Goal: Task Accomplishment & Management: Manage account settings

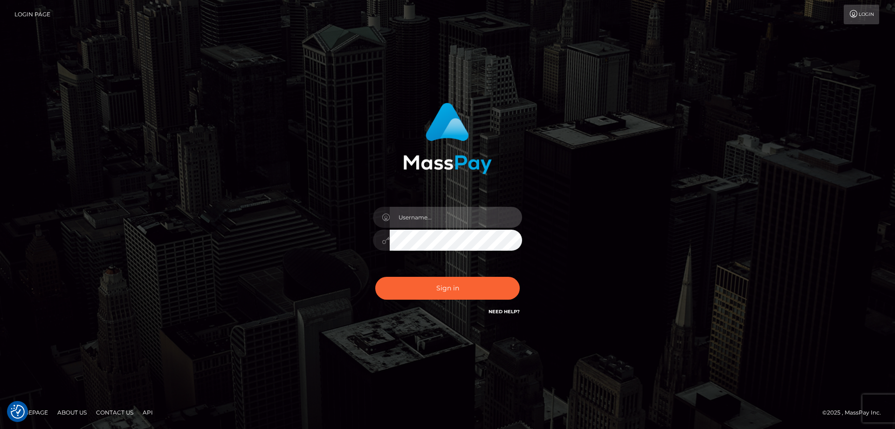
type input "Dan.Cirnat"
click at [515, 276] on div at bounding box center [435, 303] width 191 height 106
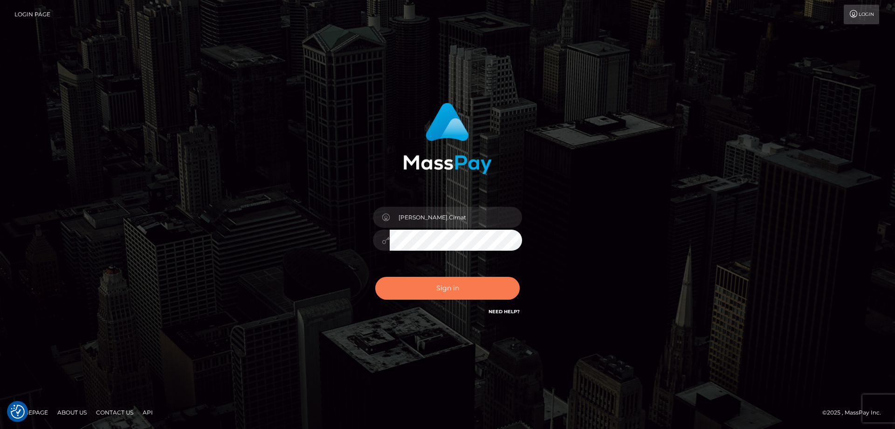
click at [476, 290] on button "Sign in" at bounding box center [447, 288] width 145 height 23
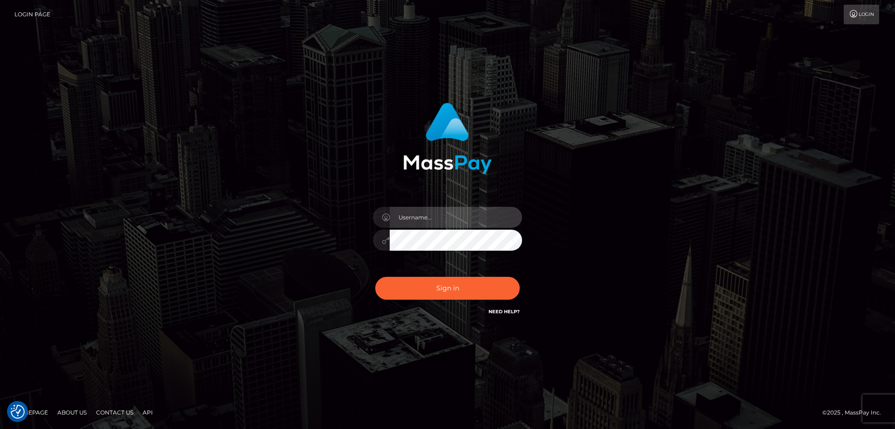
type input "Dan.Cirnat"
click at [514, 273] on div at bounding box center [435, 303] width 191 height 106
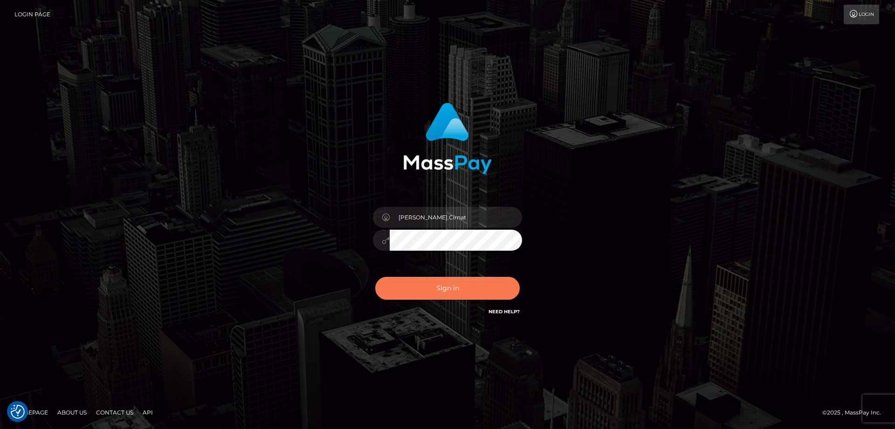
click at [474, 284] on button "Sign in" at bounding box center [447, 288] width 145 height 23
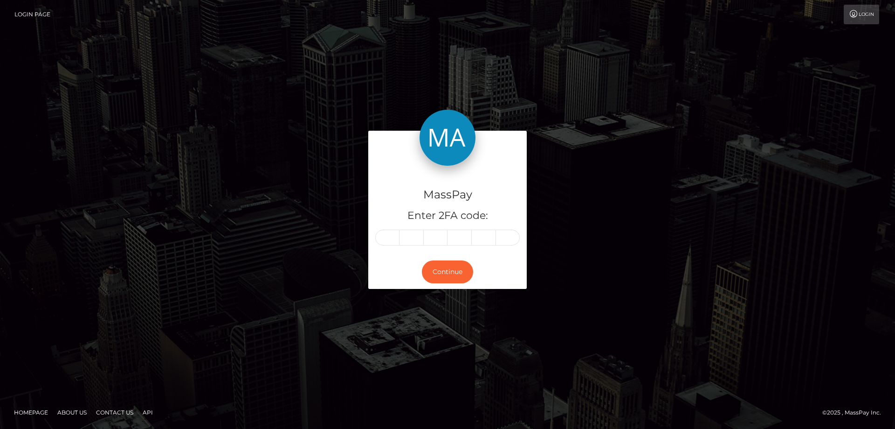
drag, startPoint x: 387, startPoint y: 240, endPoint x: 401, endPoint y: 239, distance: 14.5
click at [387, 239] on input "text" at bounding box center [387, 237] width 24 height 16
type input "8"
type input "5"
type input "0"
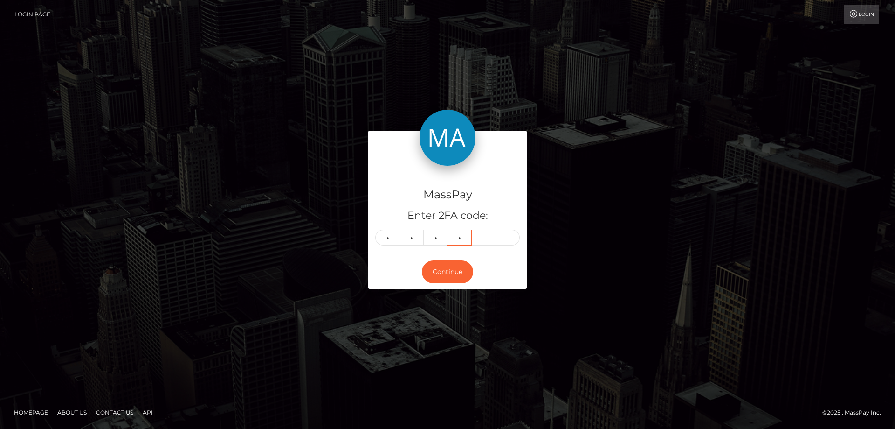
type input "0"
type input "2"
type input "8"
type input "5"
type input "0"
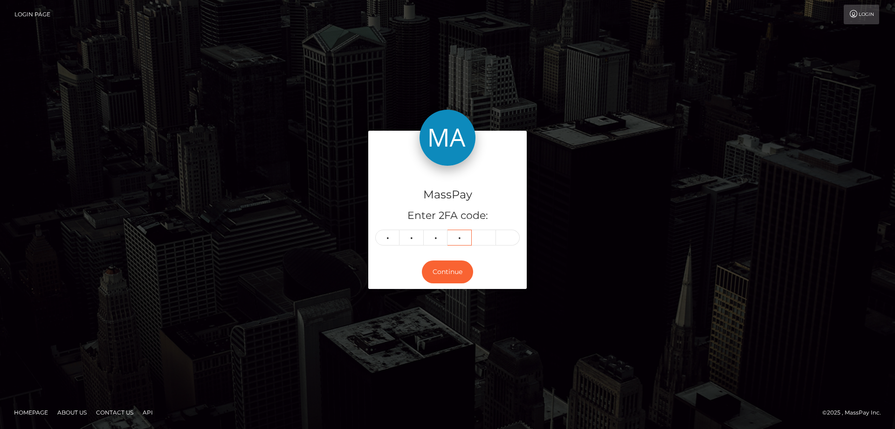
type input "0"
type input "2"
type input "1"
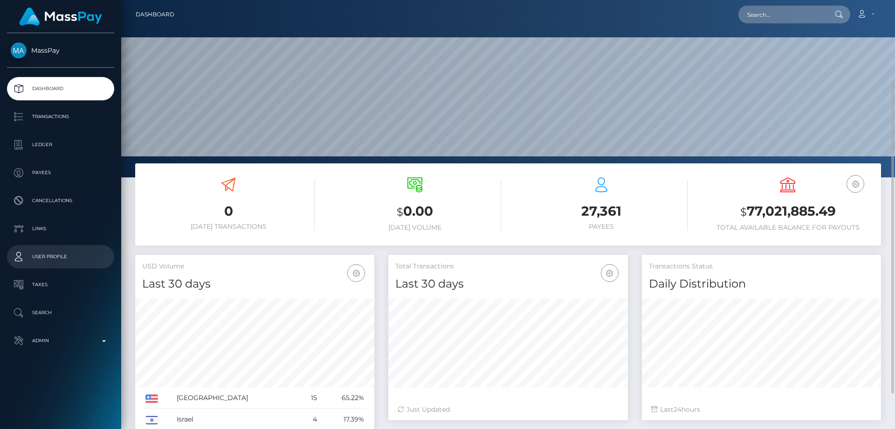
scroll to position [159, 0]
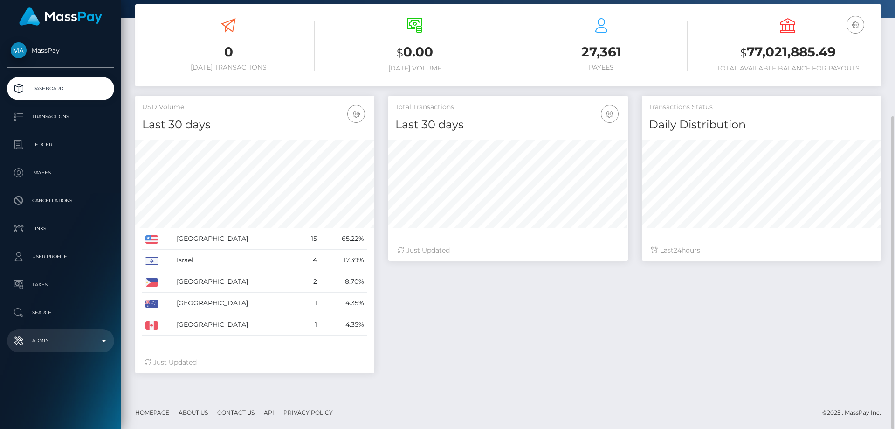
click at [69, 334] on p "Admin" at bounding box center [61, 340] width 100 height 14
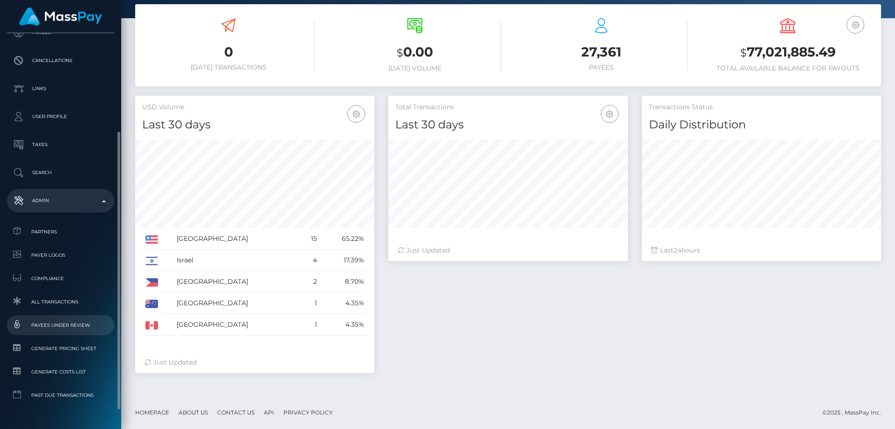
click at [78, 324] on span "Payees under Review" at bounding box center [61, 324] width 100 height 11
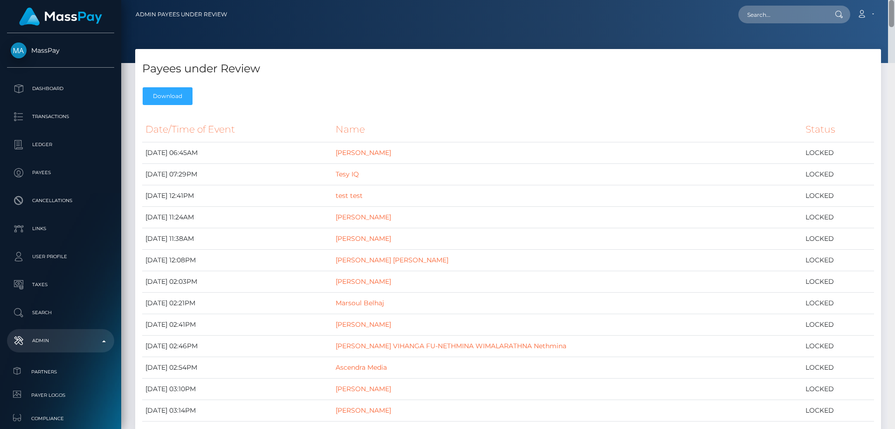
drag, startPoint x: 892, startPoint y: 27, endPoint x: 895, endPoint y: 7, distance: 20.8
click at [895, 7] on div "Admin Payees under Review Loading... Loading... Account Logout" at bounding box center [508, 214] width 774 height 429
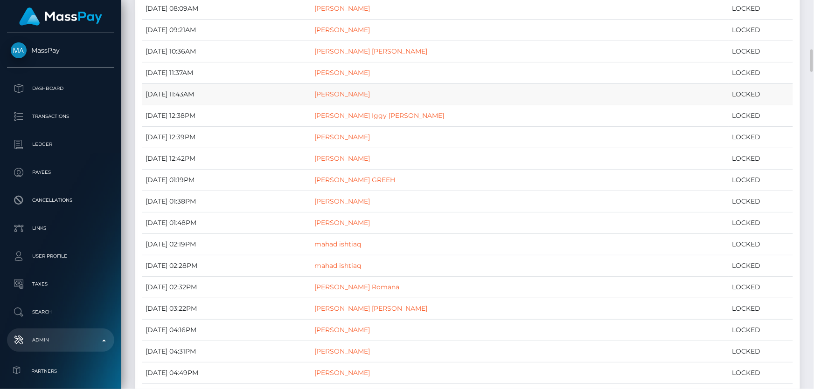
scroll to position [894, 0]
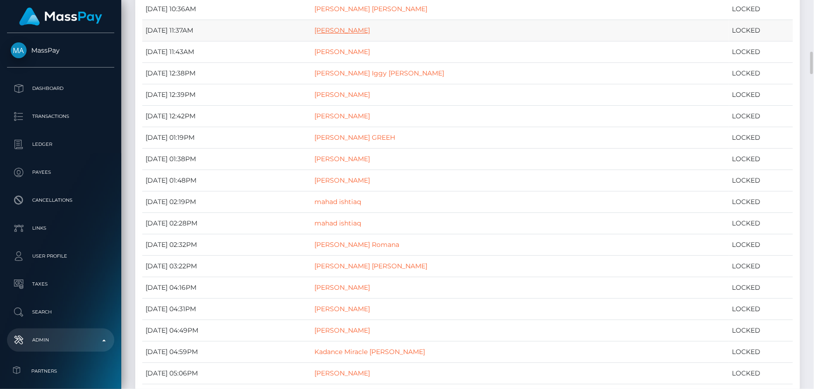
drag, startPoint x: 331, startPoint y: 23, endPoint x: 317, endPoint y: 31, distance: 16.1
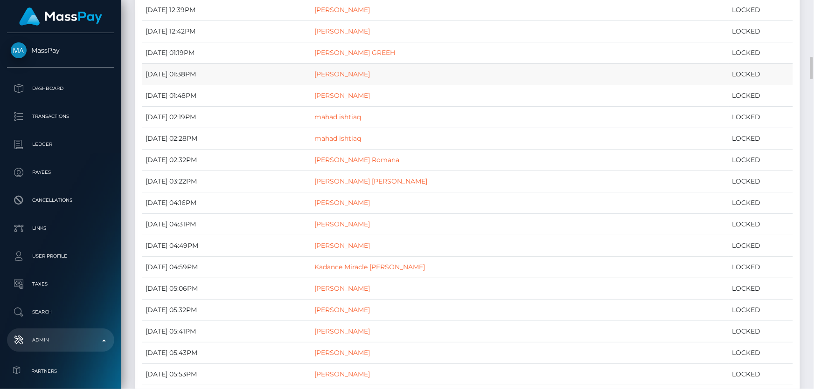
scroll to position [937, 0]
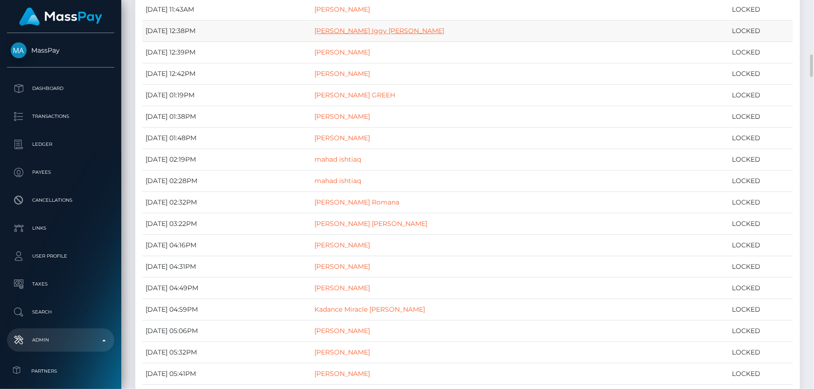
drag, startPoint x: 328, startPoint y: 33, endPoint x: 316, endPoint y: 27, distance: 13.8
drag, startPoint x: 324, startPoint y: 46, endPoint x: 305, endPoint y: 49, distance: 18.8
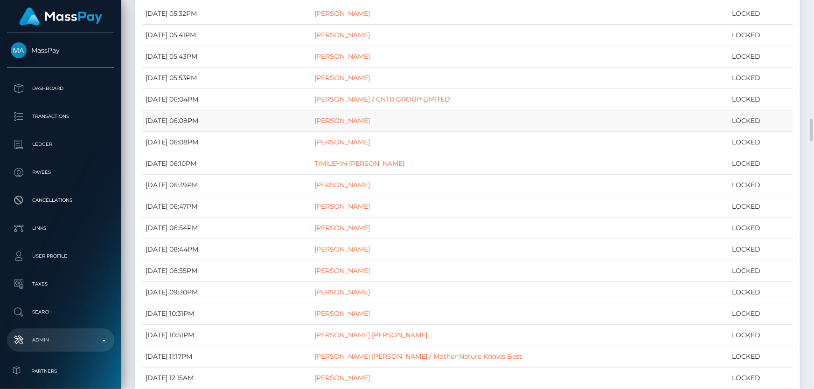
scroll to position [1318, 0]
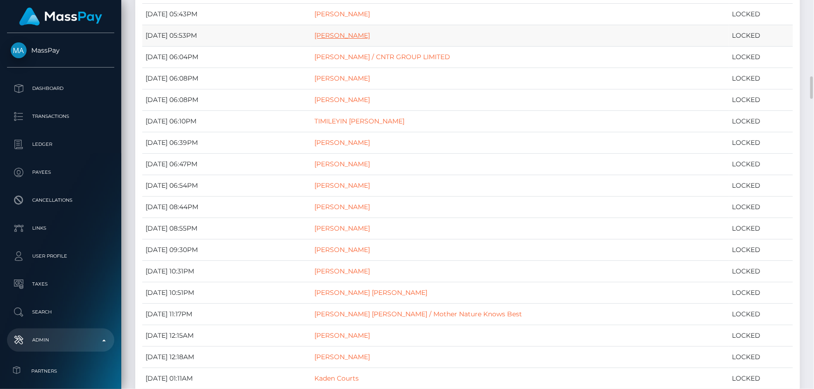
drag, startPoint x: 326, startPoint y: 37, endPoint x: 308, endPoint y: 34, distance: 17.7
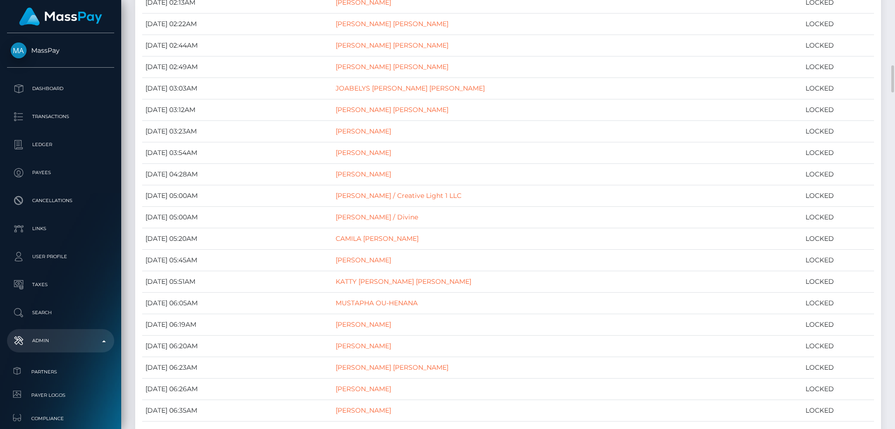
scroll to position [1755, 0]
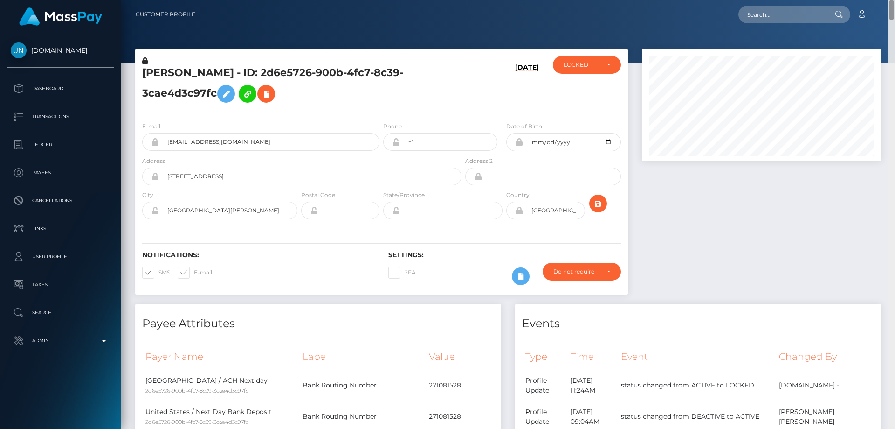
drag, startPoint x: 894, startPoint y: 328, endPoint x: 895, endPoint y: -56, distance: 384.7
click at [895, 0] on html "Unlockt.me Dashboard Transactions Ledger Payees Cancellations" at bounding box center [447, 214] width 895 height 429
click at [595, 66] on div "LOCKED" at bounding box center [582, 64] width 36 height 7
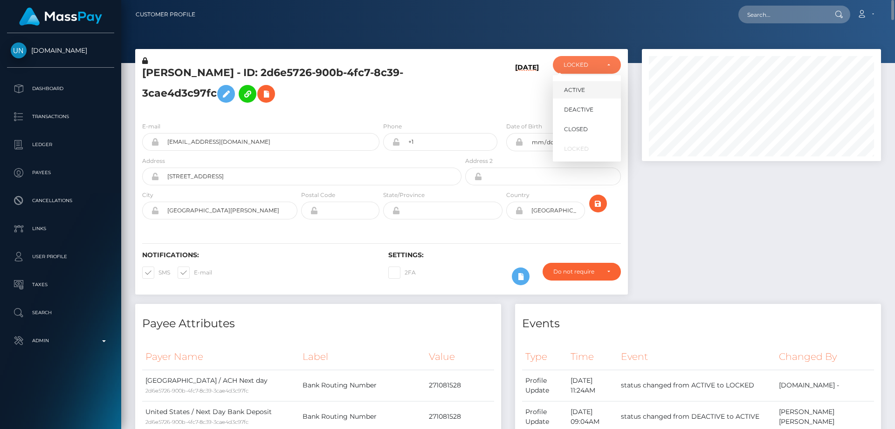
scroll to position [112, 240]
click at [580, 92] on span "ACTIVE" at bounding box center [574, 90] width 21 height 8
select select "ACTIVE"
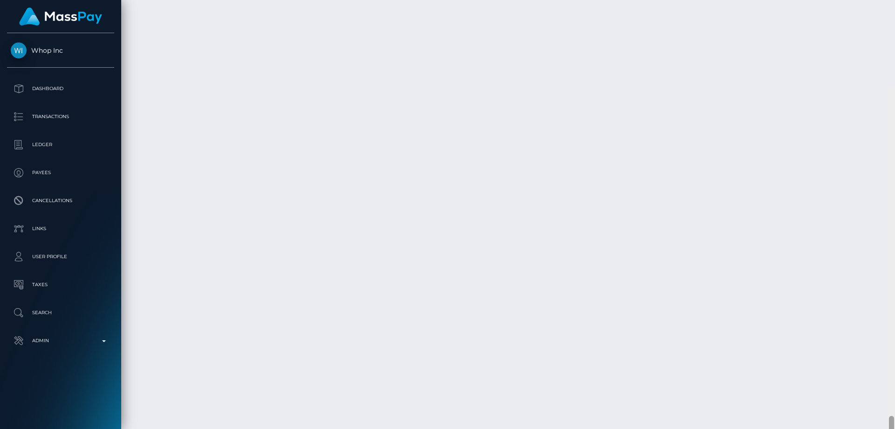
scroll to position [2478, 0]
drag, startPoint x: 892, startPoint y: 60, endPoint x: 895, endPoint y: 447, distance: 386.6
click at [895, 428] on html "Whop Inc Dashboard Transactions Ledger Payees Cancellations Links" at bounding box center [447, 214] width 895 height 429
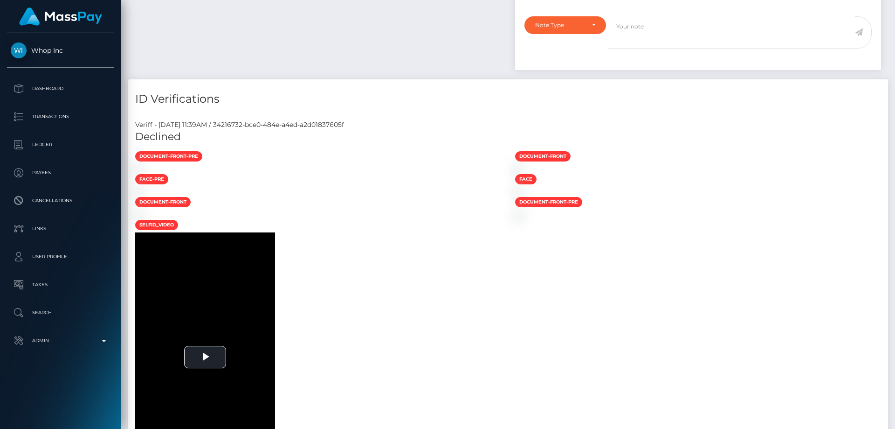
scroll to position [0, 0]
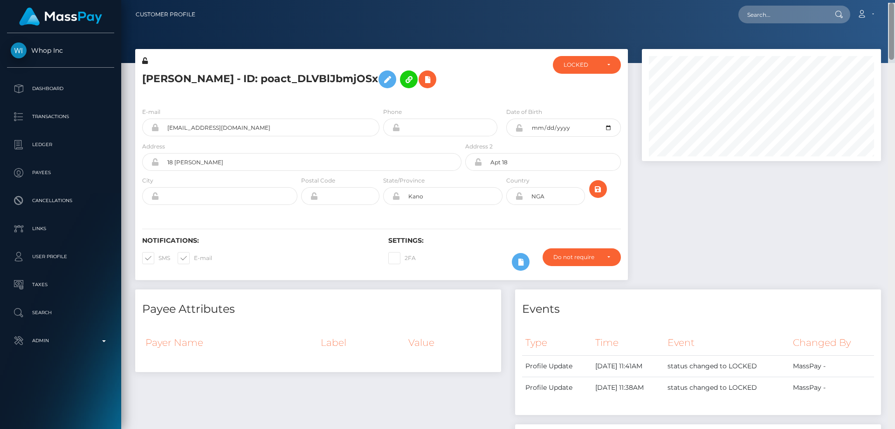
drag, startPoint x: 893, startPoint y: 346, endPoint x: 895, endPoint y: -3, distance: 348.4
click at [895, 0] on html "Whop Inc Dashboard Transactions Ledger Payees Cancellations Links" at bounding box center [447, 214] width 895 height 429
click at [580, 62] on div "LOCKED" at bounding box center [582, 64] width 36 height 7
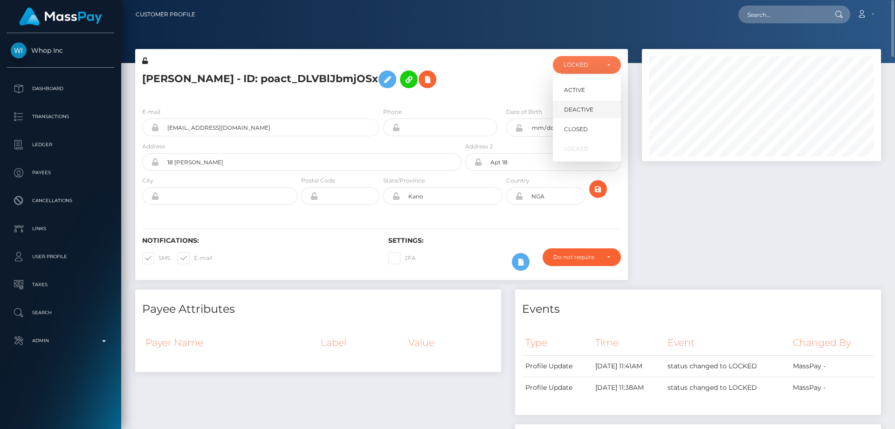
scroll to position [112, 240]
click at [580, 109] on span "DEACTIVE" at bounding box center [578, 109] width 29 height 8
select select "DEACTIVE"
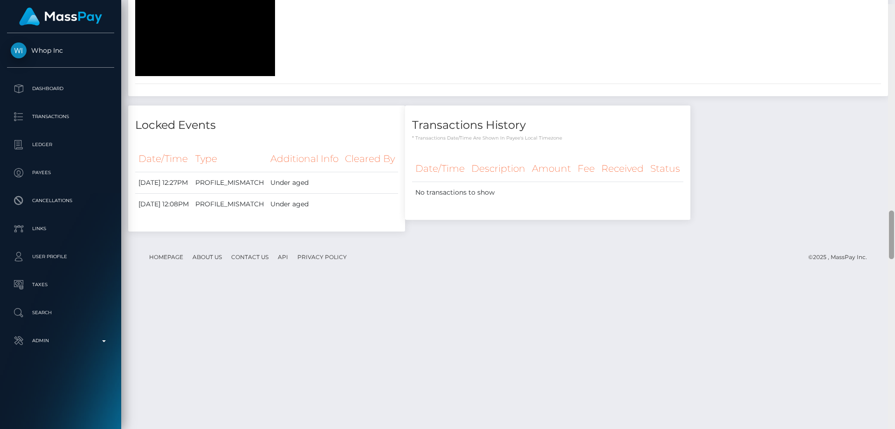
scroll to position [1748, 0]
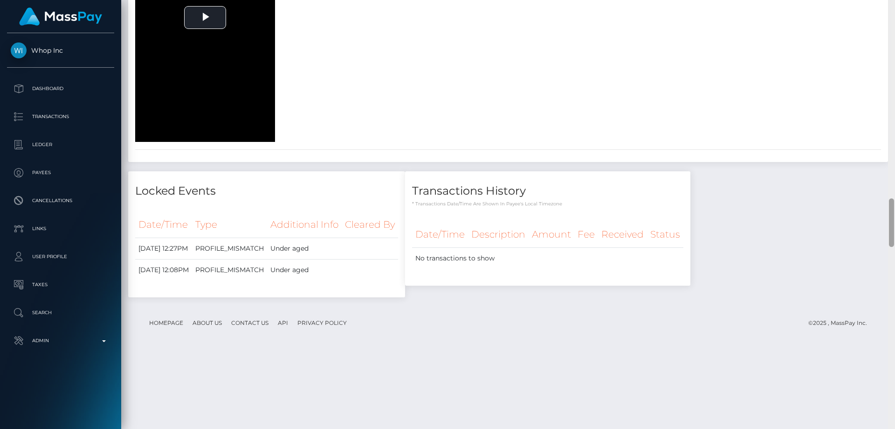
drag, startPoint x: 893, startPoint y: 29, endPoint x: 891, endPoint y: 413, distance: 384.3
click at [891, 413] on div at bounding box center [891, 214] width 7 height 429
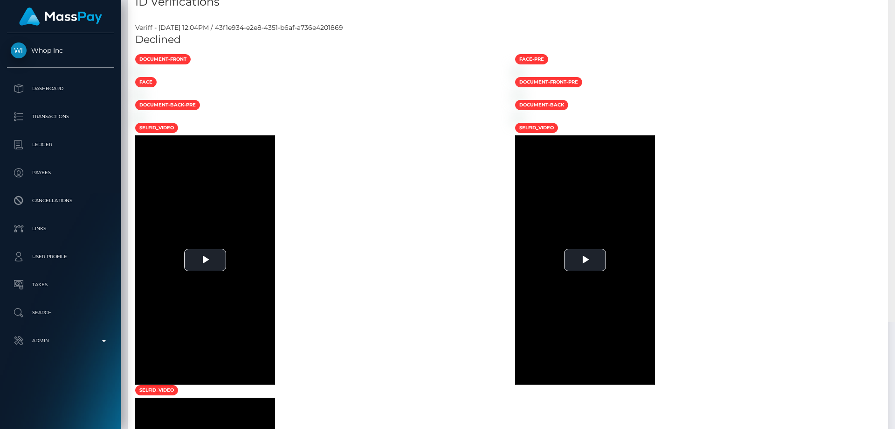
scroll to position [0, 0]
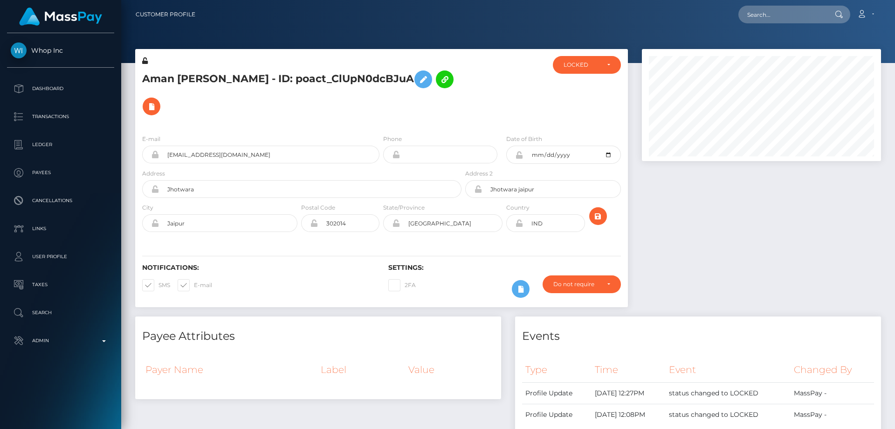
drag, startPoint x: 893, startPoint y: 214, endPoint x: 895, endPoint y: -37, distance: 250.4
click at [895, 0] on html "Whop Inc Dashboard Transactions Ledger Payees Cancellations Links" at bounding box center [447, 214] width 895 height 429
click at [596, 60] on div "LOCKED" at bounding box center [587, 65] width 68 height 18
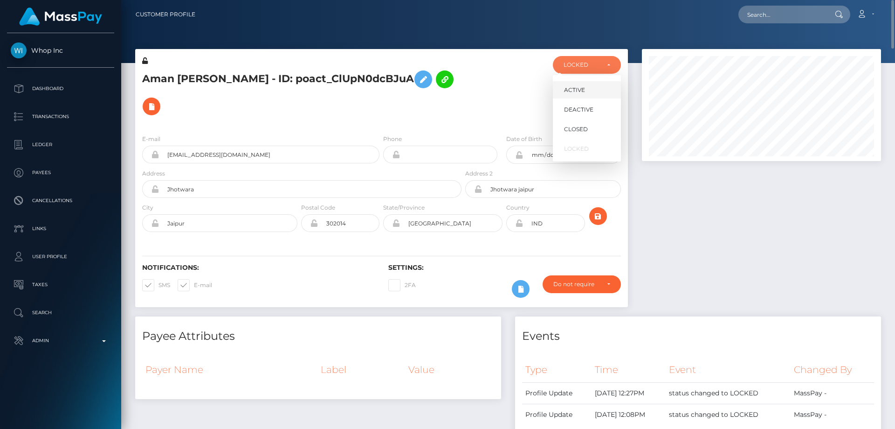
scroll to position [112, 240]
click at [585, 110] on span "DEACTIVE" at bounding box center [578, 109] width 29 height 8
select select "DEACTIVE"
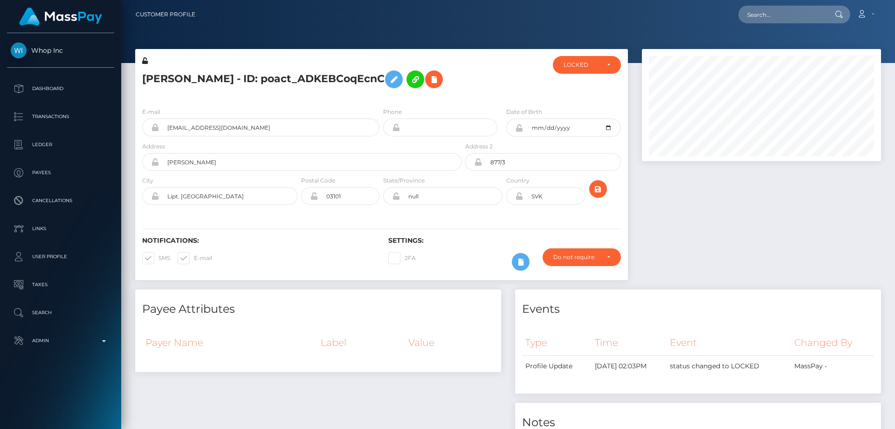
scroll to position [112, 240]
click at [818, 212] on div at bounding box center [761, 169] width 253 height 240
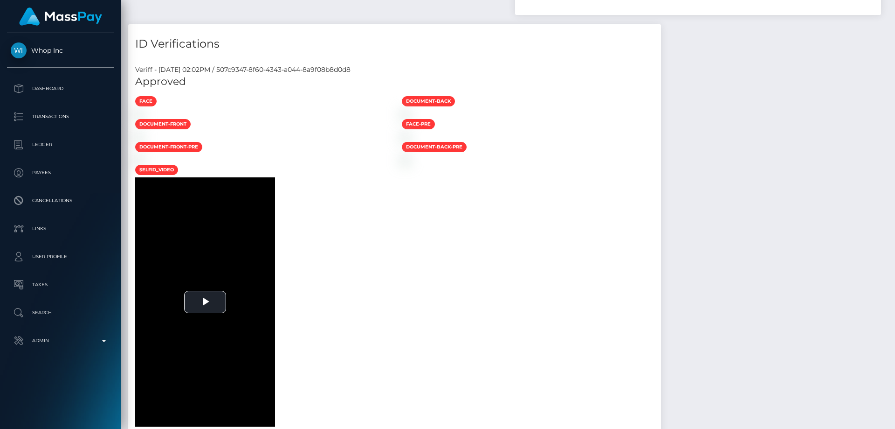
scroll to position [0, 0]
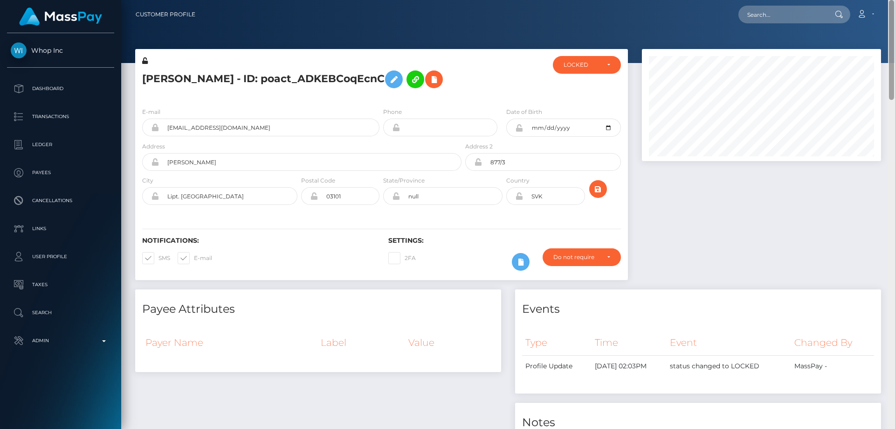
drag, startPoint x: 891, startPoint y: 43, endPoint x: 895, endPoint y: -56, distance: 99.9
click at [895, 0] on html "Whop Inc Dashboard Transactions Ledger Payees Cancellations Links" at bounding box center [447, 214] width 895 height 429
click at [586, 69] on div "LOCKED" at bounding box center [587, 65] width 68 height 18
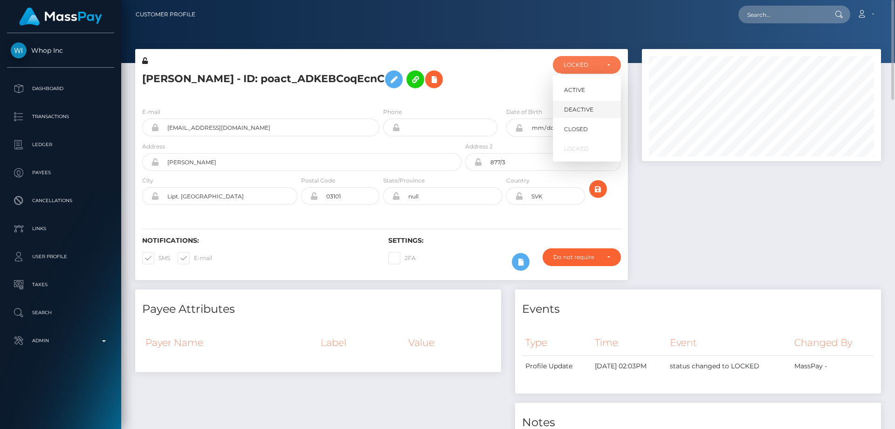
click at [588, 111] on span "DEACTIVE" at bounding box center [578, 109] width 29 height 8
select select "DEACTIVE"
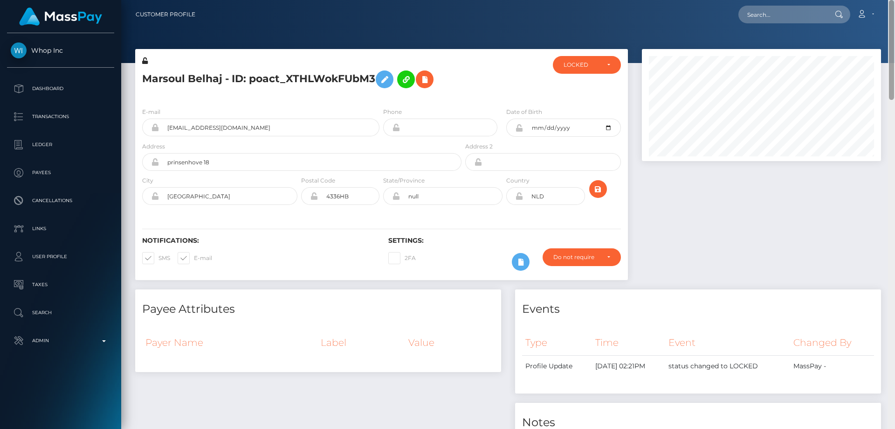
drag, startPoint x: 893, startPoint y: 68, endPoint x: 895, endPoint y: -36, distance: 104.0
click at [895, 0] on html "Whop Inc Dashboard Transactions Ledger Payees Cancellations Links" at bounding box center [447, 214] width 895 height 429
click at [597, 66] on div "LOCKED" at bounding box center [582, 64] width 36 height 7
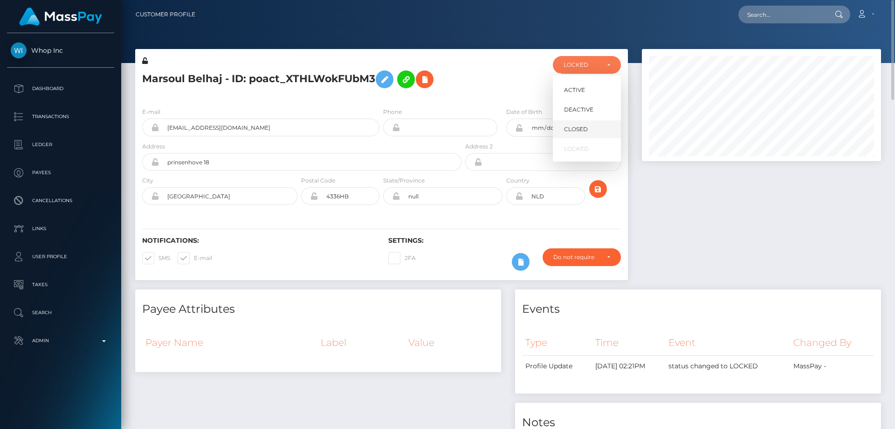
scroll to position [112, 240]
click at [590, 112] on span "DEACTIVE" at bounding box center [578, 109] width 29 height 8
select select "DEACTIVE"
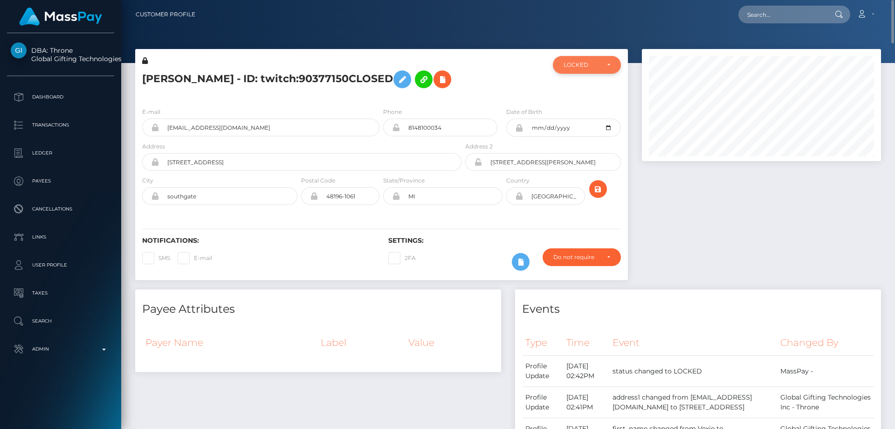
click at [590, 70] on div "LOCKED" at bounding box center [587, 65] width 68 height 18
click at [585, 108] on span "DEACTIVE" at bounding box center [578, 109] width 29 height 8
select select "DEACTIVE"
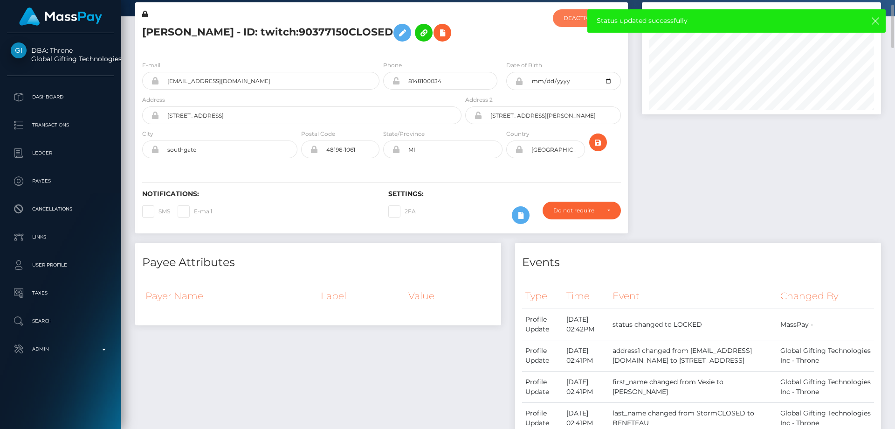
scroll to position [0, 0]
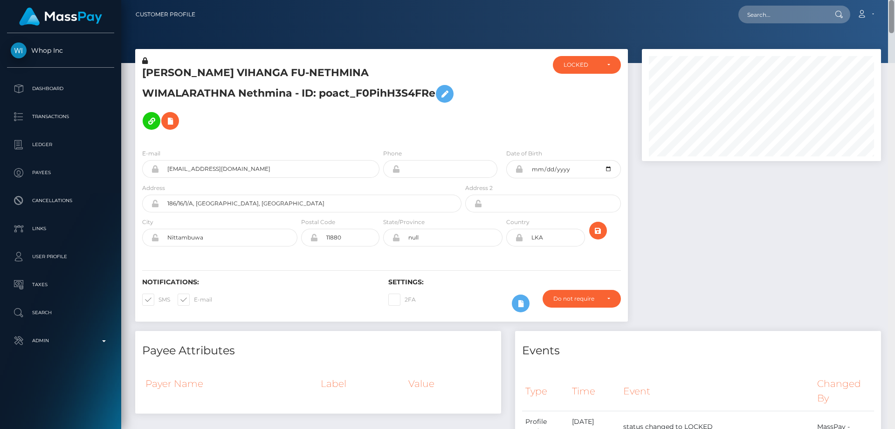
drag, startPoint x: 892, startPoint y: 362, endPoint x: 895, endPoint y: -25, distance: 386.6
click at [895, 0] on html "Whop Inc Dashboard Transactions Ledger Payees Cancellations Links" at bounding box center [447, 214] width 895 height 429
click at [510, 113] on div at bounding box center [505, 98] width 82 height 85
click at [598, 69] on div "LOCKED" at bounding box center [582, 64] width 36 height 7
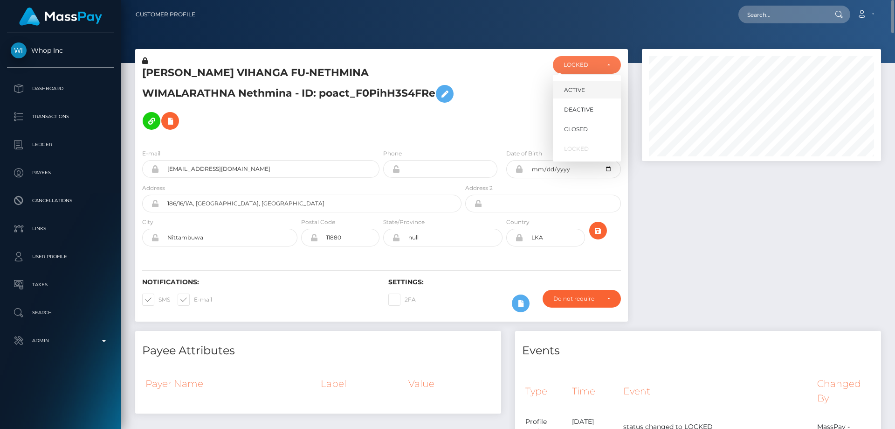
click at [595, 86] on link "ACTIVE" at bounding box center [587, 89] width 68 height 17
select select "ACTIVE"
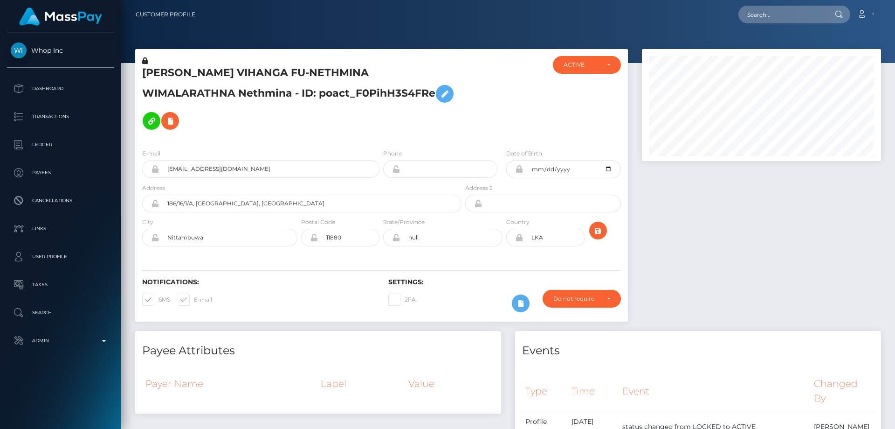
scroll to position [112, 240]
click at [146, 57] on icon at bounding box center [145, 60] width 6 height 7
click at [443, 92] on icon at bounding box center [444, 94] width 11 height 12
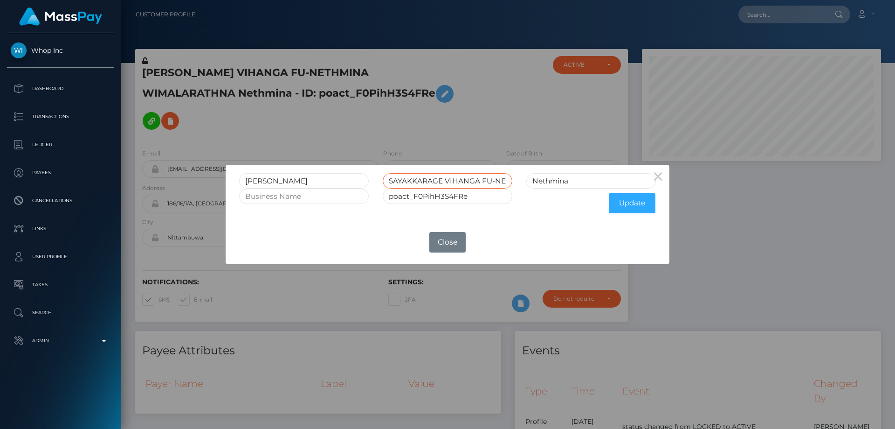
scroll to position [0, 93]
drag, startPoint x: 489, startPoint y: 177, endPoint x: 560, endPoint y: 182, distance: 71.5
click at [560, 182] on div "RANAWANA SAYAKKARAGE VIHANGA FU-NETHMINA WIMALARATHNA Nethmina" at bounding box center [447, 180] width 431 height 15
click at [502, 182] on input "SAYAKKARAGE VIHANGA FU-NETHMINA WIMALARATHNA" at bounding box center [448, 180] width 130 height 15
drag, startPoint x: 445, startPoint y: 180, endPoint x: 517, endPoint y: 177, distance: 72.4
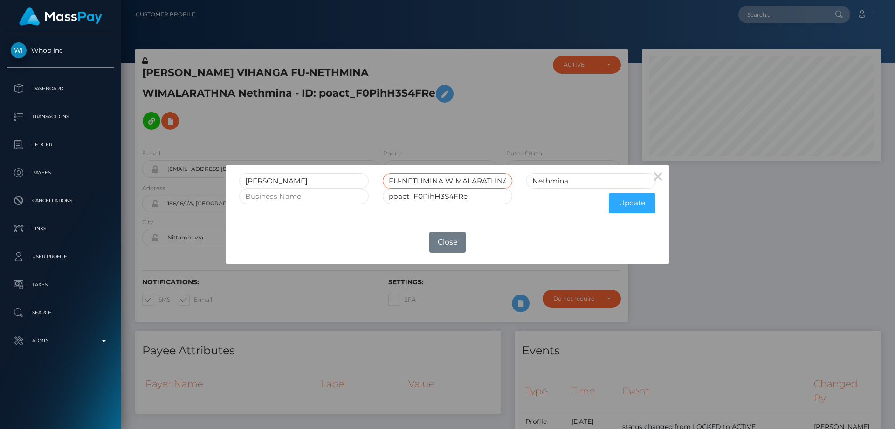
click at [517, 177] on div "SAYAKKARAGE VIHANGA FU-NETHMINA WIMALARATHNA" at bounding box center [448, 180] width 144 height 15
type input "SAYAKKARAGE VIHANGA FU-NETHMINA"
drag, startPoint x: 574, startPoint y: 182, endPoint x: 518, endPoint y: 186, distance: 56.6
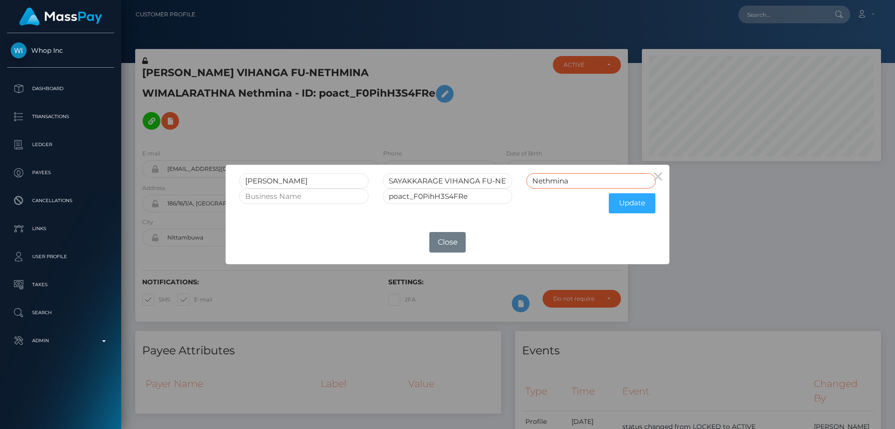
click at [518, 186] on div "RANAWANA SAYAKKARAGE VIHANGA FU-NETHMINA Nethmina" at bounding box center [447, 180] width 431 height 15
paste input "WIMALARATHNA"
type input "WIMALARATHNA"
click at [620, 206] on button "Update" at bounding box center [632, 203] width 47 height 20
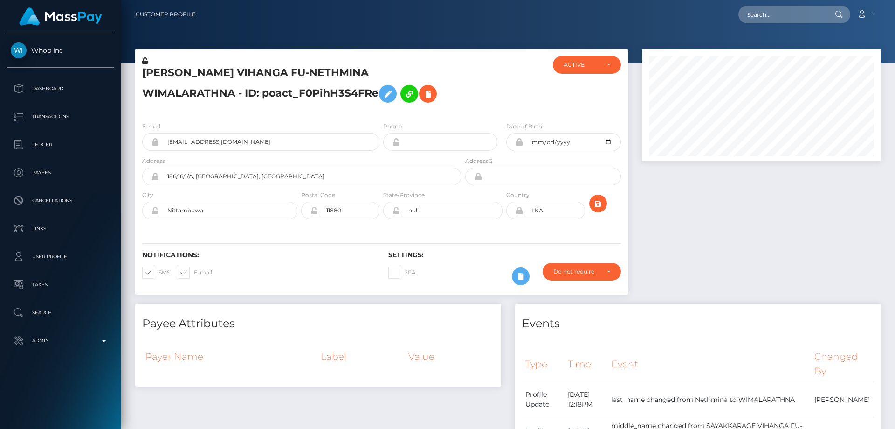
scroll to position [112, 240]
click at [145, 59] on icon at bounding box center [145, 60] width 6 height 7
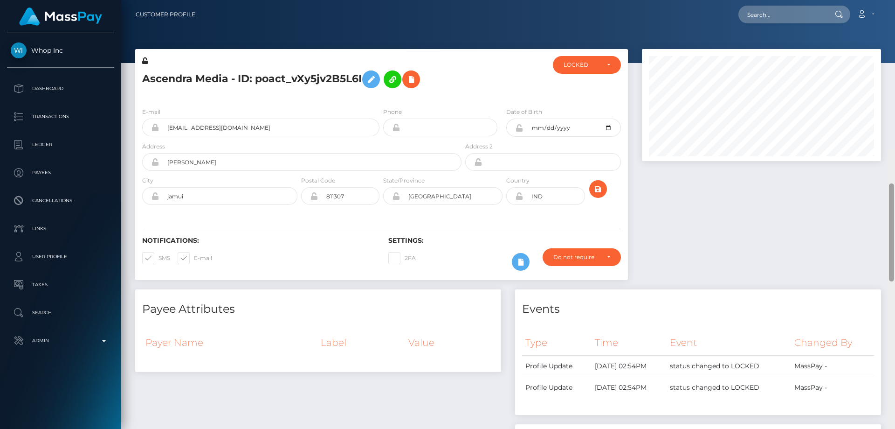
click at [895, 0] on html "Whop Inc Dashboard Transactions Ledger Payees Cancellations Links" at bounding box center [447, 214] width 895 height 429
click at [589, 64] on div "LOCKED" at bounding box center [582, 64] width 36 height 7
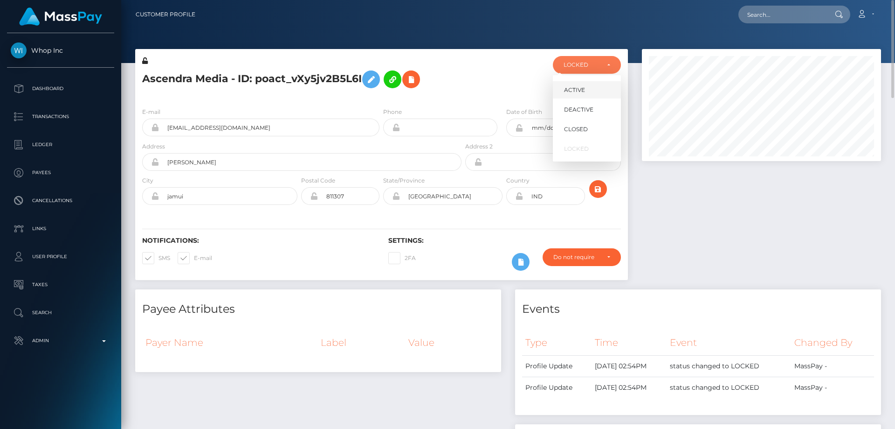
scroll to position [112, 240]
click at [592, 108] on span "DEACTIVE" at bounding box center [578, 109] width 29 height 8
select select "DEACTIVE"
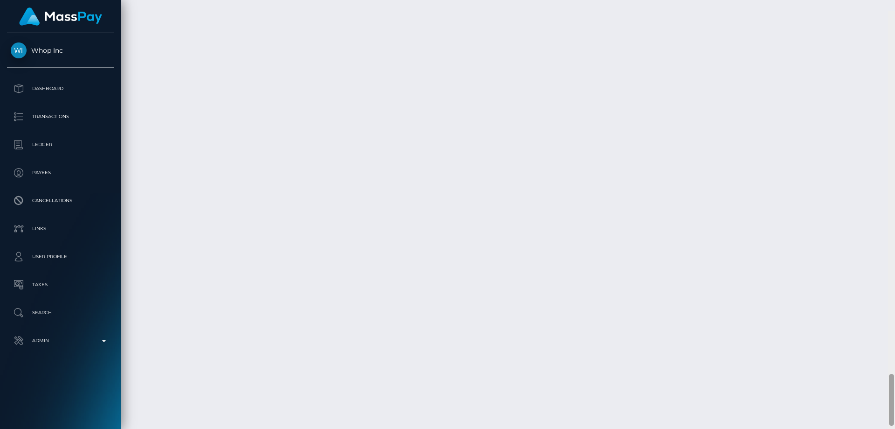
scroll to position [2987, 0]
click at [884, 428] on html "Whop Inc Dashboard Transactions Ledger Payees Cancellations Links" at bounding box center [447, 214] width 895 height 429
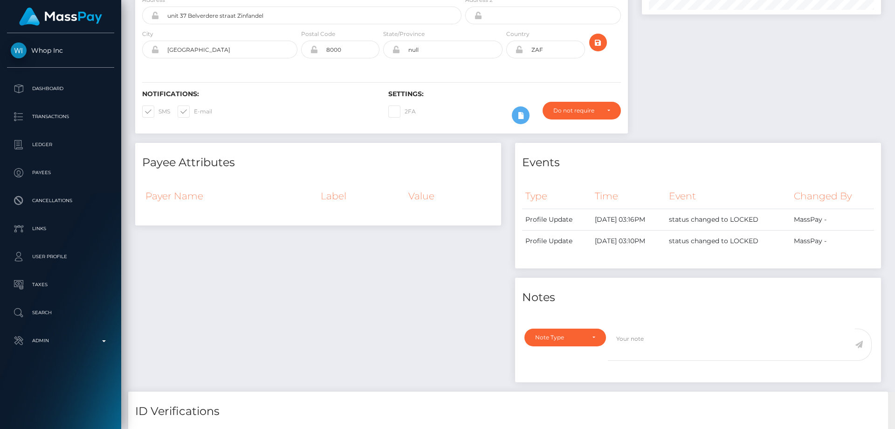
scroll to position [0, 0]
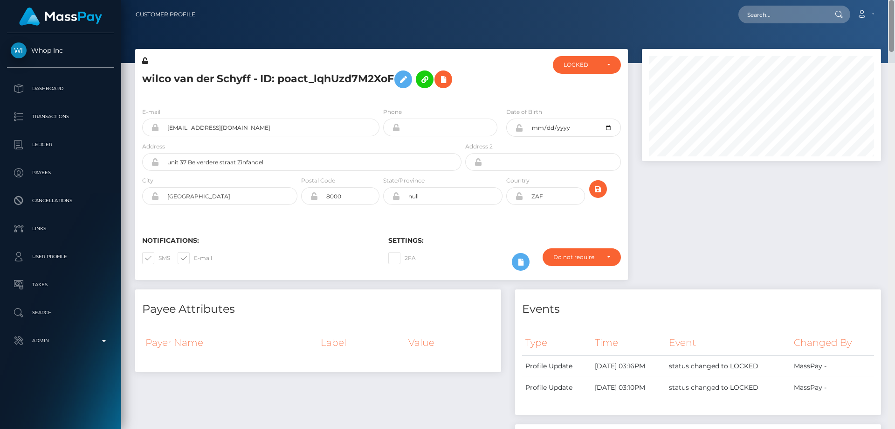
drag, startPoint x: 894, startPoint y: 388, endPoint x: 895, endPoint y: -9, distance: 397.3
click at [895, 0] on html "Whop Inc Dashboard Transactions Ledger Payees Cancellations Links" at bounding box center [447, 214] width 895 height 429
click at [592, 64] on div "LOCKED" at bounding box center [582, 64] width 36 height 7
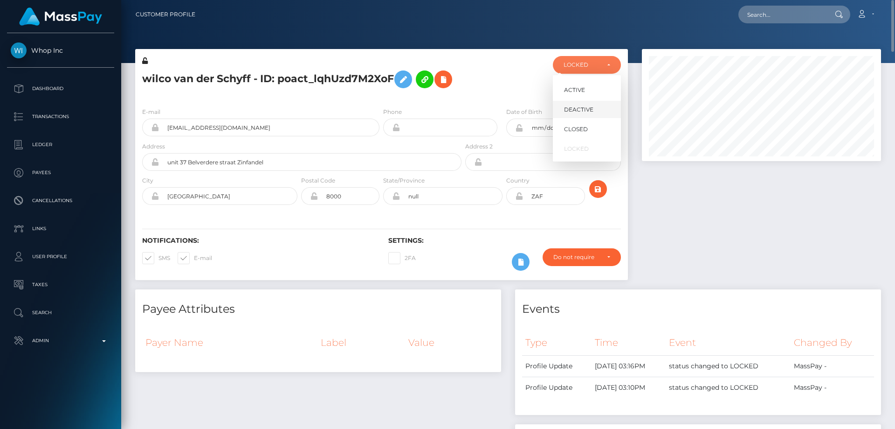
click at [583, 105] on span "DEACTIVE" at bounding box center [578, 109] width 29 height 8
select select "DEACTIVE"
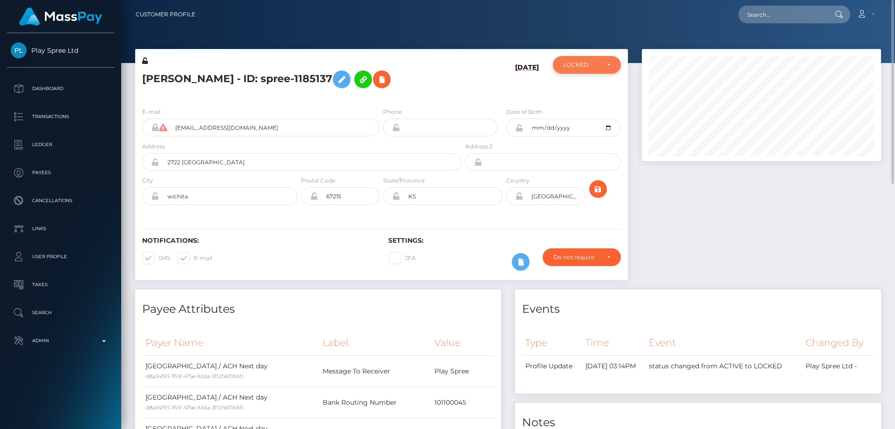
click at [600, 70] on div "LOCKED" at bounding box center [587, 65] width 68 height 18
click at [590, 90] on link "ACTIVE" at bounding box center [587, 89] width 68 height 17
select select "ACTIVE"
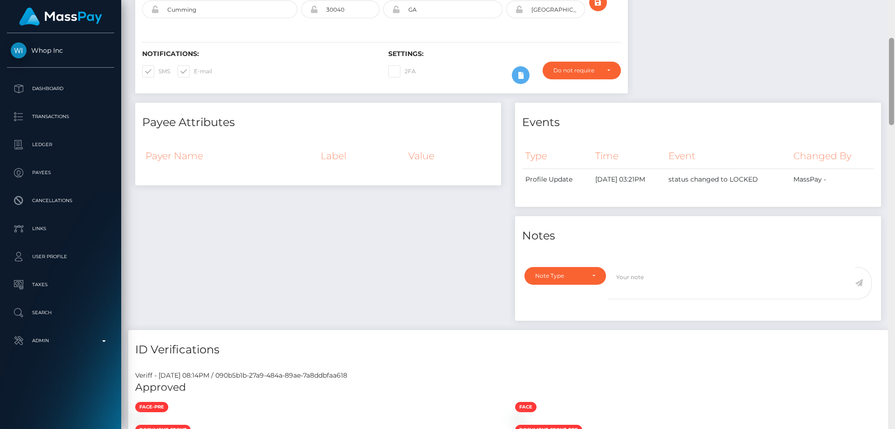
scroll to position [615, 0]
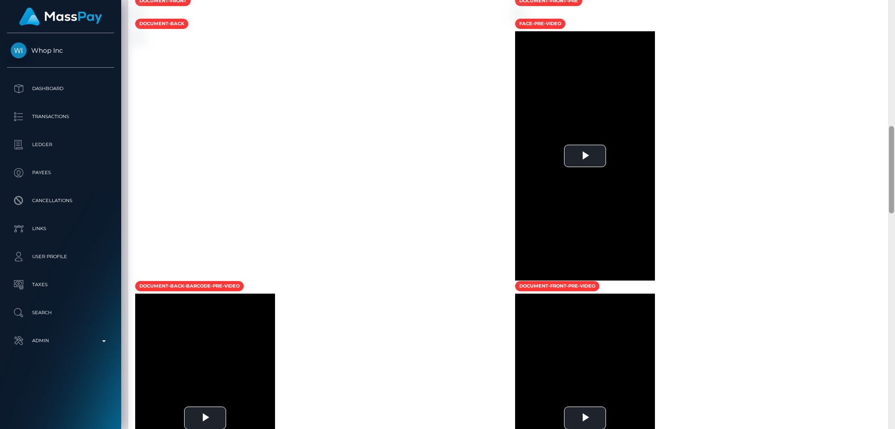
drag, startPoint x: 894, startPoint y: 90, endPoint x: 893, endPoint y: 372, distance: 281.7
click at [893, 372] on div at bounding box center [891, 214] width 7 height 429
click at [885, 18] on div at bounding box center [698, 13] width 380 height 10
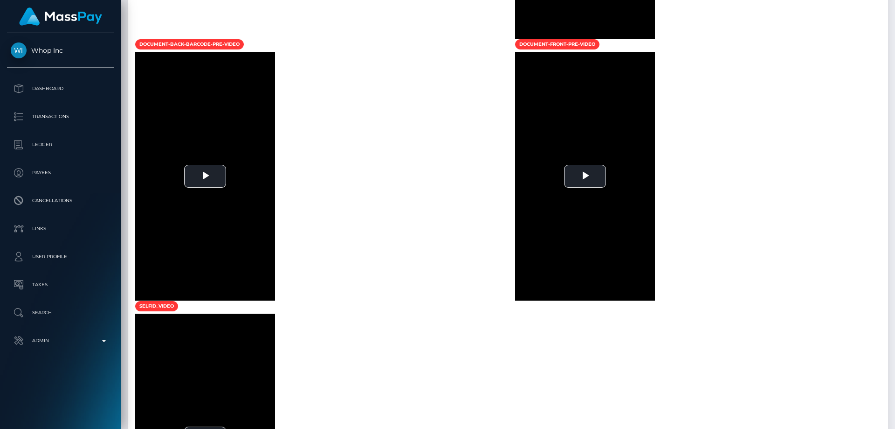
scroll to position [0, 0]
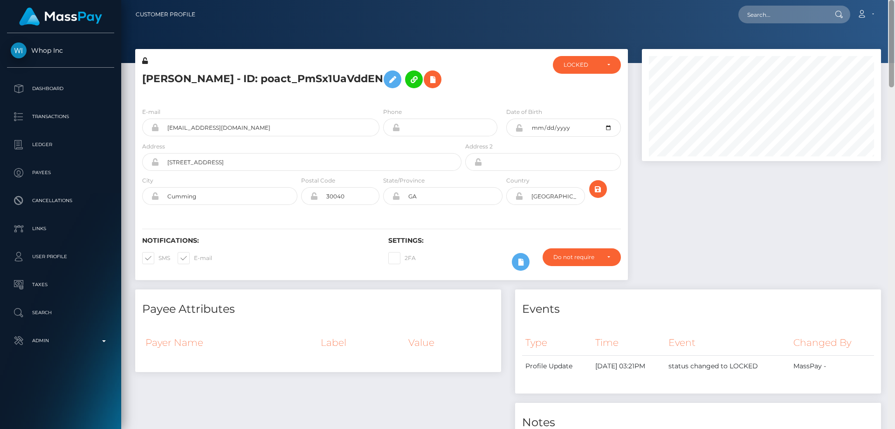
drag, startPoint x: 893, startPoint y: 183, endPoint x: 895, endPoint y: -50, distance: 233.2
click at [895, 0] on html "Whop Inc Dashboard Transactions Ledger Payees Cancellations Links" at bounding box center [447, 214] width 895 height 429
click at [586, 66] on div "LOCKED" at bounding box center [582, 64] width 36 height 7
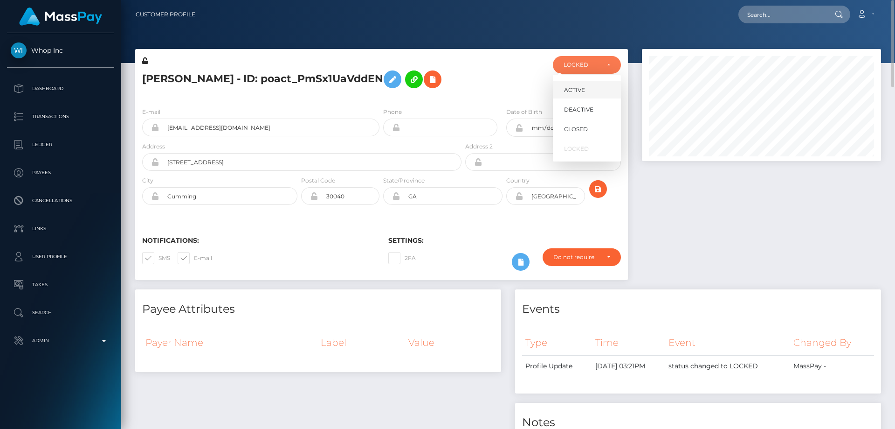
scroll to position [112, 240]
click at [589, 108] on span "DEACTIVE" at bounding box center [578, 109] width 29 height 8
select select "DEACTIVE"
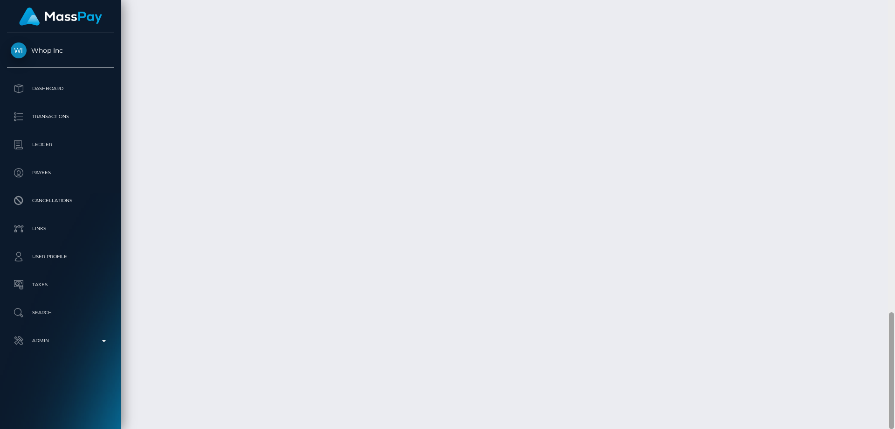
scroll to position [112, 240]
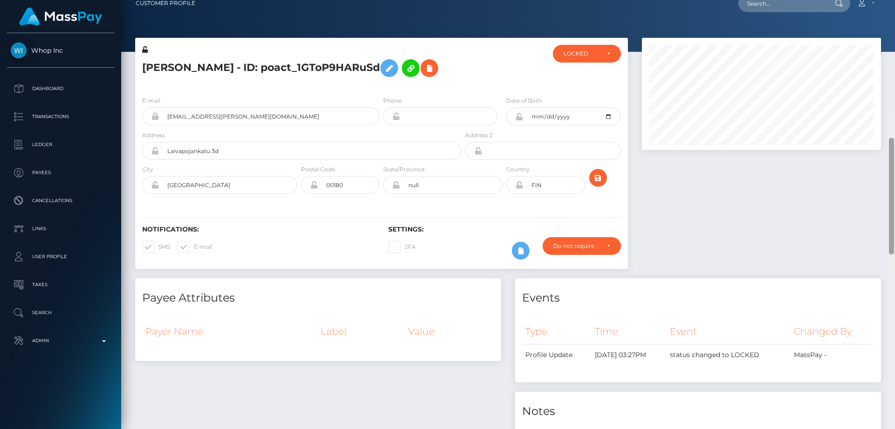
click at [895, 106] on div at bounding box center [891, 320] width 7 height 429
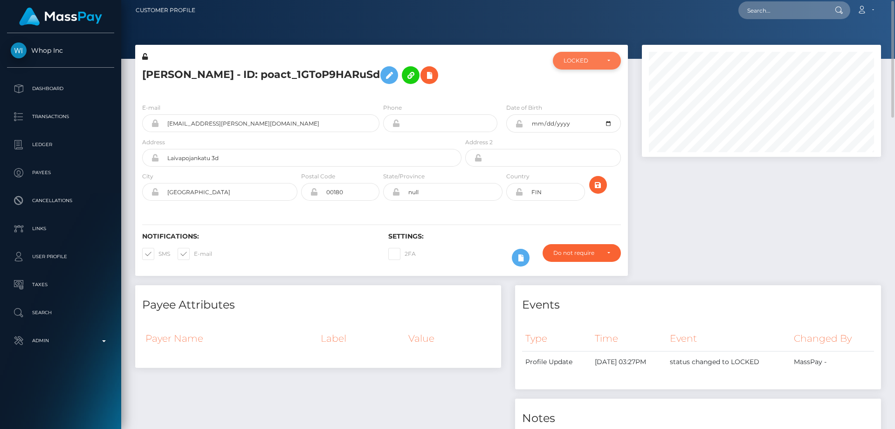
click at [572, 68] on div "LOCKED" at bounding box center [587, 61] width 68 height 18
click at [583, 103] on span "DEACTIVE" at bounding box center [578, 105] width 29 height 8
select select "DEACTIVE"
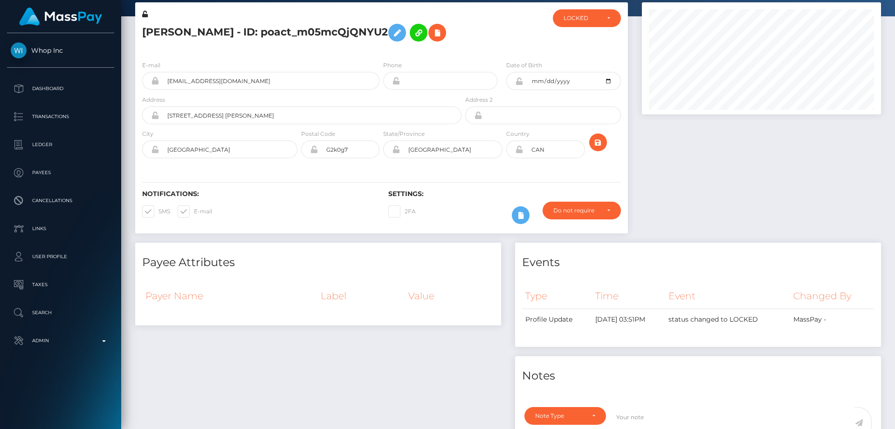
scroll to position [112, 240]
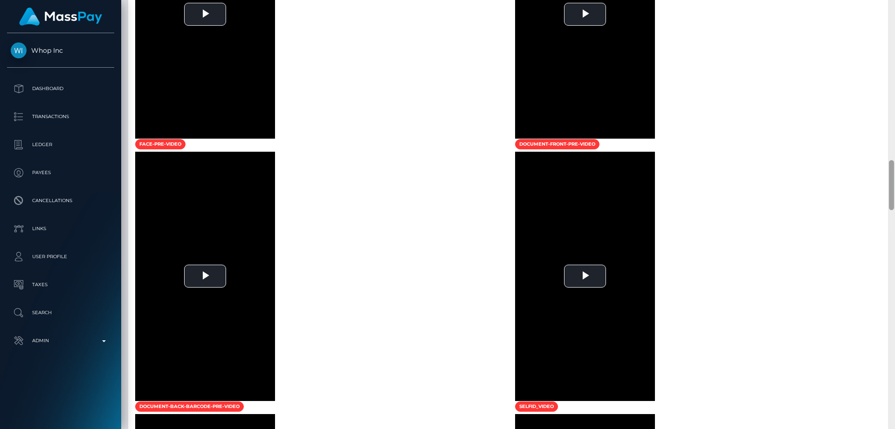
drag, startPoint x: 892, startPoint y: 96, endPoint x: 895, endPoint y: 447, distance: 350.7
click at [895, 428] on html "Whop Inc Dashboard Transactions Ledger Payees Cancellations Links" at bounding box center [447, 214] width 895 height 429
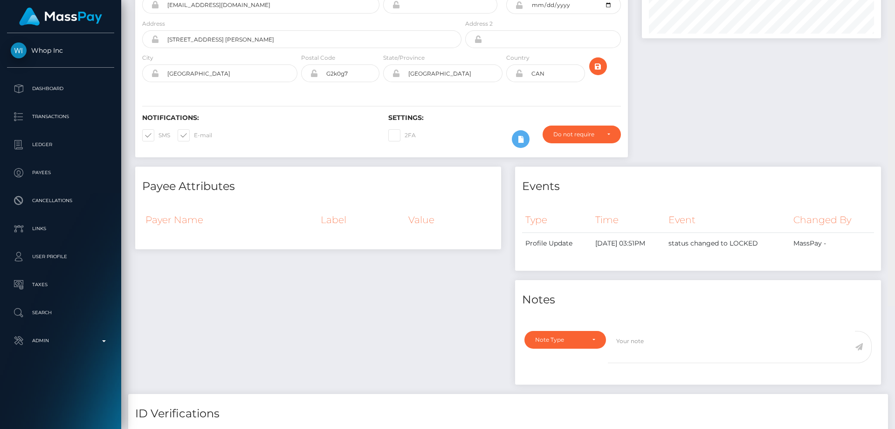
scroll to position [0, 0]
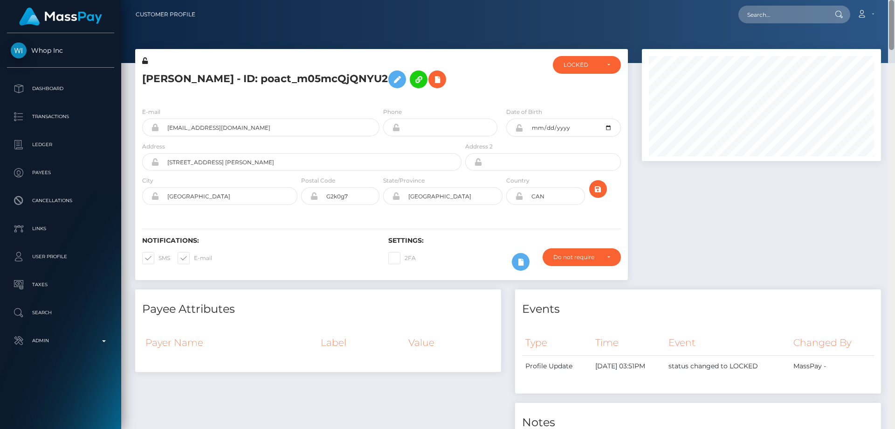
drag, startPoint x: 893, startPoint y: 214, endPoint x: 895, endPoint y: -21, distance: 234.1
click at [895, 0] on html "Whop Inc Dashboard Transactions Ledger Payees Cancellations Links" at bounding box center [447, 214] width 895 height 429
click at [599, 67] on div "LOCKED" at bounding box center [582, 64] width 36 height 7
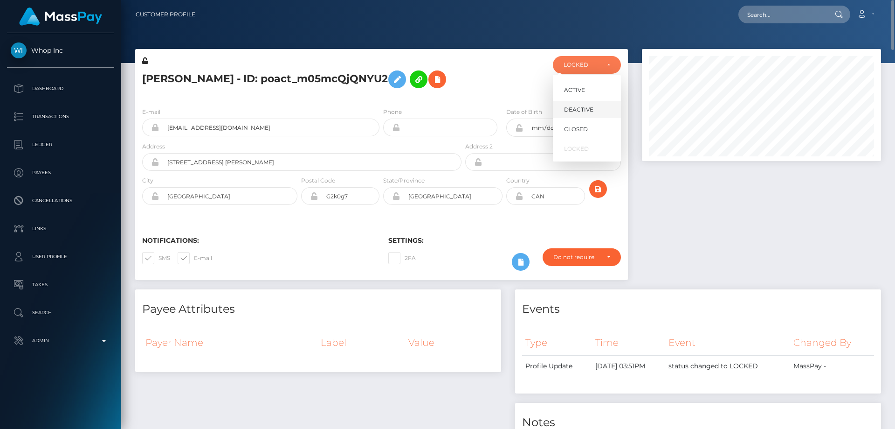
scroll to position [112, 240]
click at [593, 110] on link "DEACTIVE" at bounding box center [587, 109] width 68 height 17
select select "DEACTIVE"
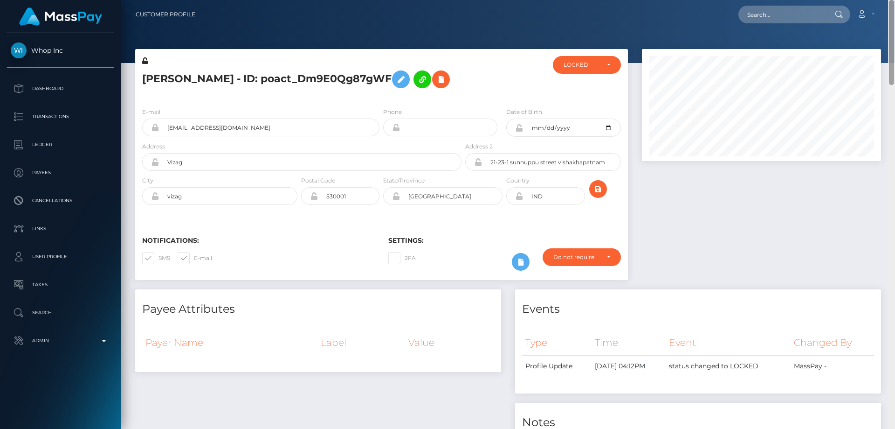
drag, startPoint x: 892, startPoint y: 126, endPoint x: 895, endPoint y: -3, distance: 129.2
click at [895, 0] on html "Whop Inc Dashboard Transactions Ledger Payees Cancellations Links" at bounding box center [447, 214] width 895 height 429
click at [595, 72] on div "LOCKED" at bounding box center [587, 65] width 68 height 18
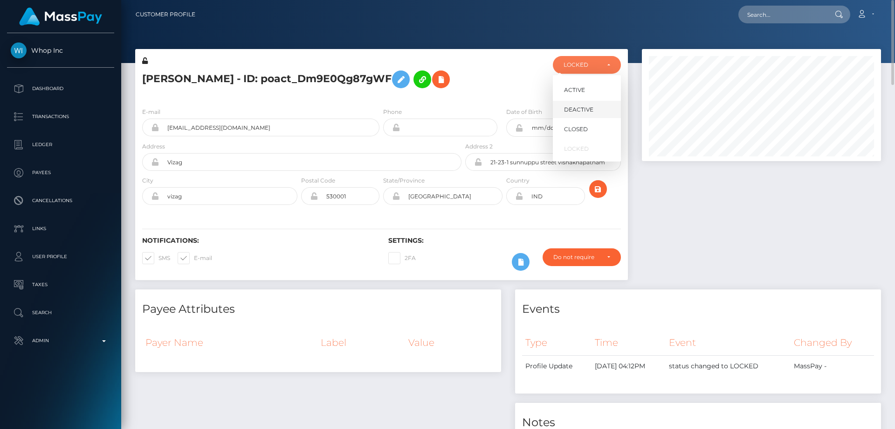
click at [595, 107] on link "DEACTIVE" at bounding box center [587, 109] width 68 height 17
select select "DEACTIVE"
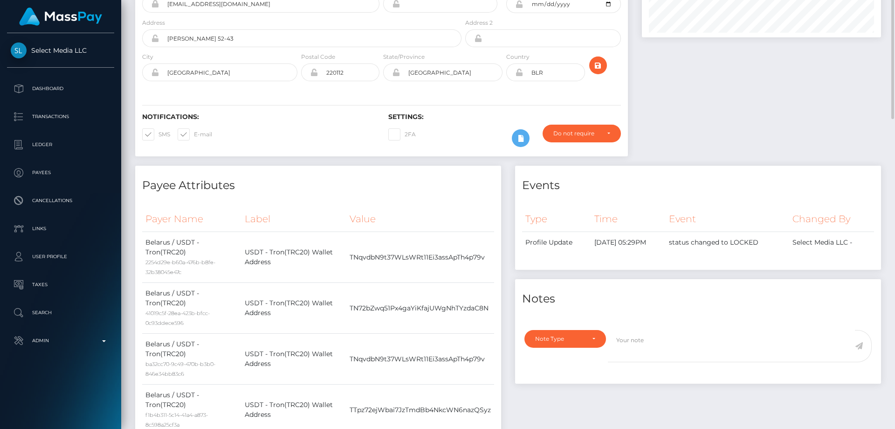
scroll to position [30, 0]
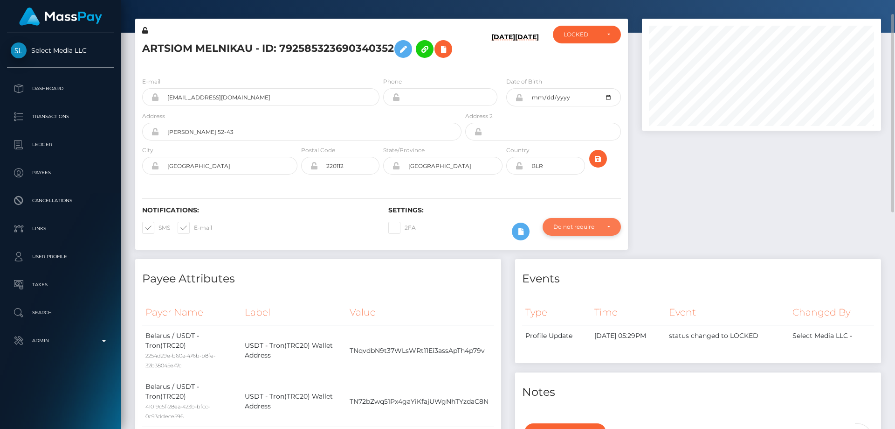
click at [587, 228] on div "Do not require" at bounding box center [577, 226] width 46 height 7
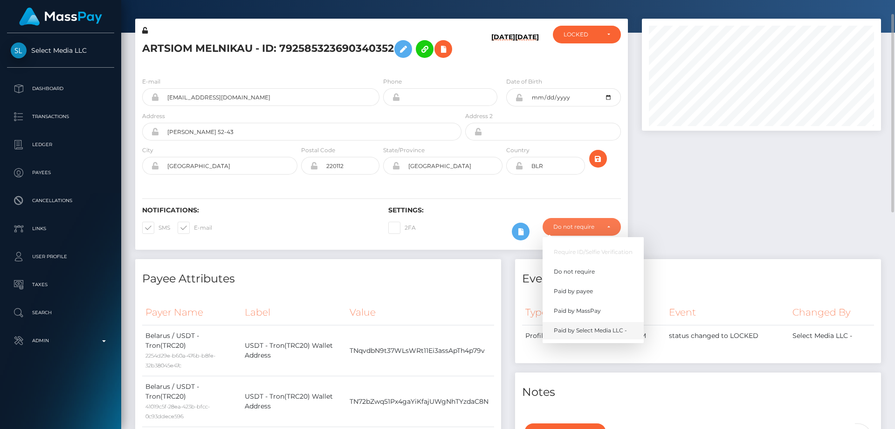
scroll to position [112, 240]
click at [592, 312] on span "Paid by MassPay" at bounding box center [577, 310] width 47 height 8
select select "2"
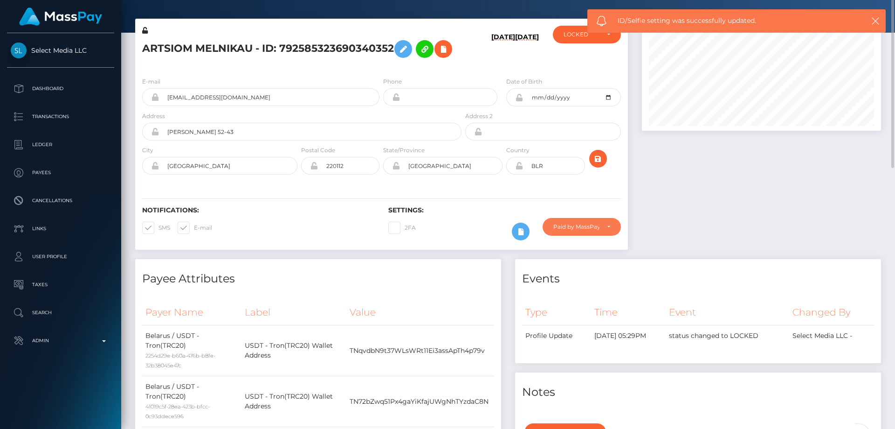
scroll to position [0, 0]
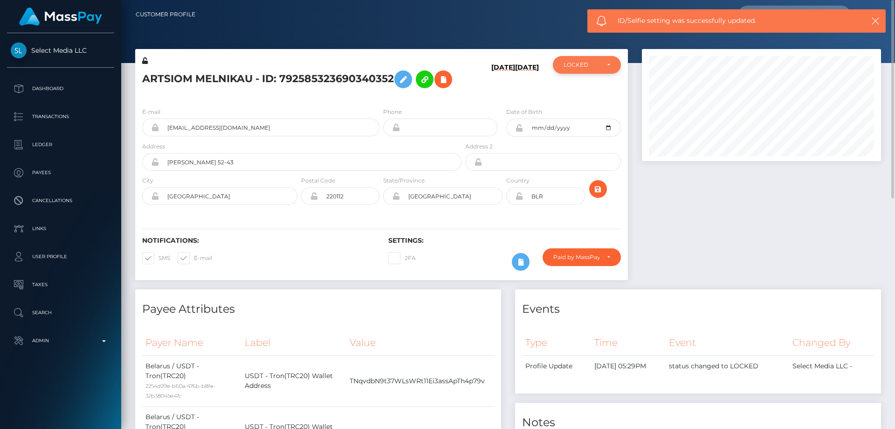
click at [575, 70] on div "LOCKED" at bounding box center [587, 65] width 68 height 18
click at [580, 111] on span "DEACTIVE" at bounding box center [578, 109] width 29 height 8
select select "DEACTIVE"
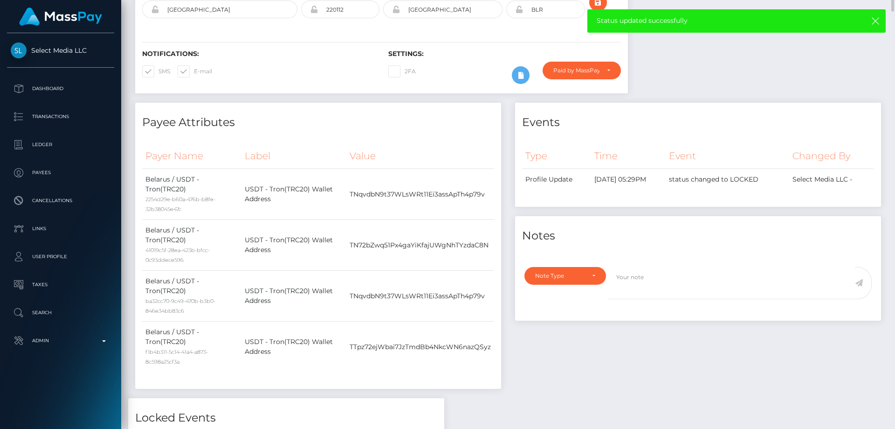
scroll to position [0, 0]
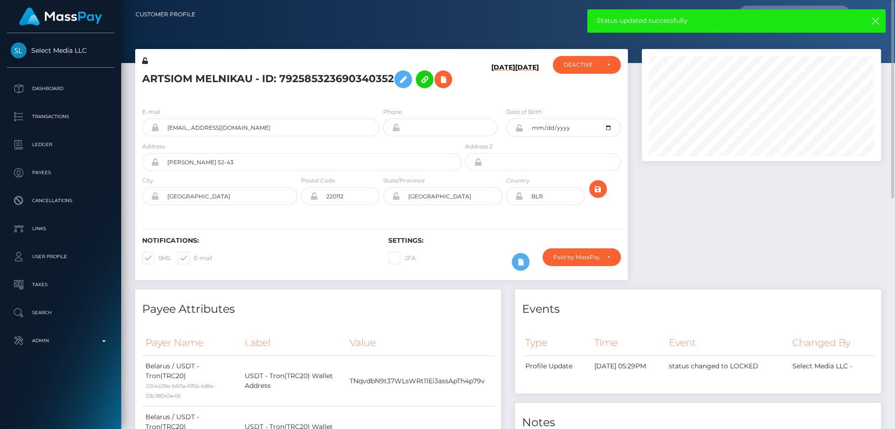
click at [194, 78] on h5 "ARTSIOM MELNIKAU - ID: 792585323690340352" at bounding box center [299, 79] width 314 height 27
copy h5 "ARTSIOM MELNIKAU - ID: 792585323690340352"
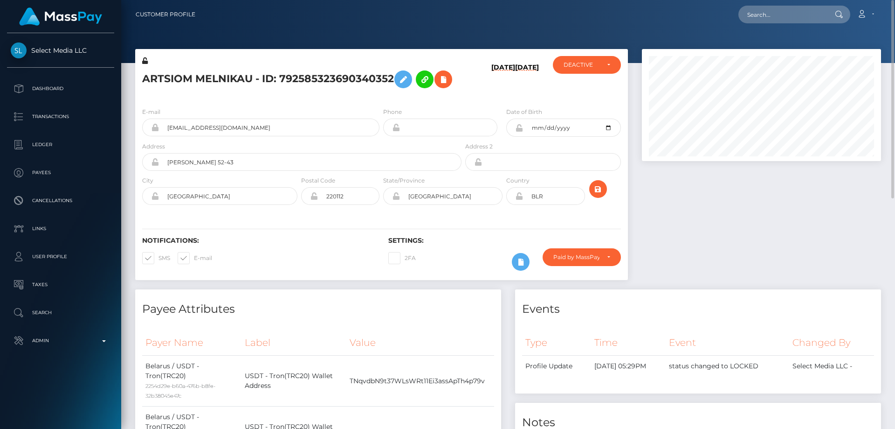
drag, startPoint x: 669, startPoint y: 341, endPoint x: 631, endPoint y: 326, distance: 40.8
click at [666, 341] on th "Time" at bounding box center [628, 343] width 75 height 26
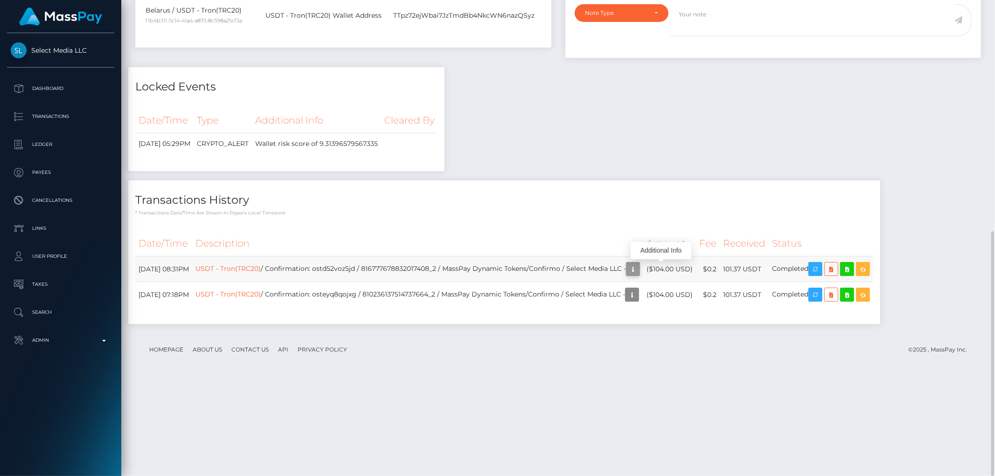
scroll to position [112, 272]
click at [638, 269] on icon "button" at bounding box center [632, 269] width 11 height 12
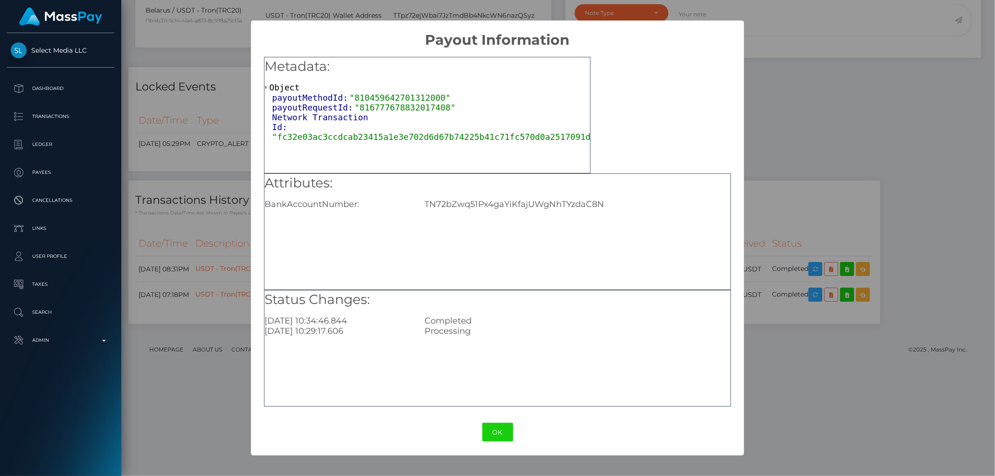
click at [535, 202] on div "TN72bZwq51Px4gaYiKfajUWgNhTYzdaC8N" at bounding box center [576, 204] width 319 height 10
copy div "TN72bZwq51Px4gaYiKfajUWgNhTYzdaC8N"
click at [832, 396] on div "× Payout Information Metadata: Object payoutMethodId: "810459642701312000" payo…" at bounding box center [497, 238] width 995 height 476
drag, startPoint x: 824, startPoint y: 393, endPoint x: 799, endPoint y: 364, distance: 37.7
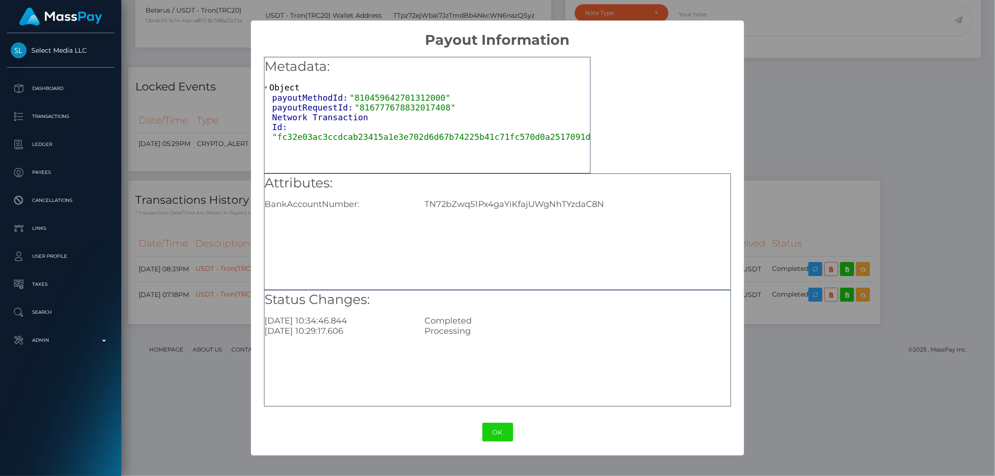
click at [822, 390] on div "× Payout Information Metadata: Object payoutMethodId: "810459642701312000" payo…" at bounding box center [497, 238] width 995 height 476
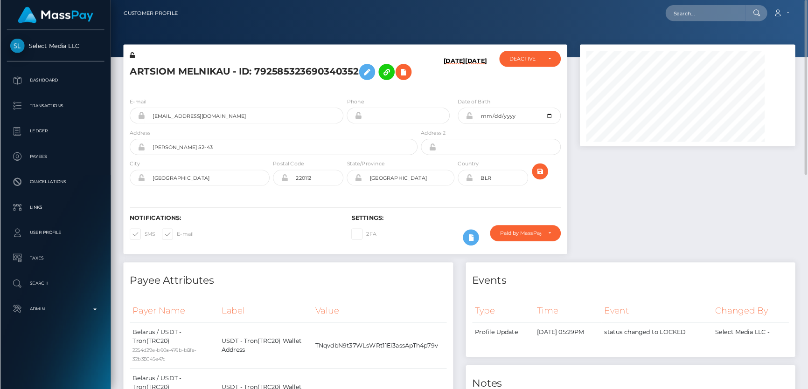
scroll to position [112, 210]
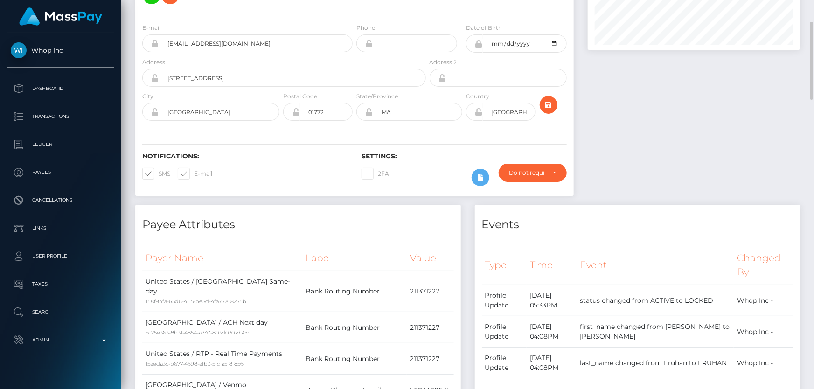
scroll to position [26, 0]
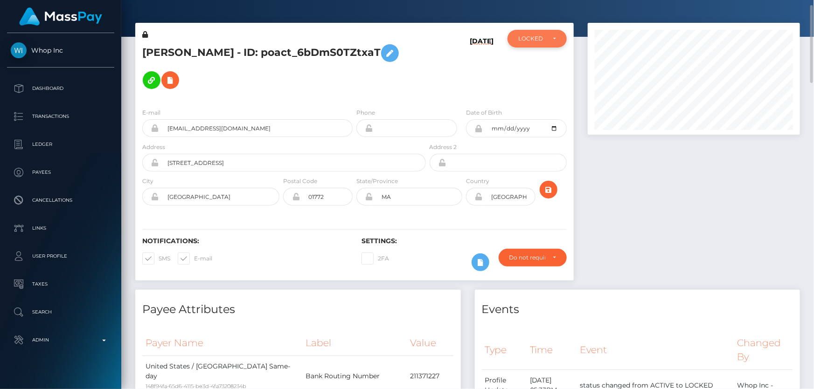
click at [544, 33] on div "LOCKED" at bounding box center [536, 39] width 59 height 18
click at [535, 61] on span "ACTIVE" at bounding box center [529, 64] width 21 height 8
select select "ACTIVE"
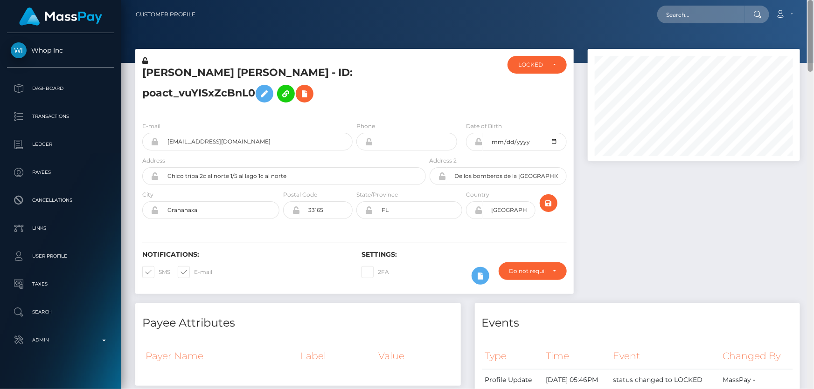
drag, startPoint x: 810, startPoint y: 97, endPoint x: 746, endPoint y: 15, distance: 103.3
click at [813, 0] on html "Whop Inc Dashboard Transactions Ledger Payees Cancellations Links" at bounding box center [407, 194] width 814 height 389
click at [522, 63] on div "LOCKED" at bounding box center [531, 64] width 27 height 7
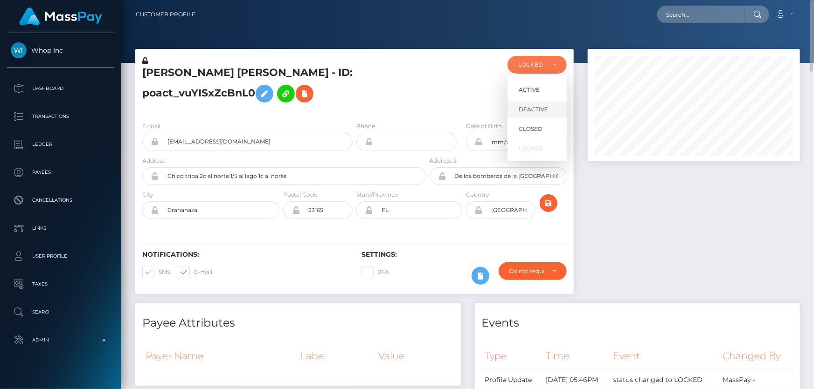
scroll to position [112, 212]
click at [532, 105] on span "DEACTIVE" at bounding box center [533, 109] width 29 height 8
select select "DEACTIVE"
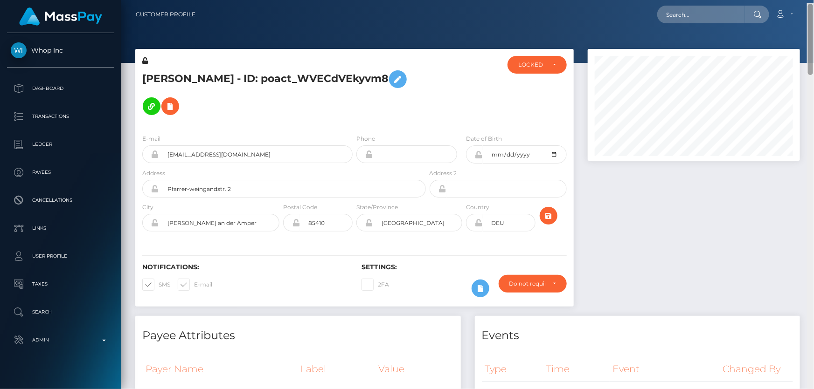
drag, startPoint x: 811, startPoint y: 67, endPoint x: 813, endPoint y: -22, distance: 88.7
click at [813, 0] on html "Whop Inc Dashboard Transactions Ledger Payees Cancellations Links" at bounding box center [407, 194] width 814 height 389
click at [540, 65] on div "LOCKED" at bounding box center [531, 64] width 27 height 7
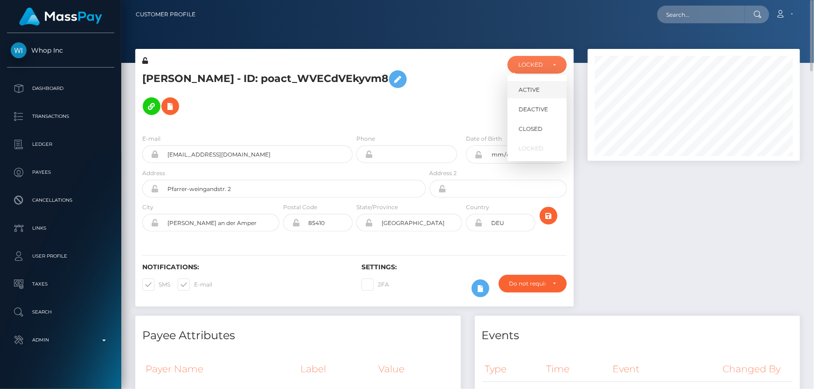
scroll to position [112, 212]
click at [538, 107] on span "DEACTIVE" at bounding box center [533, 109] width 29 height 8
select select "DEACTIVE"
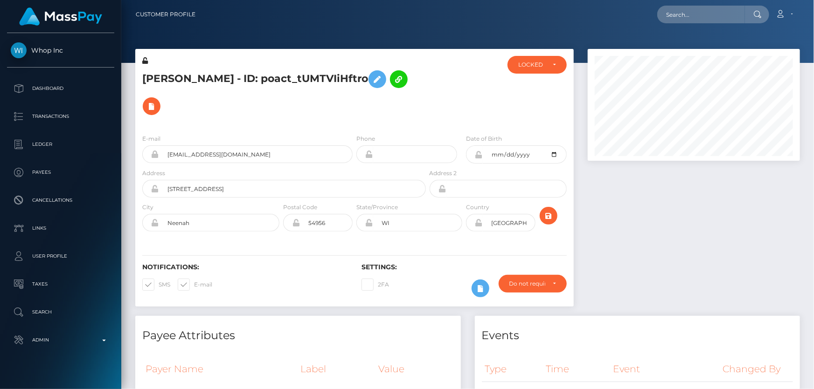
scroll to position [112, 212]
click at [465, 95] on div at bounding box center [464, 91] width 73 height 71
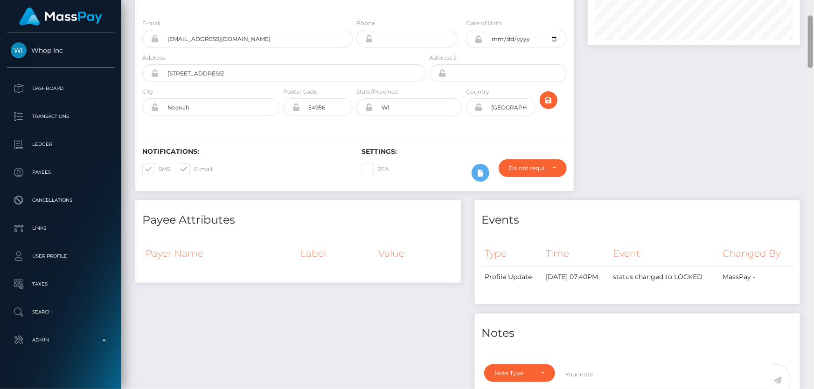
scroll to position [0, 0]
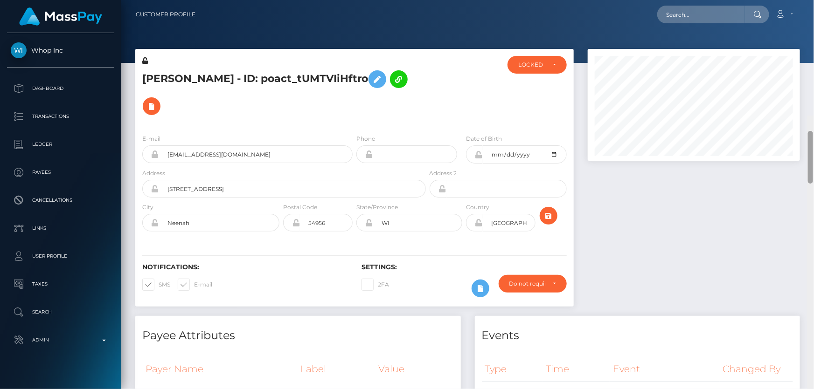
drag, startPoint x: 811, startPoint y: 51, endPoint x: 813, endPoint y: -12, distance: 63.0
click at [813, 0] on html "Whop Inc Dashboard Transactions Ledger Payees Cancellations Links" at bounding box center [407, 194] width 814 height 389
click at [525, 66] on div "LOCKED" at bounding box center [531, 64] width 27 height 7
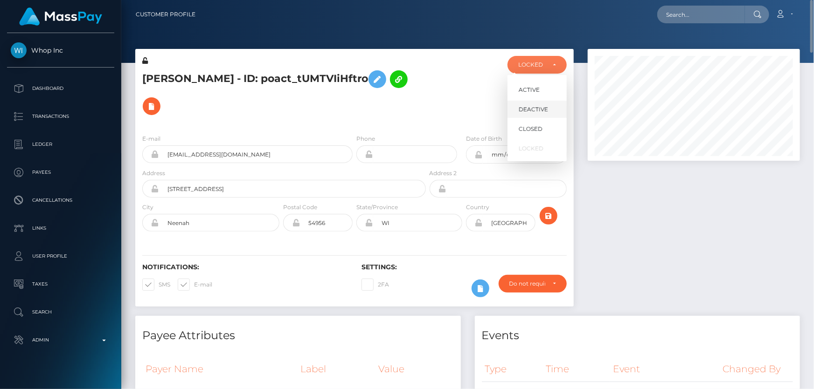
scroll to position [112, 212]
click at [523, 105] on span "DEACTIVE" at bounding box center [533, 109] width 29 height 8
select select "DEACTIVE"
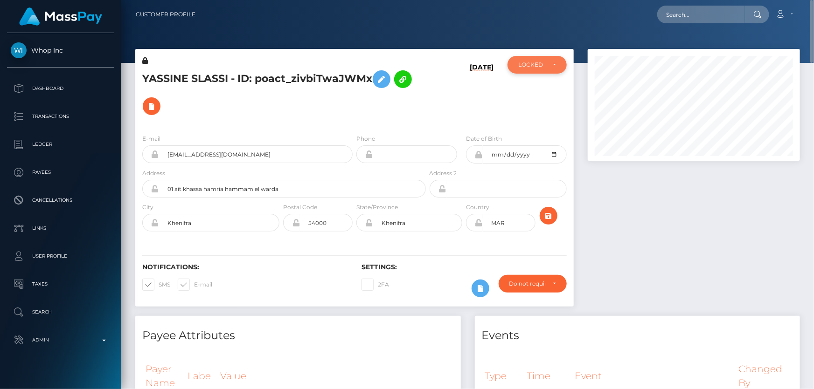
click at [535, 69] on div "LOCKED" at bounding box center [536, 65] width 59 height 18
click at [528, 90] on span "ACTIVE" at bounding box center [529, 90] width 21 height 8
select select "ACTIVE"
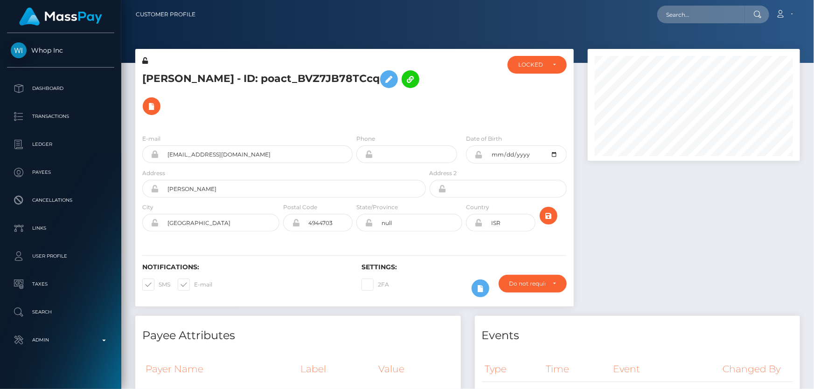
click at [799, 188] on div "Customer Profile Loading... Loading..." at bounding box center [467, 194] width 693 height 389
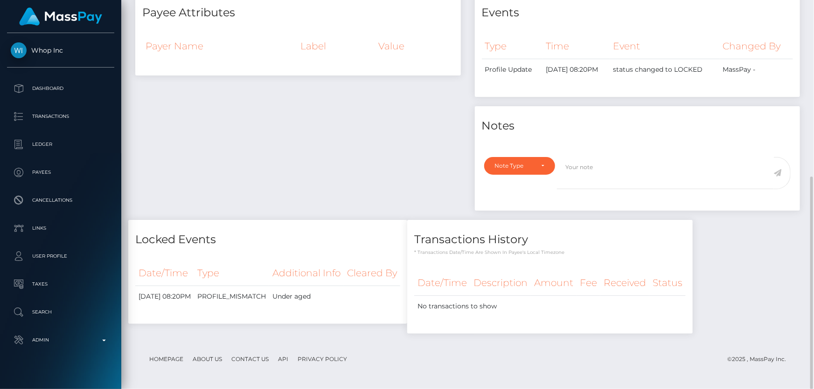
click at [680, 153] on div "Note Type Compliance Clear Compliance General Note Type" at bounding box center [638, 181] width 326 height 59
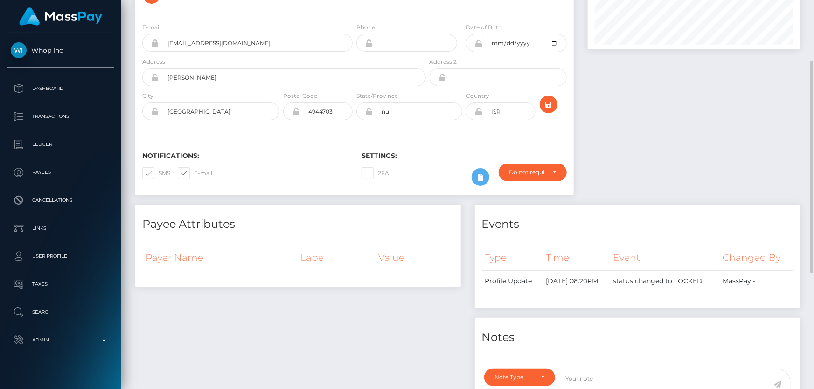
scroll to position [0, 0]
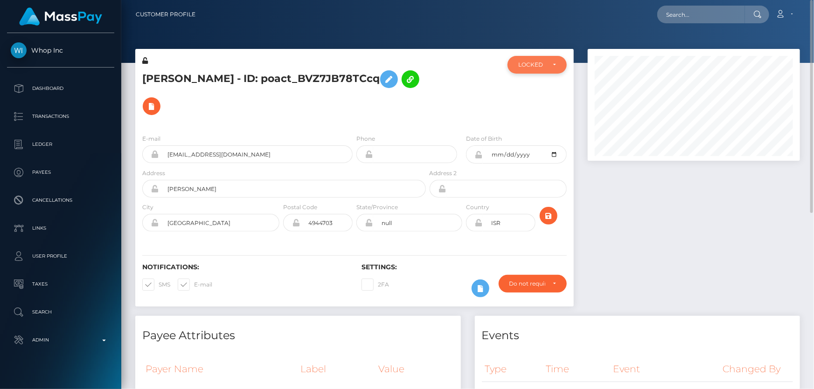
click at [532, 67] on div "LOCKED" at bounding box center [531, 64] width 27 height 7
click at [538, 106] on span "DEACTIVE" at bounding box center [533, 109] width 29 height 8
select select "DEACTIVE"
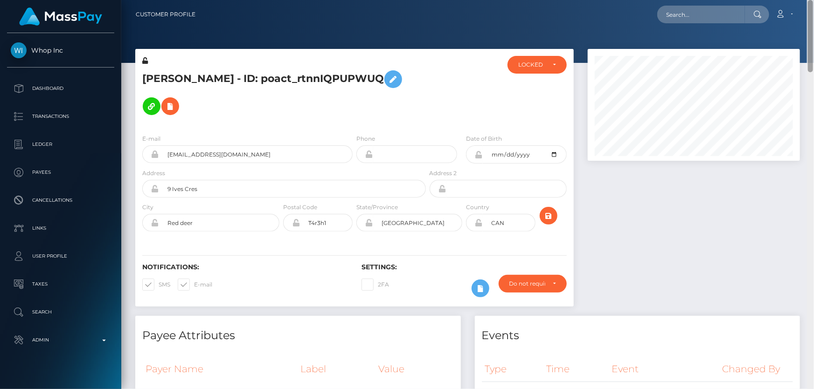
drag, startPoint x: 810, startPoint y: 74, endPoint x: 813, endPoint y: -15, distance: 89.1
click at [813, 0] on html "Whop Inc Dashboard Transactions Ledger Payees Cancellations Links" at bounding box center [407, 194] width 814 height 389
click at [513, 71] on div "LOCKED" at bounding box center [536, 65] width 59 height 18
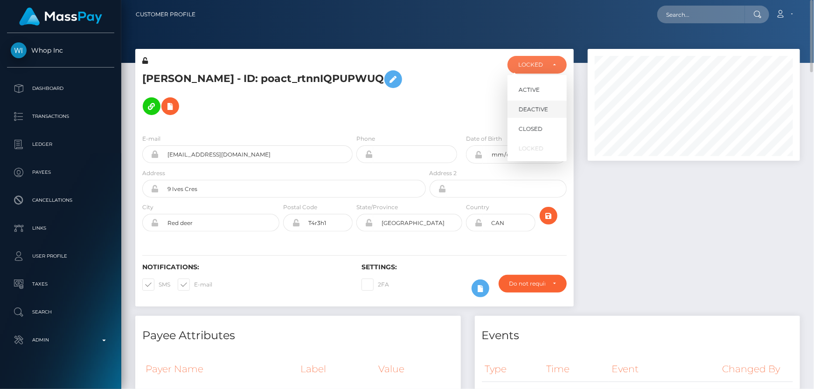
click at [531, 105] on span "DEACTIVE" at bounding box center [533, 109] width 29 height 8
select select "DEACTIVE"
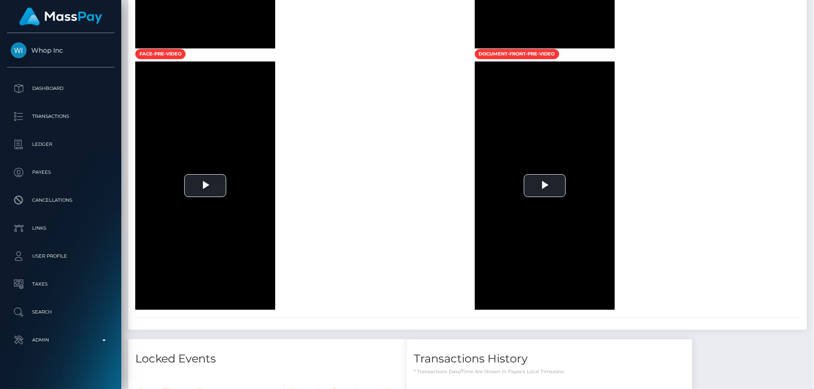
scroll to position [112, 212]
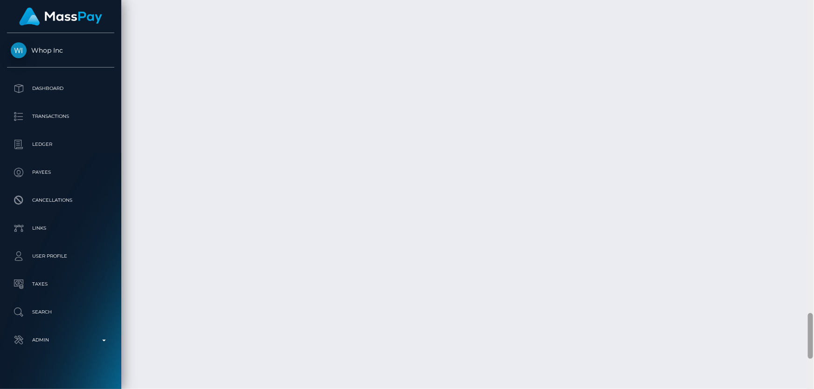
click at [813, 389] on html "Whop Inc Dashboard Transactions Ledger Payees Cancellations Links" at bounding box center [407, 194] width 814 height 389
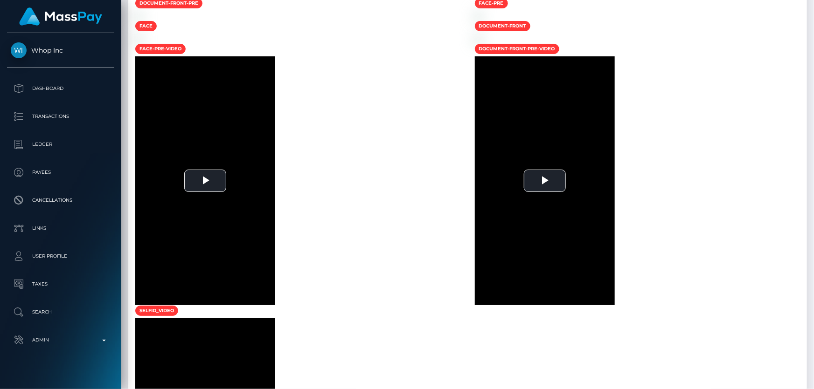
scroll to position [0, 0]
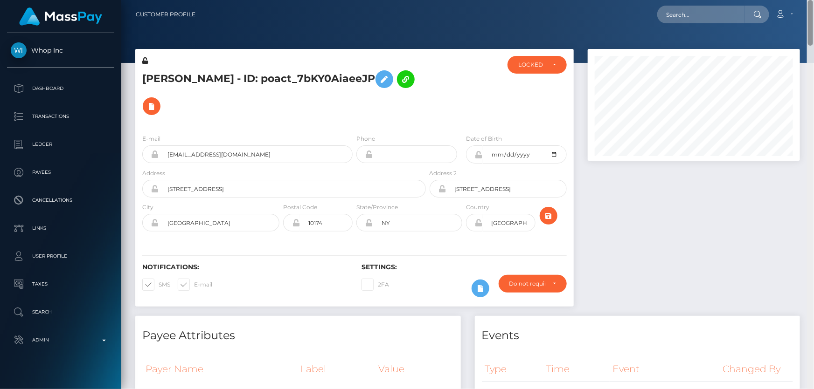
drag, startPoint x: 811, startPoint y: 366, endPoint x: 813, endPoint y: -9, distance: 375.0
click at [813, 0] on html "Whop Inc Dashboard Transactions Ledger Payees Cancellations Links" at bounding box center [407, 194] width 814 height 389
click at [522, 64] on div "LOCKED" at bounding box center [531, 64] width 27 height 7
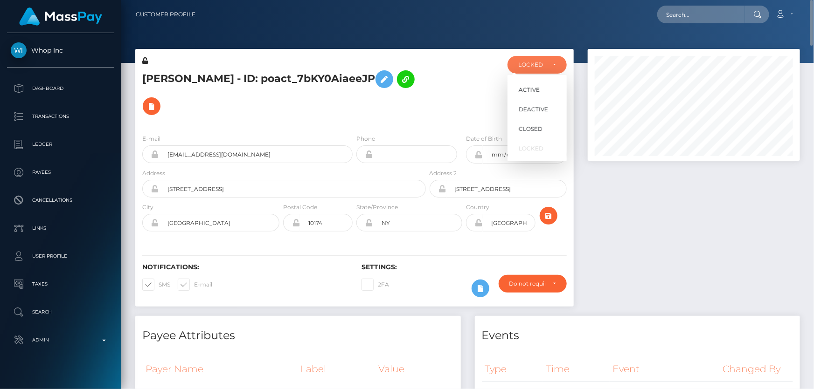
scroll to position [112, 212]
click at [535, 107] on span "DEACTIVE" at bounding box center [533, 109] width 29 height 8
select select "DEACTIVE"
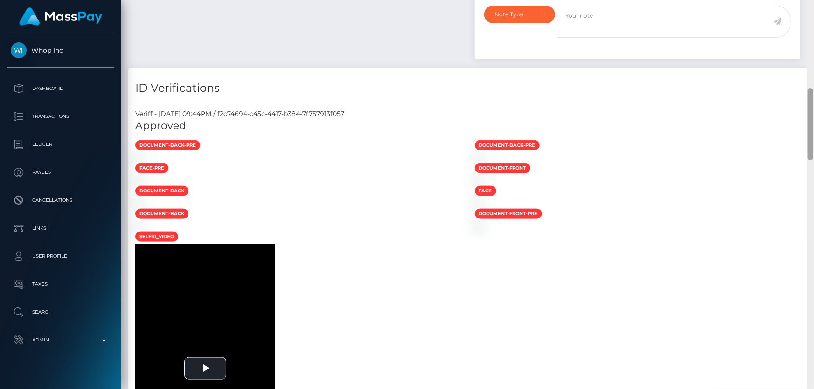
scroll to position [112, 212]
click at [807, 190] on div at bounding box center [810, 195] width 7 height 390
click at [806, 153] on div at bounding box center [638, 158] width 340 height 10
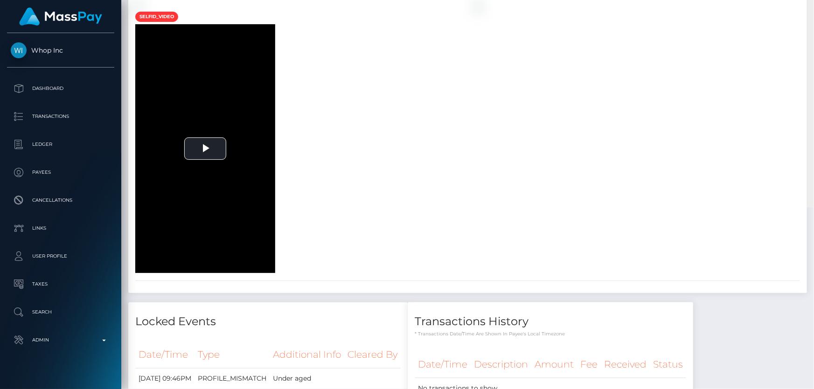
scroll to position [0, 0]
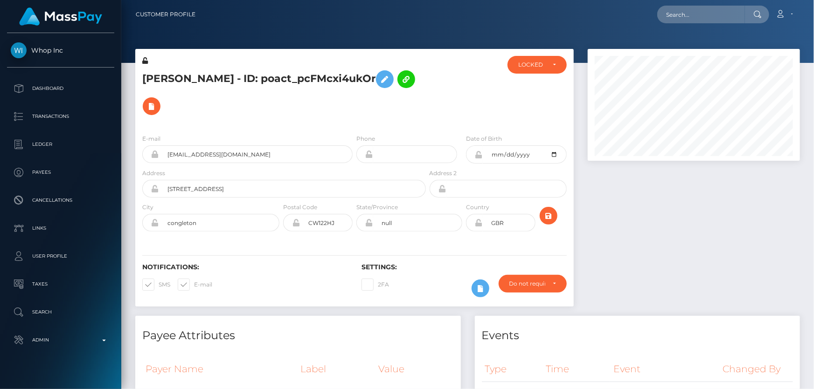
drag, startPoint x: 810, startPoint y: 130, endPoint x: 813, endPoint y: -13, distance: 143.2
click at [813, 0] on html "Whop Inc Dashboard Transactions Ledger Payees Cancellations Links" at bounding box center [407, 194] width 814 height 389
click at [542, 62] on div "LOCKED" at bounding box center [531, 64] width 27 height 7
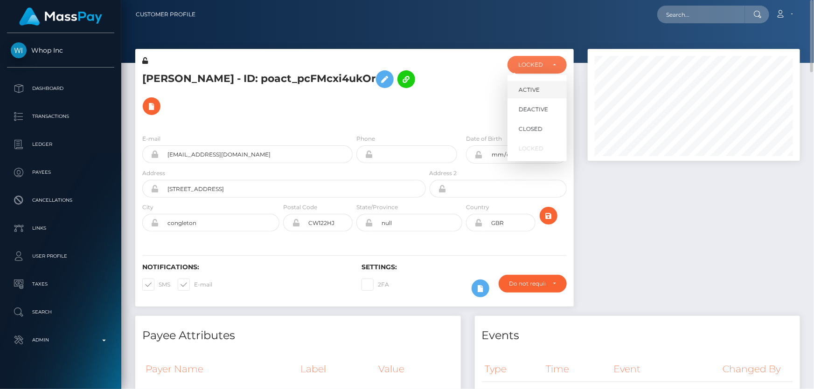
scroll to position [112, 212]
click at [546, 109] on span "DEACTIVE" at bounding box center [533, 109] width 29 height 8
select select "DEACTIVE"
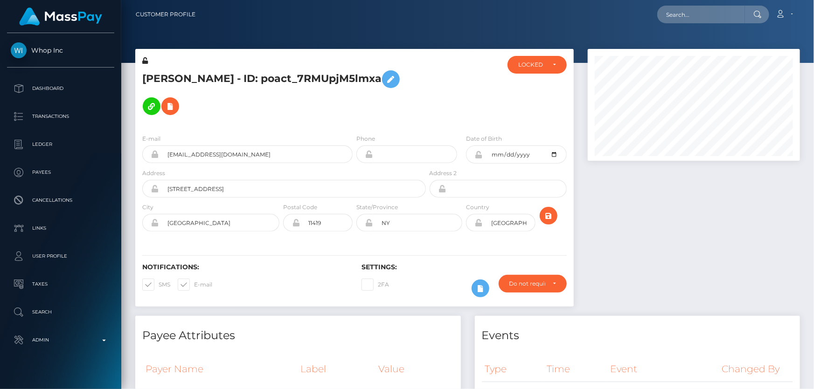
scroll to position [112, 212]
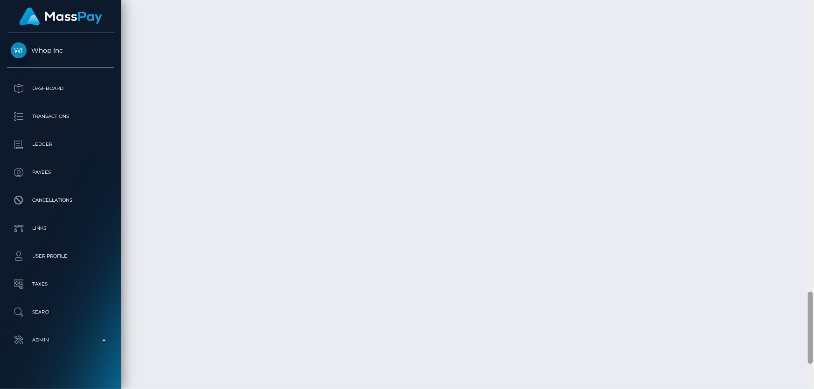
click at [790, 389] on html "Whop Inc Dashboard Transactions Ledger Payees Cancellations Links" at bounding box center [407, 194] width 814 height 389
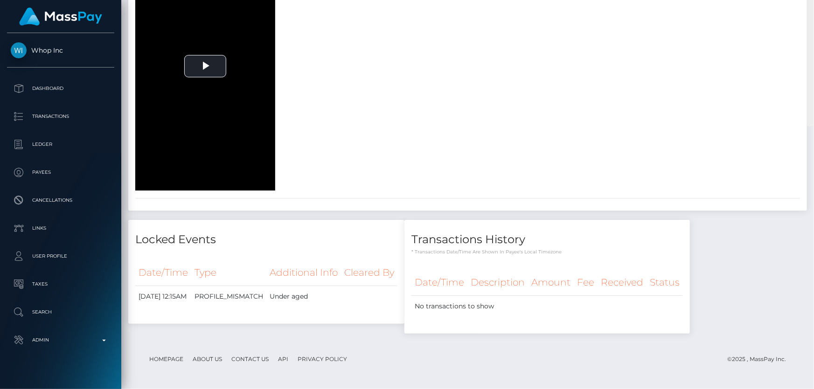
scroll to position [0, 0]
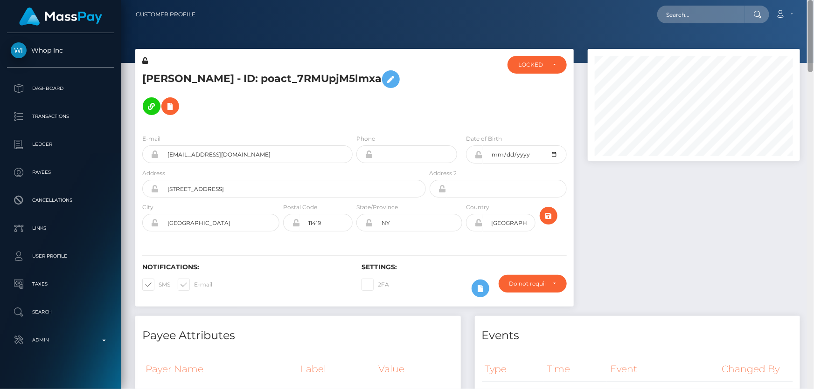
drag, startPoint x: 809, startPoint y: 353, endPoint x: 813, endPoint y: 8, distance: 344.7
click at [813, 8] on div "Customer Profile Loading... Loading..." at bounding box center [467, 194] width 693 height 389
click at [548, 62] on div "LOCKED" at bounding box center [537, 64] width 38 height 7
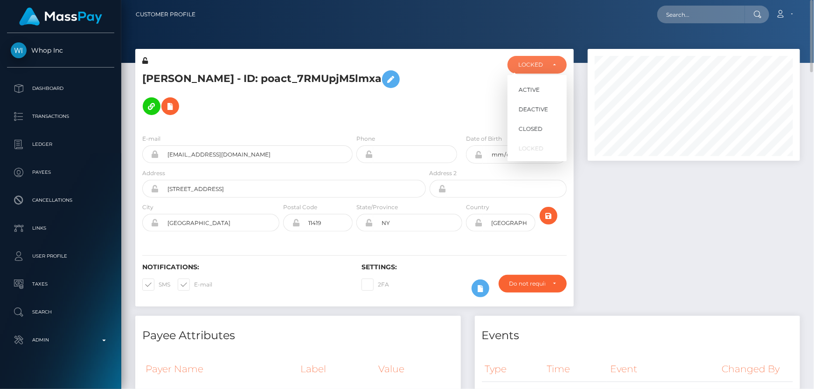
scroll to position [112, 212]
click at [537, 110] on span "DEACTIVE" at bounding box center [533, 109] width 29 height 8
select select "DEACTIVE"
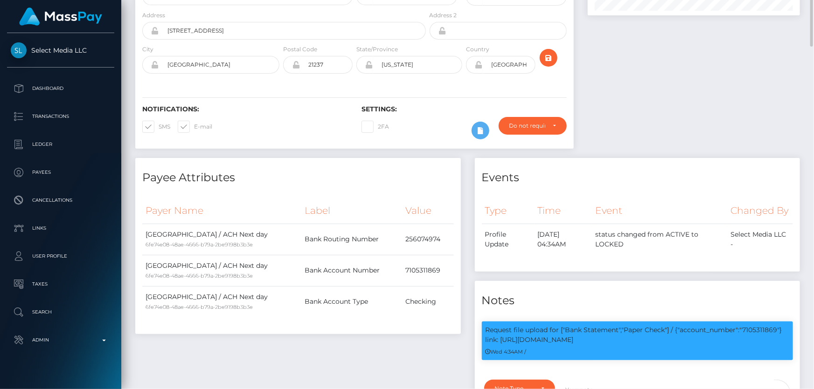
scroll to position [19, 0]
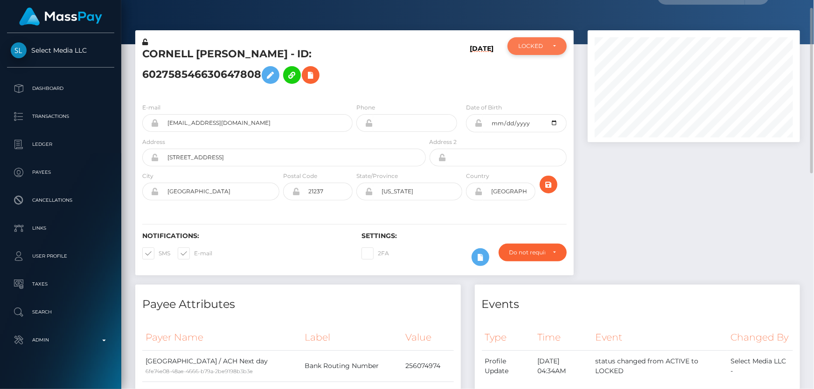
click at [542, 52] on div "LOCKED" at bounding box center [536, 46] width 59 height 18
click at [539, 68] on span "ACTIVE" at bounding box center [529, 71] width 21 height 8
select select "ACTIVE"
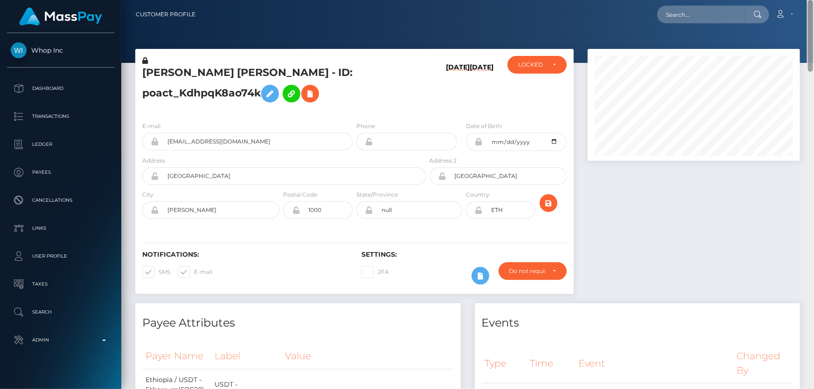
drag, startPoint x: 811, startPoint y: 53, endPoint x: 813, endPoint y: 25, distance: 27.6
click at [813, 25] on div "Customer Profile Loading... Loading..." at bounding box center [467, 194] width 693 height 389
click at [416, 97] on h5 "EYOB MISGANAW BELAY Misganaw - ID: poact_KdhpqK8ao74k" at bounding box center [281, 87] width 278 height 42
click at [146, 60] on icon at bounding box center [145, 60] width 6 height 7
click at [272, 93] on icon at bounding box center [269, 94] width 11 height 12
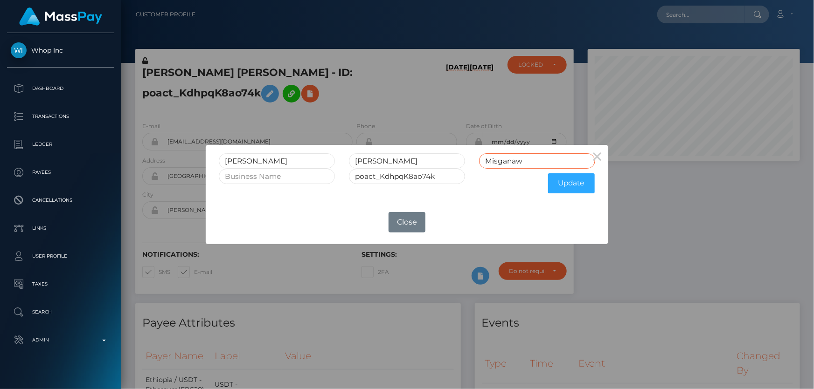
drag, startPoint x: 475, startPoint y: 162, endPoint x: 423, endPoint y: 170, distance: 53.3
click at [423, 169] on form "EYOB MISGANAW BELAY Misganaw poact_KdhpqK8ao74k Update" at bounding box center [407, 175] width 376 height 45
drag, startPoint x: 400, startPoint y: 159, endPoint x: 430, endPoint y: 161, distance: 29.9
click at [430, 161] on input "MISGANAW BELAY" at bounding box center [407, 160] width 116 height 15
type input "MISGANAW"
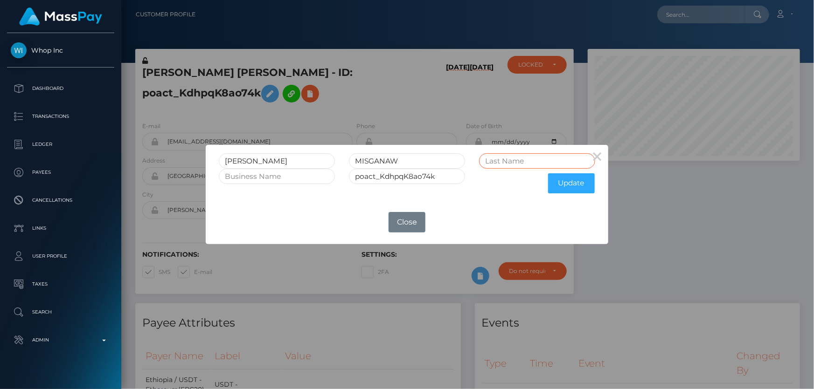
paste input "BELAY"
type input "BELAY"
click at [568, 185] on button "Update" at bounding box center [571, 183] width 47 height 20
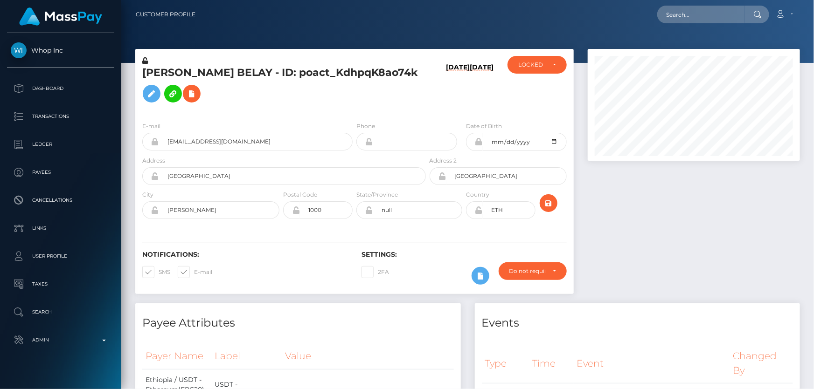
scroll to position [112, 212]
click at [146, 60] on icon at bounding box center [145, 60] width 6 height 7
click at [541, 71] on div "LOCKED" at bounding box center [536, 65] width 59 height 18
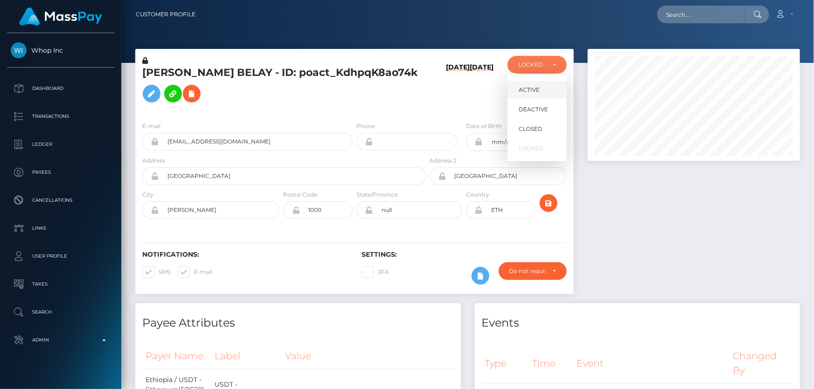
click at [532, 89] on span "ACTIVE" at bounding box center [529, 90] width 21 height 8
select select "ACTIVE"
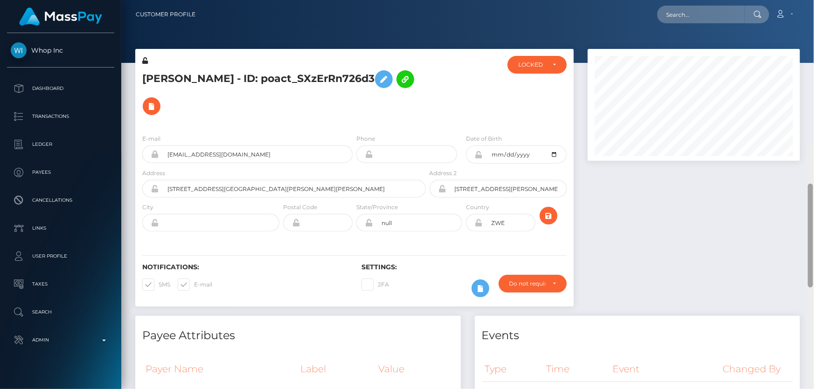
drag, startPoint x: 811, startPoint y: 57, endPoint x: 813, endPoint y: 3, distance: 54.2
click at [813, 3] on div "Customer Profile Loading... Loading..." at bounding box center [467, 194] width 693 height 389
click at [549, 65] on div "LOCKED" at bounding box center [537, 64] width 38 height 7
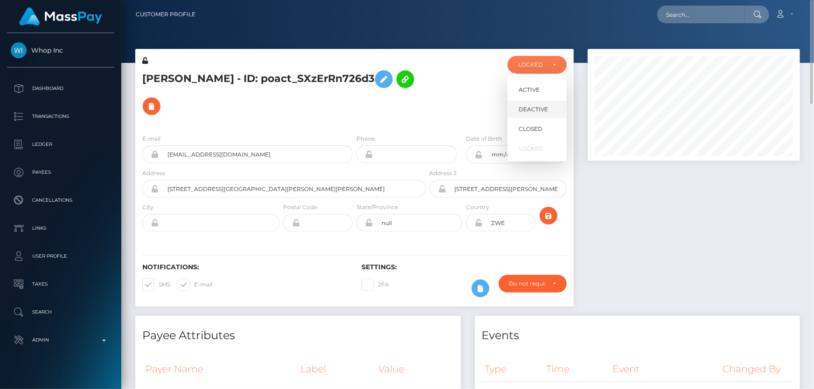
click at [536, 104] on link "DEACTIVE" at bounding box center [536, 109] width 59 height 17
select select "DEACTIVE"
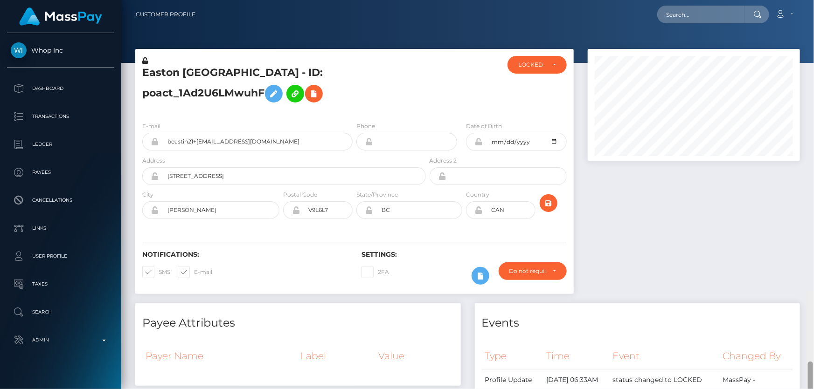
click at [537, 71] on div "LOCKED" at bounding box center [536, 65] width 59 height 18
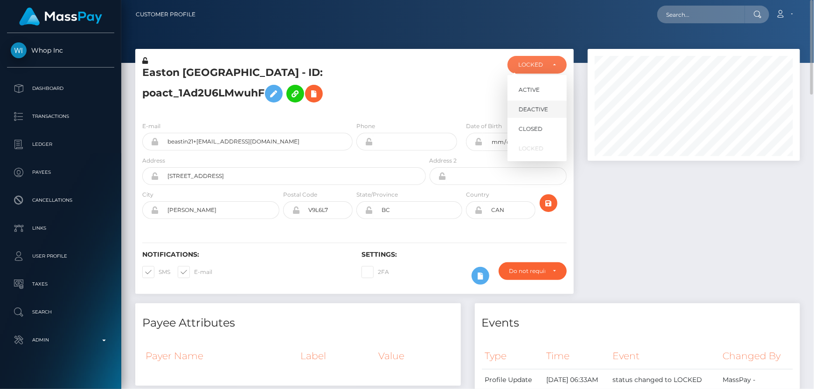
click at [534, 109] on span "DEACTIVE" at bounding box center [533, 109] width 29 height 8
select select "DEACTIVE"
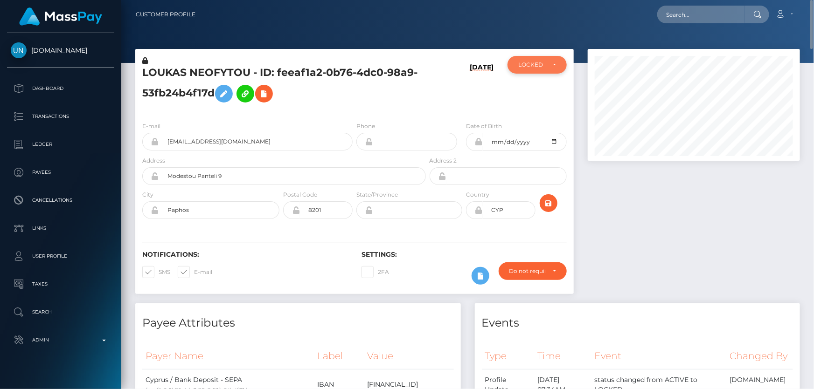
click at [529, 68] on div "LOCKED" at bounding box center [531, 64] width 27 height 7
click at [537, 88] on span "ACTIVE" at bounding box center [529, 90] width 21 height 8
select select "ACTIVE"
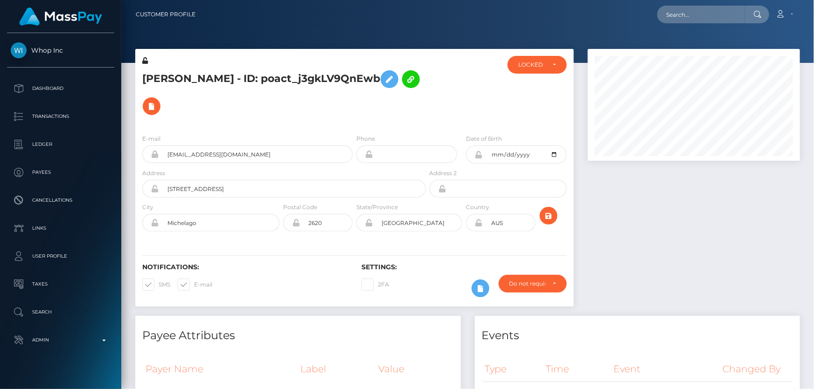
drag, startPoint x: 812, startPoint y: 64, endPoint x: 813, endPoint y: 1, distance: 63.4
click at [813, 1] on div "Customer Profile Loading... Loading..." at bounding box center [467, 194] width 693 height 389
click at [527, 66] on div "LOCKED" at bounding box center [531, 64] width 27 height 7
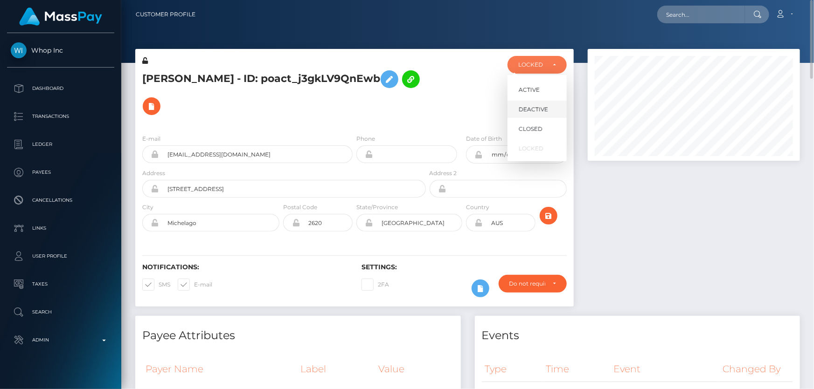
scroll to position [112, 212]
click at [535, 108] on span "DEACTIVE" at bounding box center [533, 109] width 29 height 8
select select "DEACTIVE"
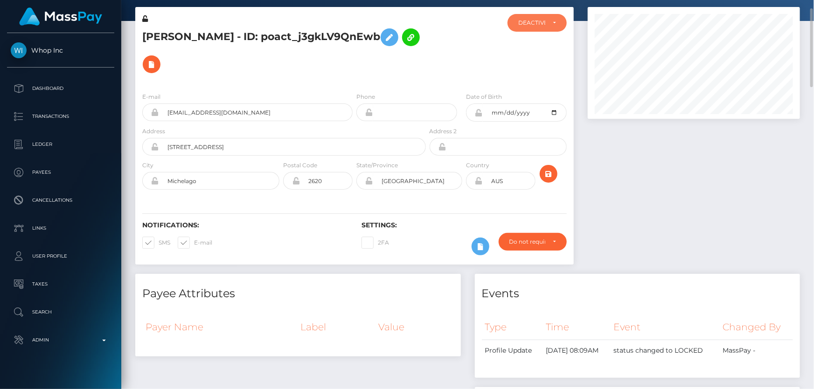
scroll to position [0, 0]
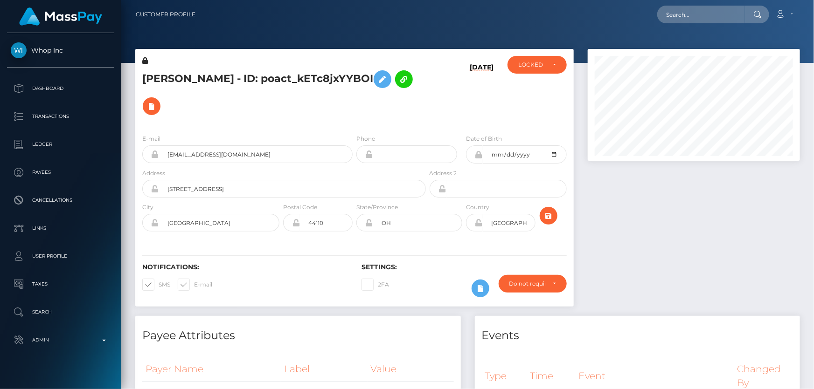
scroll to position [112, 212]
drag, startPoint x: 695, startPoint y: 245, endPoint x: 664, endPoint y: 242, distance: 31.0
click at [690, 241] on div at bounding box center [694, 182] width 226 height 267
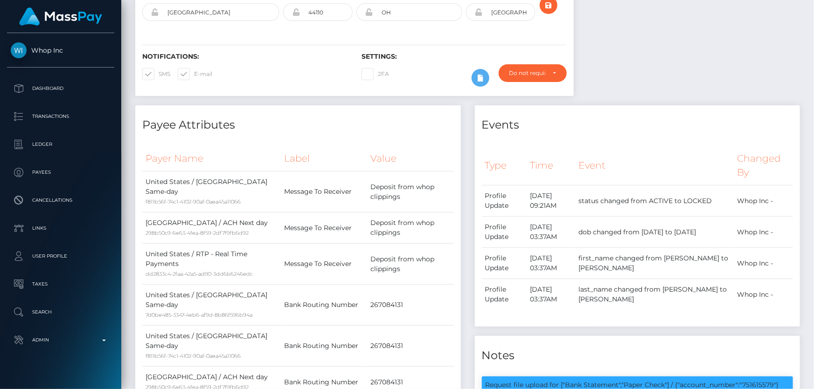
scroll to position [0, 0]
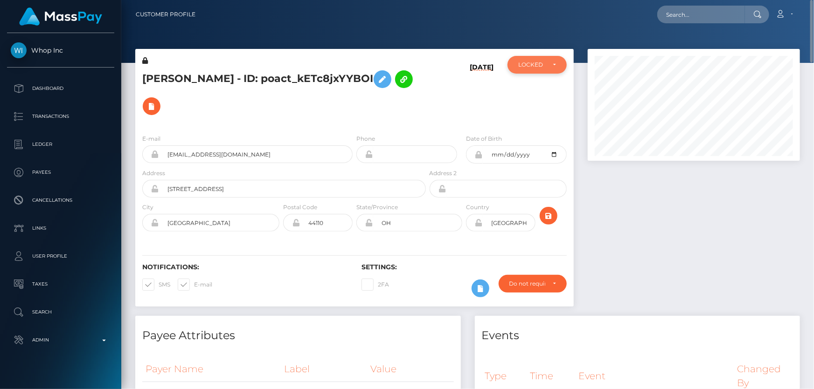
click at [523, 64] on div "LOCKED" at bounding box center [531, 64] width 27 height 7
click at [532, 86] on span "ACTIVE" at bounding box center [529, 90] width 21 height 8
select select "ACTIVE"
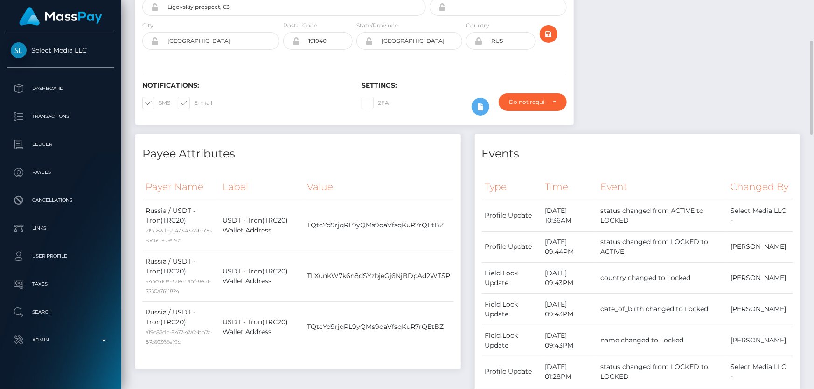
scroll to position [42, 0]
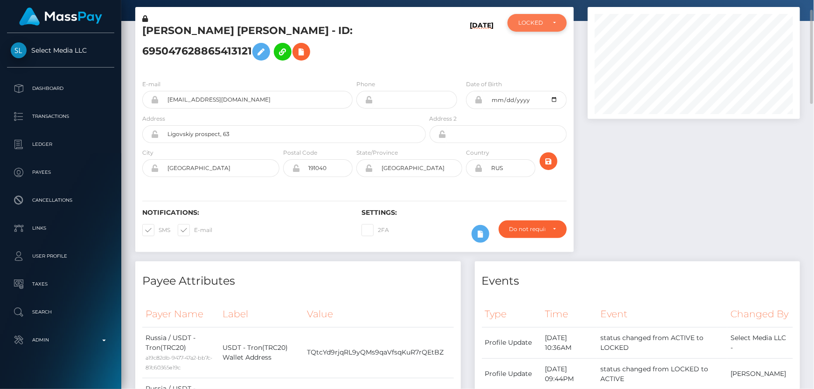
click at [532, 26] on div "LOCKED" at bounding box center [536, 23] width 59 height 18
click at [538, 49] on span "ACTIVE" at bounding box center [529, 48] width 21 height 8
select select "ACTIVE"
click at [701, 283] on h4 "Events" at bounding box center [638, 281] width 312 height 16
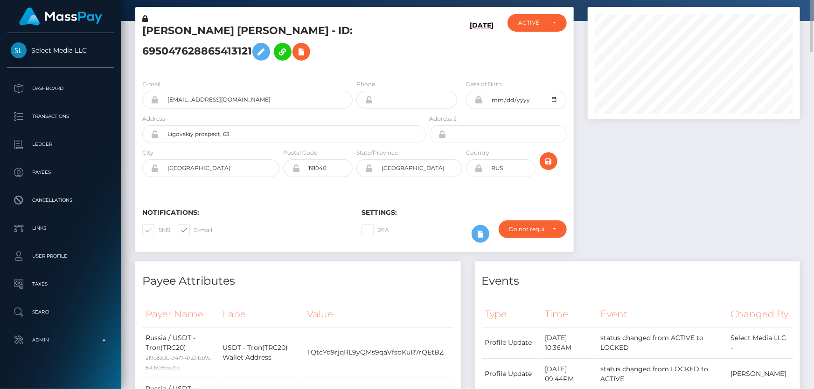
scroll to position [0, 0]
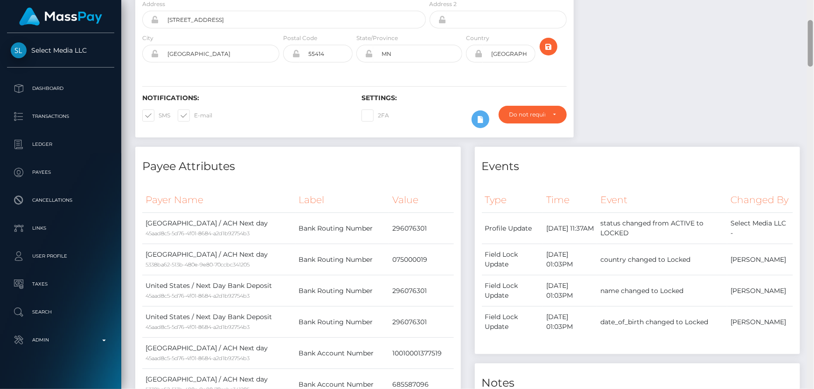
scroll to position [560, 0]
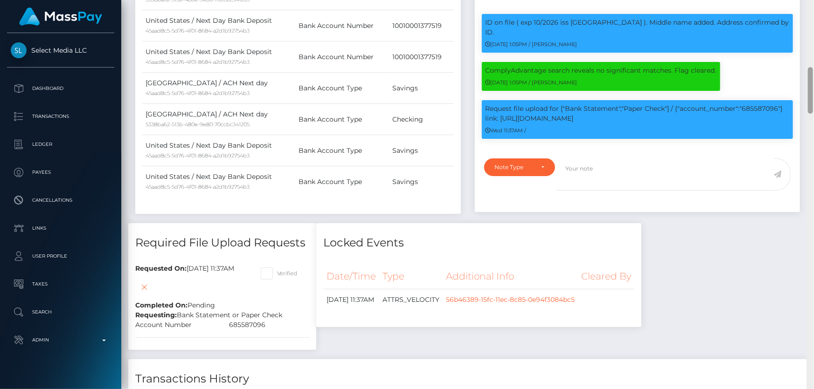
drag, startPoint x: 813, startPoint y: 55, endPoint x: 813, endPoint y: 225, distance: 169.8
click at [813, 225] on div at bounding box center [810, 195] width 7 height 390
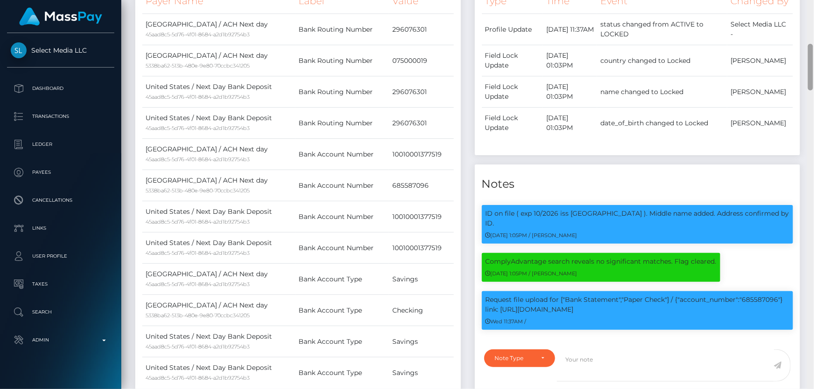
scroll to position [0, 0]
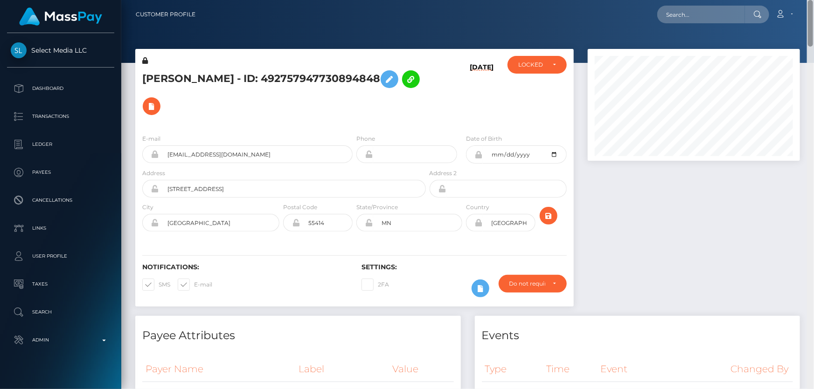
drag, startPoint x: 810, startPoint y: 116, endPoint x: 751, endPoint y: 29, distance: 104.8
click at [813, 7] on div "Customer Profile Loading... Loading..." at bounding box center [467, 194] width 693 height 389
click at [546, 68] on div "LOCKED" at bounding box center [537, 64] width 38 height 7
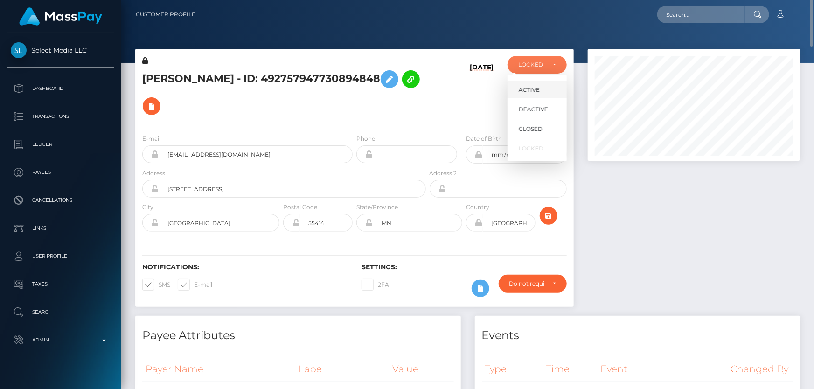
click at [529, 90] on span "ACTIVE" at bounding box center [529, 90] width 21 height 8
select select "ACTIVE"
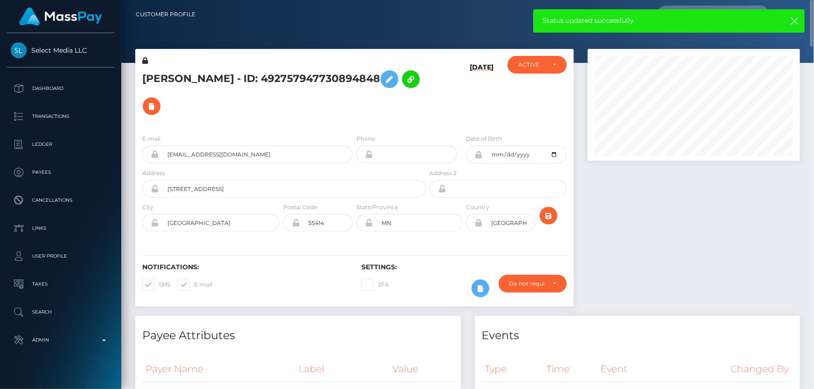
click at [690, 256] on div at bounding box center [694, 182] width 226 height 267
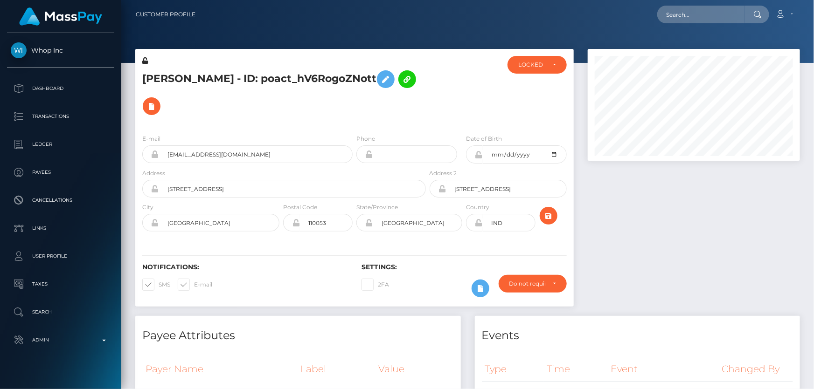
scroll to position [112, 212]
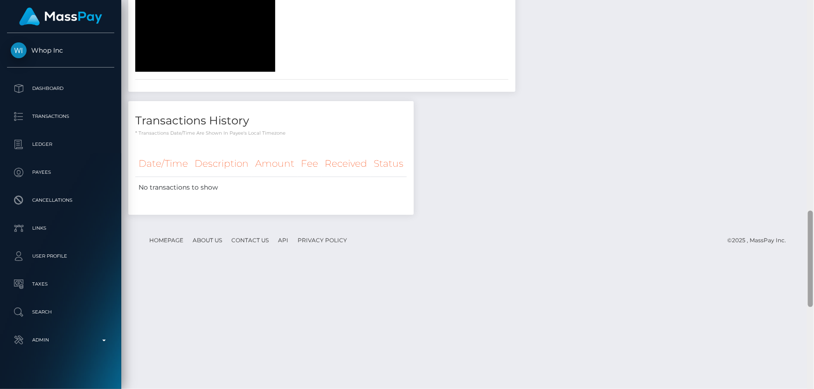
click at [813, 389] on html "Whop Inc Dashboard Transactions Ledger Payees Cancellations Links" at bounding box center [407, 194] width 814 height 389
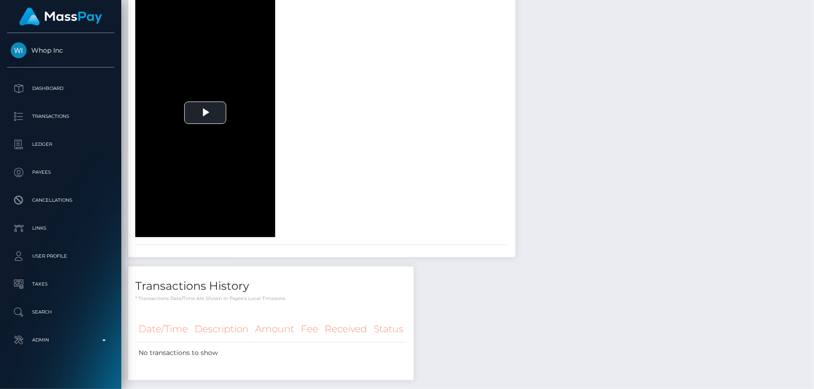
scroll to position [0, 0]
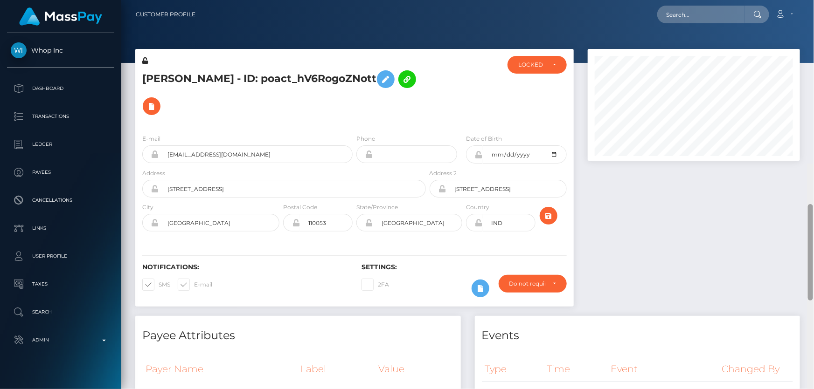
drag, startPoint x: 811, startPoint y: 292, endPoint x: 813, endPoint y: -51, distance: 343.3
click at [813, 0] on html "Whop Inc Dashboard Transactions Ledger Payees Cancellations Links" at bounding box center [407, 194] width 814 height 389
click at [542, 65] on div "LOCKED" at bounding box center [531, 64] width 27 height 7
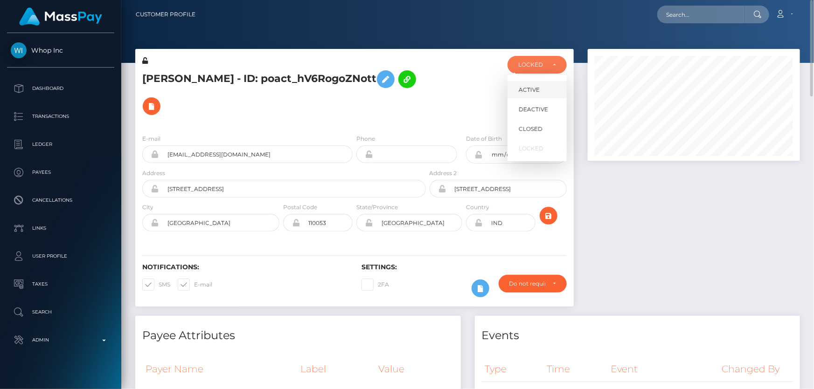
scroll to position [112, 212]
drag, startPoint x: 546, startPoint y: 111, endPoint x: 327, endPoint y: 1, distance: 244.9
click at [546, 110] on span "DEACTIVE" at bounding box center [533, 109] width 29 height 8
select select "DEACTIVE"
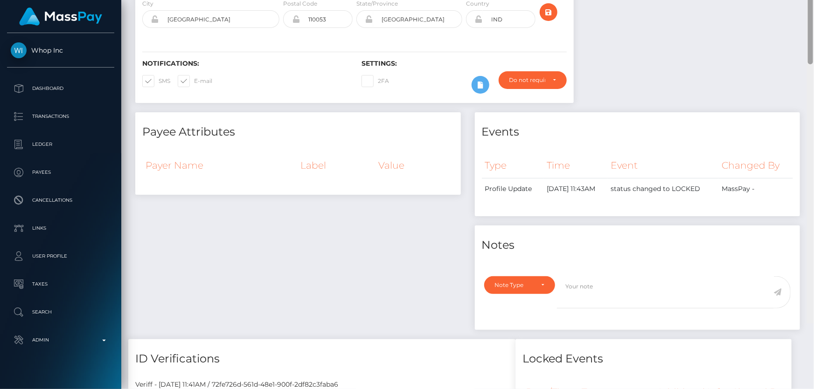
scroll to position [0, 0]
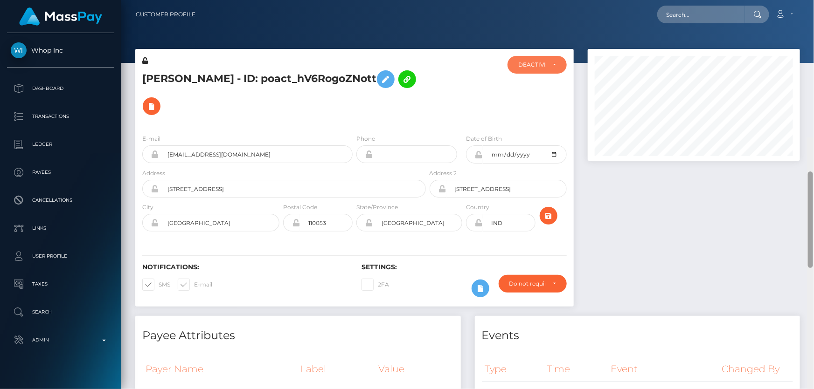
drag, startPoint x: 813, startPoint y: 148, endPoint x: 813, endPoint y: 12, distance: 136.2
click at [813, 13] on div "Customer Profile Loading... Loading..." at bounding box center [467, 194] width 693 height 389
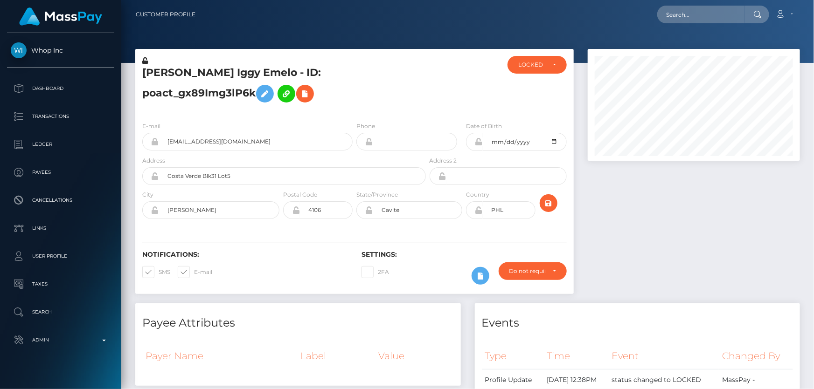
scroll to position [112, 212]
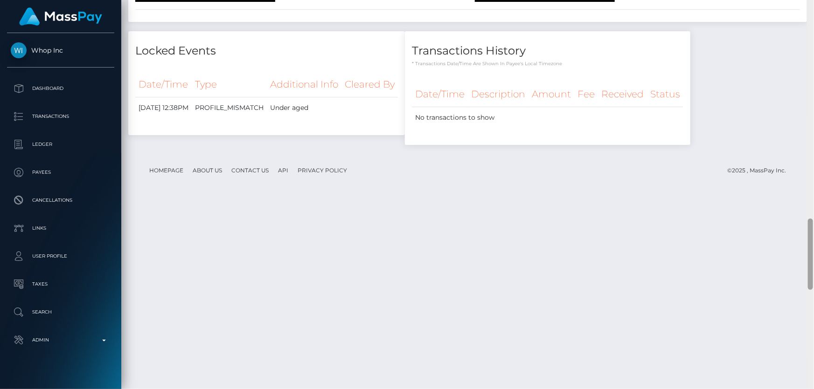
click at [813, 389] on html "Whop Inc Dashboard Transactions Ledger Payees Cancellations Links" at bounding box center [407, 194] width 814 height 389
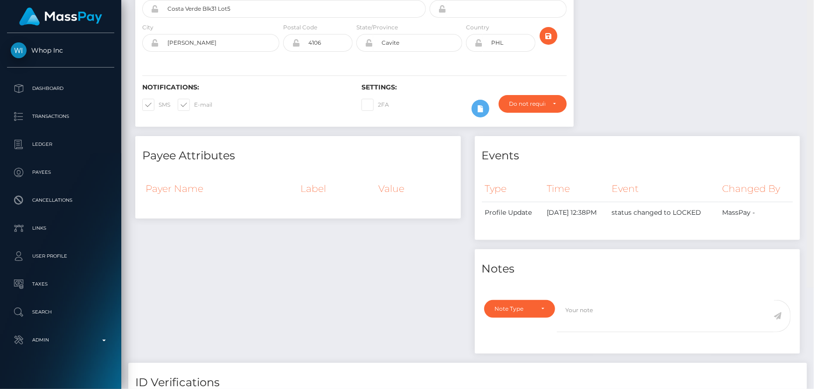
scroll to position [0, 0]
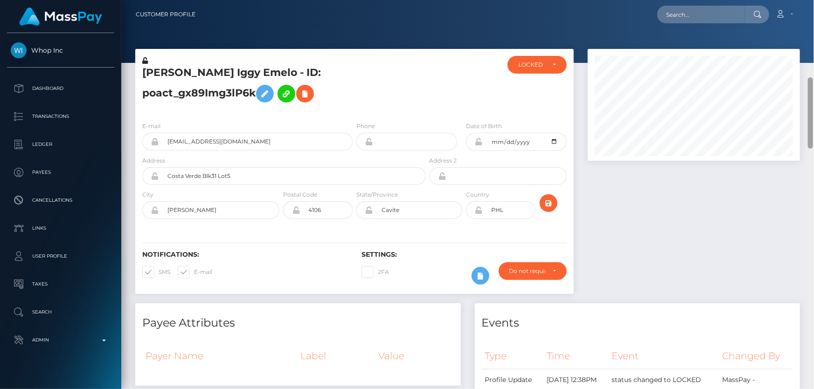
drag, startPoint x: 809, startPoint y: 341, endPoint x: 802, endPoint y: 7, distance: 334.0
click at [802, 7] on div "Customer Profile Loading... Loading..." at bounding box center [467, 194] width 693 height 389
click at [523, 72] on div "LOCKED" at bounding box center [536, 65] width 59 height 18
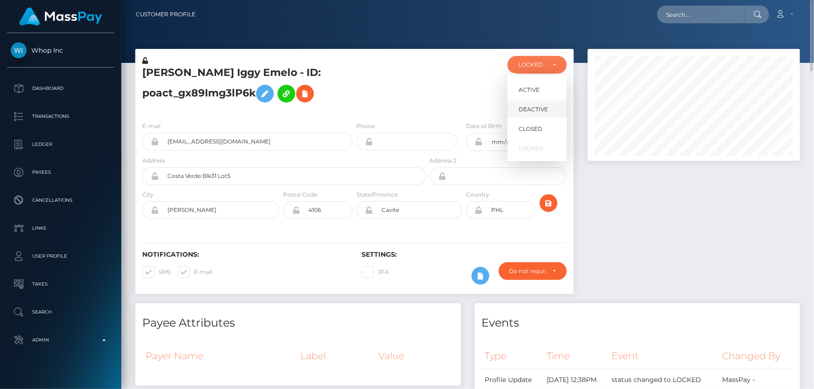
click at [534, 108] on span "DEACTIVE" at bounding box center [533, 109] width 29 height 8
select select "DEACTIVE"
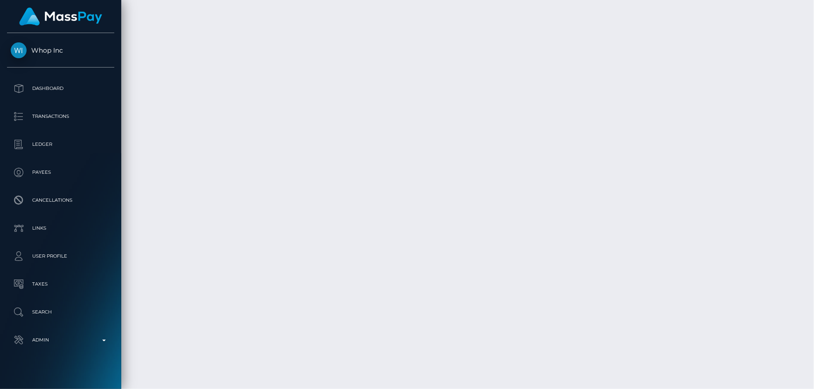
scroll to position [2946, 0]
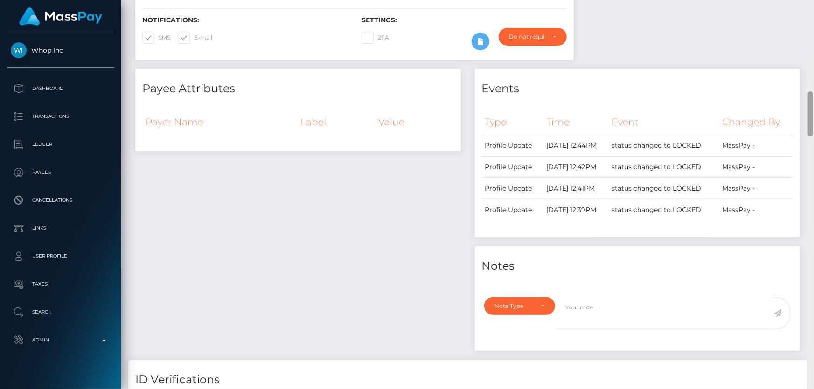
drag, startPoint x: 810, startPoint y: 365, endPoint x: 813, endPoint y: 46, distance: 318.5
click at [813, 56] on div at bounding box center [810, 251] width 7 height 390
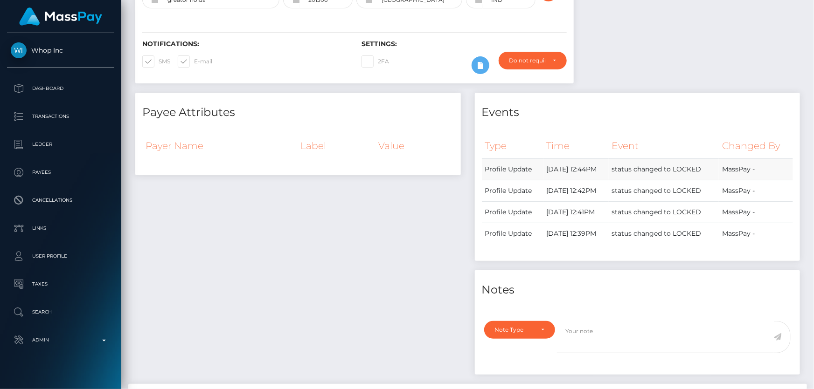
scroll to position [54, 0]
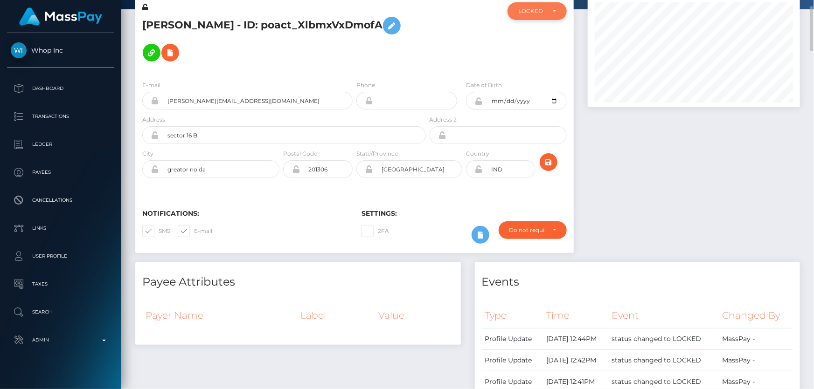
click at [535, 12] on div "LOCKED" at bounding box center [531, 10] width 27 height 7
click at [527, 58] on span "DEACTIVE" at bounding box center [533, 56] width 29 height 8
select select "DEACTIVE"
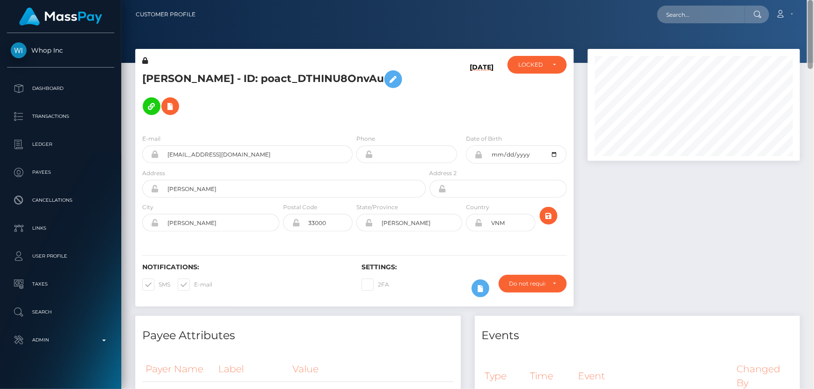
drag, startPoint x: 811, startPoint y: 56, endPoint x: 813, endPoint y: 24, distance: 32.8
click at [813, 24] on div "Customer Profile Loading... Loading..." at bounding box center [467, 194] width 693 height 389
click at [534, 69] on div "LOCKED" at bounding box center [536, 65] width 59 height 18
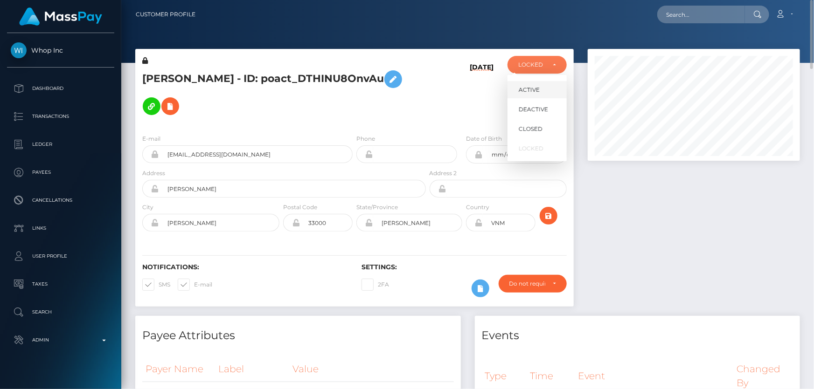
scroll to position [112, 212]
click at [533, 91] on span "ACTIVE" at bounding box center [529, 90] width 21 height 8
select select "ACTIVE"
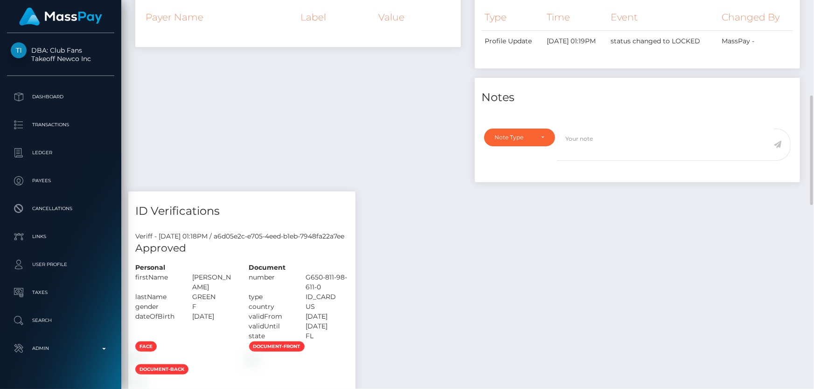
scroll to position [508, 0]
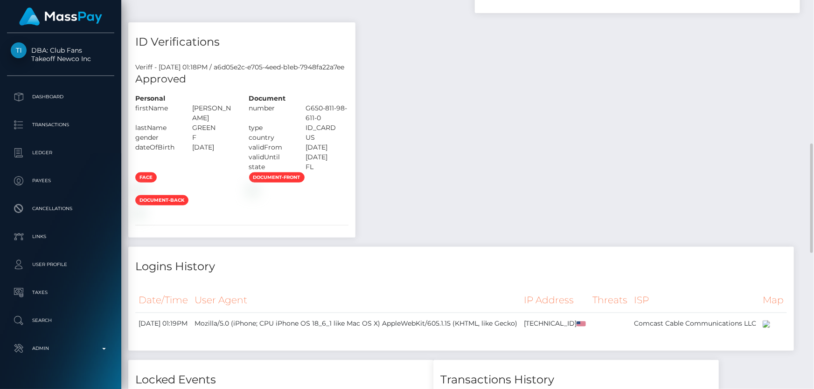
drag, startPoint x: 277, startPoint y: 108, endPoint x: 247, endPoint y: 106, distance: 30.3
click at [242, 106] on div "[PERSON_NAME]" at bounding box center [213, 114] width 57 height 20
copy div "[PERSON_NAME]"
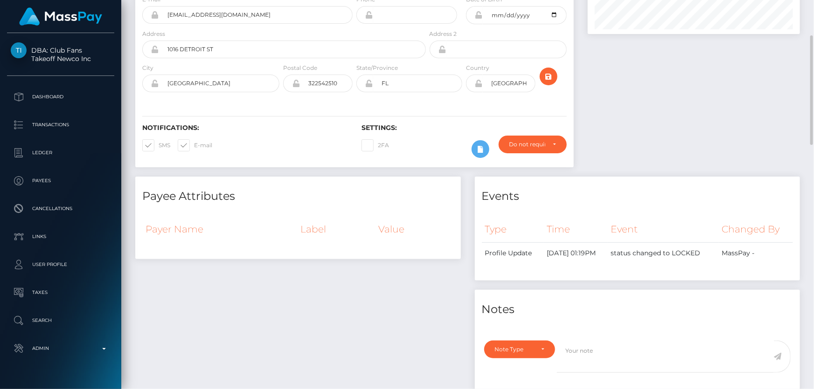
scroll to position [0, 0]
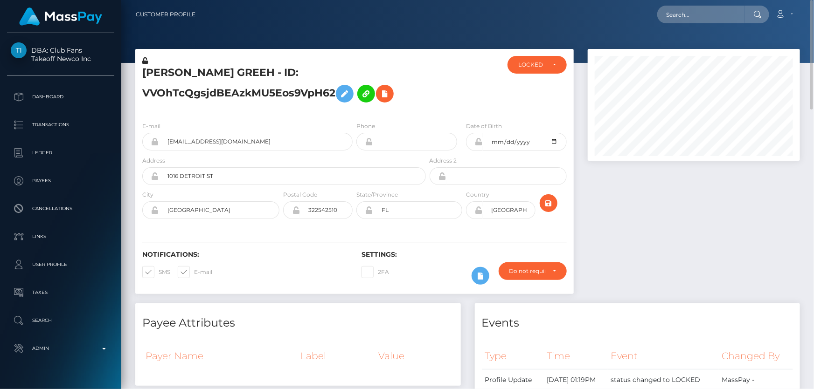
click at [233, 107] on h5 "[PERSON_NAME] GREEH - ID: VVOhTcQgsjdBEAzkMU5Eos9VpH62" at bounding box center [281, 87] width 278 height 42
click at [343, 93] on icon at bounding box center [344, 94] width 11 height 12
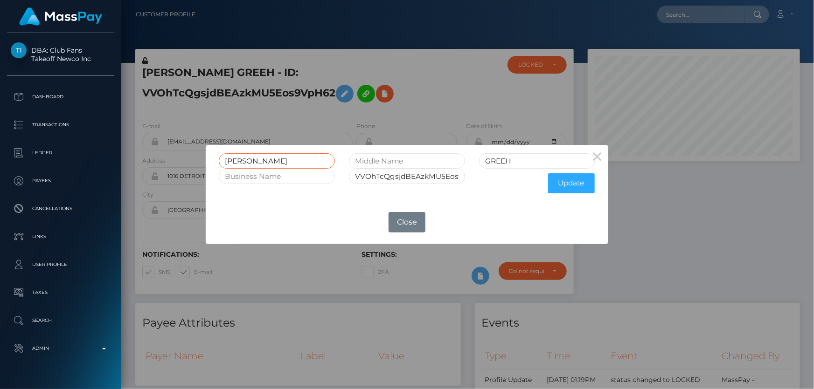
drag, startPoint x: 253, startPoint y: 159, endPoint x: 201, endPoint y: 158, distance: 51.8
click at [201, 158] on div "× TATARA KESHAUN GREEH VVOhTcQgsjdBEAzkMU5Eos9VpH62 Update OK No Close" at bounding box center [407, 194] width 814 height 389
paste input "IAN"
type input "TATIANA KESHAUN"
click at [513, 163] on input "GREEH" at bounding box center [537, 160] width 116 height 15
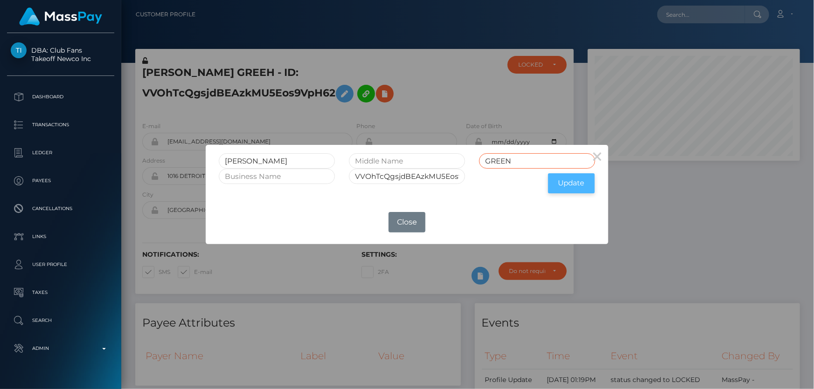
type input "GREEN"
click at [580, 182] on button "Update" at bounding box center [571, 183] width 47 height 20
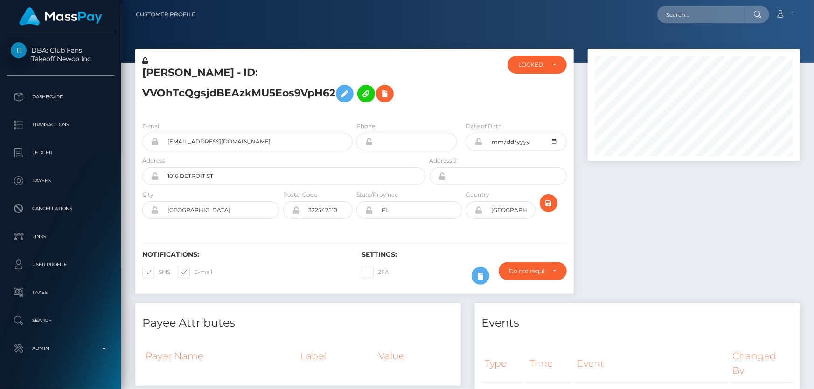
scroll to position [112, 212]
click at [146, 62] on icon at bounding box center [145, 60] width 6 height 7
click at [479, 142] on icon at bounding box center [479, 141] width 8 height 7
click at [479, 210] on icon at bounding box center [479, 210] width 8 height 7
click at [625, 215] on div at bounding box center [694, 176] width 226 height 255
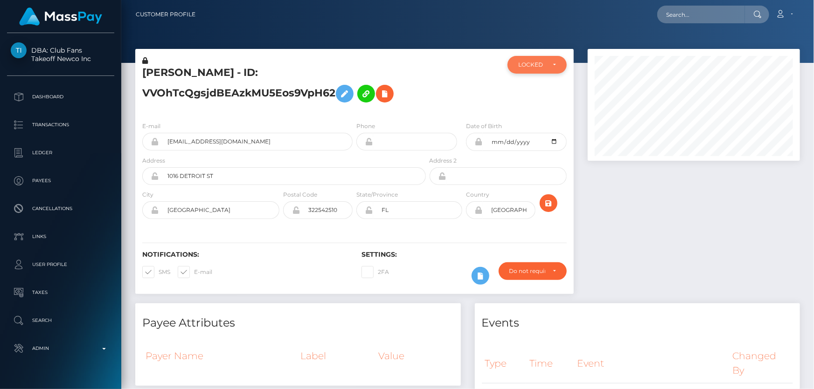
click at [548, 68] on div "LOCKED" at bounding box center [537, 64] width 38 height 7
click at [540, 93] on link "ACTIVE" at bounding box center [536, 89] width 59 height 17
select select "ACTIVE"
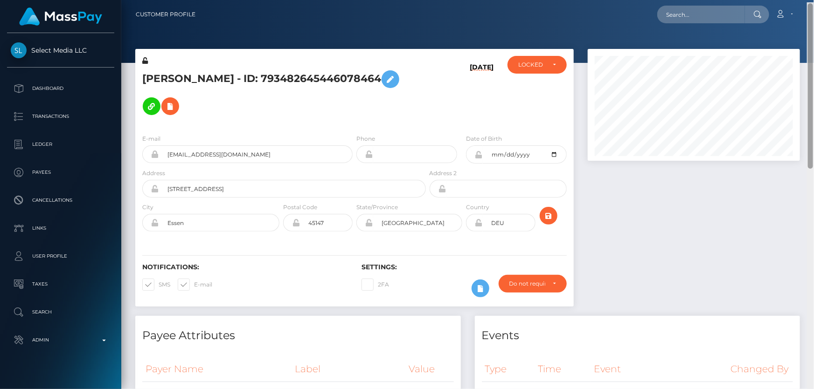
click at [813, 0] on html "Select Media LLC Dashboard Transactions Ledger Payees Links Taxes" at bounding box center [407, 194] width 814 height 389
click at [518, 66] on div "LOCKED" at bounding box center [531, 64] width 27 height 7
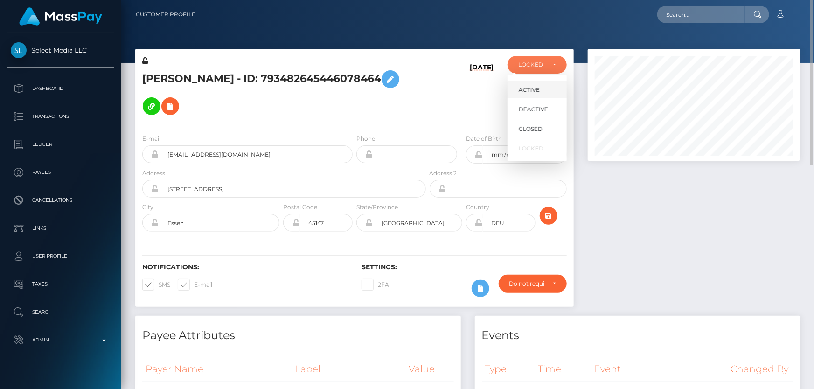
click at [533, 89] on span "ACTIVE" at bounding box center [529, 90] width 21 height 8
select select "ACTIVE"
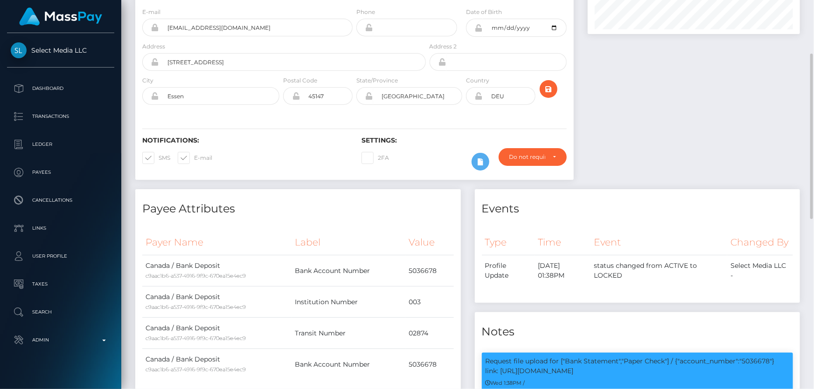
scroll to position [0, 0]
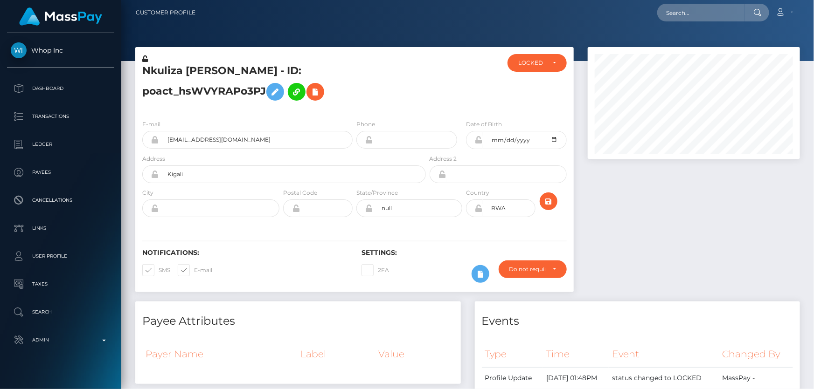
click at [813, 13] on div "Customer Profile Loading... Loading..." at bounding box center [467, 194] width 693 height 389
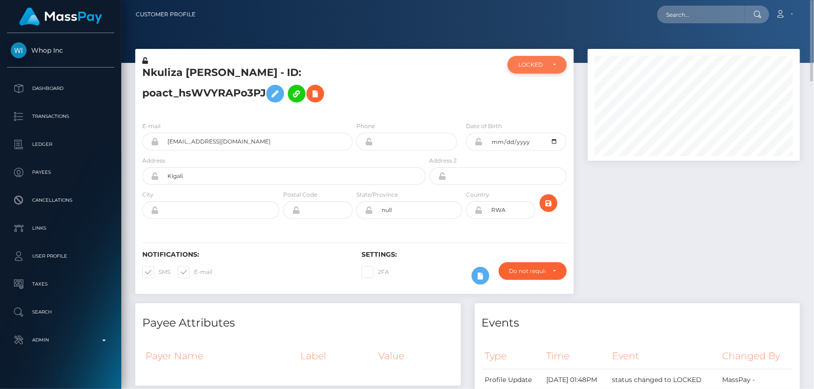
click at [537, 63] on div "LOCKED" at bounding box center [531, 64] width 27 height 7
drag, startPoint x: 540, startPoint y: 111, endPoint x: 461, endPoint y: 3, distance: 133.1
click at [540, 111] on span "DEACTIVE" at bounding box center [533, 109] width 29 height 8
select select "DEACTIVE"
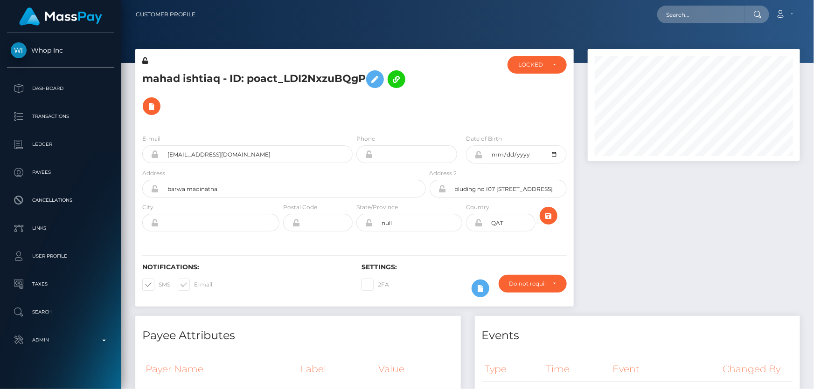
scroll to position [112, 212]
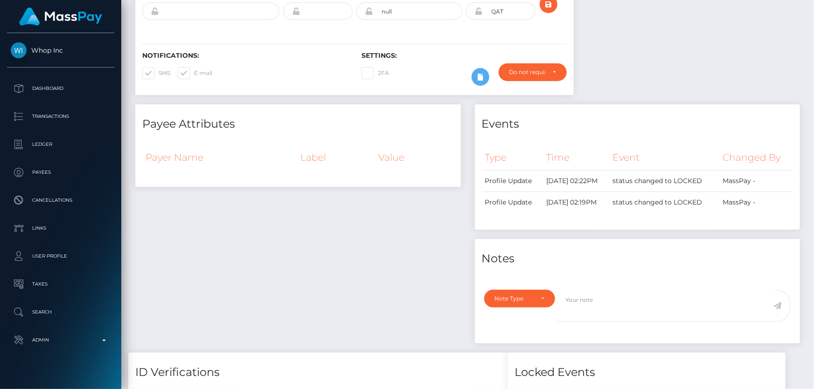
drag, startPoint x: 811, startPoint y: 154, endPoint x: 813, endPoint y: 35, distance: 119.4
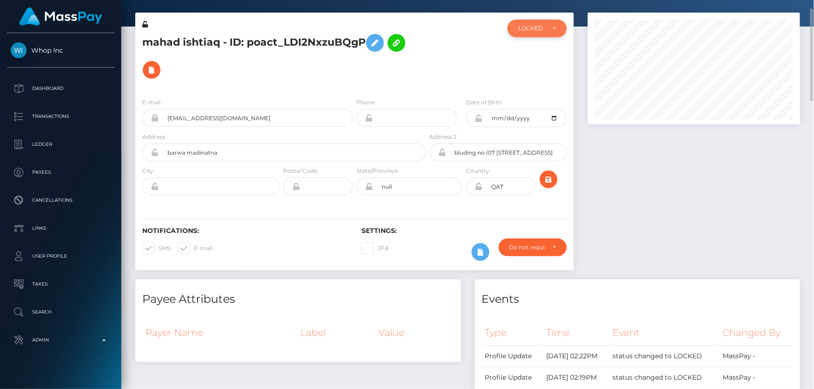
click at [528, 30] on div "LOCKED" at bounding box center [531, 28] width 27 height 7
click at [526, 67] on link "DEACTIVE" at bounding box center [536, 72] width 59 height 17
select select "DEACTIVE"
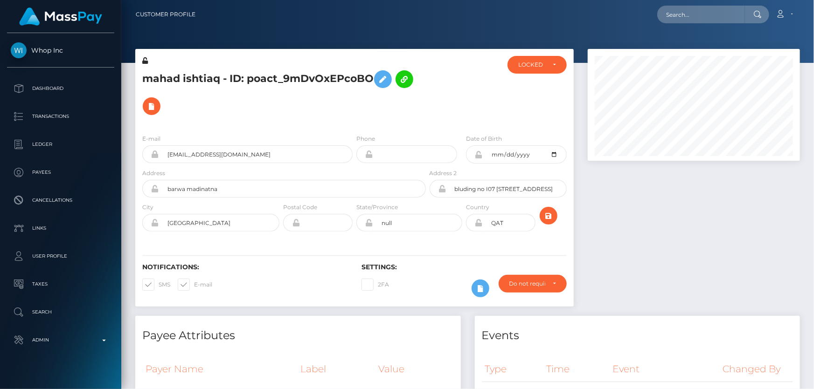
scroll to position [466247, 466147]
click at [527, 61] on div "LOCKED" at bounding box center [531, 64] width 27 height 7
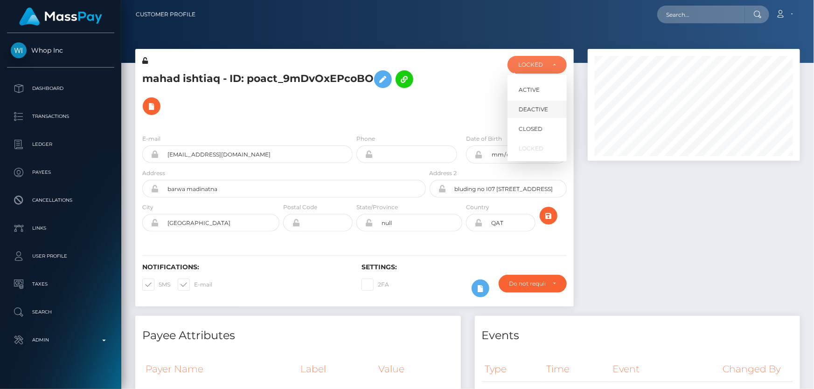
click at [540, 105] on span "DEACTIVE" at bounding box center [533, 109] width 29 height 8
select select "DEACTIVE"
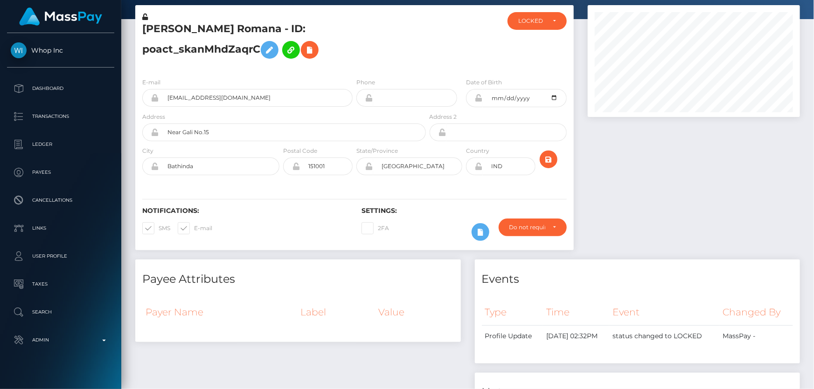
drag, startPoint x: 809, startPoint y: 48, endPoint x: 813, endPoint y: 5, distance: 43.1
click at [813, 10] on div "Customer Profile Loading... Loading..." at bounding box center [467, 194] width 693 height 389
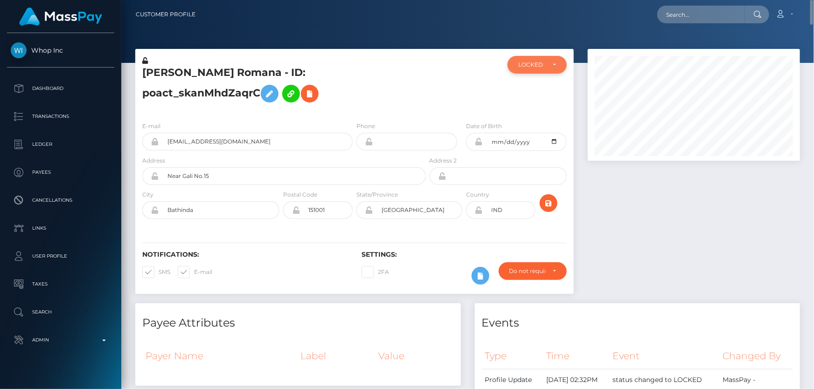
click at [550, 60] on div "LOCKED" at bounding box center [536, 65] width 59 height 18
click at [536, 111] on span "DEACTIVE" at bounding box center [533, 109] width 29 height 8
select select "DEACTIVE"
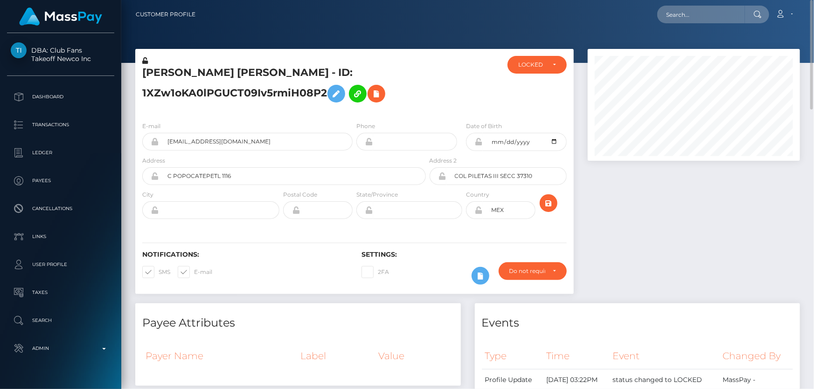
click at [225, 107] on h5 "[PERSON_NAME] [PERSON_NAME] - ID: 1XZw1oKA0lPGUCT09Iv5rmiH08P2" at bounding box center [281, 87] width 278 height 42
click at [333, 91] on icon at bounding box center [336, 94] width 11 height 12
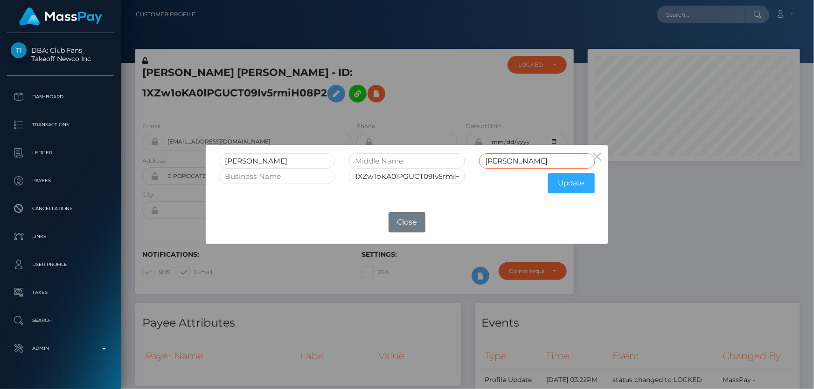
drag, startPoint x: 546, startPoint y: 160, endPoint x: 536, endPoint y: 158, distance: 10.0
click at [518, 160] on input "CORTES GOMEZ" at bounding box center [537, 160] width 116 height 15
type input "[PERSON_NAME]"
click at [575, 185] on button "Update" at bounding box center [571, 183] width 47 height 20
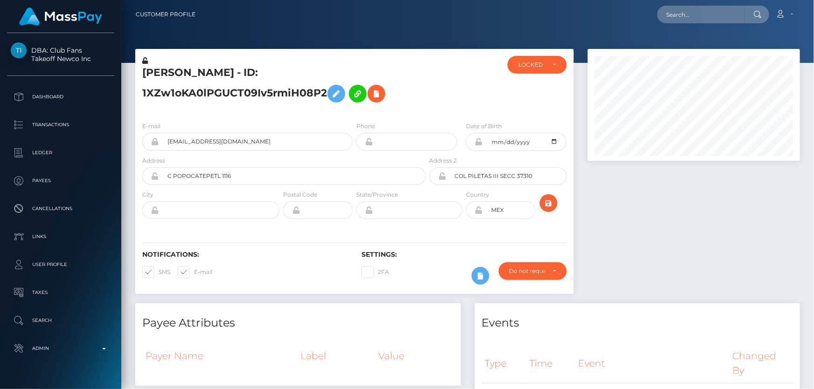
scroll to position [112, 212]
click at [145, 61] on icon at bounding box center [145, 60] width 6 height 7
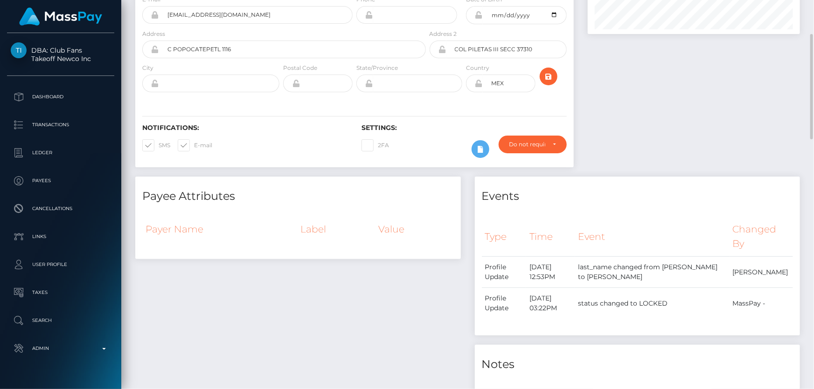
scroll to position [42, 0]
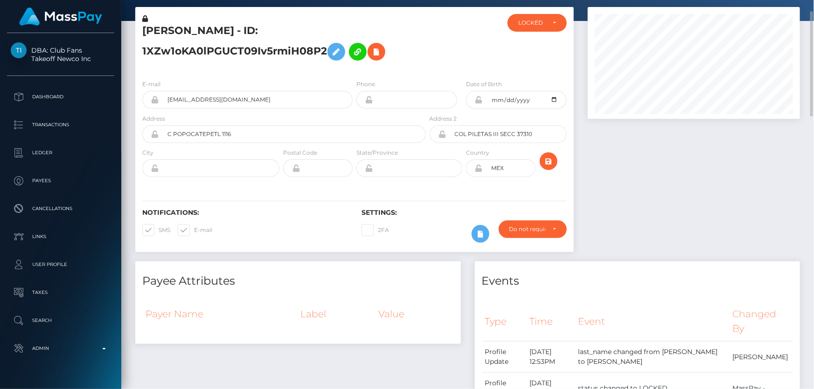
click at [480, 101] on icon at bounding box center [479, 99] width 8 height 7
click at [542, 19] on div "LOCKED" at bounding box center [531, 22] width 27 height 7
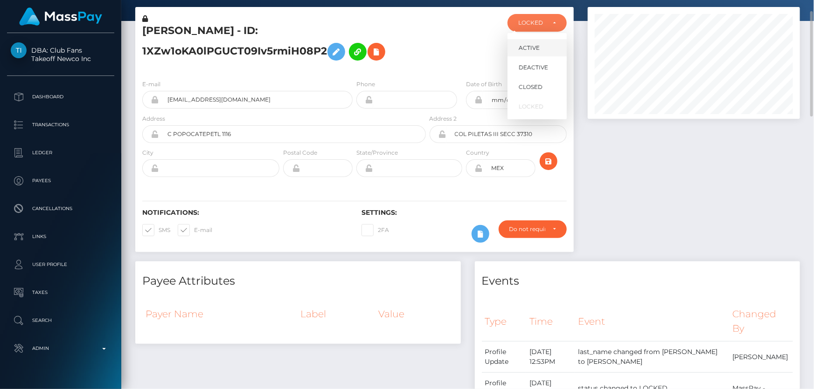
click at [544, 46] on link "ACTIVE" at bounding box center [536, 47] width 59 height 17
select select "ACTIVE"
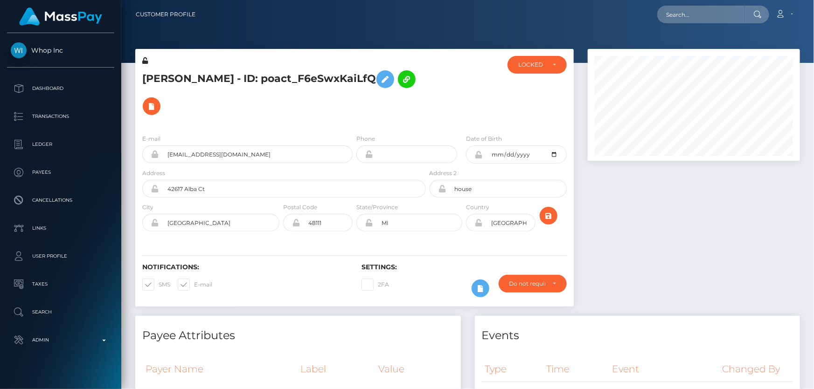
scroll to position [112, 212]
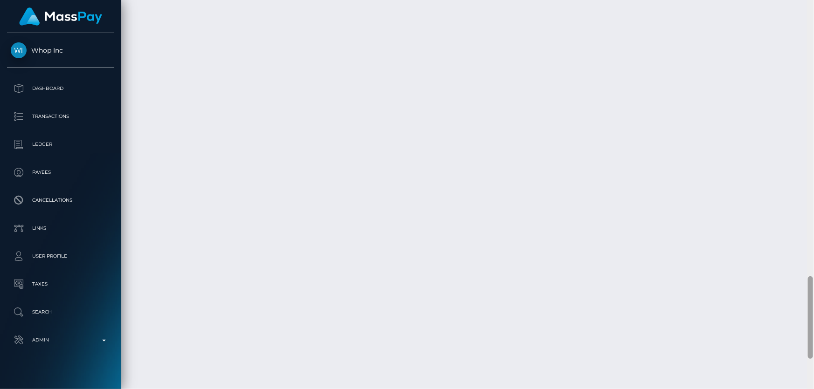
click at [793, 389] on html "Whop Inc Dashboard Transactions Ledger Payees Cancellations Links" at bounding box center [407, 194] width 814 height 389
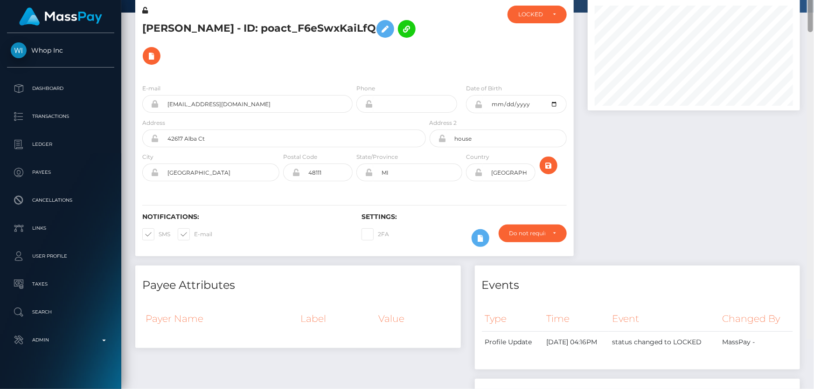
scroll to position [0, 0]
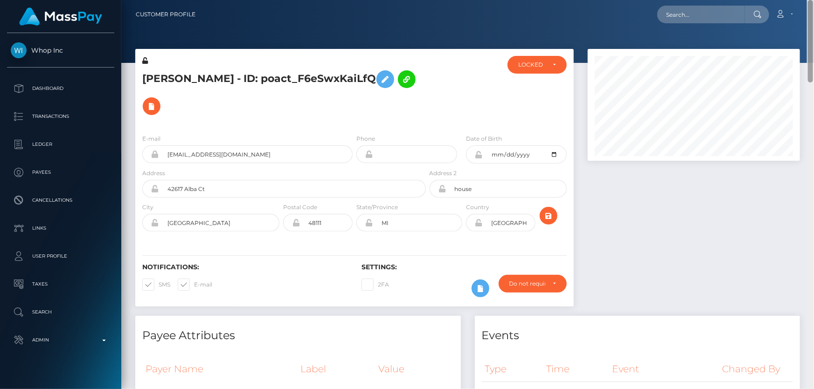
drag, startPoint x: 811, startPoint y: 295, endPoint x: 813, endPoint y: 21, distance: 274.7
click at [813, 21] on div "Customer Profile Loading... Loading..." at bounding box center [467, 194] width 693 height 389
click at [530, 68] on div "LOCKED" at bounding box center [531, 64] width 27 height 7
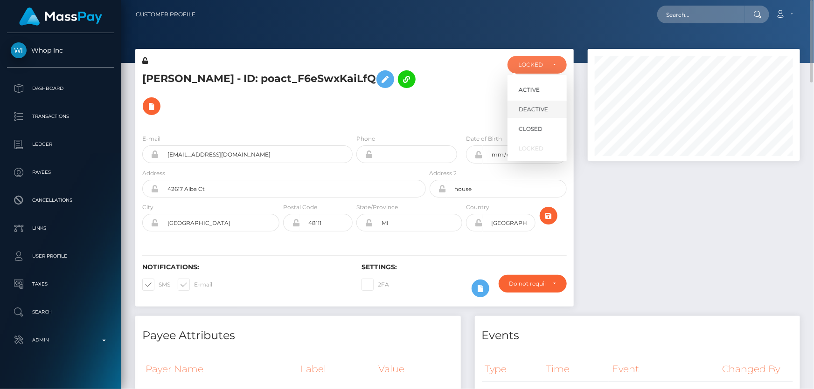
click at [540, 107] on span "DEACTIVE" at bounding box center [533, 109] width 29 height 8
select select "DEACTIVE"
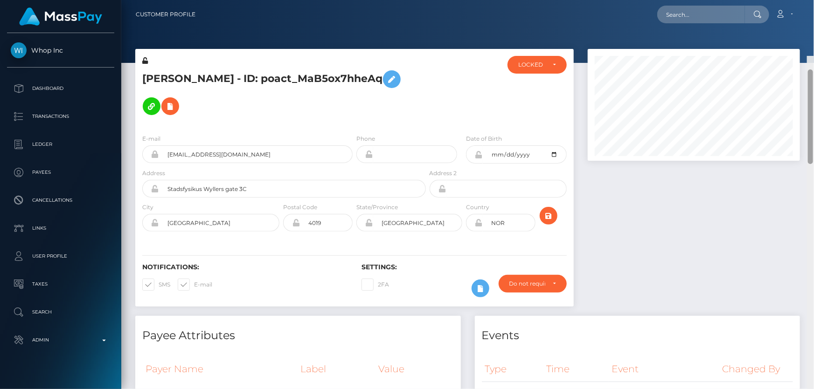
drag, startPoint x: 810, startPoint y: 160, endPoint x: 813, endPoint y: -10, distance: 170.3
click at [813, 0] on html "Whop Inc Dashboard Transactions Ledger Payees Cancellations Links" at bounding box center [407, 194] width 814 height 389
click at [538, 61] on div "LOCKED" at bounding box center [531, 64] width 27 height 7
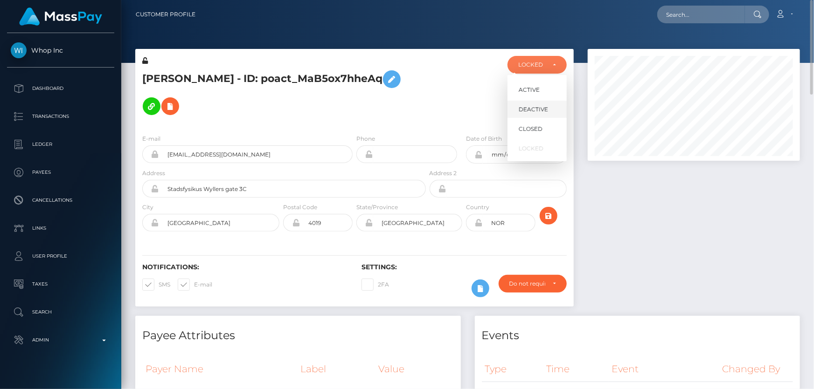
click at [531, 109] on span "DEACTIVE" at bounding box center [533, 109] width 29 height 8
select select "DEACTIVE"
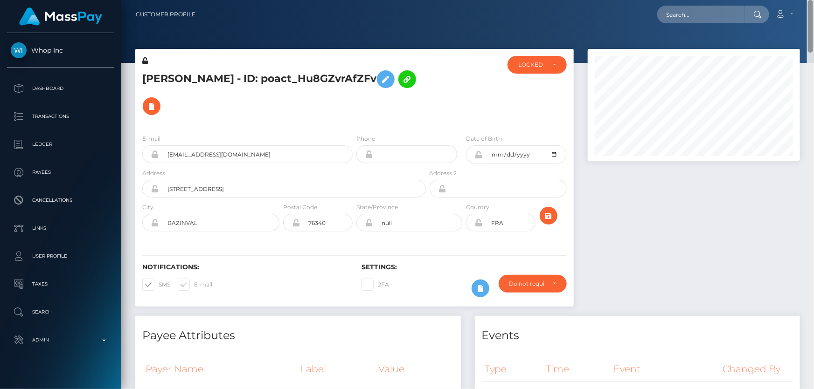
drag, startPoint x: 810, startPoint y: 57, endPoint x: 813, endPoint y: -24, distance: 81.2
click at [813, 0] on html "Whop Inc Dashboard Transactions Ledger Payees Cancellations Links" at bounding box center [407, 194] width 814 height 389
click at [518, 68] on div "LOCKED" at bounding box center [531, 64] width 27 height 7
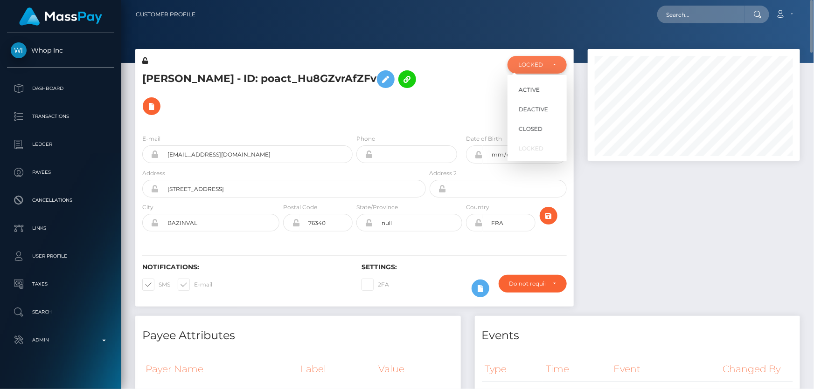
scroll to position [112, 212]
click at [527, 108] on span "DEACTIVE" at bounding box center [533, 109] width 29 height 8
select select "DEACTIVE"
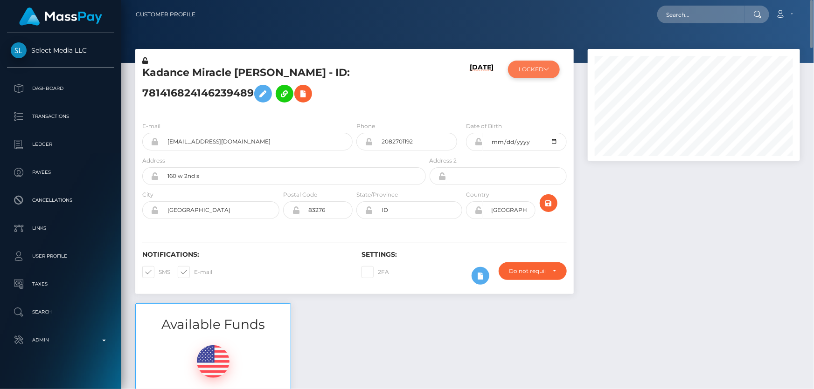
click at [533, 76] on button "LOCKED" at bounding box center [534, 70] width 52 height 18
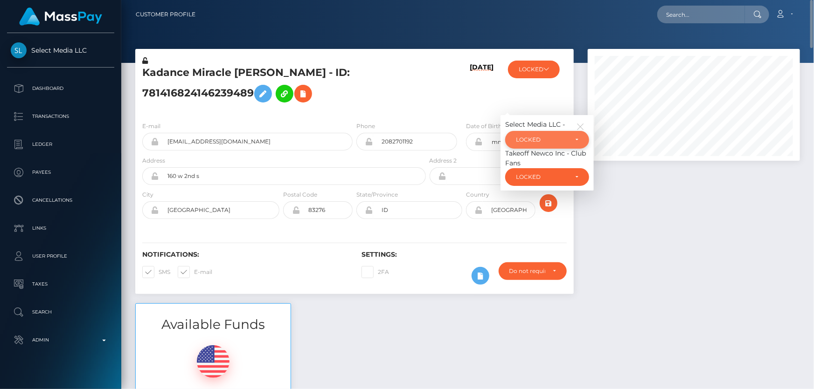
click at [554, 133] on div "LOCKED" at bounding box center [547, 140] width 84 height 18
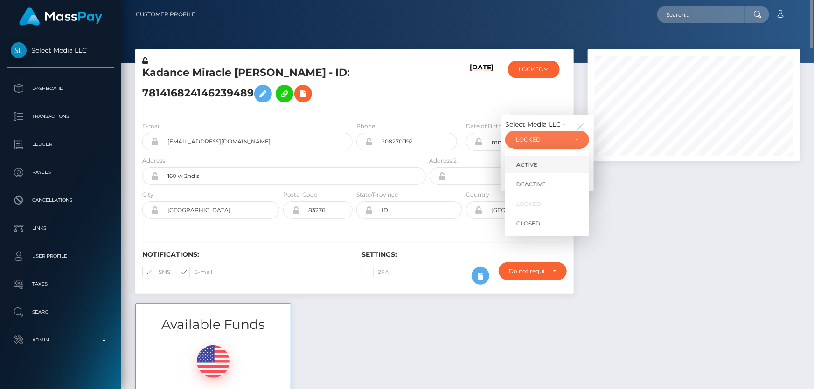
scroll to position [112, 212]
click at [558, 162] on link "ACTIVE" at bounding box center [547, 164] width 84 height 17
select select "ACTIVE"
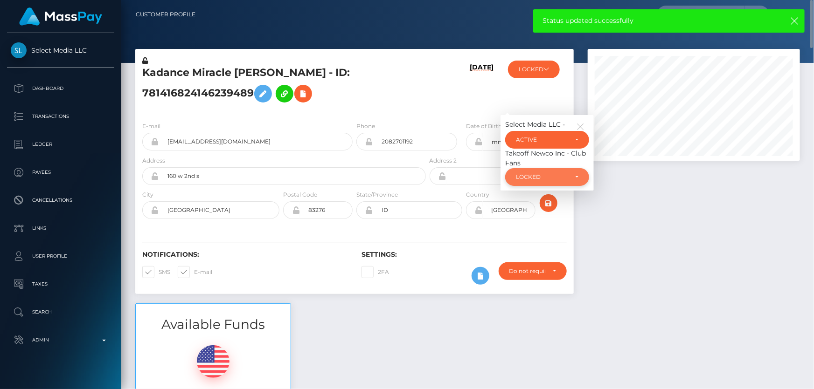
click at [552, 173] on div "LOCKED" at bounding box center [547, 177] width 84 height 18
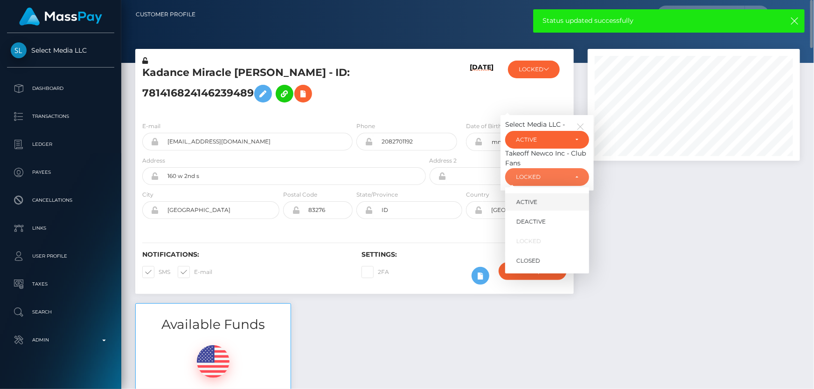
click at [550, 198] on link "ACTIVE" at bounding box center [547, 202] width 84 height 17
select select "ACTIVE"
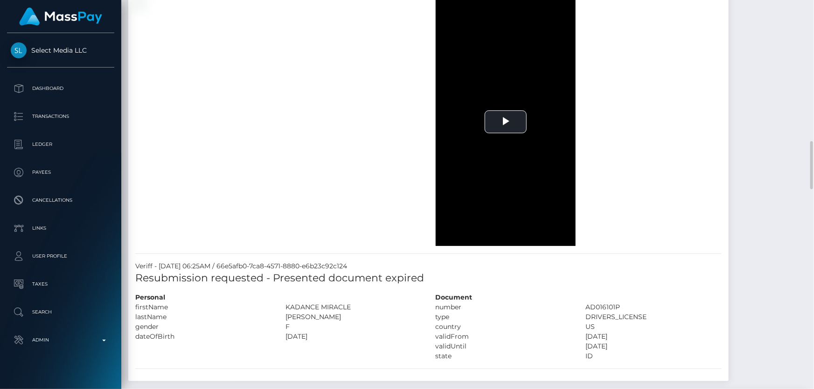
scroll to position [1272, 0]
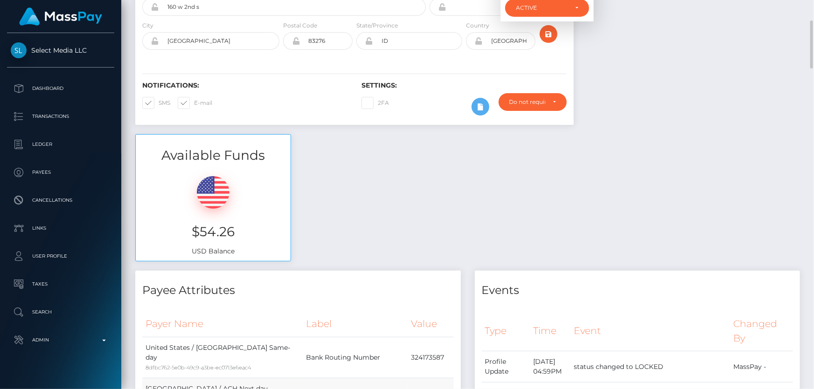
scroll to position [0, 0]
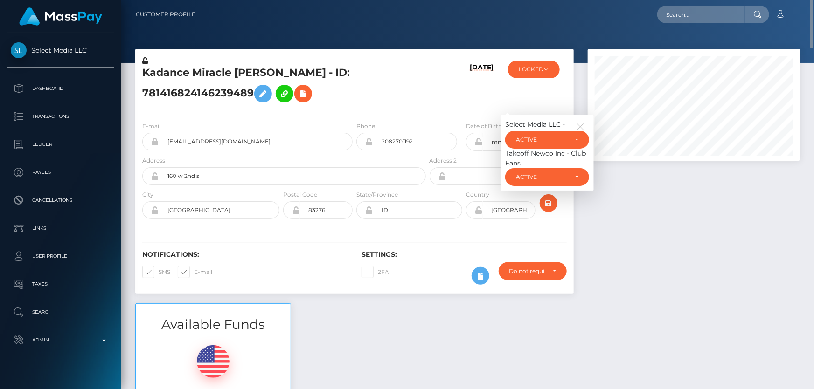
click at [338, 103] on h5 "Kadance Miracle Harwood - ID: 781416824146239489" at bounding box center [281, 87] width 278 height 42
click at [257, 93] on icon at bounding box center [262, 94] width 11 height 12
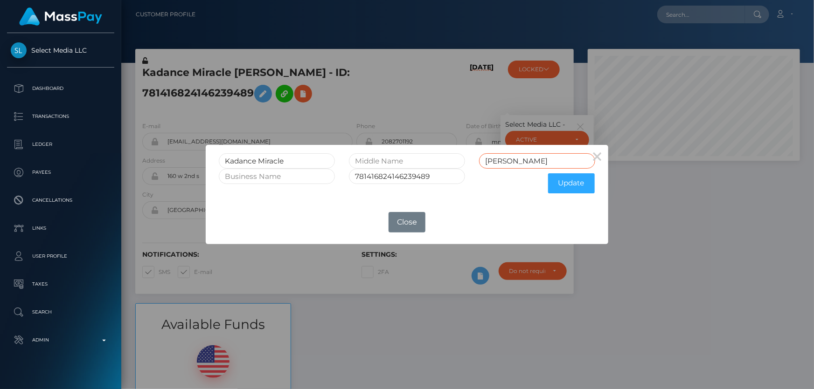
drag, startPoint x: 523, startPoint y: 159, endPoint x: 453, endPoint y: 168, distance: 70.5
click at [451, 163] on div "Kadance Miracle Harwood" at bounding box center [407, 160] width 390 height 15
click at [733, 240] on div "× Kadance Miracle Harwood 781416824146239489 Update OK No Close" at bounding box center [407, 194] width 814 height 389
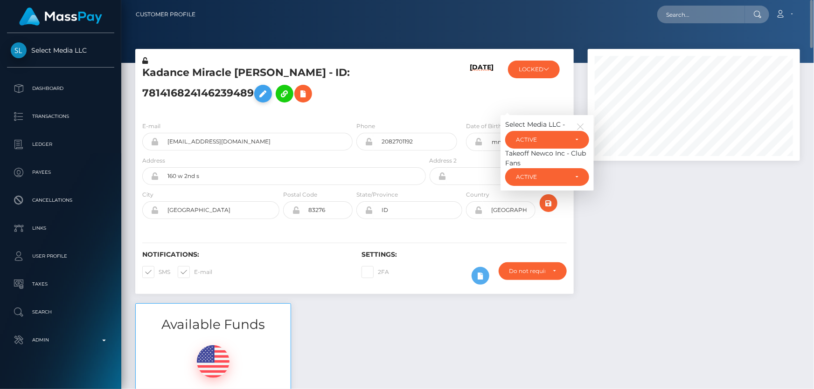
click at [254, 86] on button at bounding box center [263, 94] width 18 height 18
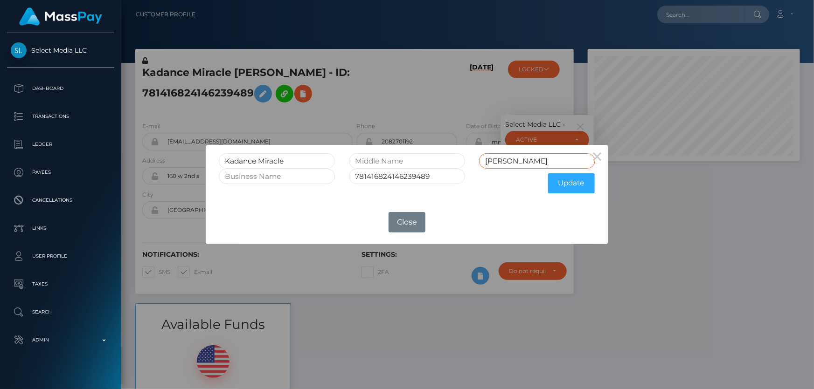
drag, startPoint x: 525, startPoint y: 160, endPoint x: 439, endPoint y: 156, distance: 85.9
click at [439, 156] on div "Kadance Miracle Harwood" at bounding box center [407, 160] width 390 height 15
type input "[PERSON_NAME]"
click at [578, 180] on button "Update" at bounding box center [571, 183] width 47 height 20
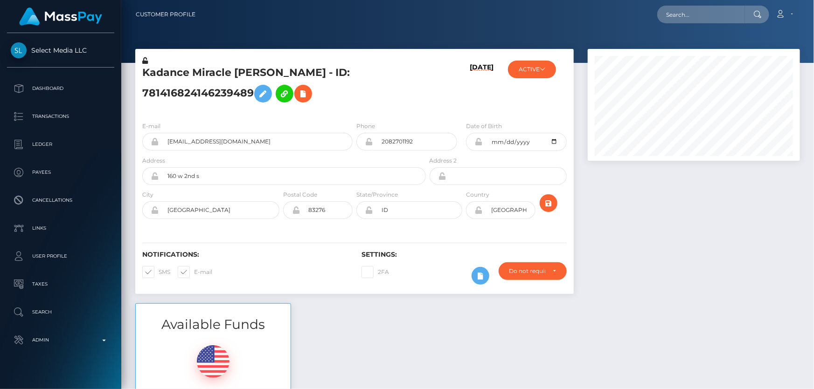
scroll to position [112, 212]
click at [144, 61] on icon at bounding box center [145, 60] width 6 height 7
click at [478, 140] on icon at bounding box center [479, 141] width 8 height 7
click at [478, 209] on icon at bounding box center [479, 210] width 8 height 7
click at [708, 298] on div at bounding box center [694, 176] width 226 height 255
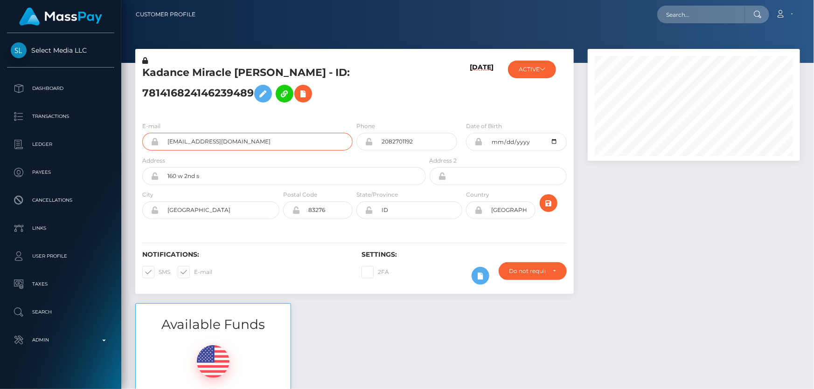
drag, startPoint x: 179, startPoint y: 143, endPoint x: 156, endPoint y: 146, distance: 23.5
click at [156, 146] on div "kadanceharwood21@gmail.com" at bounding box center [247, 142] width 210 height 18
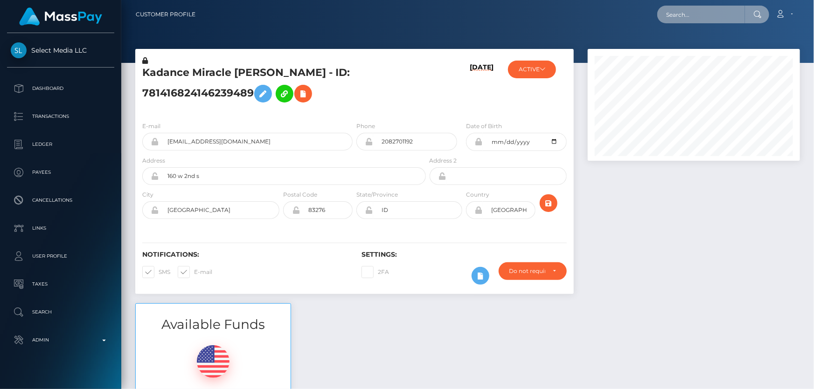
paste input "kadanceharwood21@gmail.com"
type input "kadanceharwood21@gmail.com"
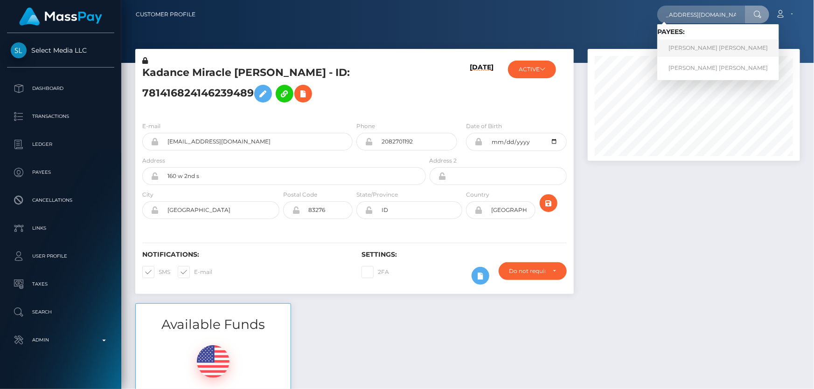
click at [696, 50] on link "[PERSON_NAME] [PERSON_NAME]" at bounding box center [718, 48] width 122 height 17
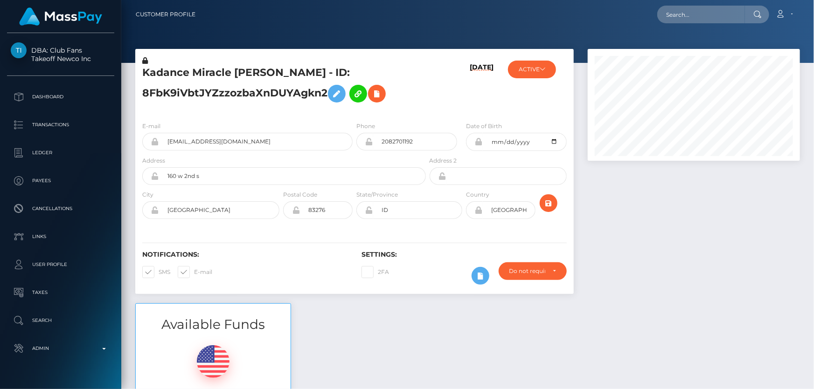
scroll to position [112, 212]
click at [194, 89] on h5 "Kadance Miracle [PERSON_NAME] - ID: 8FbK9iVbtJYZzzozbaXnDUYAgkn2" at bounding box center [281, 87] width 278 height 42
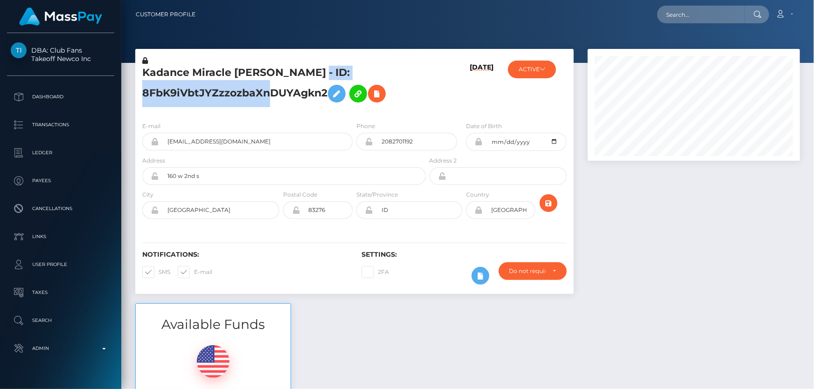
click at [194, 89] on h5 "Kadance Miracle [PERSON_NAME] - ID: 8FbK9iVbtJYZzzozbaXnDUYAgkn2" at bounding box center [281, 87] width 278 height 42
click at [194, 89] on h5 "Kadance Miracle DUNN - ID: 8FbK9iVbtJYZzzozbaXnDUYAgkn2" at bounding box center [281, 87] width 278 height 42
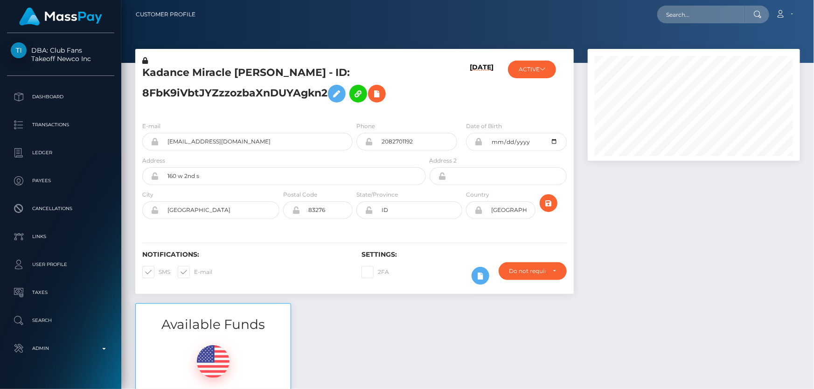
drag, startPoint x: 194, startPoint y: 89, endPoint x: 194, endPoint y: 74, distance: 14.5
click at [194, 74] on h5 "Kadance Miracle DUNN - ID: 8FbK9iVbtJYZzzozbaXnDUYAgkn2" at bounding box center [281, 87] width 278 height 42
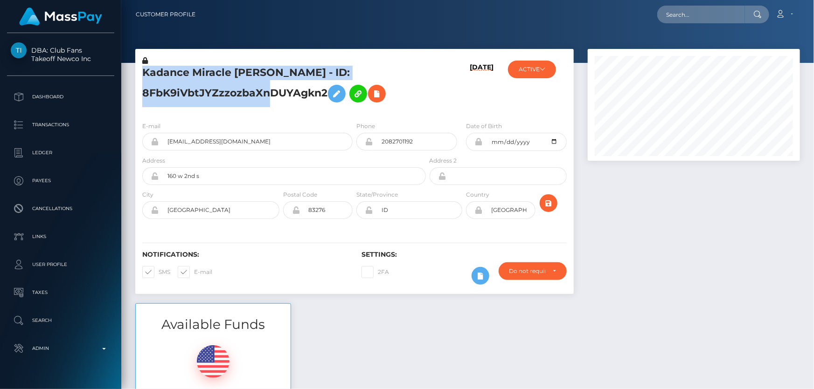
click at [194, 74] on h5 "Kadance Miracle DUNN - ID: 8FbK9iVbtJYZzzozbaXnDUYAgkn2" at bounding box center [281, 87] width 278 height 42
copy h5 "Kadance Miracle DUNN - ID: 8FbK9iVbtJYZzzozbaXnDUYAgkn2"
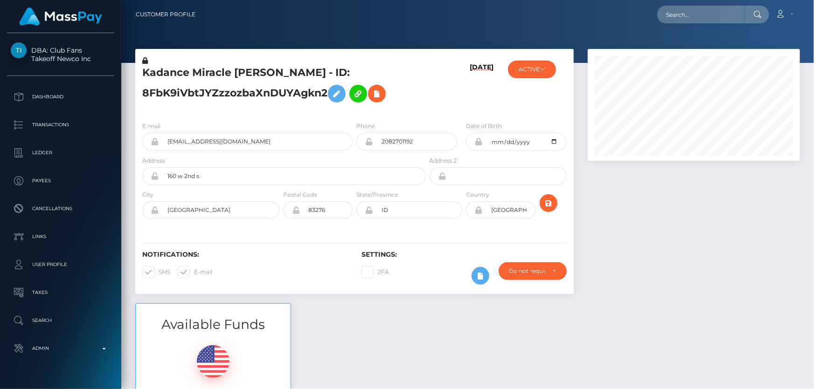
click at [624, 298] on div at bounding box center [694, 176] width 226 height 255
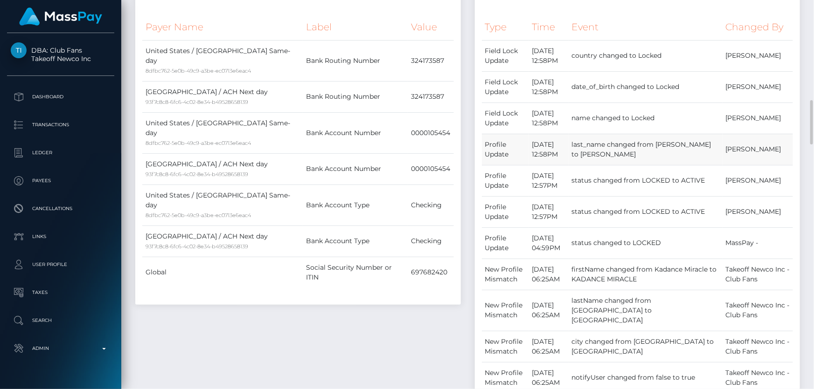
scroll to position [551, 0]
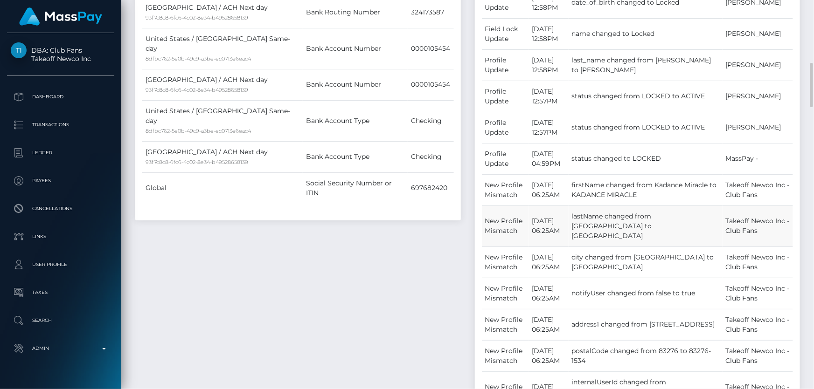
drag, startPoint x: 618, startPoint y: 326, endPoint x: 589, endPoint y: 318, distance: 31.0
click at [580, 247] on td "lastName changed from [GEOGRAPHIC_DATA] to [GEOGRAPHIC_DATA]" at bounding box center [645, 226] width 154 height 41
drag, startPoint x: 589, startPoint y: 318, endPoint x: 616, endPoint y: 327, distance: 28.9
click at [616, 247] on td "lastName changed from [GEOGRAPHIC_DATA] to [GEOGRAPHIC_DATA]" at bounding box center [645, 226] width 154 height 41
copy td "[PERSON_NAME]"
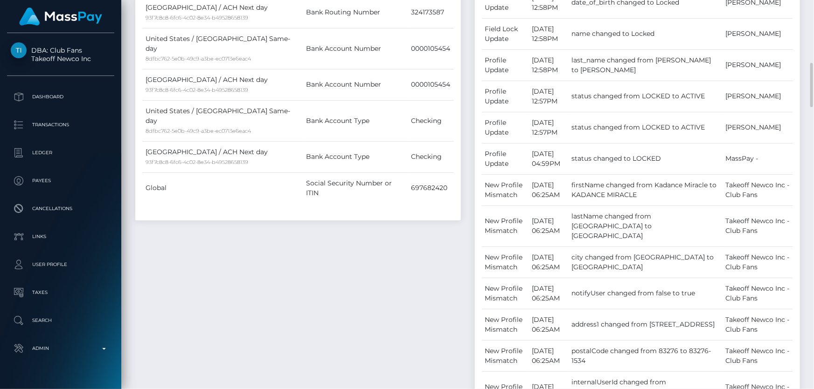
click at [326, 256] on div "Payee Attributes Payer Name Label Value United States / ACH Same-day 8dfbc762-5…" at bounding box center [298, 220] width 340 height 663
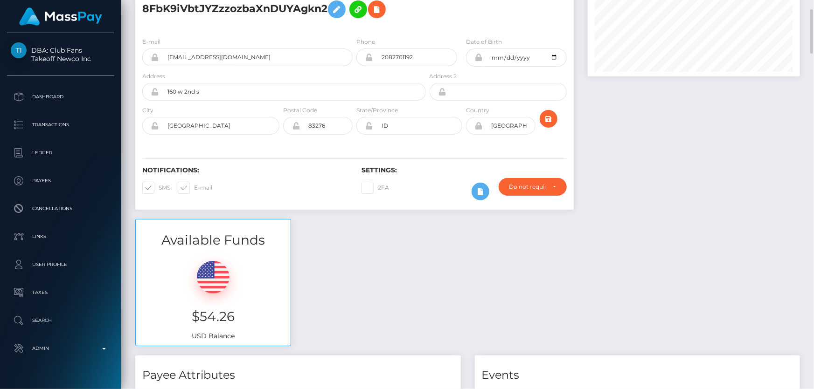
scroll to position [0, 0]
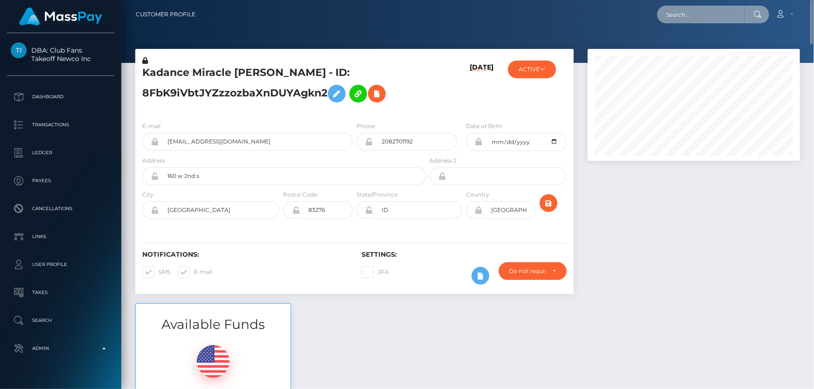
paste input "qiOgo4NL2IeWSenmqD53MPtZTN32"
type input "qiOgo4NL2IeWSenmqD53MPtZTN32"
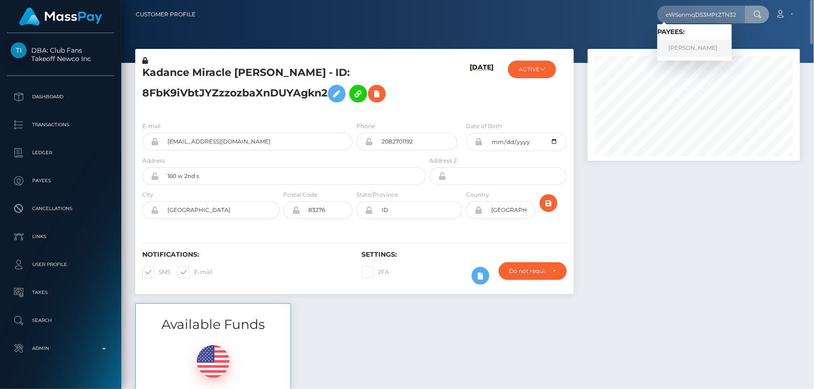
click at [711, 47] on link "Viacheslav NENEVOLIN" at bounding box center [694, 48] width 75 height 17
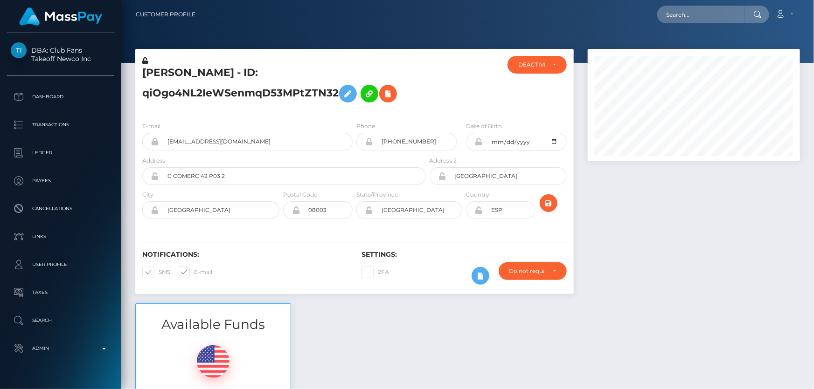
scroll to position [112, 212]
click at [485, 94] on div at bounding box center [464, 85] width 73 height 58
click at [670, 188] on div at bounding box center [694, 176] width 226 height 255
drag, startPoint x: 688, startPoint y: 329, endPoint x: 713, endPoint y: 195, distance: 136.0
click at [687, 324] on div "Available Funds $6,064.68 USD Balance" at bounding box center [467, 372] width 679 height 137
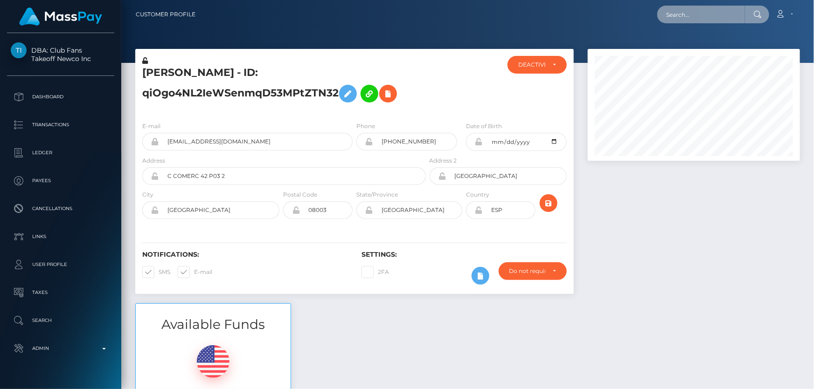
drag, startPoint x: 706, startPoint y: 7, endPoint x: 710, endPoint y: 12, distance: 6.6
paste input "8FbK9iVbtJYZzzozbaXnDUYAgkn2"
type input "8FbK9iVbtJYZzzozbaXnDUYAgkn2"
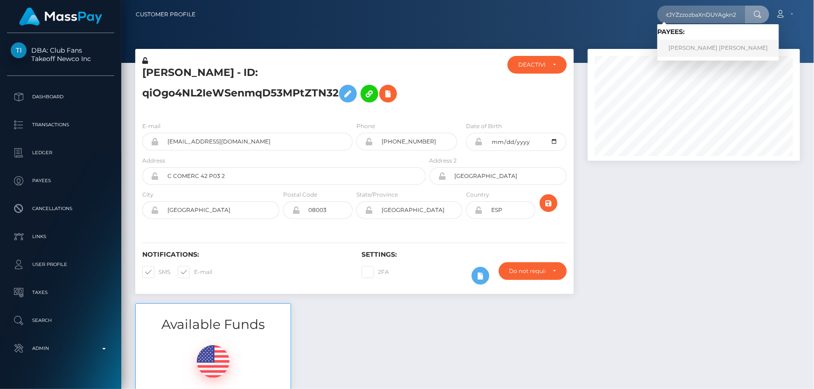
click at [694, 47] on link "[PERSON_NAME] [PERSON_NAME]" at bounding box center [718, 48] width 122 height 17
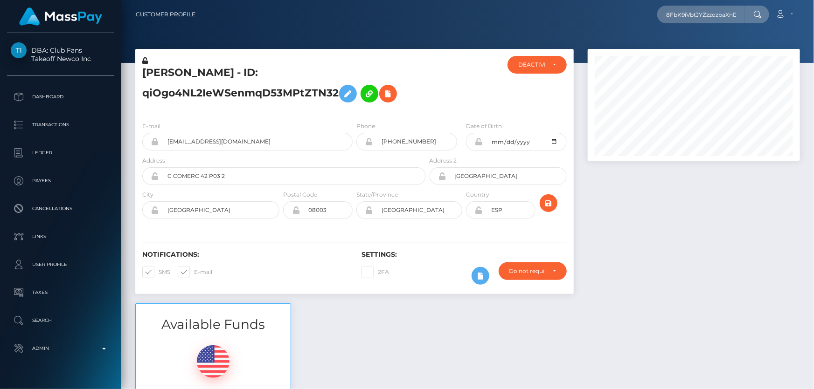
click at [672, 233] on div at bounding box center [694, 176] width 226 height 255
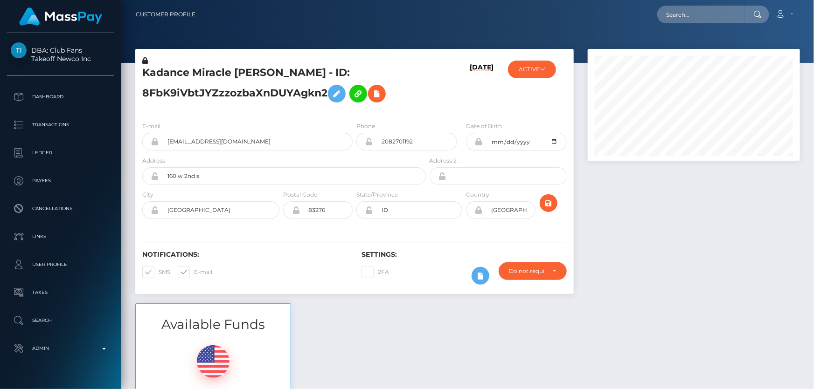
scroll to position [466247, 466147]
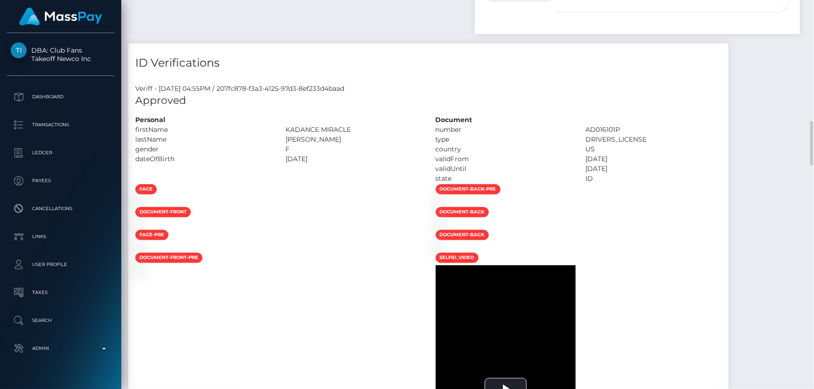
click at [527, 38] on span "Compliance" at bounding box center [512, 34] width 34 height 8
select select "COMPLIANCE"
paste textarea "8FbK9iVbtJYZzzozbaXnDUYAgkn2"
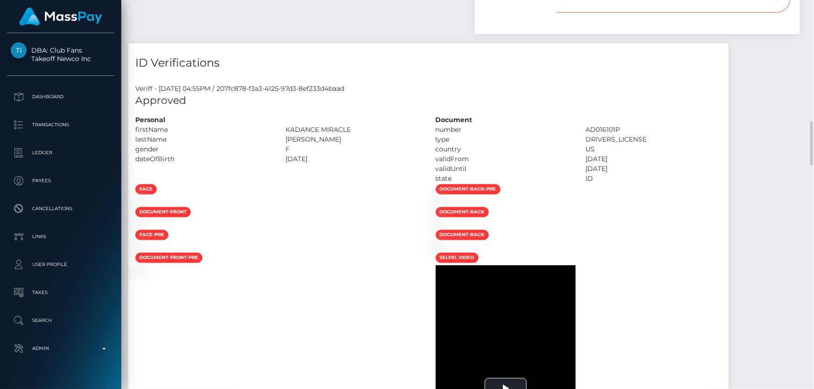
type textarea "8FbK9iVbtJYZzzozbaXnDUYAgkn2"
drag, startPoint x: 669, startPoint y: 124, endPoint x: 508, endPoint y: 145, distance: 161.8
click at [511, 24] on div "Note Type Compliance Clear Compliance General Compliance Note Type Compliance C…" at bounding box center [637, 2] width 321 height 43
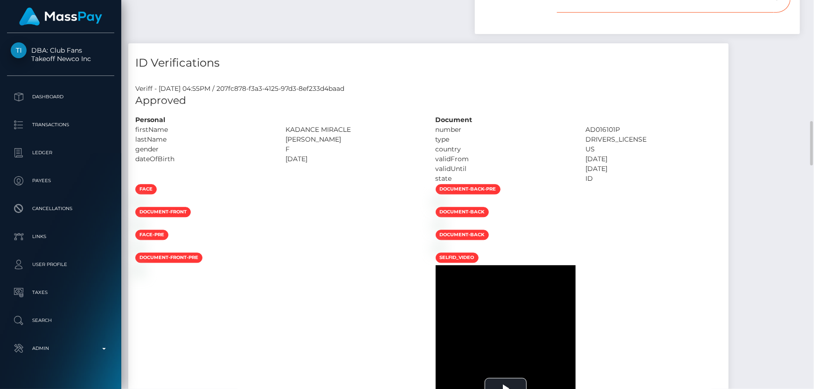
paste textarea "proof of name change from HARWOOD to Dunn"
type textarea "Proof of name change from HARWOOD to Dunn required"
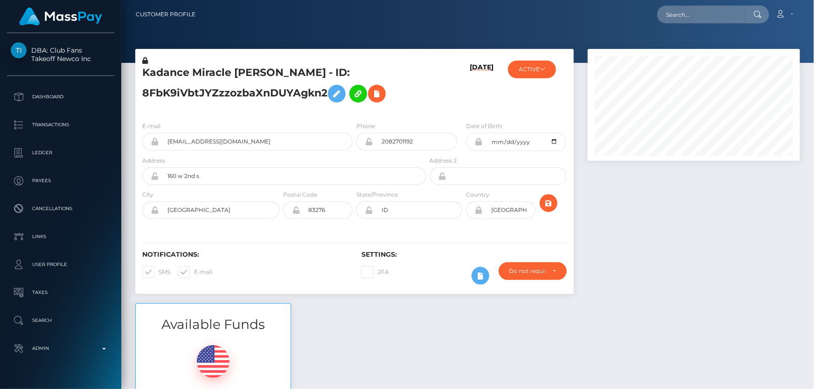
scroll to position [112, 212]
click at [182, 107] on div "Kadance Miracle [PERSON_NAME] - ID: 8FbK9iVbtJYZzzozbaXnDUYAgkn2" at bounding box center [281, 85] width 292 height 58
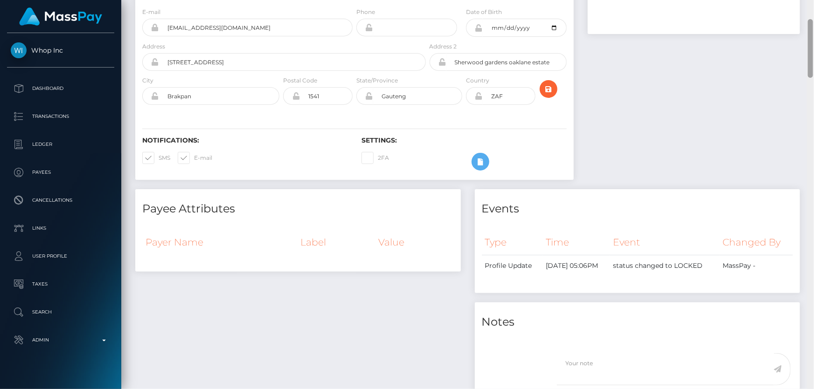
scroll to position [517, 0]
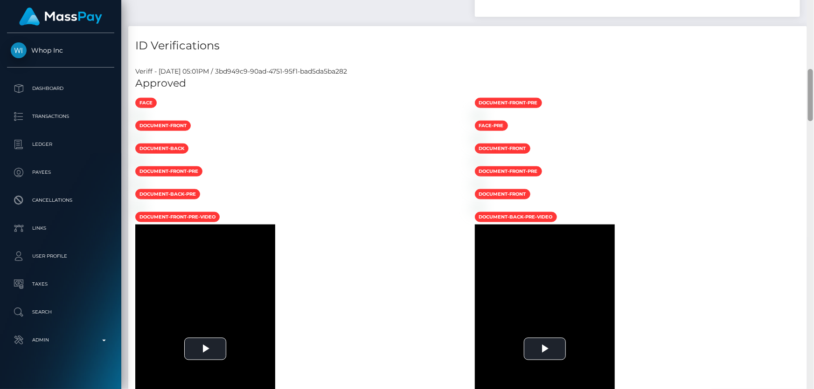
drag, startPoint x: 813, startPoint y: 59, endPoint x: 808, endPoint y: 298, distance: 239.8
click at [808, 298] on div at bounding box center [810, 195] width 7 height 390
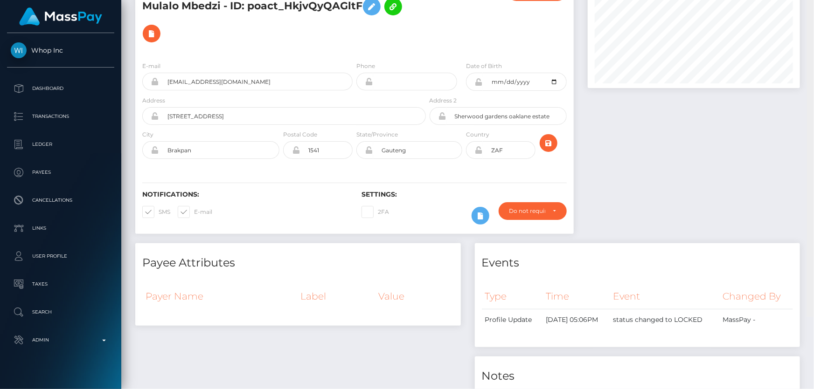
scroll to position [0, 0]
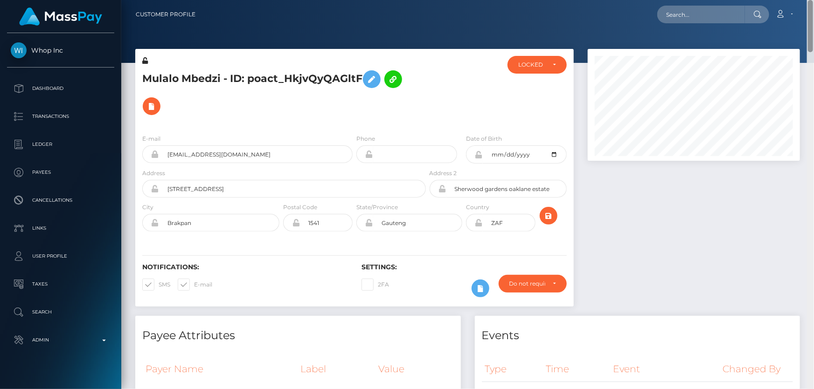
drag, startPoint x: 807, startPoint y: 187, endPoint x: 813, endPoint y: 13, distance: 173.6
click at [813, 25] on div "Customer Profile Loading... Loading..." at bounding box center [467, 194] width 693 height 389
click at [533, 60] on div "LOCKED" at bounding box center [536, 65] width 59 height 18
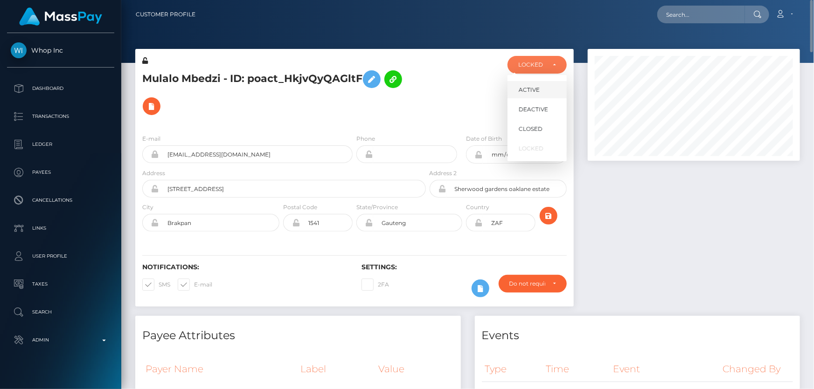
scroll to position [112, 212]
click at [536, 107] on span "DEACTIVE" at bounding box center [533, 109] width 29 height 8
select select "DEACTIVE"
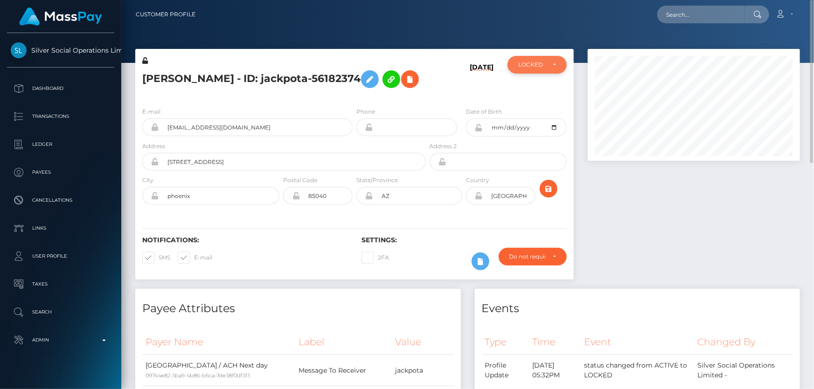
click at [531, 68] on div "LOCKED" at bounding box center [531, 64] width 27 height 7
click at [538, 89] on span "ACTIVE" at bounding box center [529, 90] width 21 height 8
select select "ACTIVE"
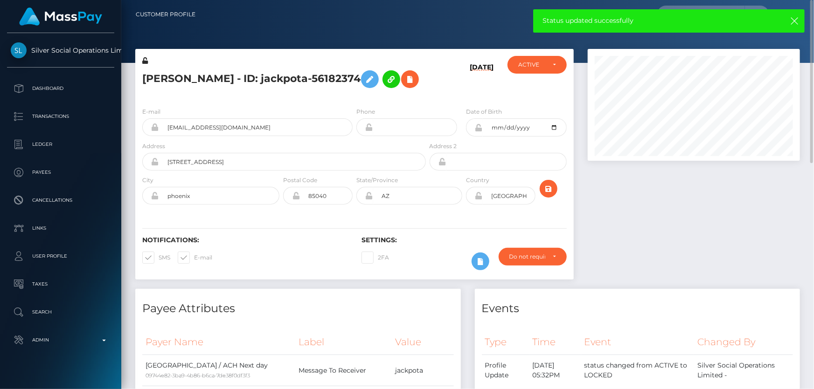
click at [296, 93] on h5 "VIOLA F MUNGUIA - ID: jackpota-56182374" at bounding box center [281, 79] width 278 height 27
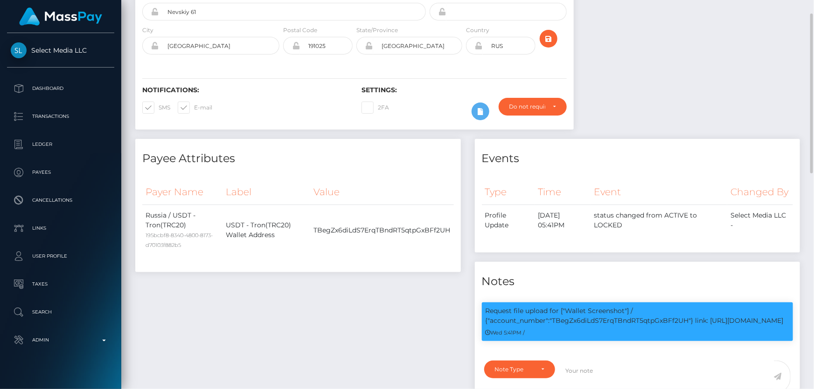
scroll to position [93, 0]
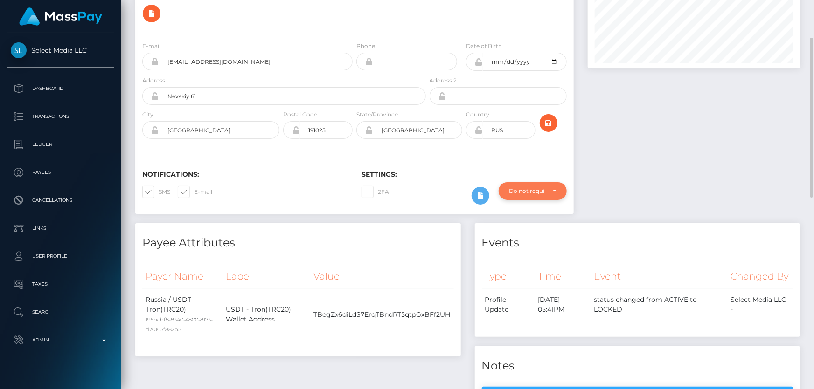
click at [530, 187] on div "Do not require" at bounding box center [533, 191] width 68 height 18
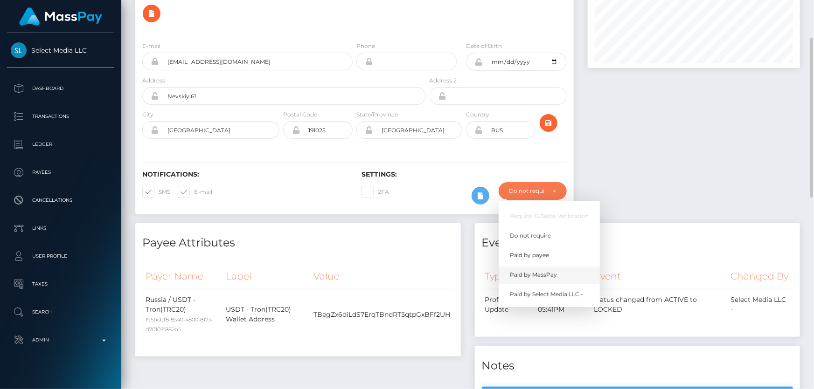
click at [530, 270] on link "Paid by MassPay" at bounding box center [549, 275] width 101 height 17
select select "2"
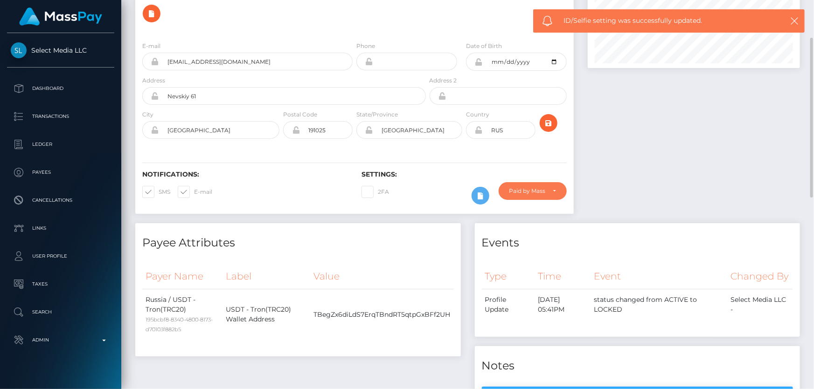
scroll to position [0, 0]
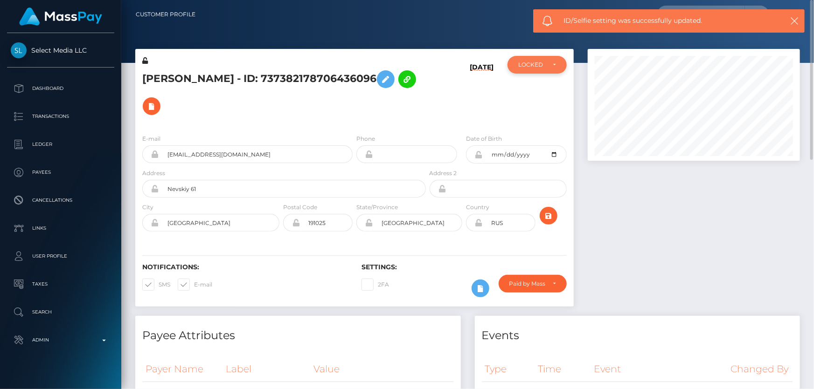
click at [543, 69] on div "LOCKED" at bounding box center [536, 65] width 59 height 18
click at [527, 92] on span "ACTIVE" at bounding box center [529, 90] width 21 height 8
select select "ACTIVE"
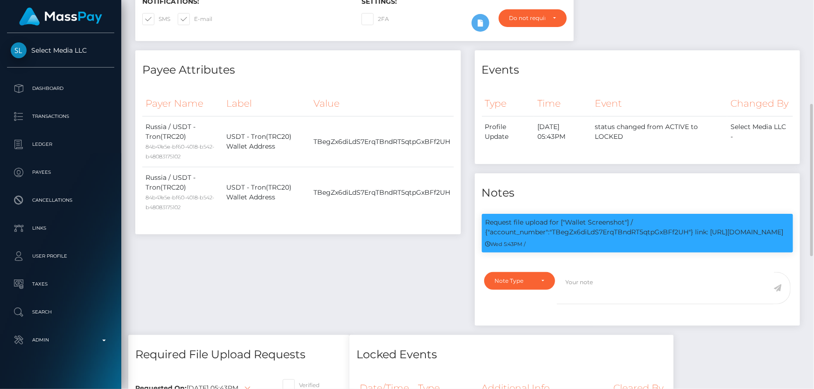
scroll to position [139, 0]
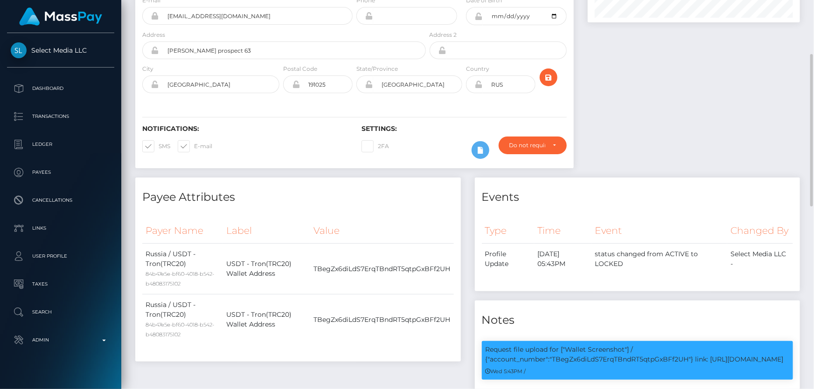
click at [519, 136] on div "Settings: 2FA Require ID/Selfie Verification" at bounding box center [463, 144] width 219 height 39
click at [536, 145] on div "Do not require" at bounding box center [527, 145] width 36 height 7
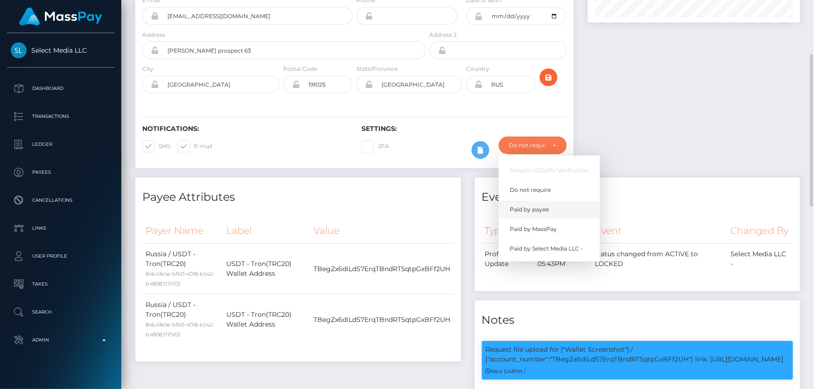
scroll to position [112, 212]
click at [528, 231] on span "Paid by MassPay" at bounding box center [533, 229] width 47 height 8
select select "2"
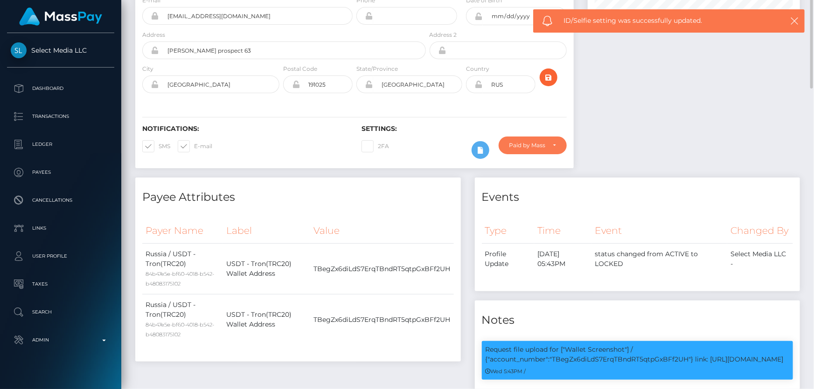
scroll to position [0, 0]
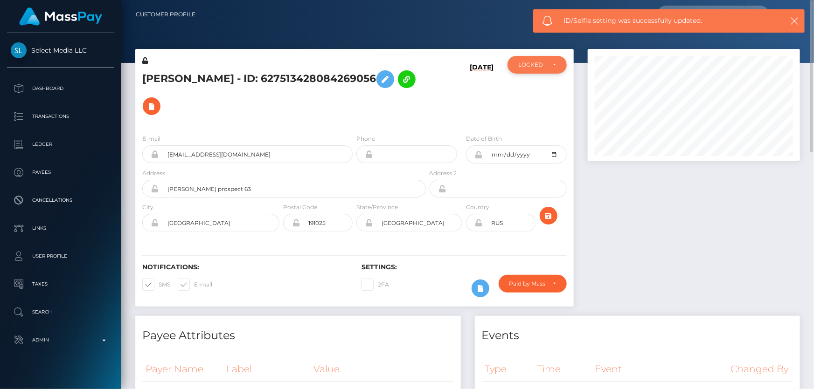
click at [536, 70] on div "LOCKED" at bounding box center [536, 65] width 59 height 18
click at [534, 93] on span "ACTIVE" at bounding box center [529, 90] width 21 height 8
select select "ACTIVE"
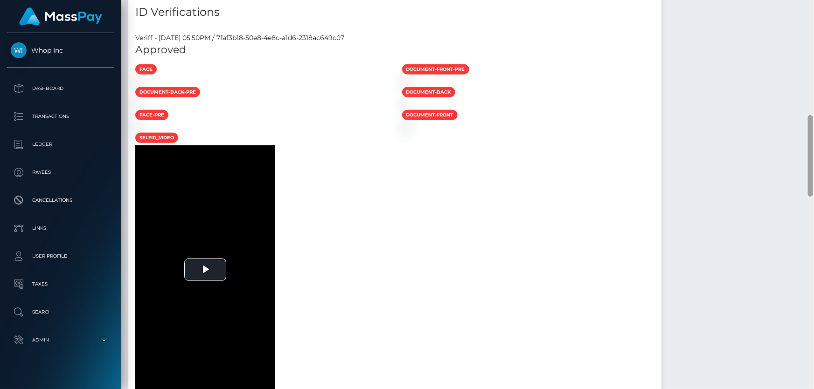
scroll to position [555, 0]
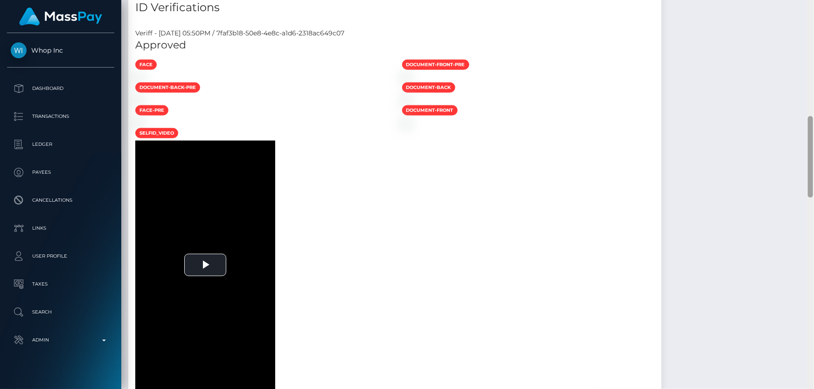
click at [810, 151] on div at bounding box center [810, 157] width 5 height 82
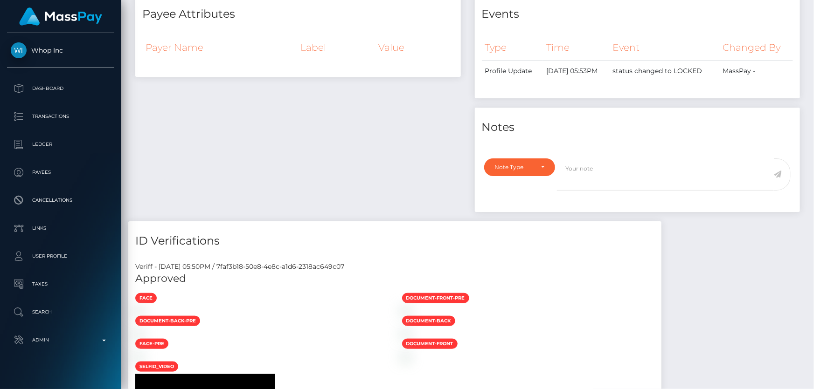
scroll to position [0, 0]
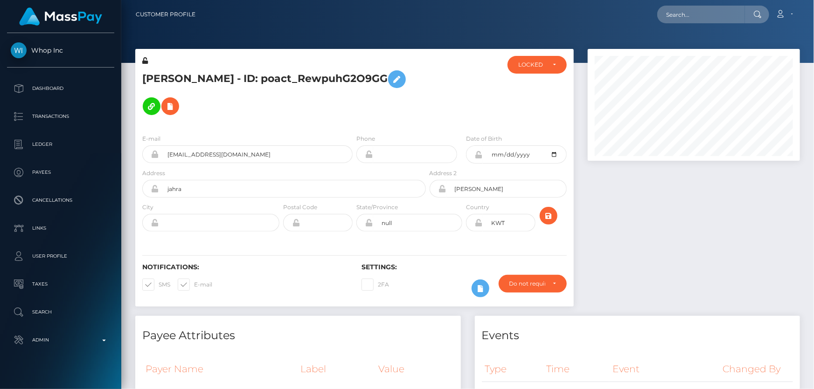
drag, startPoint x: 812, startPoint y: 159, endPoint x: 813, endPoint y: -3, distance: 161.8
click at [813, 0] on html "Whop Inc Dashboard Transactions Ledger Payees Cancellations Links" at bounding box center [407, 194] width 814 height 389
click at [522, 66] on div "LOCKED" at bounding box center [531, 64] width 27 height 7
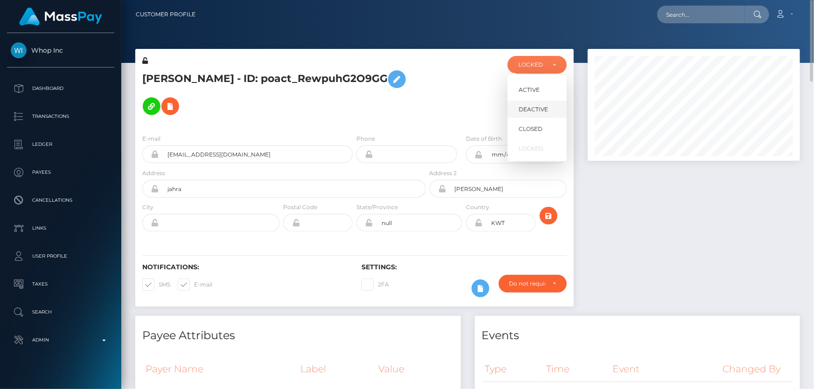
click at [537, 111] on span "DEACTIVE" at bounding box center [533, 109] width 29 height 8
select select "DEACTIVE"
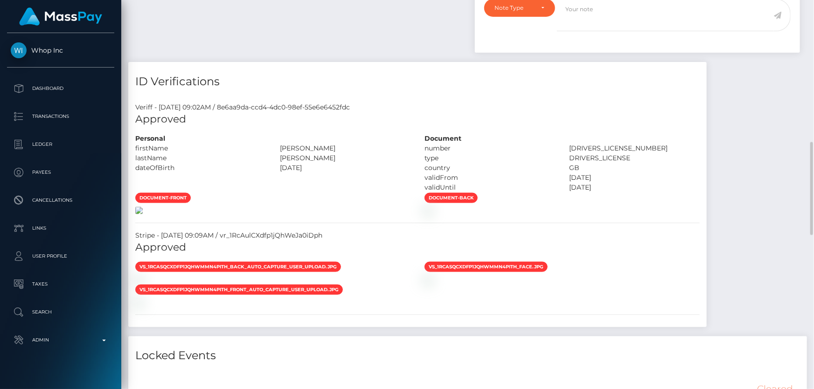
scroll to position [678, 0]
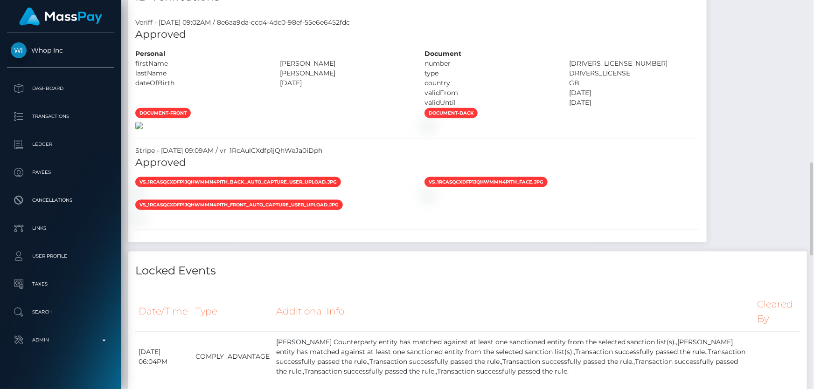
click at [143, 130] on img at bounding box center [138, 125] width 7 height 7
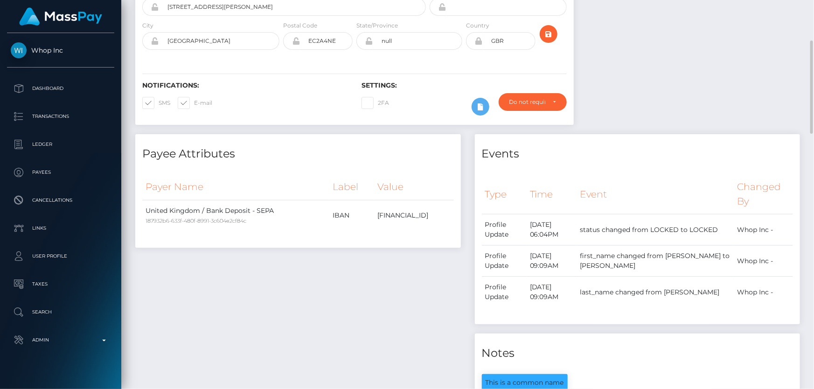
scroll to position [0, 0]
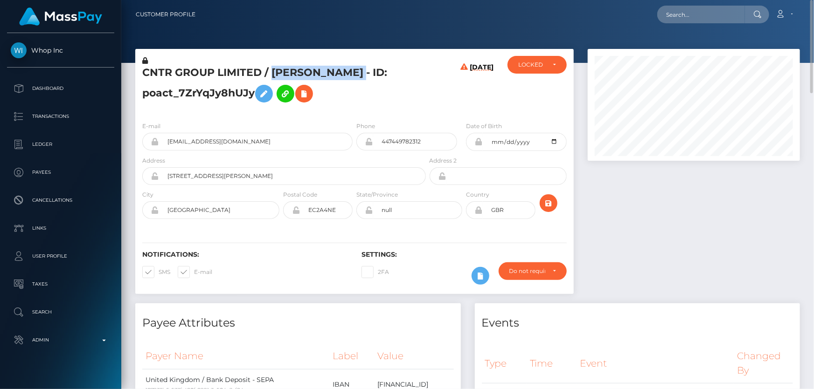
drag, startPoint x: 405, startPoint y: 74, endPoint x: 282, endPoint y: 71, distance: 123.6
click at [273, 72] on h5 "CNTR GROUP LIMITED / [PERSON_NAME] - ID: poact_7ZrYqJy8hUJy" at bounding box center [281, 87] width 278 height 42
copy h5 "MOHAMMAD ABDULLAH"
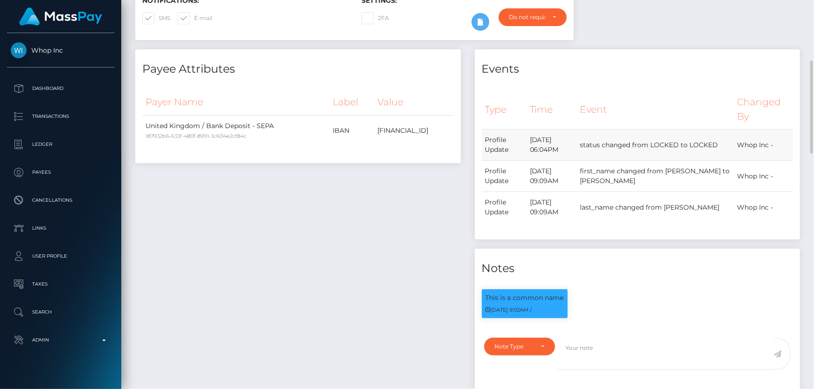
scroll to position [339, 0]
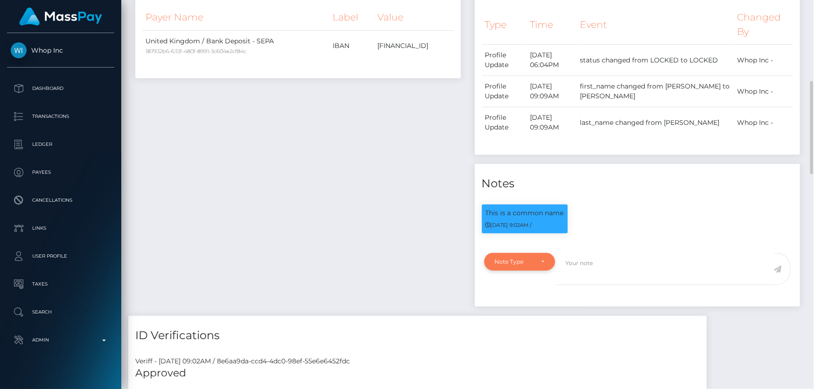
click at [532, 256] on div "Note Type" at bounding box center [519, 262] width 71 height 18
click at [536, 324] on span "Clear Compliance" at bounding box center [520, 326] width 50 height 8
select select "CLEAR_COMPLIANCE"
paste textarea "The hits refers to persons residents in a different country ( Pakistan) some of…"
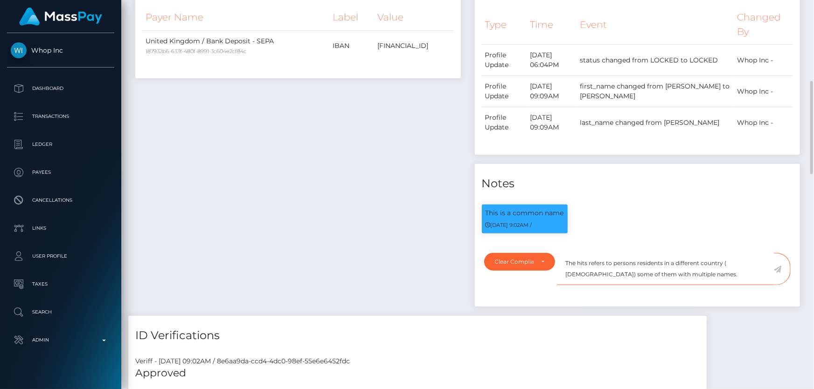
click at [680, 276] on textarea "The hits refers to persons residents in a different country ( Pakistan) some of…" at bounding box center [665, 269] width 217 height 32
type textarea "The hits refers to persons residents in a different country ( Pakistan) some of…"
click at [778, 268] on icon at bounding box center [778, 269] width 8 height 7
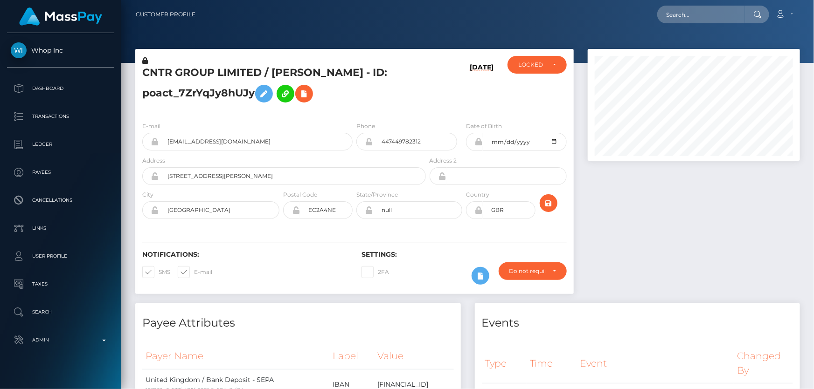
scroll to position [466247, 466147]
click at [550, 69] on div "LOCKED" at bounding box center [536, 65] width 59 height 18
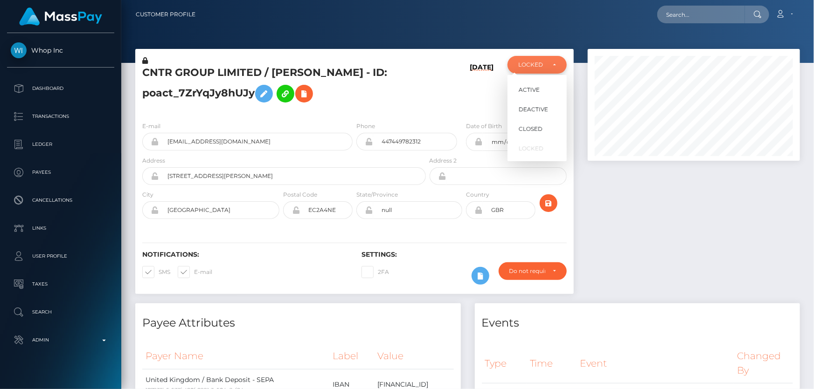
scroll to position [112, 212]
click at [536, 89] on span "ACTIVE" at bounding box center [529, 90] width 21 height 8
select select "ACTIVE"
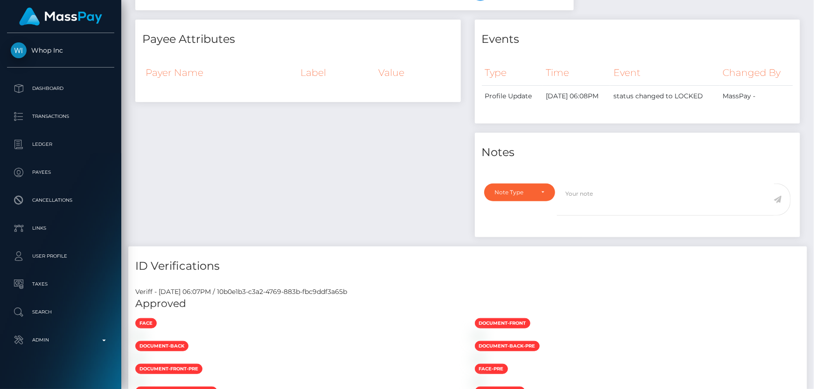
scroll to position [686, 0]
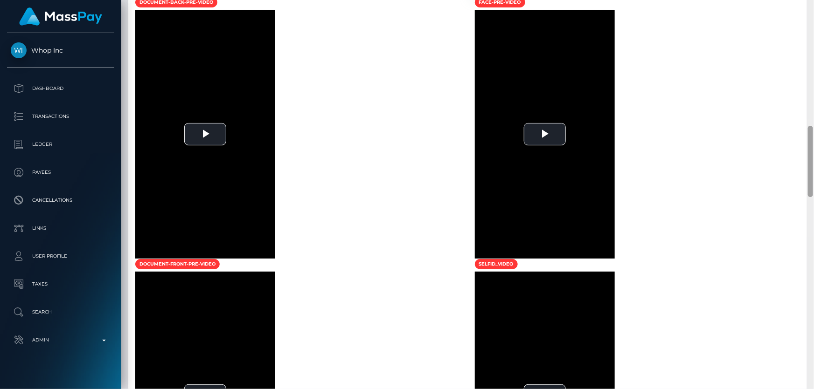
drag, startPoint x: 813, startPoint y: 98, endPoint x: 813, endPoint y: 238, distance: 139.9
click at [813, 280] on div at bounding box center [810, 195] width 7 height 390
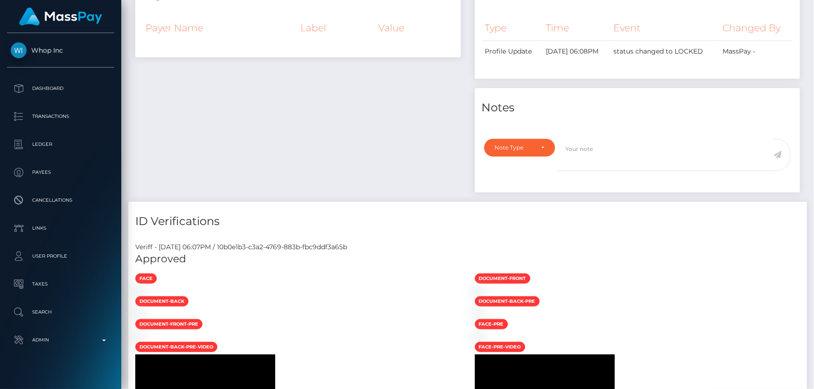
scroll to position [0, 0]
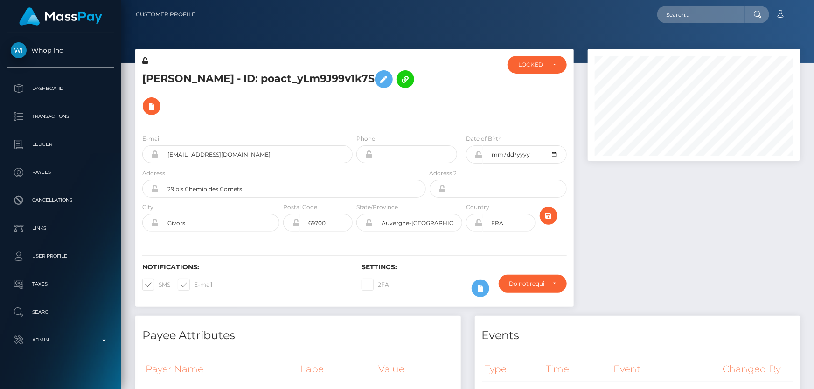
drag, startPoint x: 811, startPoint y: 171, endPoint x: 813, endPoint y: 28, distance: 143.7
click at [540, 62] on div "LOCKED" at bounding box center [531, 64] width 27 height 7
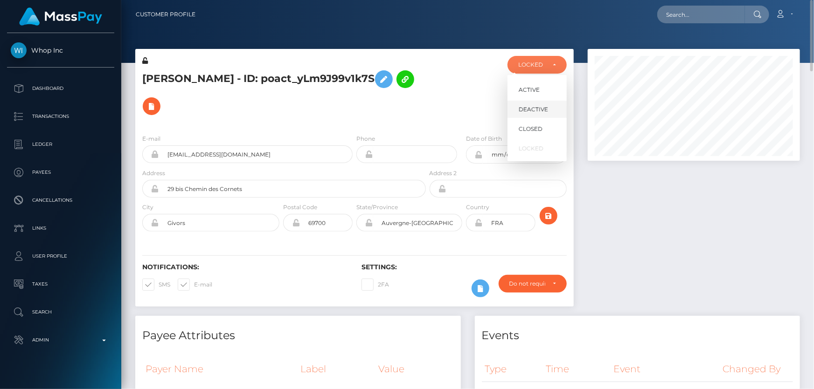
click at [541, 104] on link "DEACTIVE" at bounding box center [536, 109] width 59 height 17
select select "DEACTIVE"
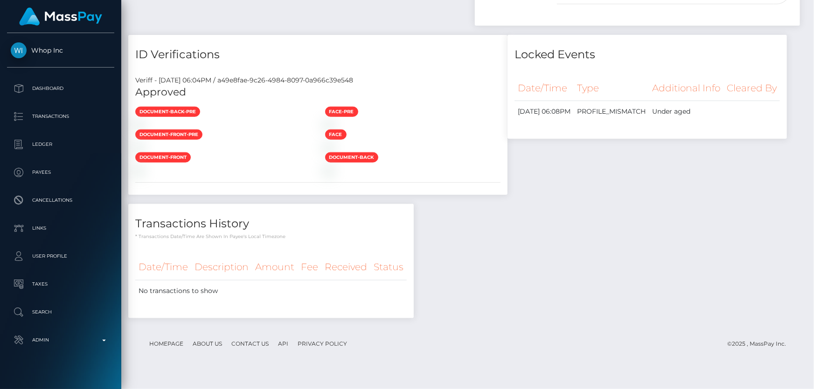
scroll to position [899, 0]
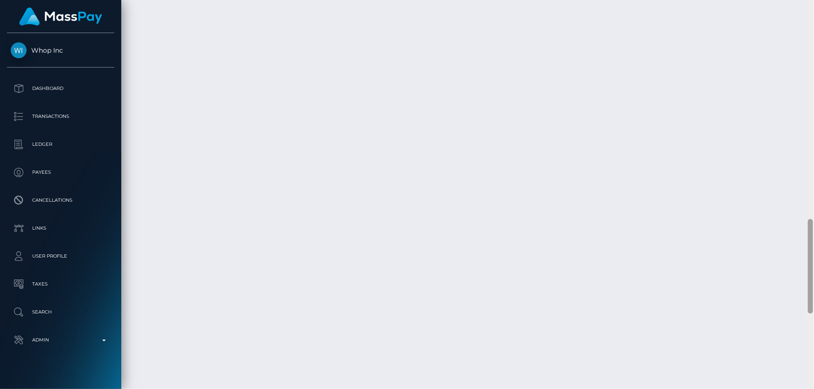
drag, startPoint x: 813, startPoint y: 154, endPoint x: 813, endPoint y: 357, distance: 203.3
click at [813, 358] on div at bounding box center [810, 195] width 7 height 390
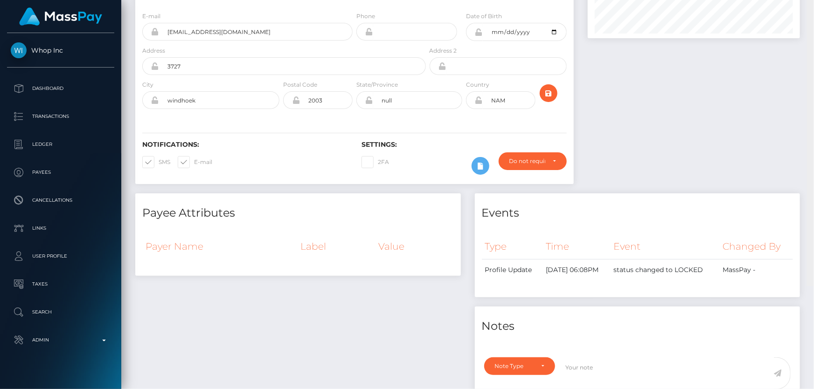
scroll to position [0, 0]
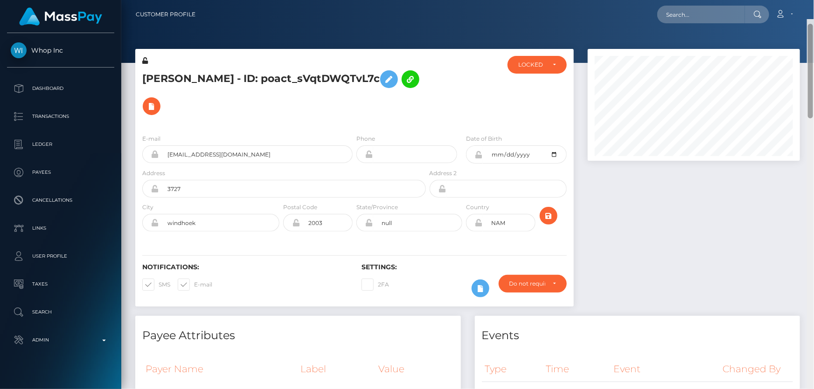
drag, startPoint x: 809, startPoint y: 270, endPoint x: 813, endPoint y: 0, distance: 270.5
click at [813, 0] on div "Customer Profile Loading... Loading..." at bounding box center [467, 194] width 693 height 389
click at [538, 64] on div "LOCKED" at bounding box center [531, 64] width 27 height 7
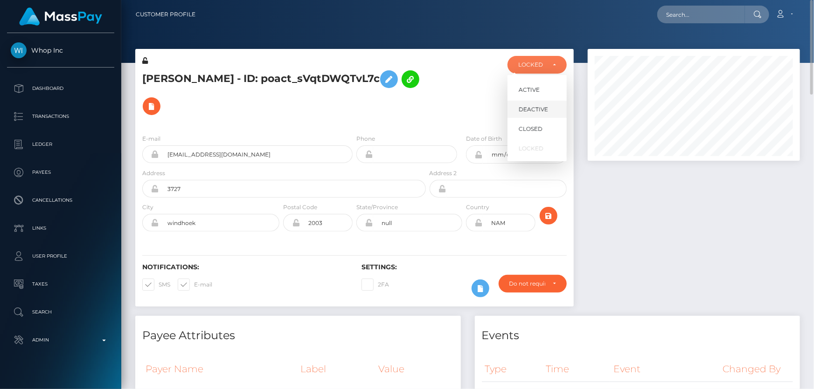
click at [540, 108] on span "DEACTIVE" at bounding box center [533, 109] width 29 height 8
select select "DEACTIVE"
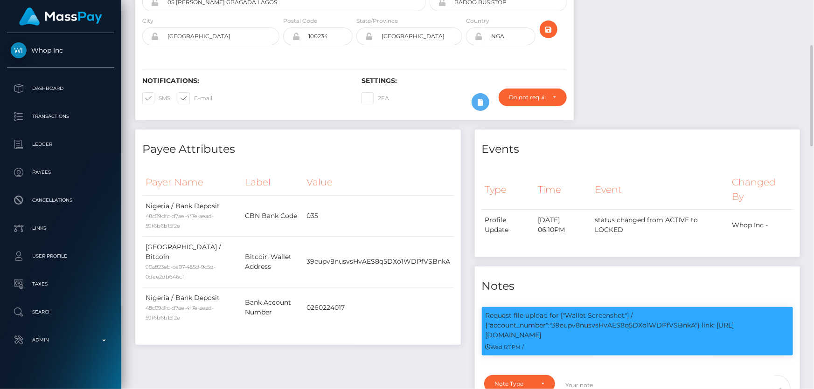
scroll to position [47, 0]
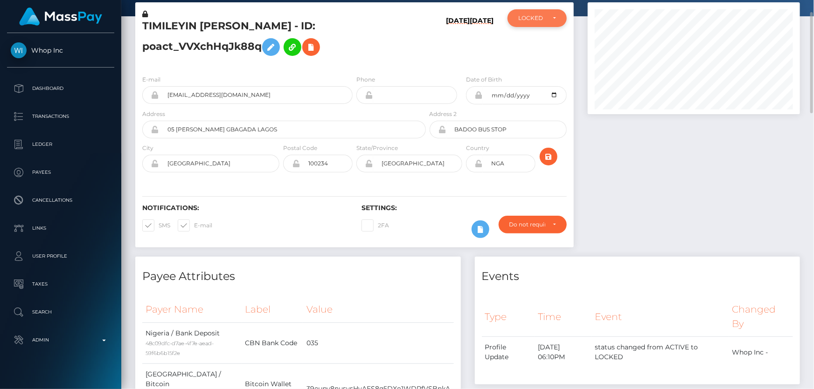
click at [544, 22] on div "LOCKED" at bounding box center [536, 18] width 59 height 18
click at [539, 42] on span "ACTIVE" at bounding box center [529, 43] width 21 height 8
select select "ACTIVE"
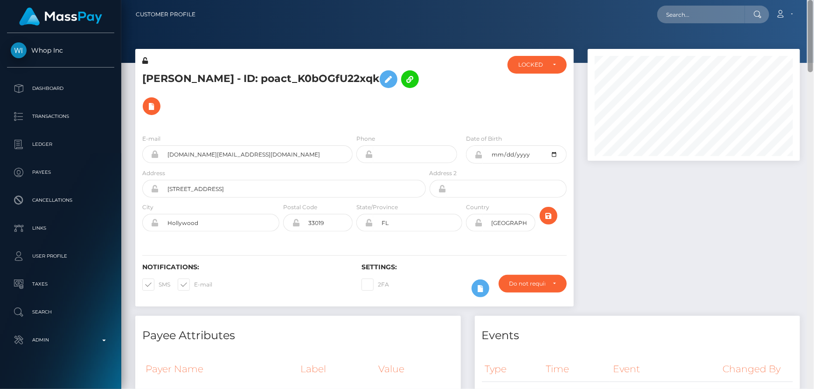
drag, startPoint x: 810, startPoint y: 88, endPoint x: 813, endPoint y: 33, distance: 54.7
click at [813, 34] on div at bounding box center [810, 195] width 7 height 390
click at [543, 64] on div "LOCKED" at bounding box center [531, 64] width 27 height 7
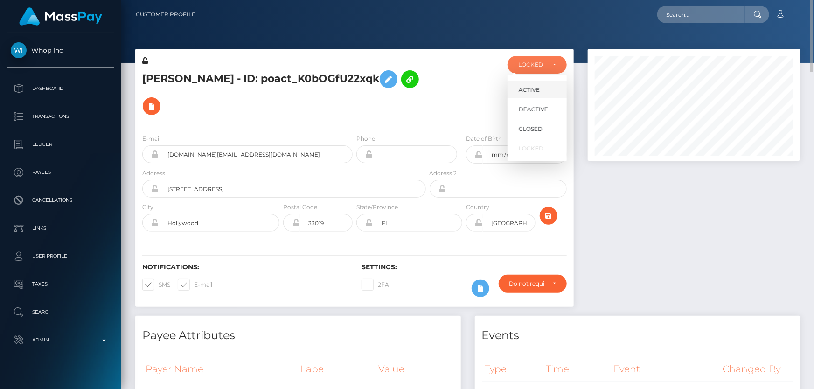
scroll to position [112, 212]
click at [543, 108] on span "DEACTIVE" at bounding box center [533, 109] width 29 height 8
select select "DEACTIVE"
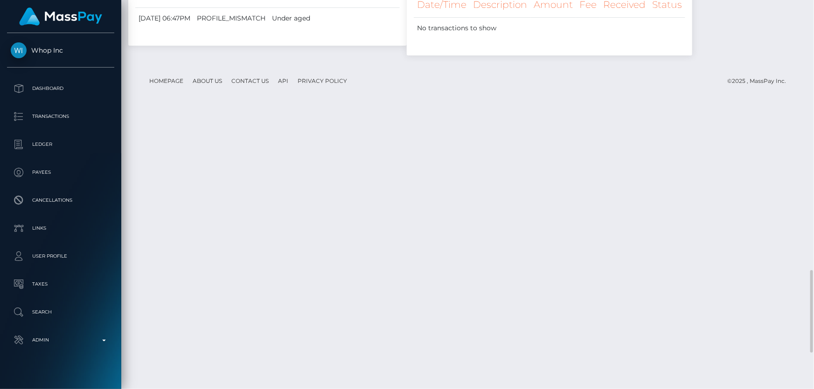
scroll to position [1445, 0]
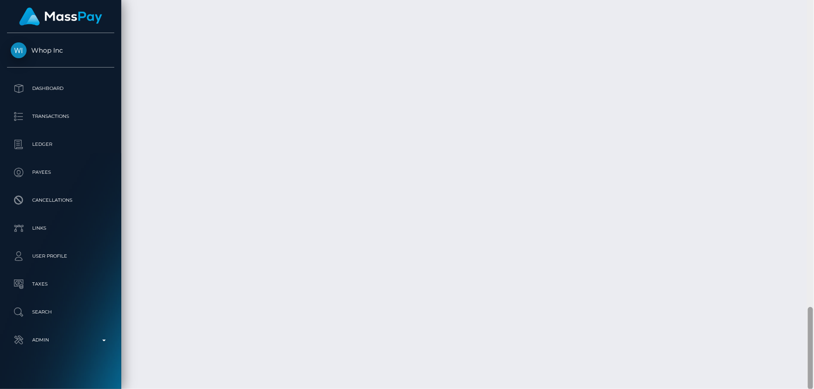
drag, startPoint x: 813, startPoint y: 335, endPoint x: 813, endPoint y: 41, distance: 294.3
click at [813, 41] on div at bounding box center [810, 195] width 7 height 390
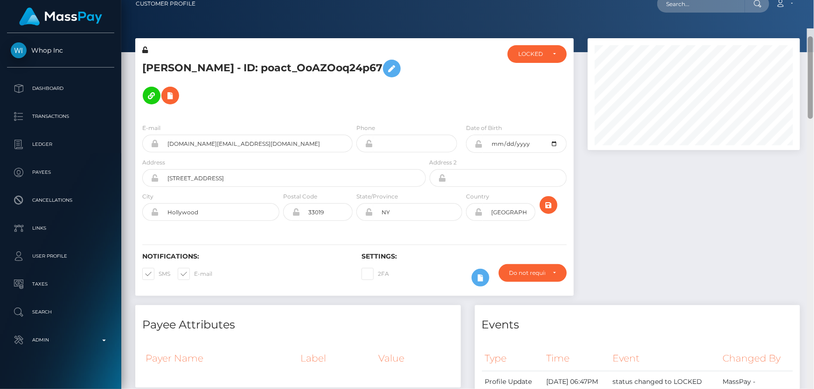
scroll to position [7, 0]
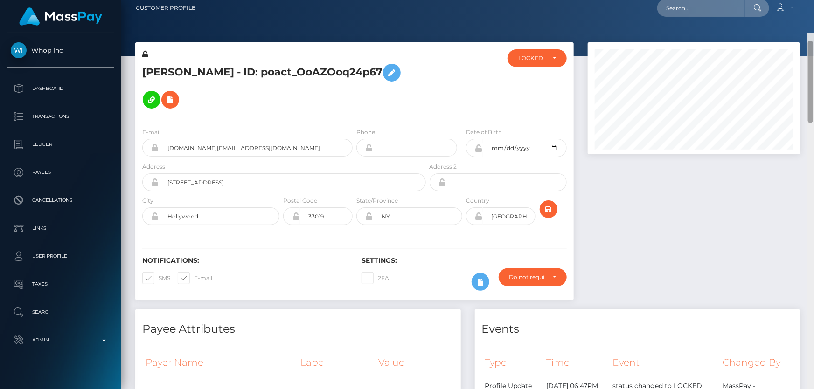
drag, startPoint x: 809, startPoint y: 329, endPoint x: 813, endPoint y: 23, distance: 306.0
click at [813, 33] on div at bounding box center [810, 228] width 7 height 390
click at [550, 59] on div "LOCKED" at bounding box center [537, 58] width 38 height 7
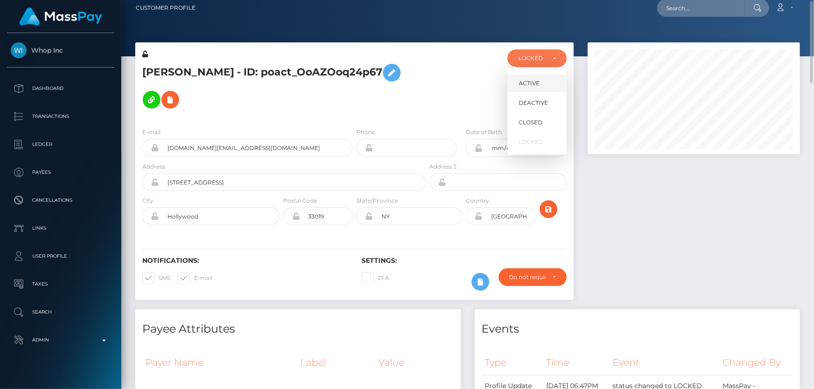
scroll to position [112, 212]
click at [534, 99] on span "DEACTIVE" at bounding box center [533, 103] width 29 height 8
select select "DEACTIVE"
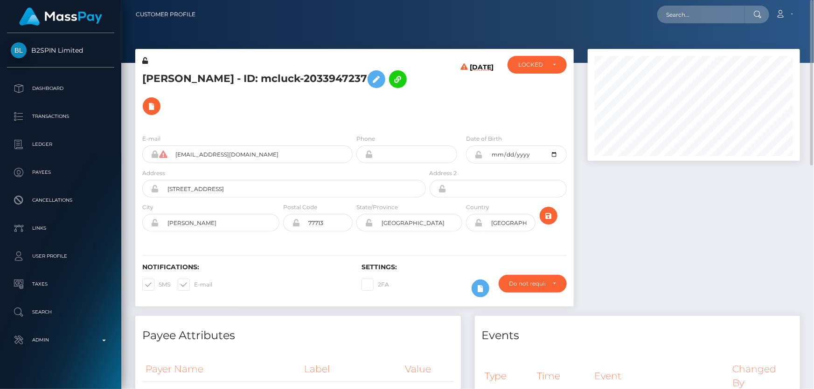
click at [231, 76] on h5 "JOSE LUIS DELATORRE - ID: mcluck-2033947237" at bounding box center [281, 93] width 278 height 54
copy h5 "JOSE LUIS DELATORRE - ID: mcluck-2033947237"
click at [522, 69] on div "LOCKED" at bounding box center [536, 65] width 59 height 18
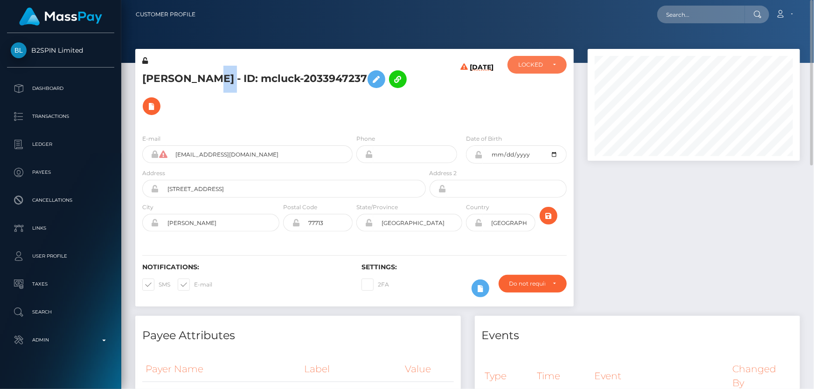
scroll to position [112, 212]
click at [530, 111] on span "DEACTIVE" at bounding box center [533, 109] width 29 height 8
select select "DEACTIVE"
click at [661, 307] on div at bounding box center [694, 182] width 226 height 267
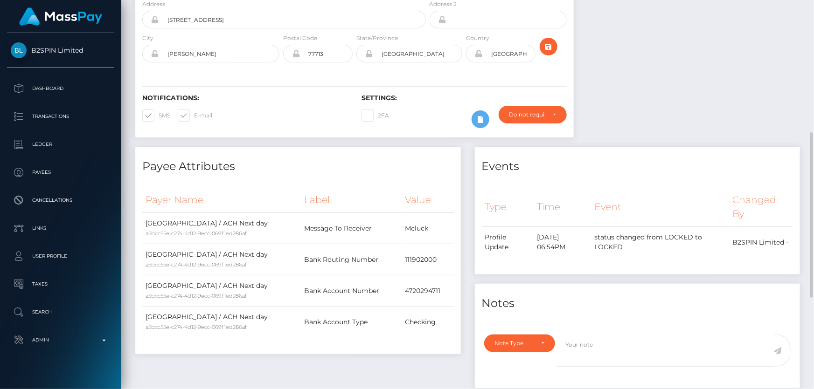
scroll to position [254, 0]
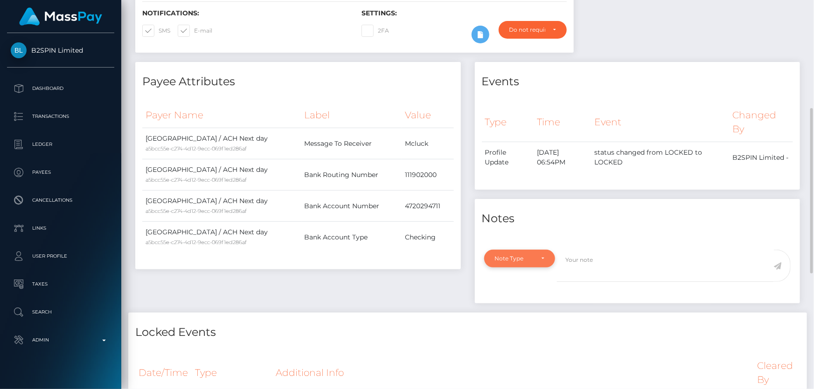
click at [532, 260] on div "Note Type" at bounding box center [514, 258] width 39 height 7
click at [511, 304] on span "Compliance" at bounding box center [512, 303] width 34 height 8
select select "COMPLIANCE"
click at [588, 270] on textarea at bounding box center [665, 266] width 217 height 32
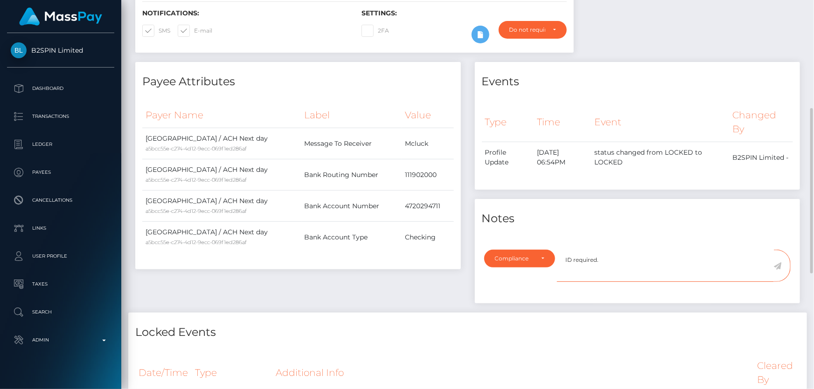
type textarea "ID required."
click at [779, 266] on icon at bounding box center [778, 266] width 8 height 7
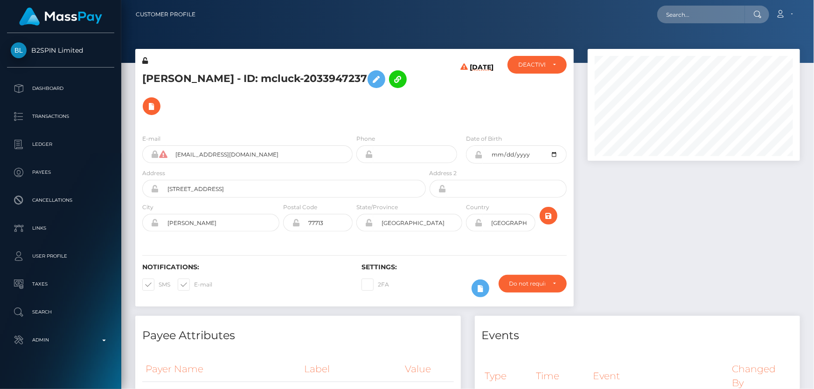
scroll to position [112, 212]
click at [441, 123] on div "08/27/25" at bounding box center [464, 91] width 73 height 71
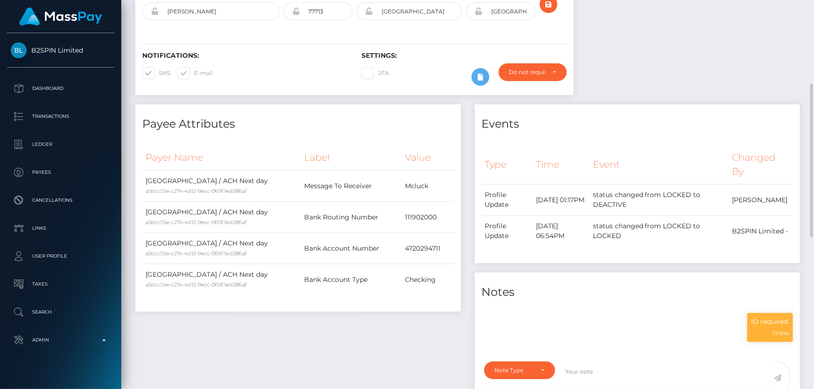
scroll to position [0, 0]
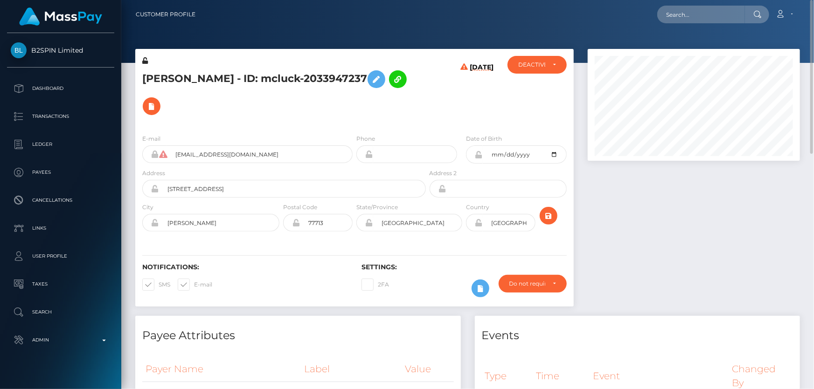
click at [376, 101] on h5 "JOSE LUIS DELATORRE - ID: mcluck-2033947237" at bounding box center [281, 93] width 278 height 54
click at [248, 120] on div "JOSE LUIS DELATORRE - ID: mcluck-2033947237" at bounding box center [281, 91] width 292 height 71
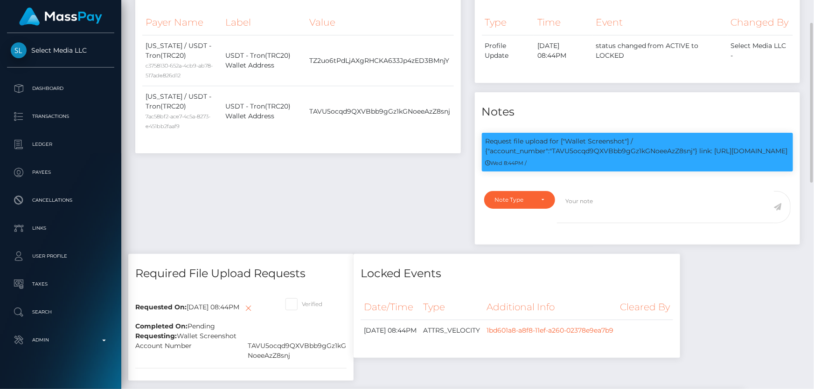
scroll to position [177, 0]
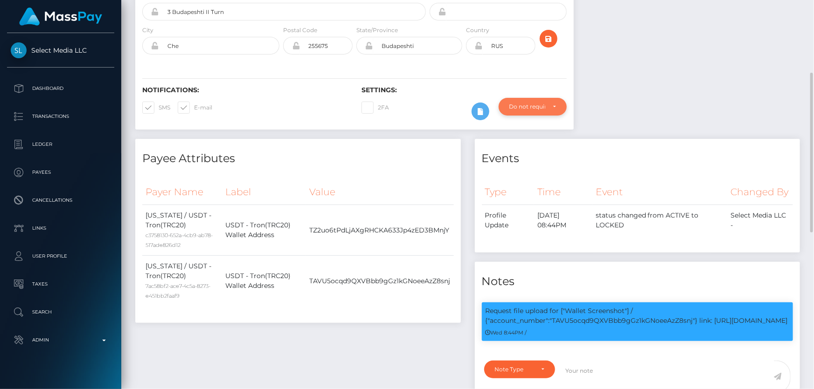
click at [517, 102] on div "Do not require" at bounding box center [533, 107] width 68 height 18
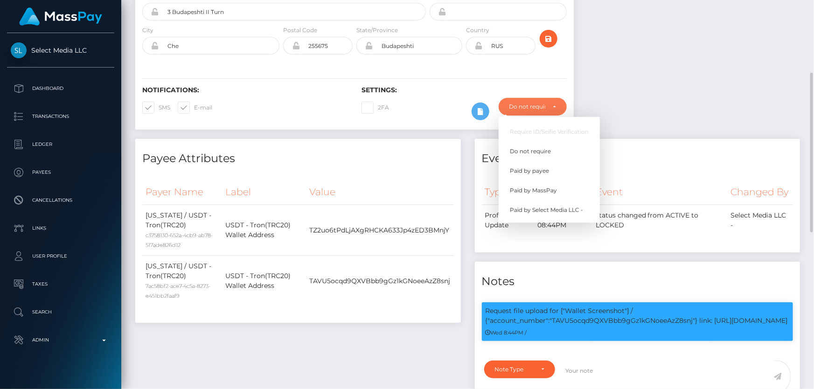
scroll to position [112, 212]
drag, startPoint x: 532, startPoint y: 191, endPoint x: 620, endPoint y: 173, distance: 89.4
click at [532, 190] on span "Paid by MassPay" at bounding box center [533, 191] width 47 height 8
select select "2"
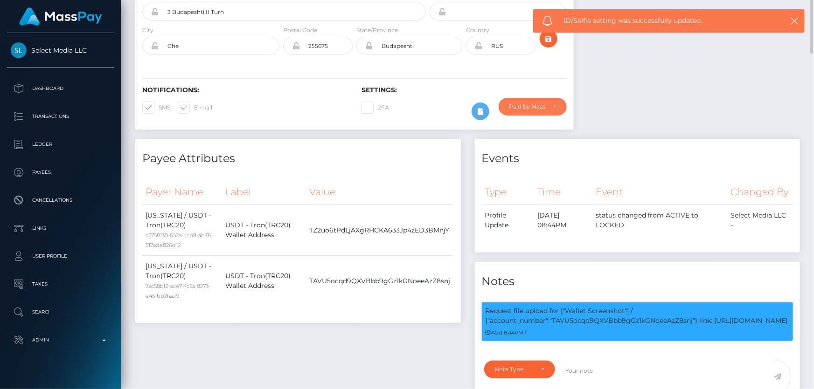
scroll to position [50, 0]
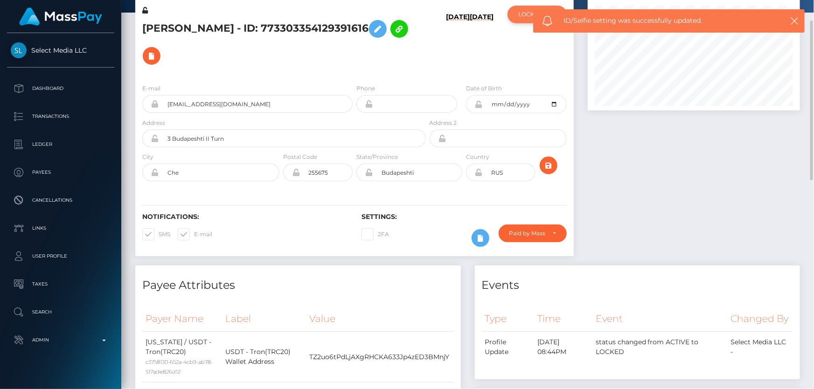
click at [513, 20] on div "LOCKED" at bounding box center [536, 15] width 59 height 18
click at [525, 43] on span "ACTIVE" at bounding box center [529, 39] width 21 height 8
select select "ACTIVE"
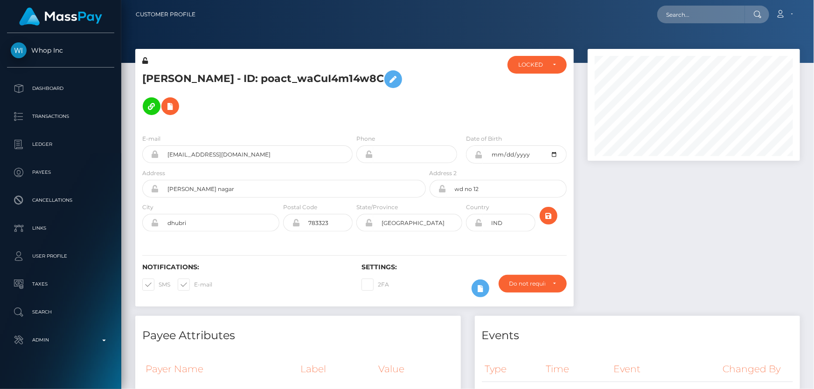
scroll to position [112, 212]
click at [516, 115] on div "ACTIVE DEACTIVE CLOSED LOCKED LOCKED" at bounding box center [536, 91] width 73 height 71
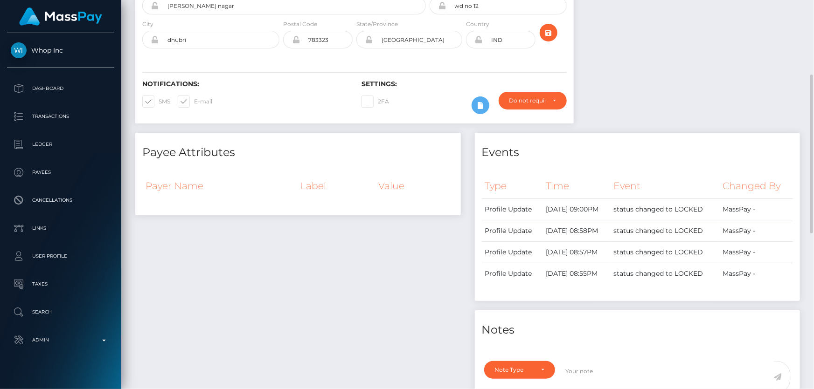
scroll to position [56, 0]
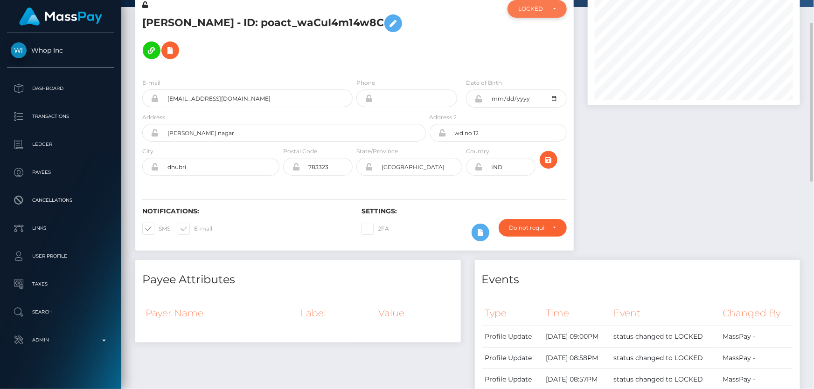
click at [523, 12] on div "LOCKED" at bounding box center [536, 9] width 59 height 18
click at [527, 52] on span "DEACTIVE" at bounding box center [533, 53] width 29 height 8
select select "DEACTIVE"
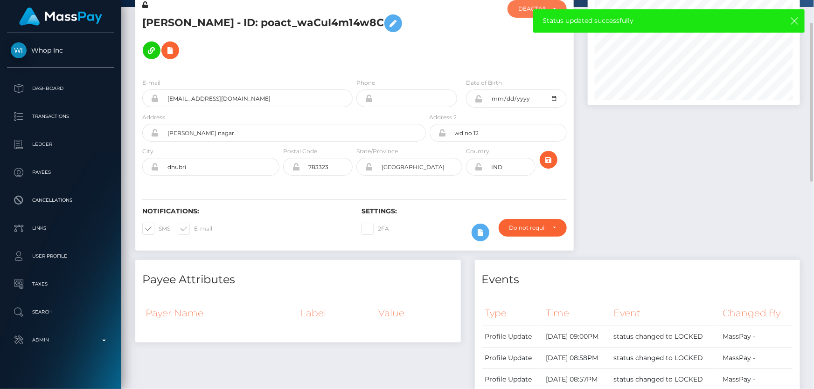
scroll to position [0, 0]
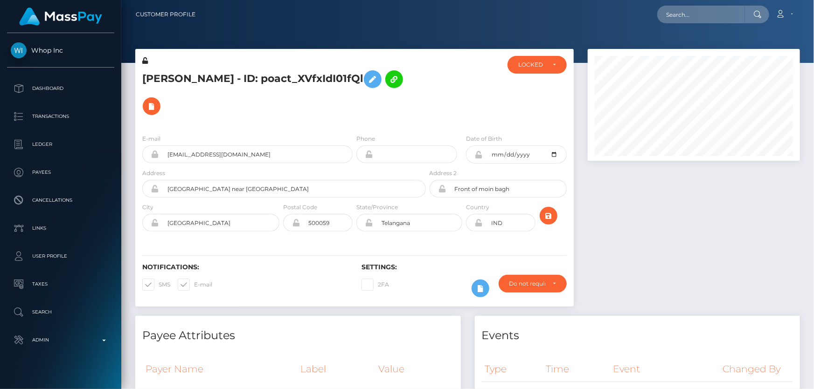
drag, startPoint x: 809, startPoint y: 111, endPoint x: 813, endPoint y: 9, distance: 102.2
click at [813, 9] on div "Customer Profile Loading... Loading..." at bounding box center [467, 194] width 693 height 389
click at [544, 69] on div "LOCKED" at bounding box center [536, 65] width 59 height 18
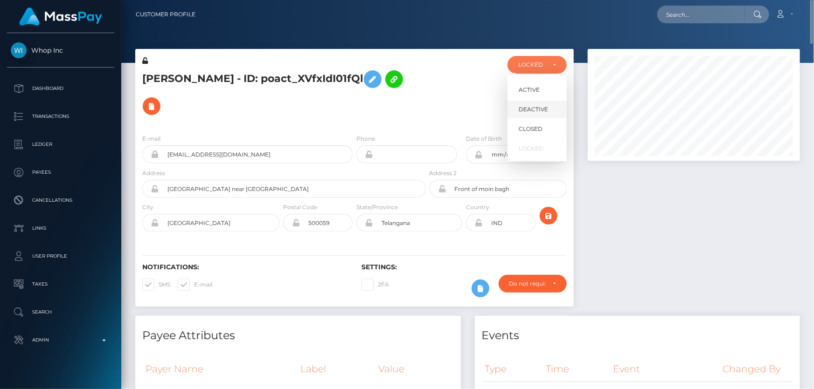
scroll to position [112, 212]
click at [539, 106] on span "DEACTIVE" at bounding box center [533, 109] width 29 height 8
select select "DEACTIVE"
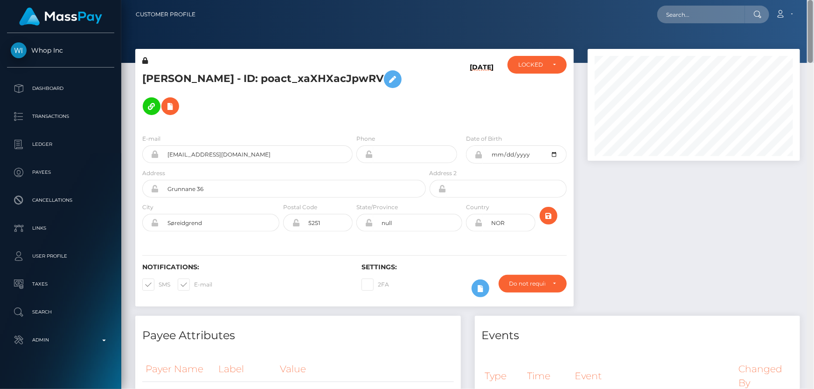
drag, startPoint x: 813, startPoint y: 256, endPoint x: 813, endPoint y: -17, distance: 273.8
click at [813, 0] on html "Whop Inc Dashboard Transactions Ledger Payees Cancellations Links" at bounding box center [407, 194] width 814 height 389
click at [530, 70] on div "LOCKED" at bounding box center [536, 65] width 59 height 18
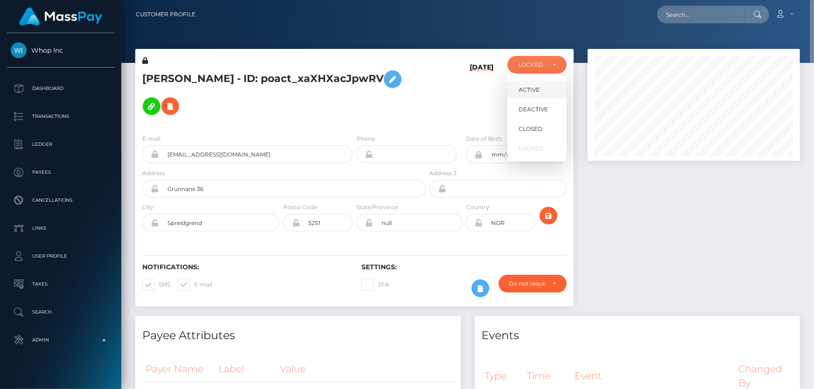
scroll to position [112, 212]
click at [535, 88] on span "ACTIVE" at bounding box center [529, 90] width 21 height 8
select select "ACTIVE"
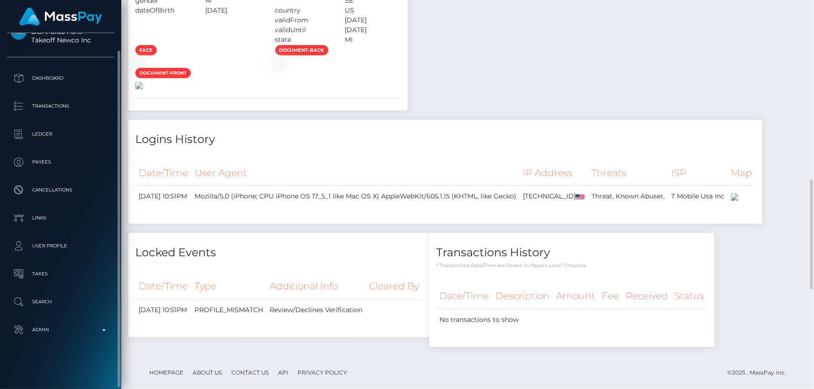
scroll to position [805, 0]
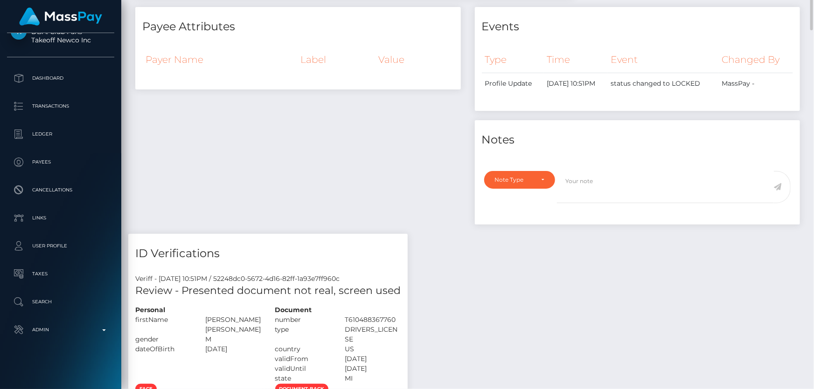
scroll to position [169, 0]
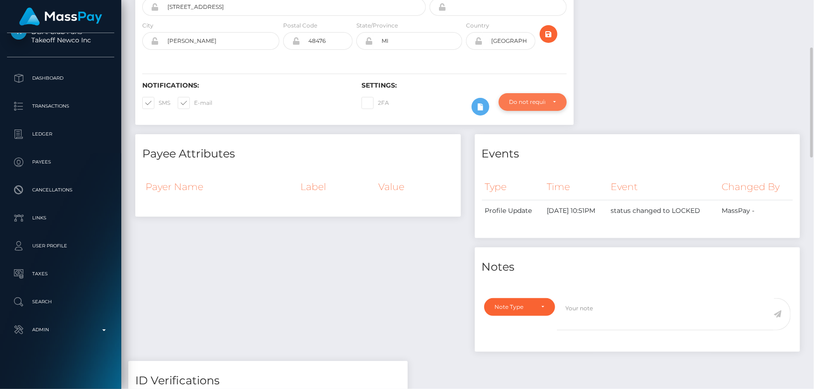
click at [522, 98] on div "Do not require" at bounding box center [533, 102] width 68 height 18
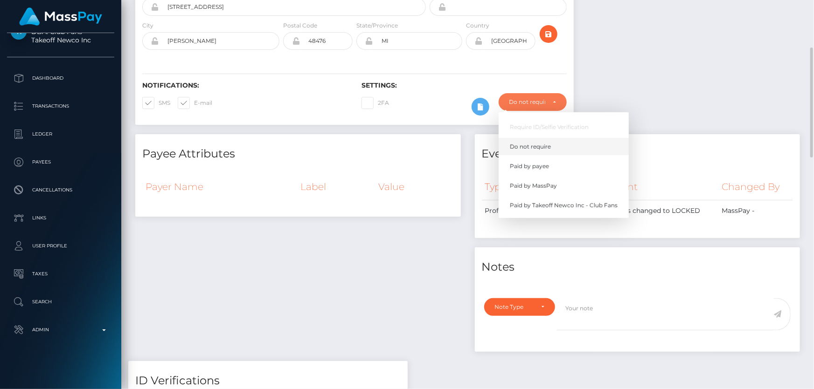
scroll to position [112, 212]
drag, startPoint x: 534, startPoint y: 180, endPoint x: 677, endPoint y: 155, distance: 145.5
click at [534, 181] on link "Paid by MassPay" at bounding box center [564, 185] width 130 height 17
select select "2"
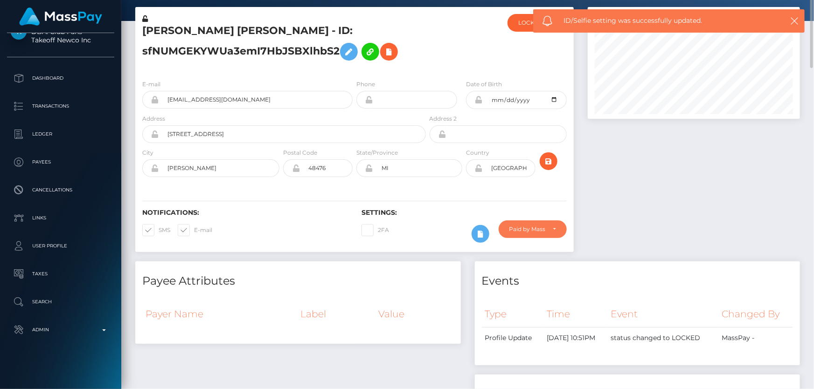
scroll to position [0, 0]
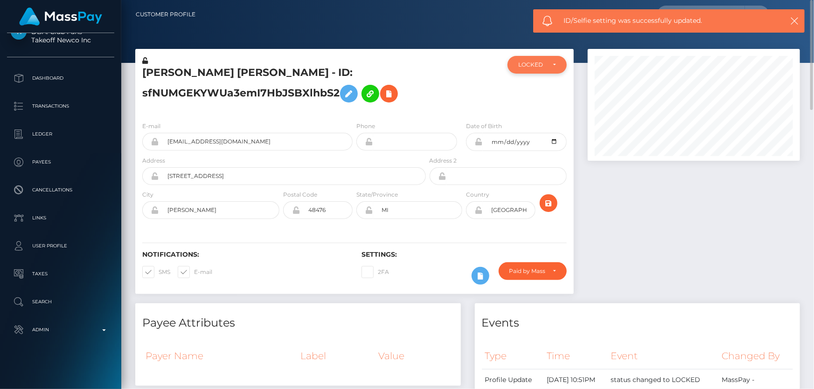
click at [541, 66] on div "LOCKED" at bounding box center [531, 64] width 27 height 7
click at [541, 87] on link "ACTIVE" at bounding box center [536, 89] width 59 height 17
select select "ACTIVE"
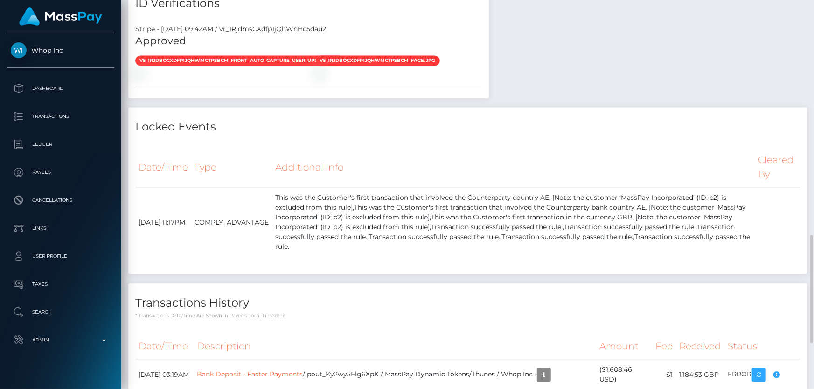
scroll to position [975, 0]
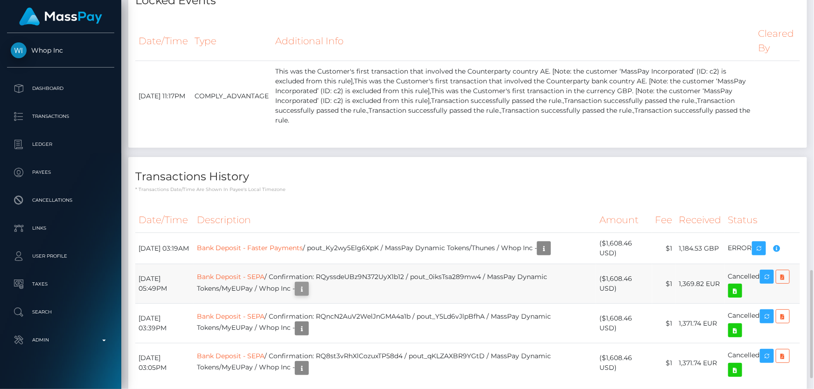
click at [327, 263] on body "Whop Inc Dashboard Transactions Ledger Payees" at bounding box center [407, 194] width 814 height 389
click at [326, 263] on div at bounding box center [325, 262] width 6 height 3
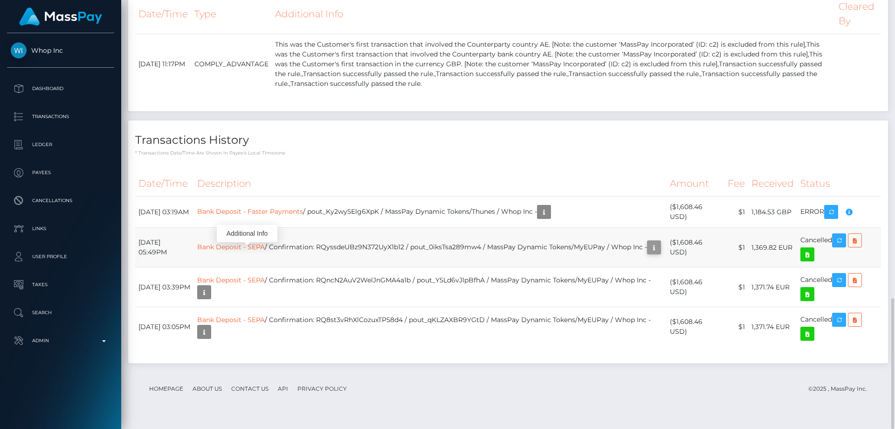
scroll to position [112, 240]
click at [649, 250] on icon "button" at bounding box center [654, 248] width 11 height 12
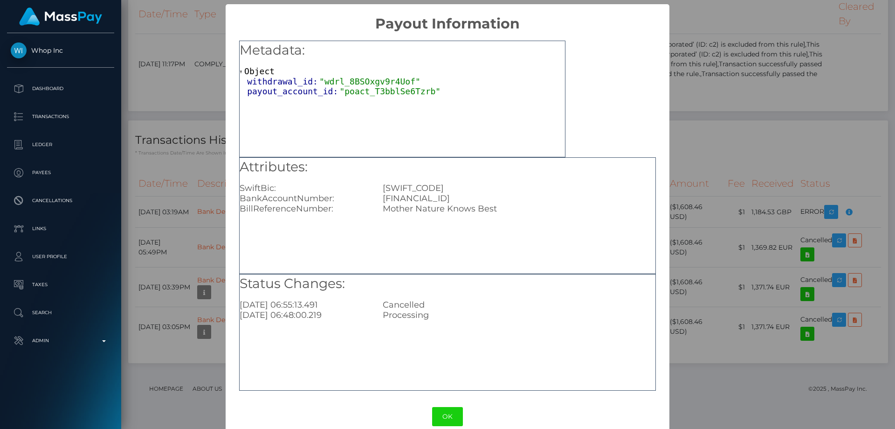
click at [711, 242] on div "× Payout Information Metadata: Object withdrawal_id: "wdrl_8BSOxgv9r4Uof" payou…" at bounding box center [447, 214] width 895 height 429
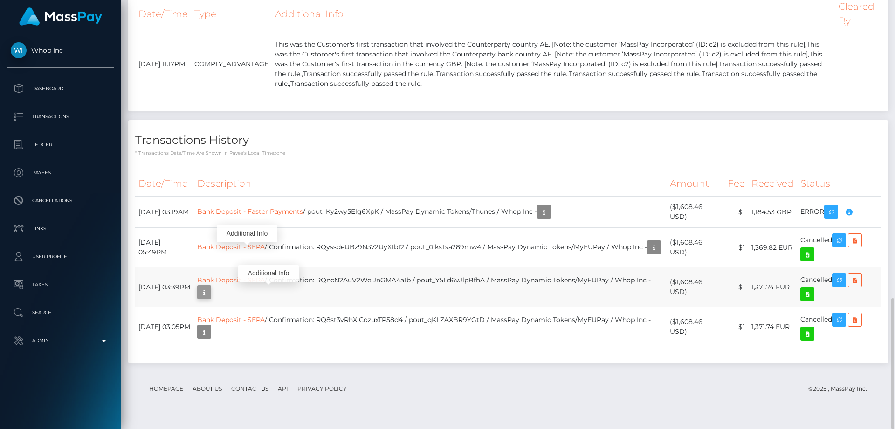
click at [210, 292] on icon "button" at bounding box center [204, 292] width 11 height 12
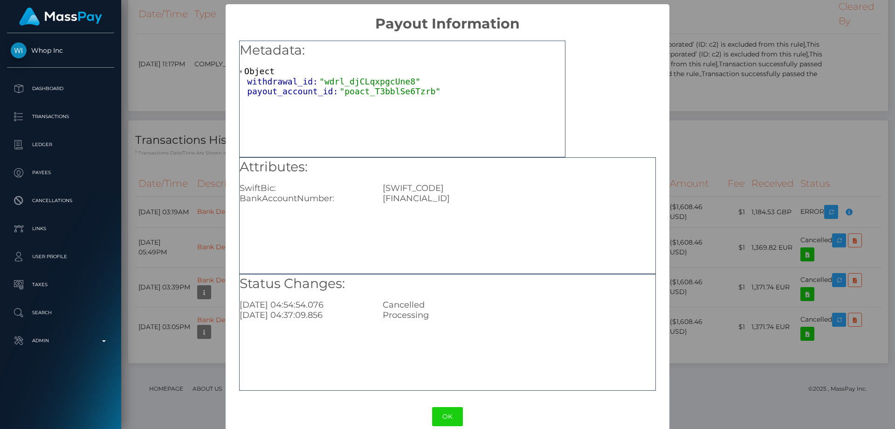
click at [742, 353] on div "× Payout Information Metadata: Object withdrawal_id: "wdrl_djCLqxpgcUne8" payou…" at bounding box center [447, 214] width 895 height 429
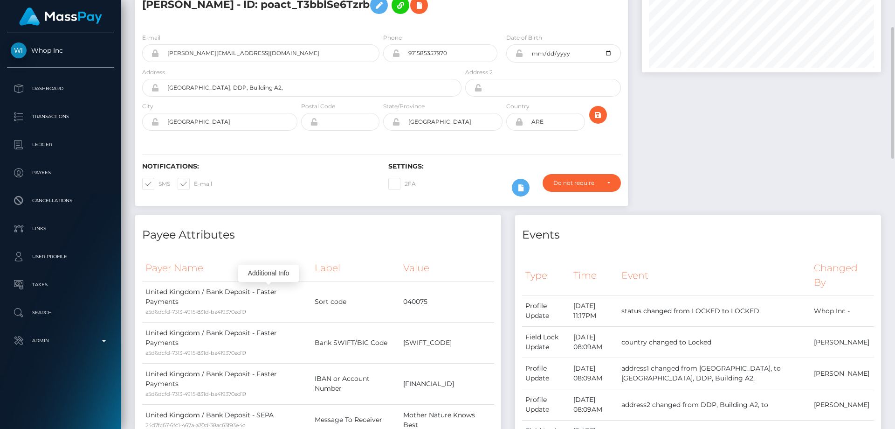
scroll to position [0, 0]
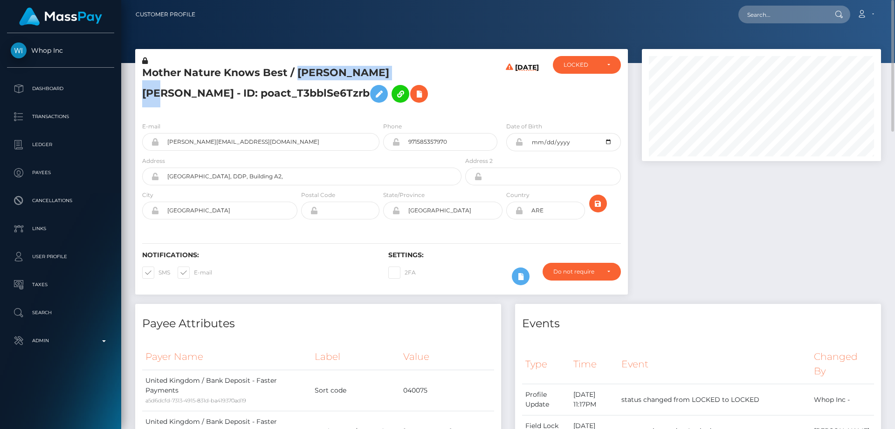
drag, startPoint x: 412, startPoint y: 72, endPoint x: 300, endPoint y: 71, distance: 111.9
click at [300, 71] on h5 "Mother Nature Knows Best / RYAN JAMES MARTIN - ID: poact_T3bblSe6Tzrb" at bounding box center [299, 87] width 314 height 42
copy h5 "RYAN JAMES MARTIN"
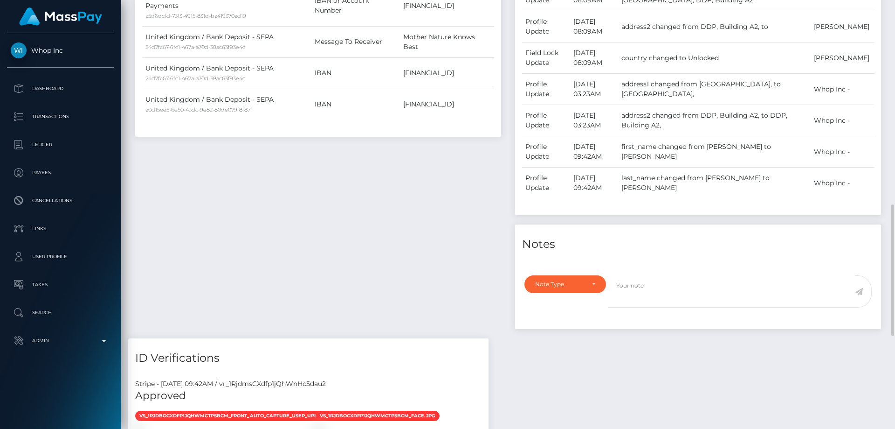
scroll to position [513, 0]
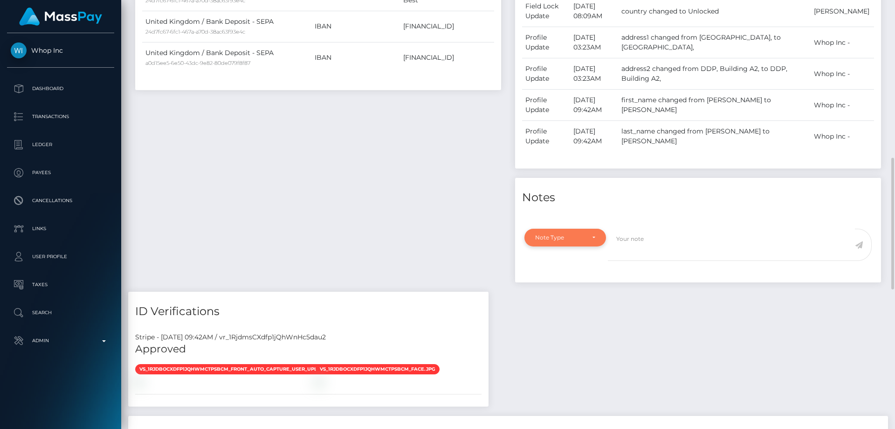
click at [577, 238] on div "Note Type" at bounding box center [559, 237] width 49 height 7
click at [586, 300] on link "Clear Compliance" at bounding box center [566, 301] width 82 height 17
select select "CLEAR_COMPLIANCE"
paste textarea "Country code changed as per address."
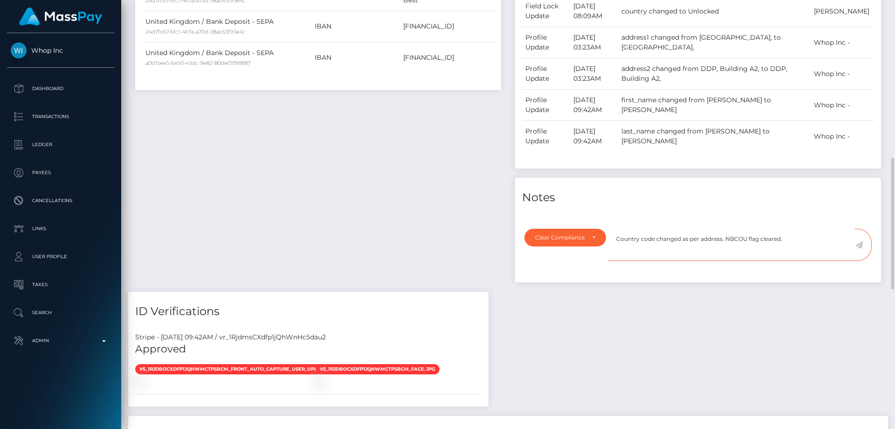
type textarea "Country code changed as per address. NBCOU flag cleared."
click at [813, 244] on icon at bounding box center [859, 244] width 8 height 7
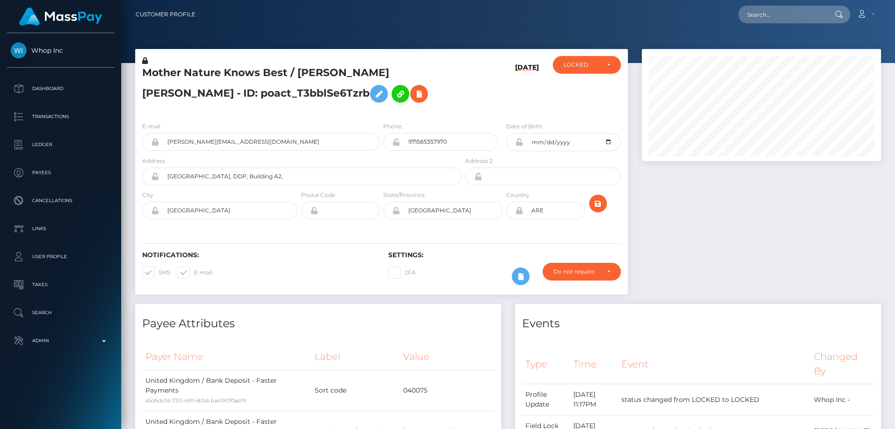
scroll to position [112, 240]
click at [752, 279] on div at bounding box center [761, 176] width 253 height 255
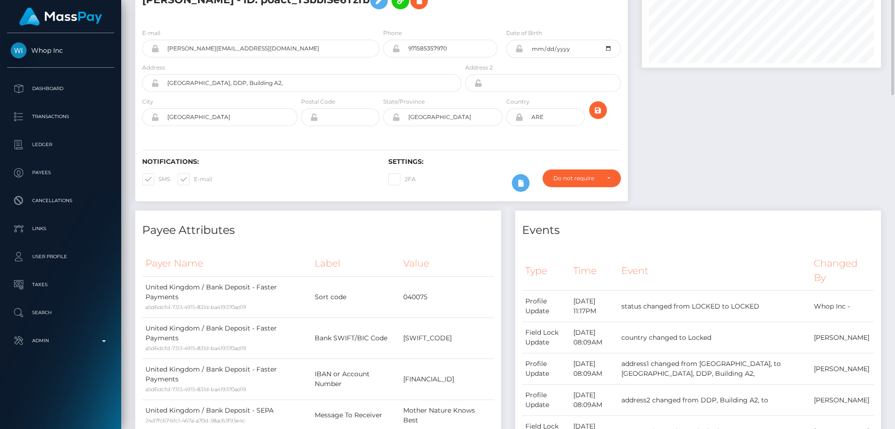
scroll to position [0, 0]
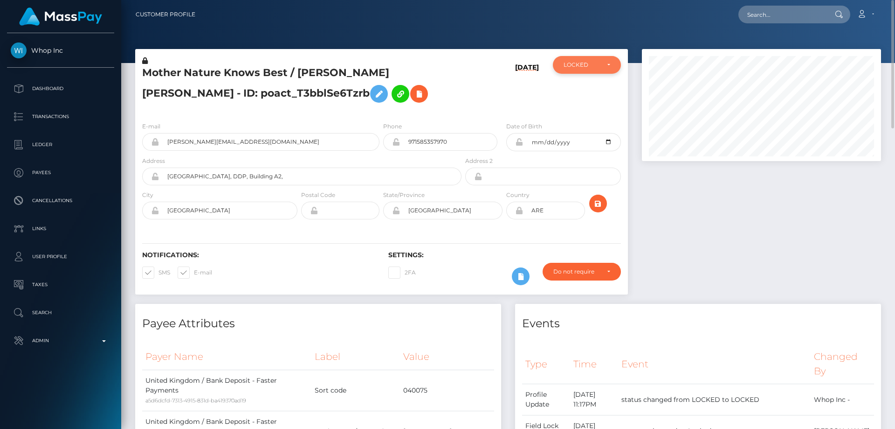
click at [572, 67] on div "LOCKED" at bounding box center [582, 64] width 36 height 7
click at [580, 93] on span "ACTIVE" at bounding box center [574, 90] width 21 height 8
select select "ACTIVE"
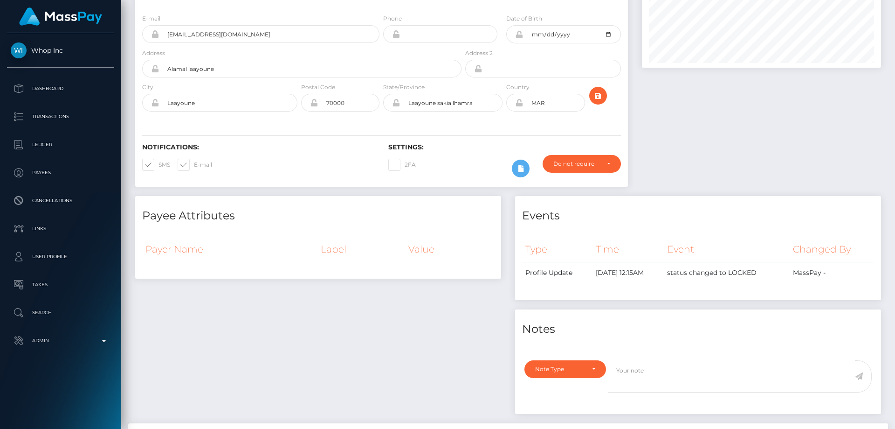
scroll to position [522, 0]
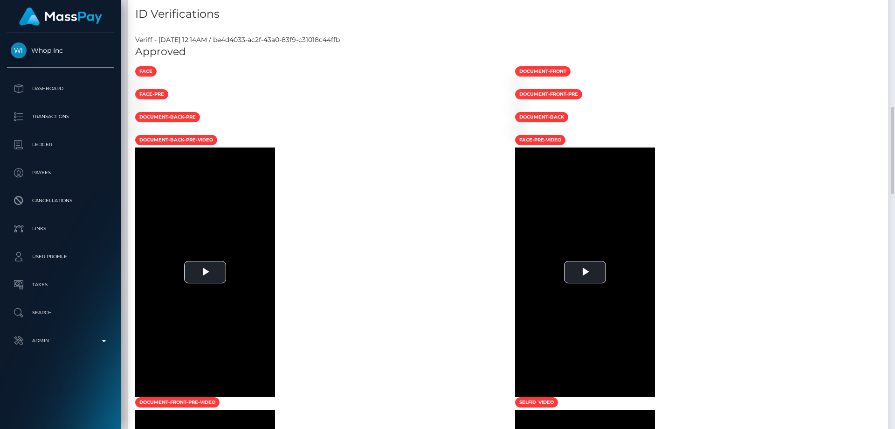
drag, startPoint x: 894, startPoint y: 85, endPoint x: 887, endPoint y: 248, distance: 162.9
click at [891, 287] on div at bounding box center [891, 214] width 7 height 429
click at [859, 89] on div at bounding box center [698, 84] width 380 height 10
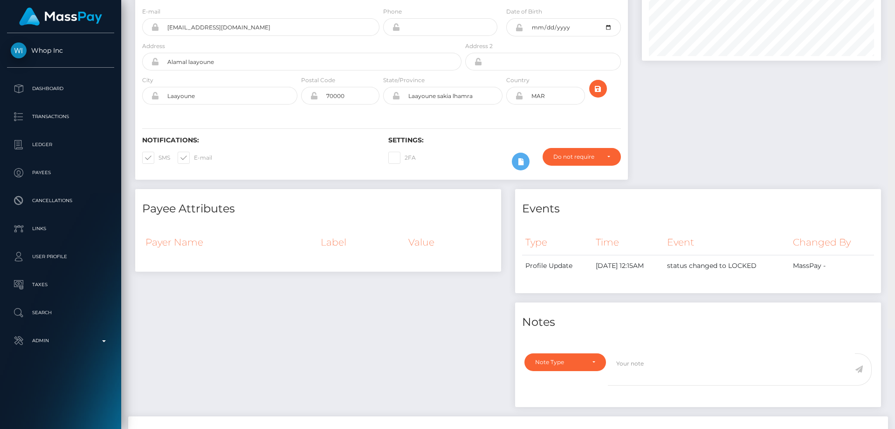
scroll to position [0, 0]
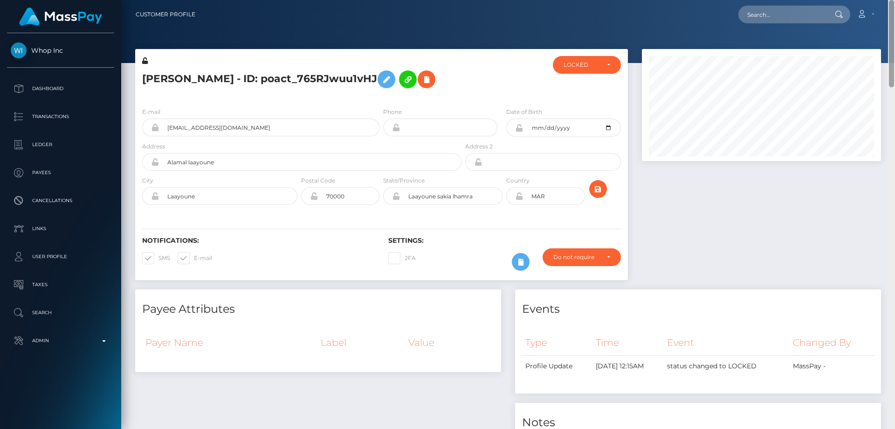
drag, startPoint x: 894, startPoint y: 158, endPoint x: 792, endPoint y: 10, distance: 179.7
click at [895, 0] on html "Whop Inc Dashboard Transactions Ledger Payees Cancellations Links" at bounding box center [447, 214] width 895 height 429
click at [587, 68] on div "LOCKED" at bounding box center [582, 64] width 36 height 7
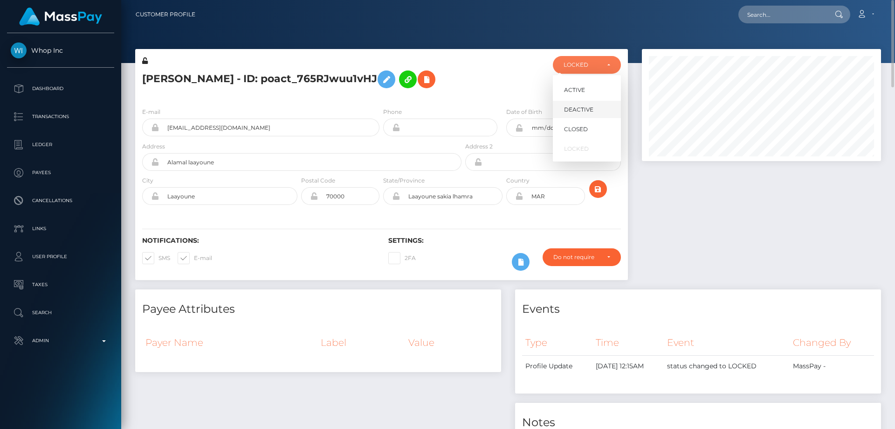
scroll to position [112, 240]
click at [588, 107] on span "DEACTIVE" at bounding box center [578, 109] width 29 height 8
select select "DEACTIVE"
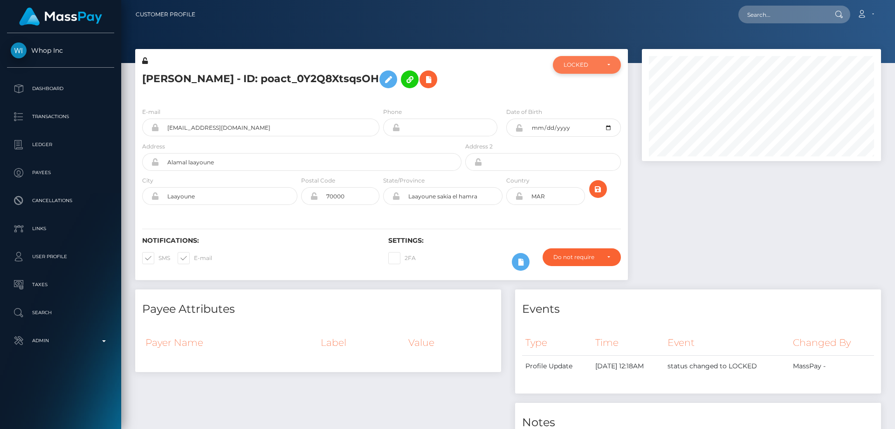
scroll to position [466247, 466120]
click at [586, 60] on div "LOCKED" at bounding box center [587, 65] width 68 height 18
click at [599, 105] on link "DEACTIVE" at bounding box center [587, 109] width 68 height 17
select select "DEACTIVE"
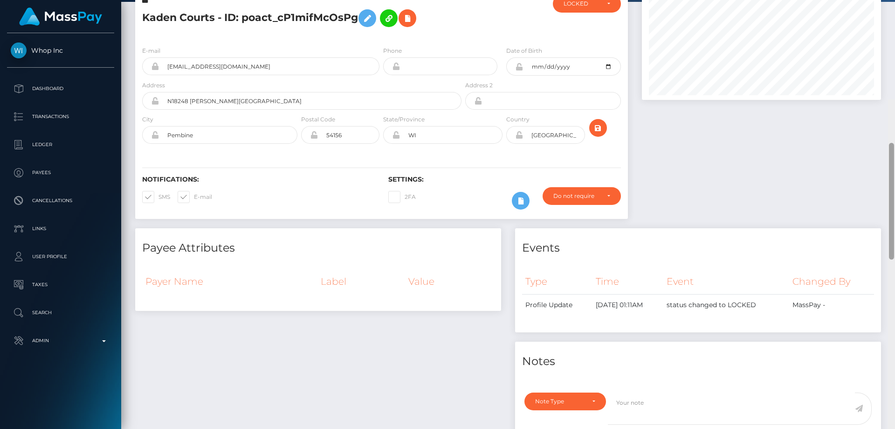
click at [895, 99] on div at bounding box center [891, 313] width 7 height 429
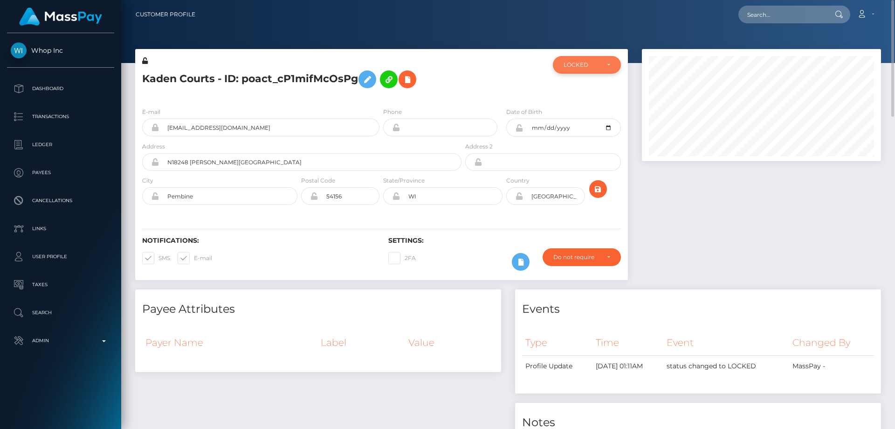
click at [567, 69] on div "LOCKED" at bounding box center [587, 65] width 68 height 18
click at [581, 105] on span "DEACTIVE" at bounding box center [578, 109] width 29 height 8
select select "DEACTIVE"
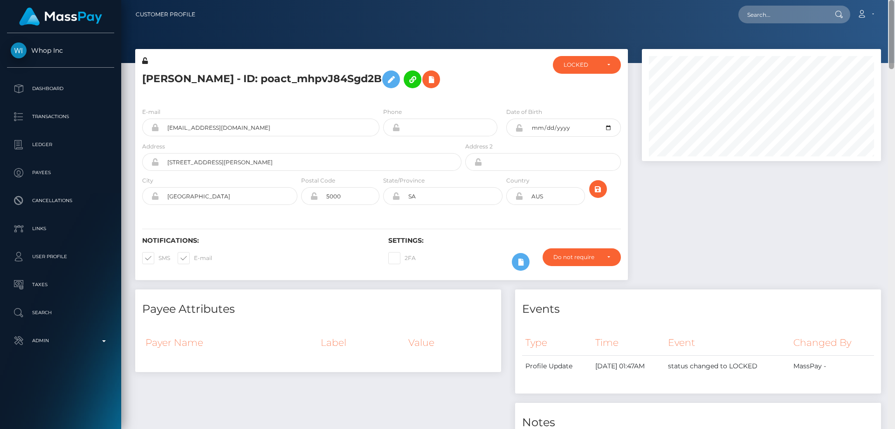
drag, startPoint x: 891, startPoint y: 118, endPoint x: 850, endPoint y: 24, distance: 101.9
click at [895, 19] on div "Customer Profile Loading... Loading..." at bounding box center [508, 214] width 774 height 429
click at [578, 74] on div "LOCKED" at bounding box center [587, 65] width 68 height 18
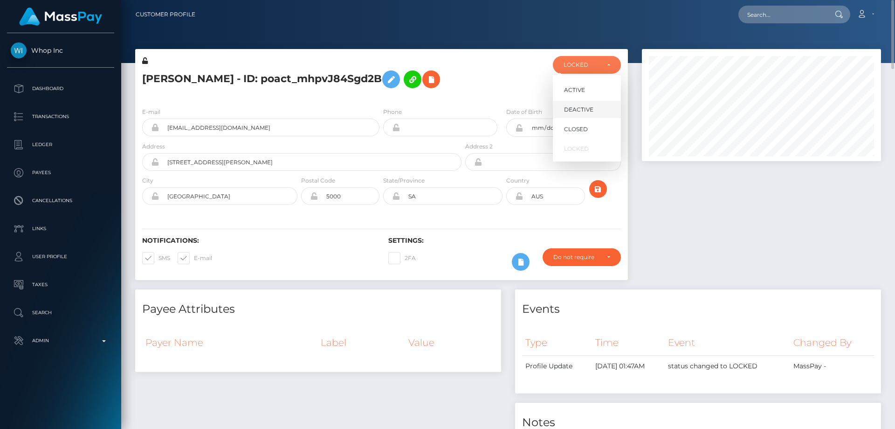
click at [575, 111] on span "DEACTIVE" at bounding box center [578, 109] width 29 height 8
select select "DEACTIVE"
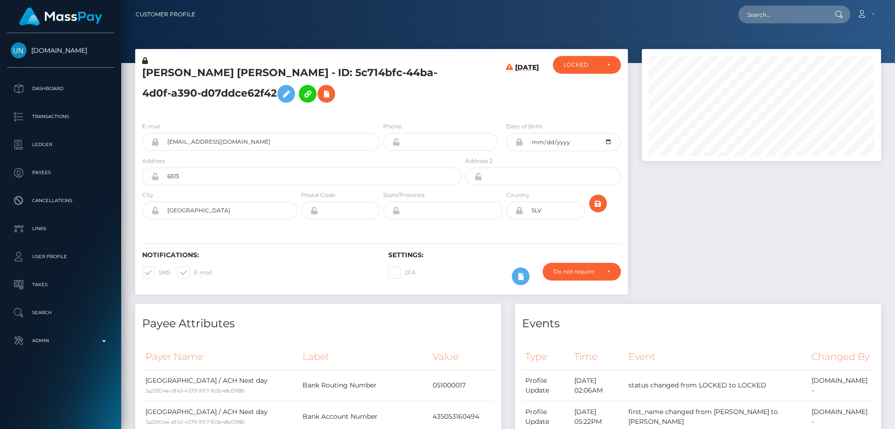
scroll to position [112, 240]
drag, startPoint x: 125, startPoint y: 213, endPoint x: 114, endPoint y: 213, distance: 10.7
click at [114, 213] on div "Unlockt.me Dashboard Transactions Ledger Payees" at bounding box center [447, 214] width 895 height 429
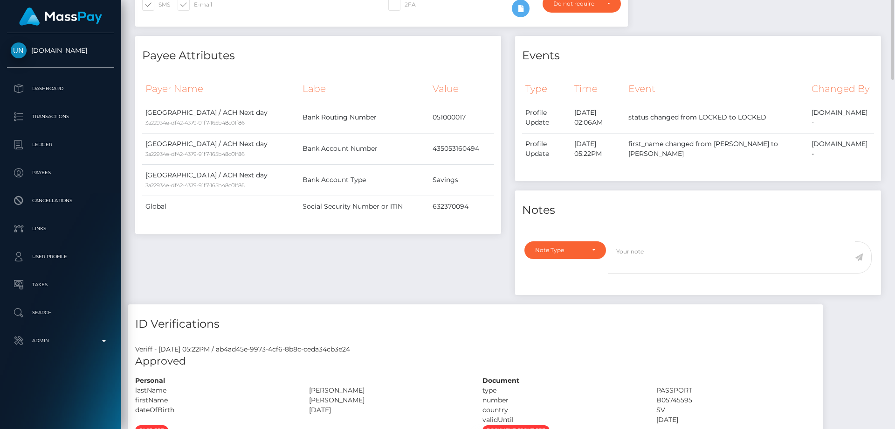
scroll to position [221, 0]
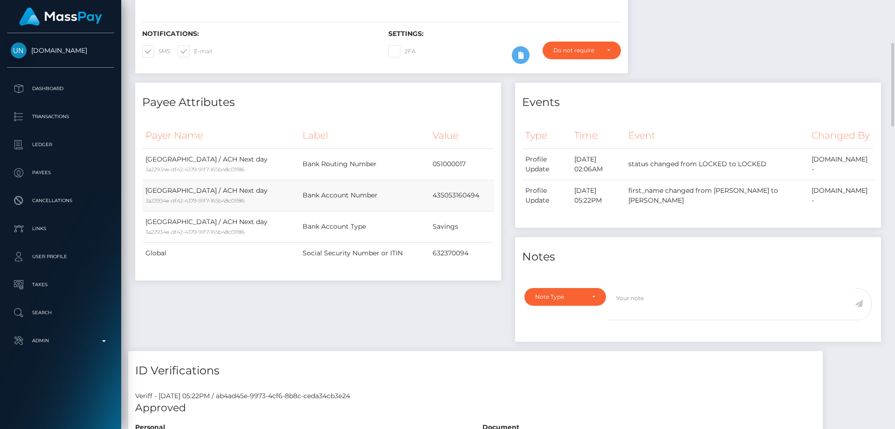
drag, startPoint x: 416, startPoint y: 197, endPoint x: 480, endPoint y: 196, distance: 63.4
click at [480, 196] on tr "United States / ACH Next day 3a22934e-df42-4379-91f7-165b48c01f86 Bank Account …" at bounding box center [318, 195] width 352 height 31
copy tr "435053160494"
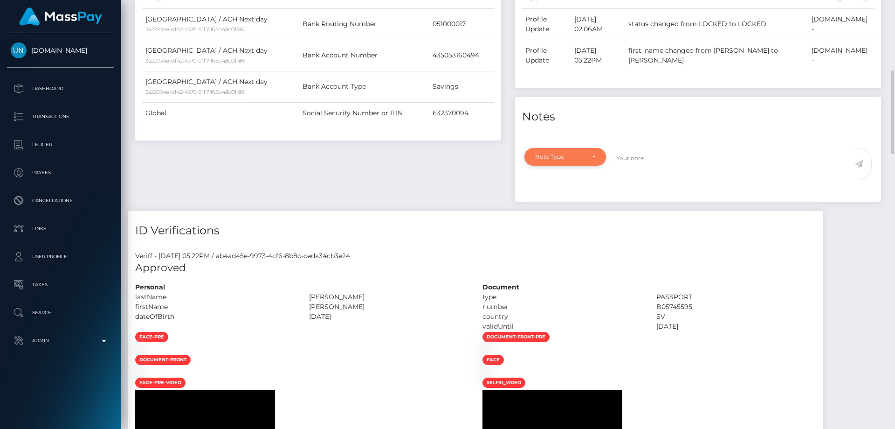
click at [559, 160] on div "Note Type" at bounding box center [559, 156] width 49 height 7
click at [555, 206] on span "Compliance" at bounding box center [553, 201] width 34 height 8
select select "COMPLIANCE"
click at [649, 173] on textarea at bounding box center [731, 164] width 247 height 32
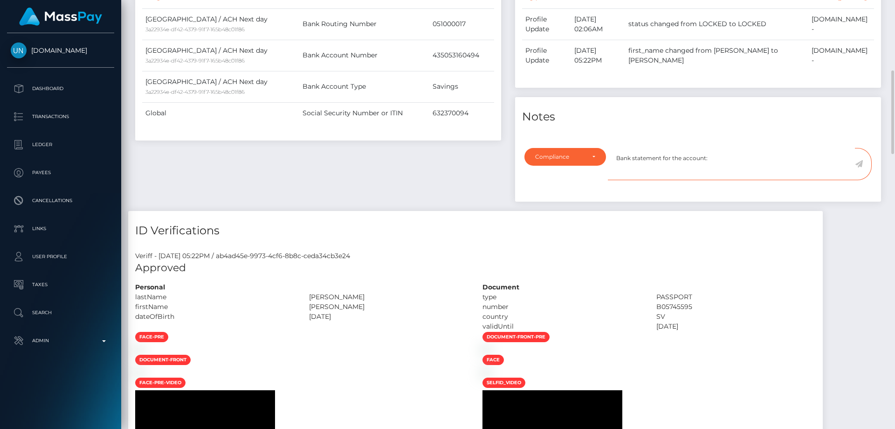
paste textarea "435053160494"
type textarea "Bank statement for the account: 435053160494 required."
click at [860, 167] on icon at bounding box center [859, 163] width 8 height 7
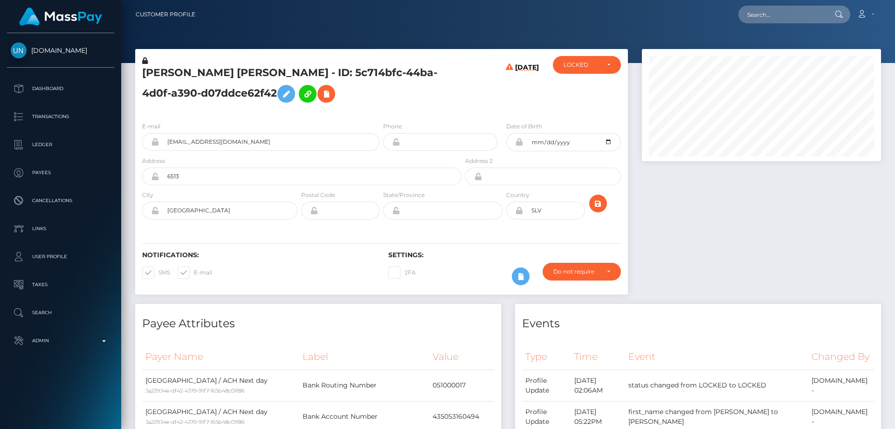
scroll to position [112, 240]
click at [584, 64] on div "LOCKED" at bounding box center [582, 64] width 36 height 7
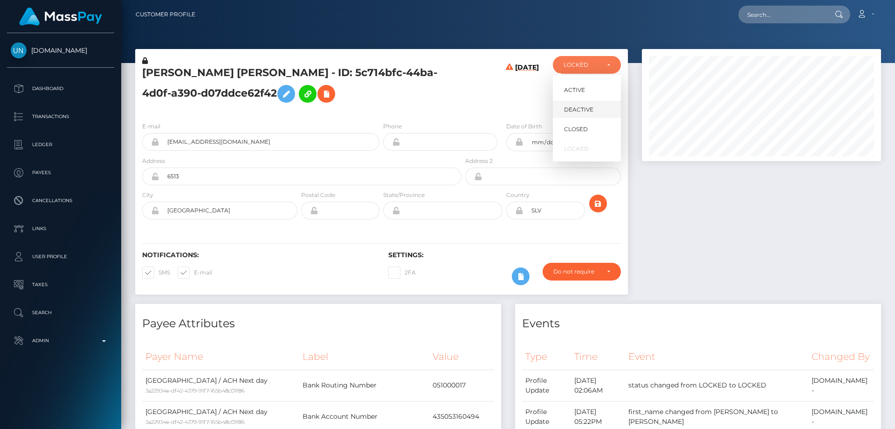
click at [590, 108] on span "DEACTIVE" at bounding box center [578, 109] width 29 height 8
select select "DEACTIVE"
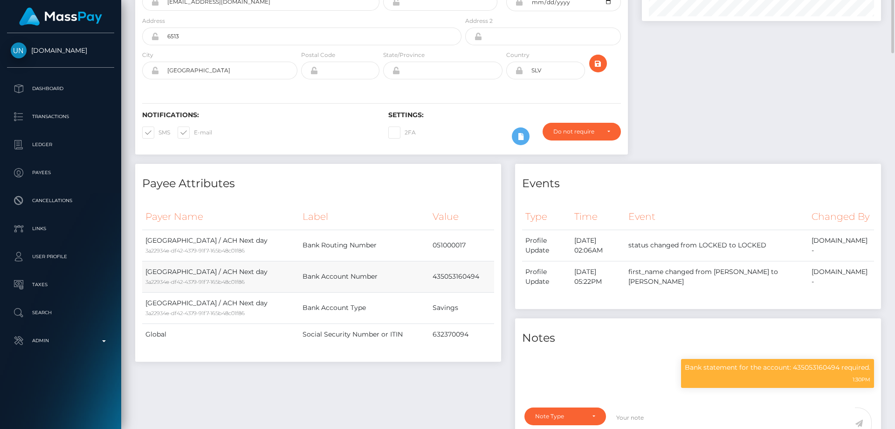
scroll to position [0, 0]
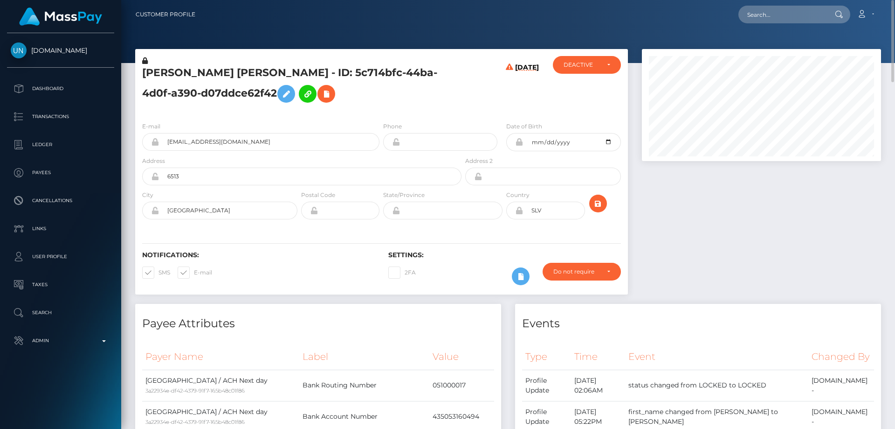
click at [236, 100] on h5 "EDWIN ADALBERTO OCHOA AGUILAR - ID: 5c714bfc-44ba-4d0f-a390-d07ddce62f42" at bounding box center [299, 87] width 314 height 42
click at [232, 94] on h5 "EDWIN ADALBERTO OCHOA AGUILAR - ID: 5c714bfc-44ba-4d0f-a390-d07ddce62f42" at bounding box center [299, 87] width 314 height 42
copy h5 "EDWIN ADALBERTO OCHOA AGUILAR - ID: 5c714bfc-44ba-4d0f-a390-d07ddce62f42"
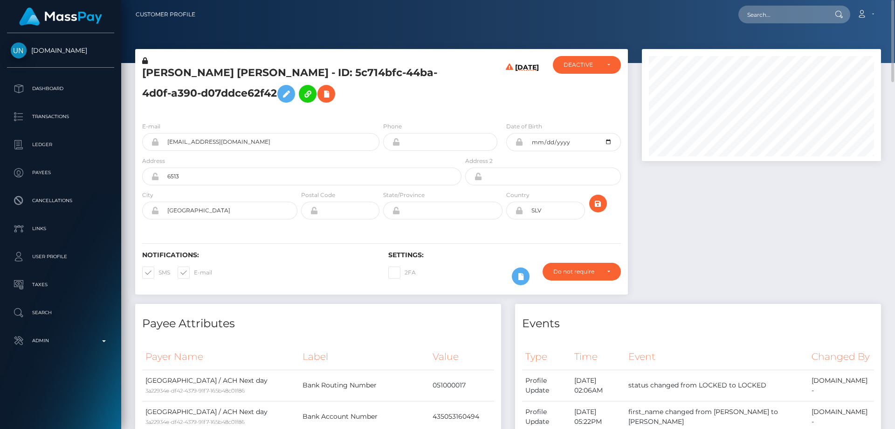
click at [660, 325] on h4 "Events" at bounding box center [698, 323] width 352 height 16
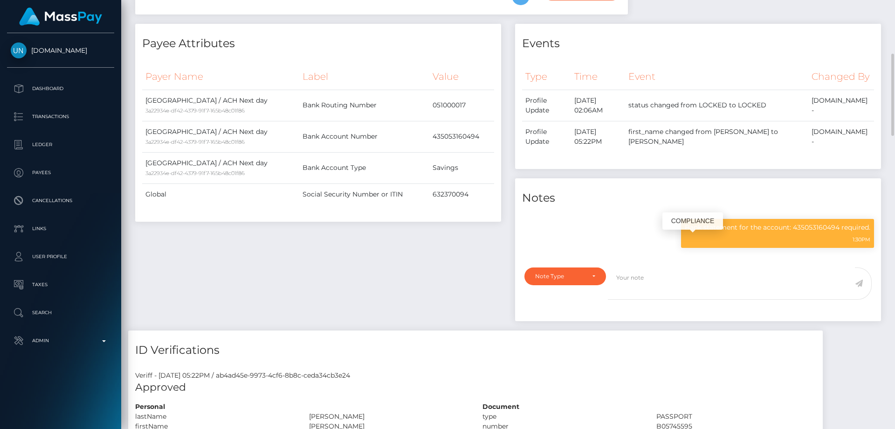
scroll to position [112, 240]
click at [716, 232] on p "Bank statement for the account: 435053160494 required." at bounding box center [778, 227] width 186 height 10
copy div "Bank statement for the account: 435053160494 required."
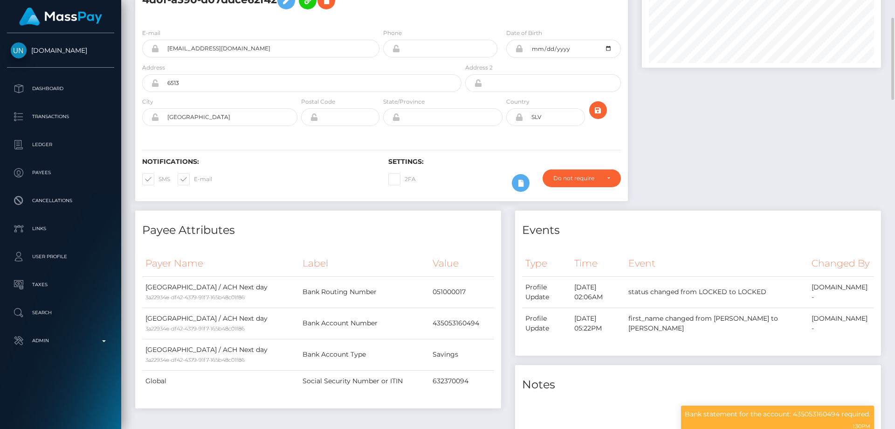
scroll to position [0, 0]
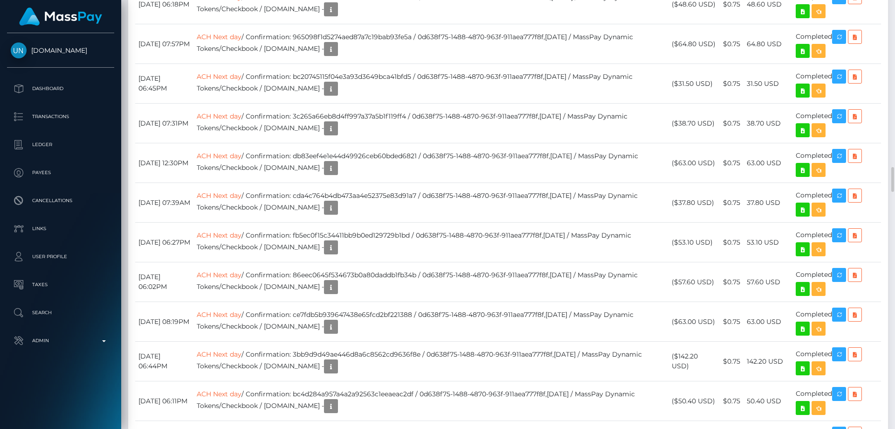
scroll to position [2891, 0]
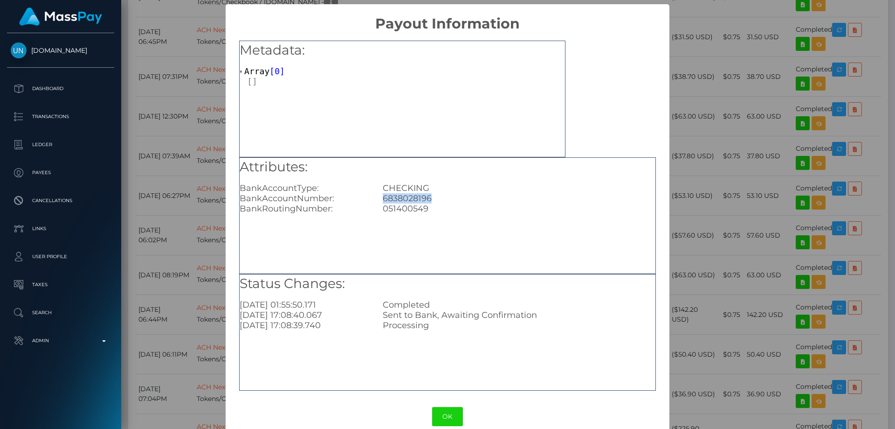
drag, startPoint x: 430, startPoint y: 199, endPoint x: 377, endPoint y: 198, distance: 53.2
click at [377, 198] on div "6838028196" at bounding box center [519, 198] width 286 height 10
copy div "6838028196"
click at [813, 174] on div "× Payout Information Metadata: Array [ 0 ] Attributes: BankAccountType: CHECKIN…" at bounding box center [447, 214] width 895 height 429
click at [813, 173] on div "× Payout Information Metadata: Array [ 0 ] Attributes: BankAccountType: CHECKIN…" at bounding box center [447, 214] width 895 height 429
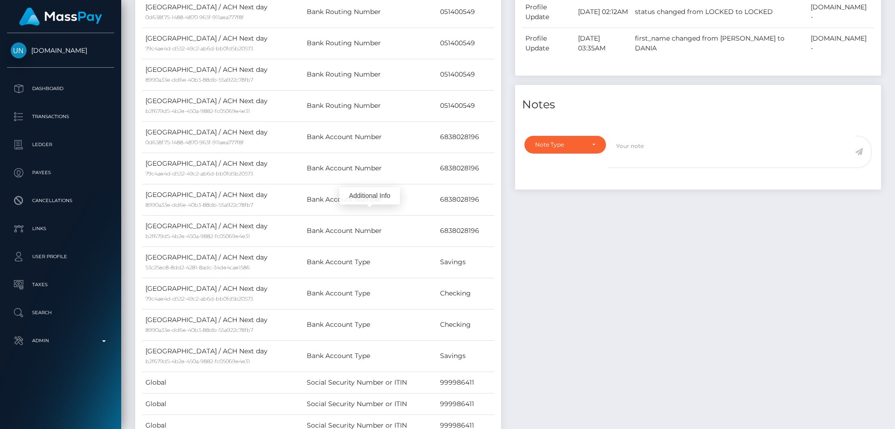
scroll to position [233, 0]
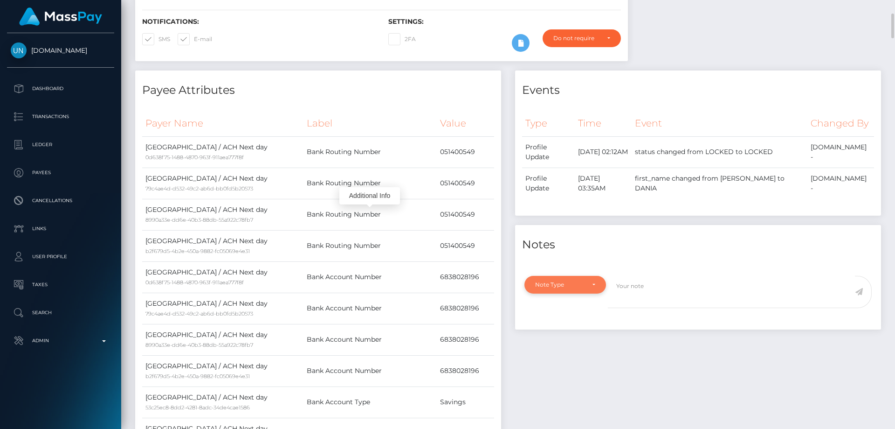
click at [564, 288] on div "Note Type" at bounding box center [559, 284] width 49 height 7
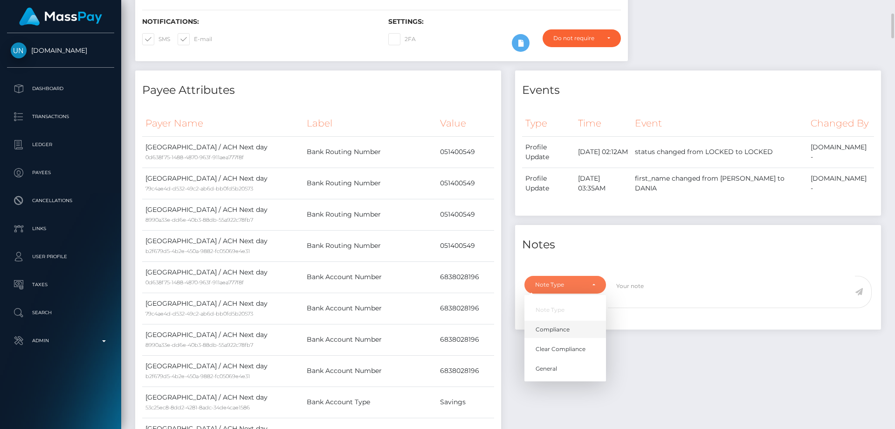
drag, startPoint x: 556, startPoint y: 341, endPoint x: 671, endPoint y: 315, distance: 117.1
click at [558, 333] on span "Compliance" at bounding box center [553, 329] width 34 height 8
select select "COMPLIANCE"
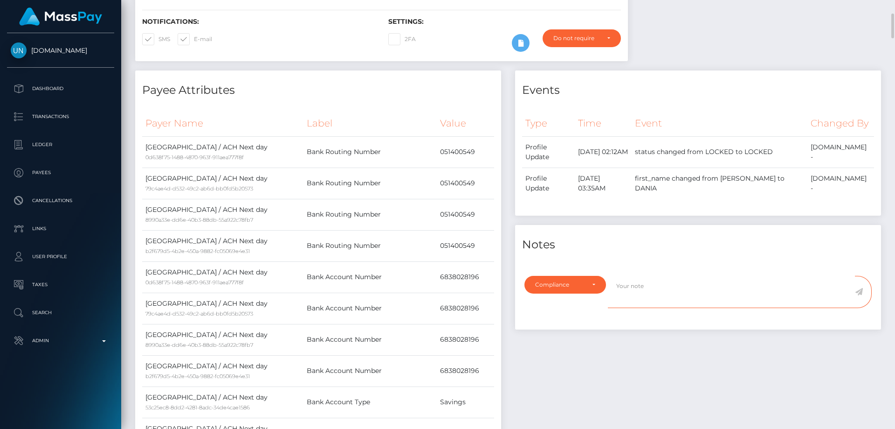
click at [679, 298] on textarea at bounding box center [731, 292] width 247 height 32
paste textarea "6838028196"
type textarea "Bank statement for the account: 6838028196 required."
click at [860, 295] on icon at bounding box center [859, 291] width 8 height 7
click at [713, 358] on div "Events Type Time Event Changed By" at bounding box center [698, 335] width 380 height 531
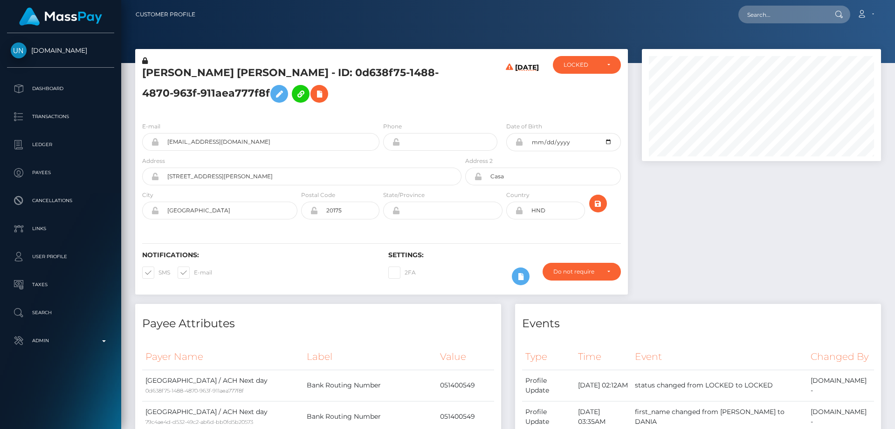
click at [222, 92] on h5 "[PERSON_NAME] [PERSON_NAME] - ID: 0d638f75-1488-4870-963f-911aea777f8f" at bounding box center [299, 87] width 314 height 42
drag, startPoint x: 261, startPoint y: 110, endPoint x: 197, endPoint y: 89, distance: 67.2
click at [197, 89] on h5 "DANIA MARIZOL QUINTANO MARTINEZ - ID: 0d638f75-1488-4870-963f-911aea777f8f" at bounding box center [299, 87] width 314 height 42
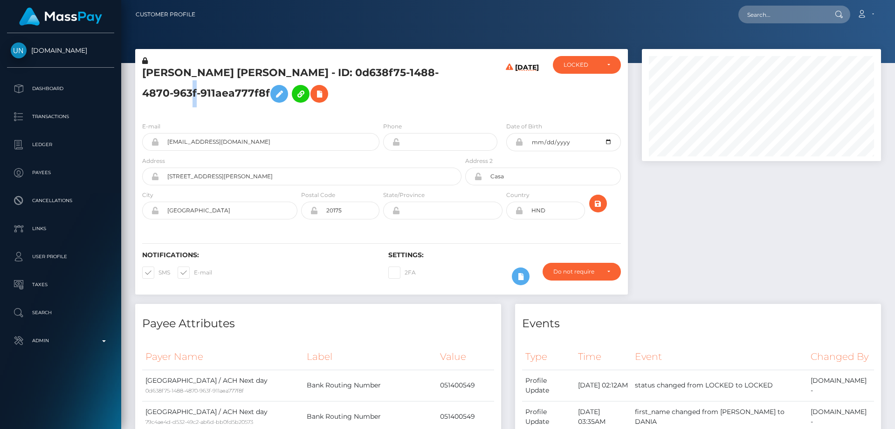
click at [197, 89] on h5 "DANIA MARIZOL QUINTANO MARTINEZ - ID: 0d638f75-1488-4870-963f-911aea777f8f" at bounding box center [299, 87] width 314 height 42
copy h5 "DANIA MARIZOL QUINTANO MARTINEZ - ID: 0d638f75-1488-4870-963f-911aea777f8f"
drag, startPoint x: 574, startPoint y: 64, endPoint x: 576, endPoint y: 70, distance: 6.1
click at [574, 64] on div "LOCKED" at bounding box center [582, 64] width 36 height 7
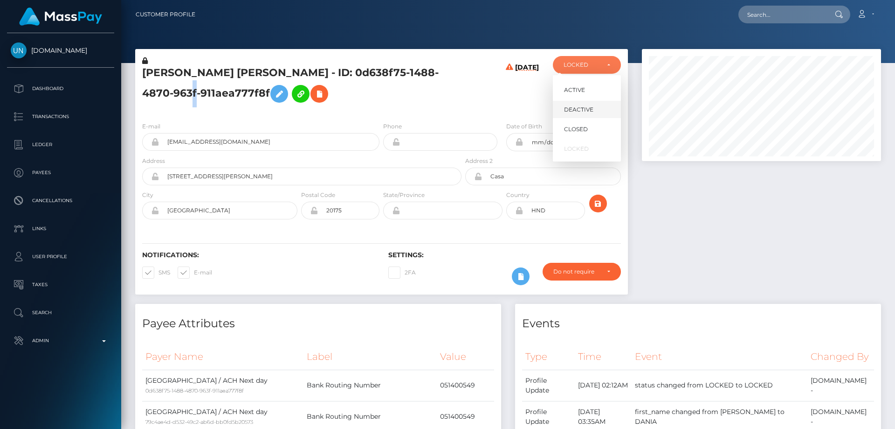
click at [582, 110] on span "DEACTIVE" at bounding box center [578, 109] width 29 height 8
select select "DEACTIVE"
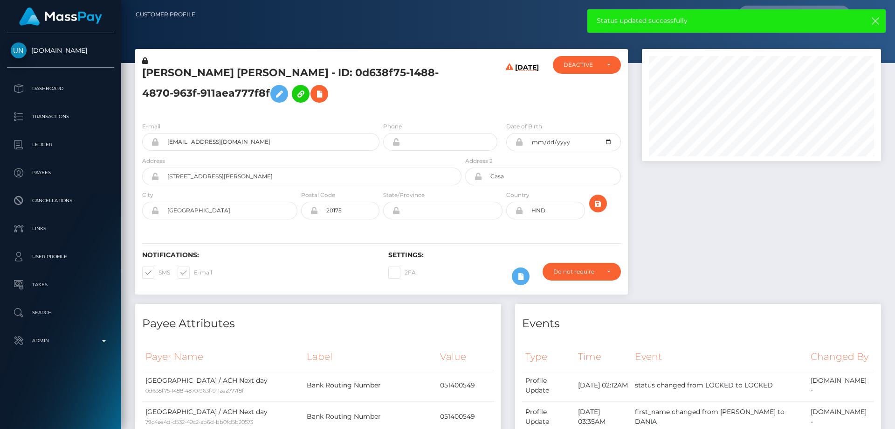
click at [699, 327] on h4 "Events" at bounding box center [698, 323] width 352 height 16
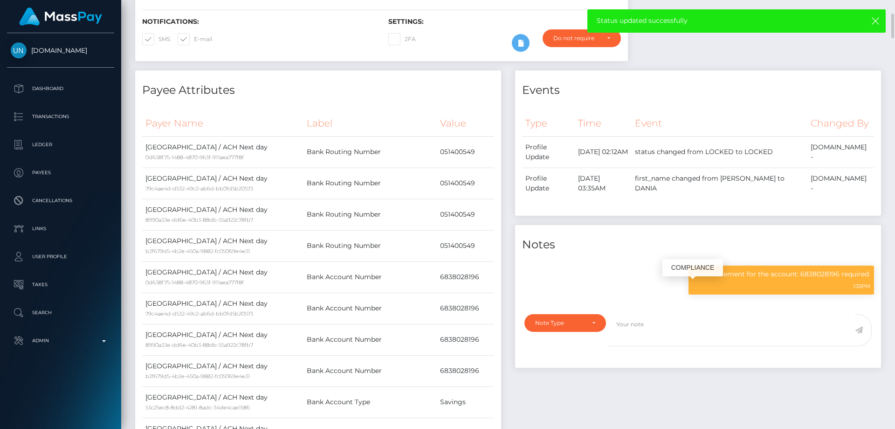
click at [755, 284] on div "Bank statement for the account: 6838028196 required. 1:33PM" at bounding box center [782, 279] width 186 height 29
click at [755, 279] on p "Bank statement for the account: 6838028196 required." at bounding box center [782, 274] width 178 height 10
copy div "Bank statement for the account: 6838028196 required."
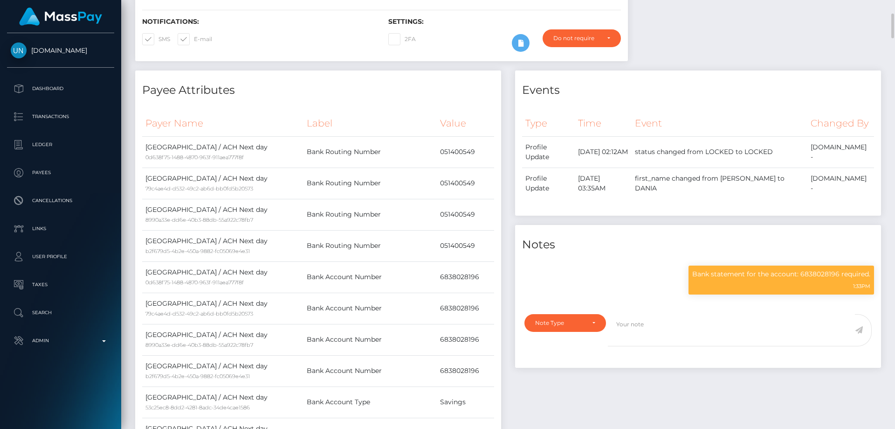
click at [325, 87] on h4 "Payee Attributes" at bounding box center [318, 90] width 352 height 16
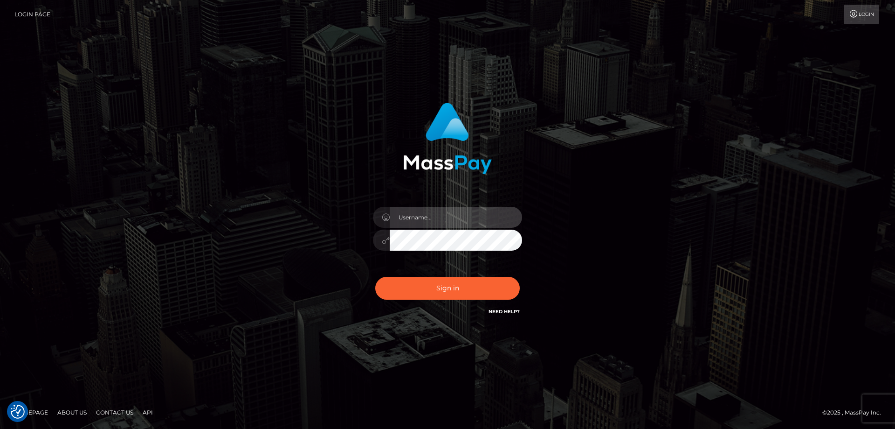
type input "[PERSON_NAME].Cirnat"
click at [513, 272] on div at bounding box center [435, 303] width 191 height 106
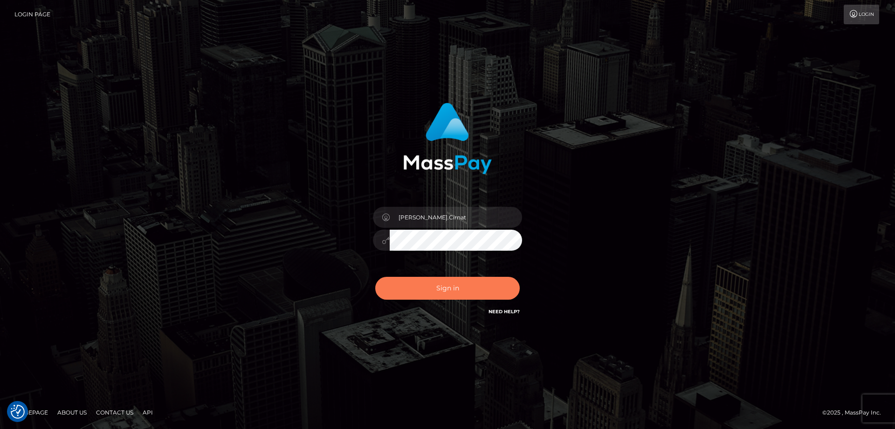
click at [434, 281] on button "Sign in" at bounding box center [447, 288] width 145 height 23
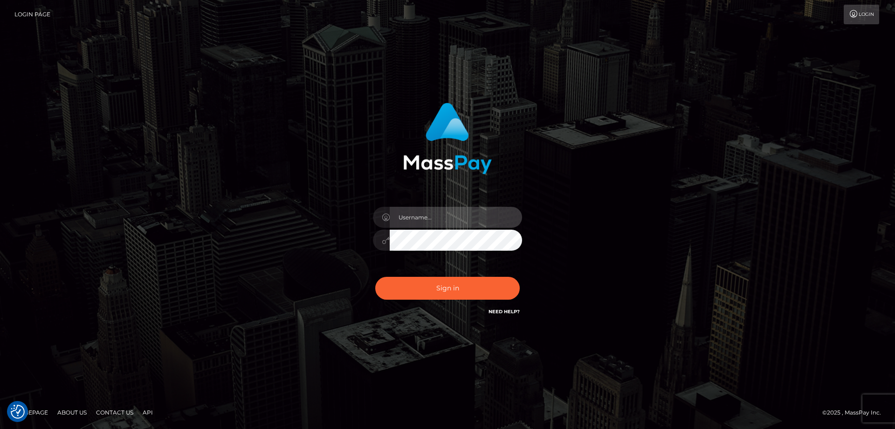
type input "[PERSON_NAME].Cirnat"
click at [524, 275] on div at bounding box center [435, 303] width 191 height 106
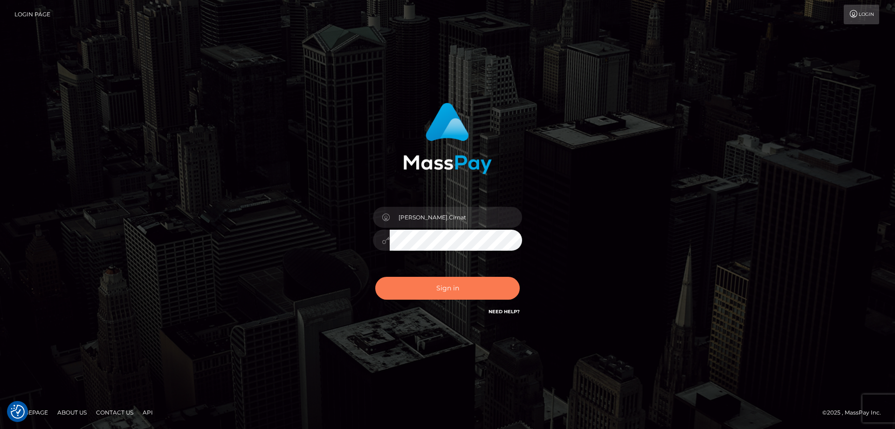
click at [456, 289] on button "Sign in" at bounding box center [447, 288] width 145 height 23
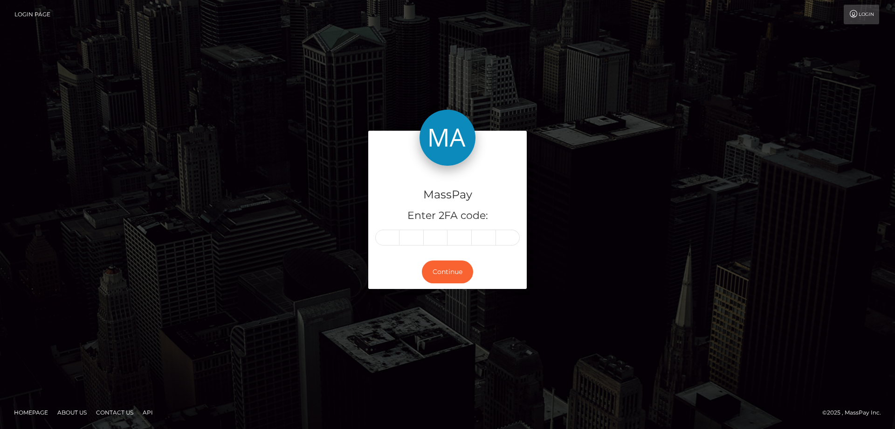
click at [388, 236] on input "text" at bounding box center [387, 237] width 24 height 16
type input "8"
type input "4"
type input "9"
type input "1"
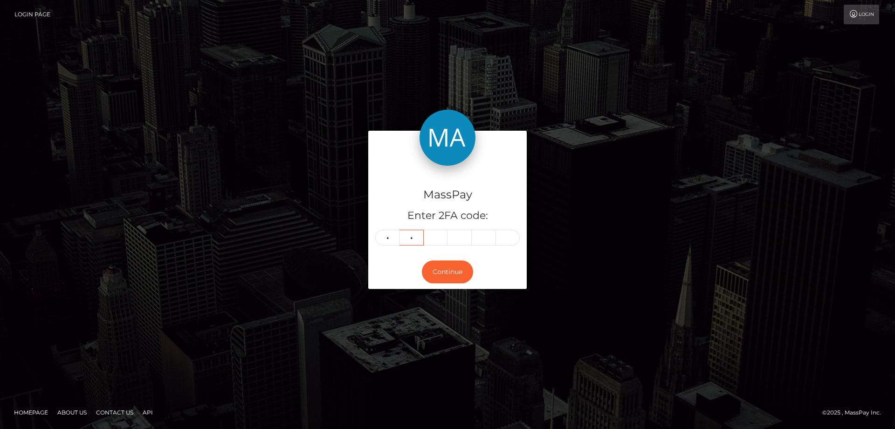
type input "2"
type input "8"
type input "0"
type input "6"
type input "3"
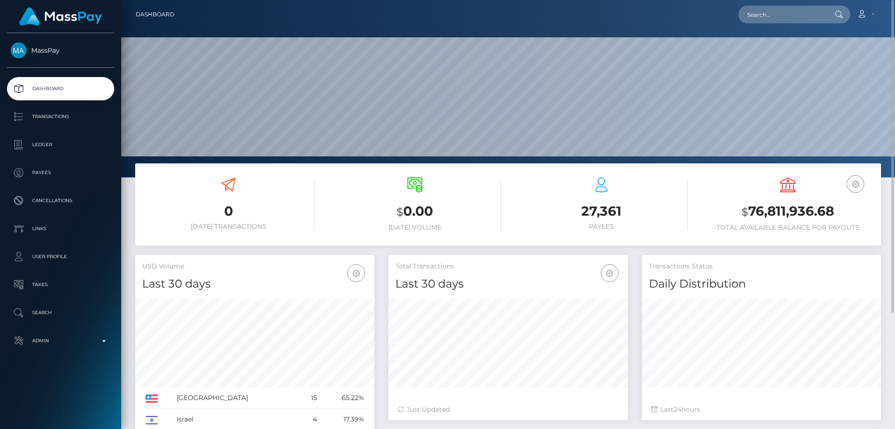
scroll to position [159, 0]
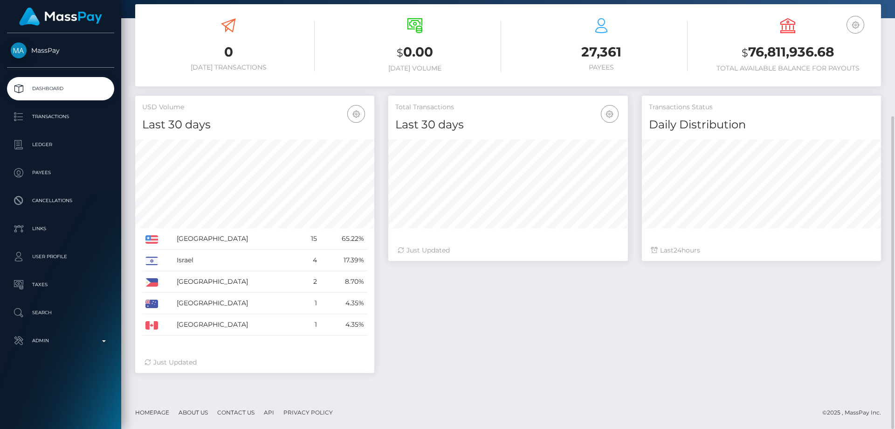
click at [511, 391] on div "0 [DATE] Transactions $ 0.00 [DATE] Volume 27,361 $" at bounding box center [508, 200] width 774 height 392
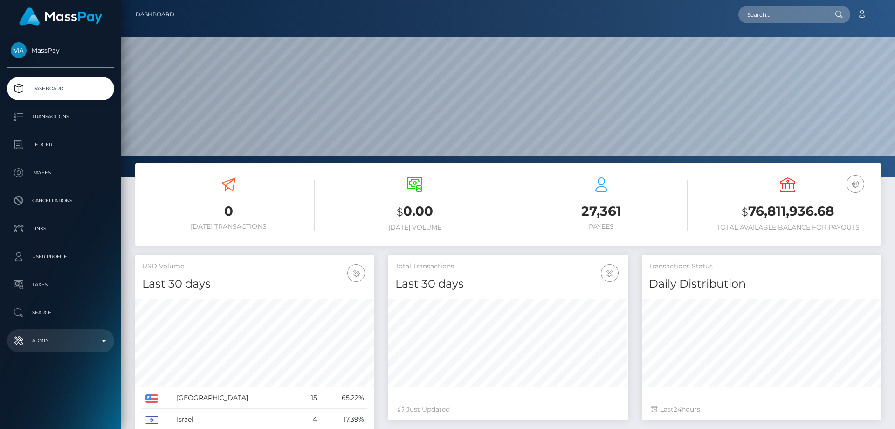
click at [55, 340] on p "Admin" at bounding box center [61, 340] width 100 height 14
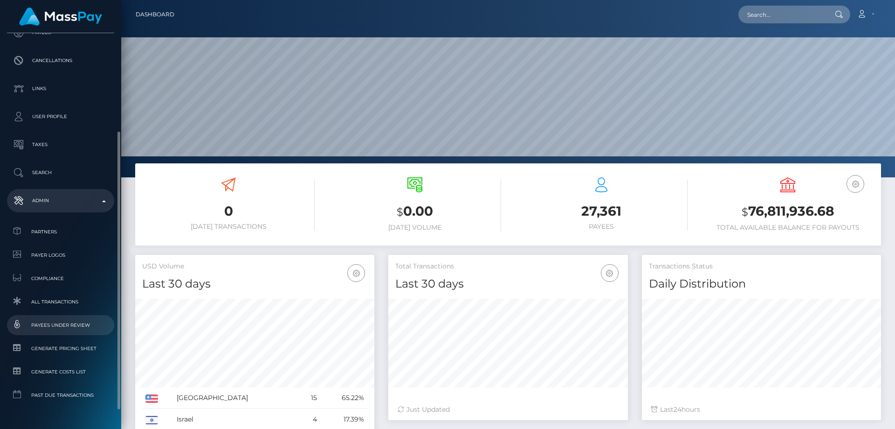
click at [73, 325] on span "Payees under Review" at bounding box center [61, 324] width 100 height 11
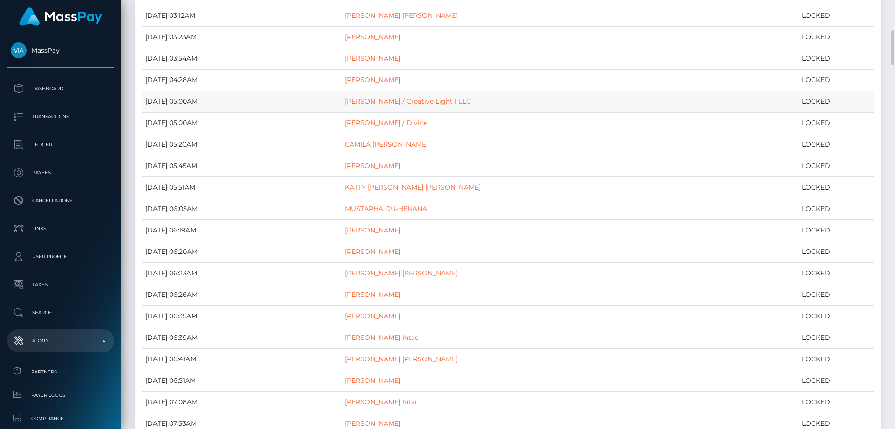
scroll to position [420, 0]
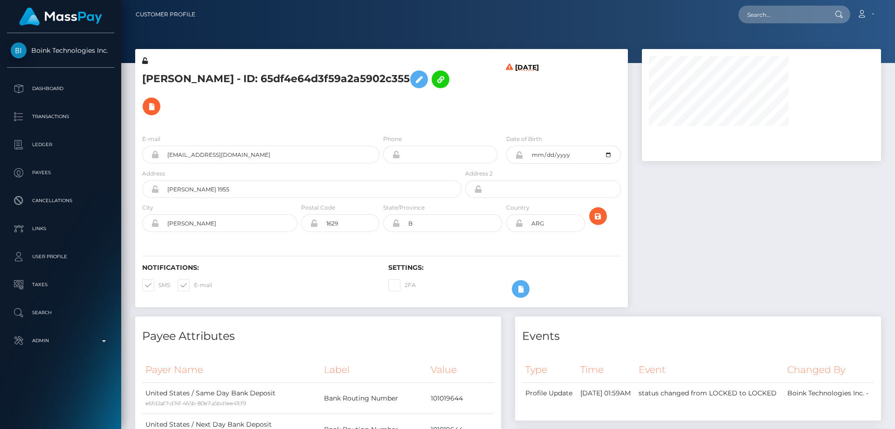
click at [412, 87] on h5 "[PERSON_NAME] - ID: 65df4e64d3f59a2a5902c355" at bounding box center [299, 93] width 314 height 54
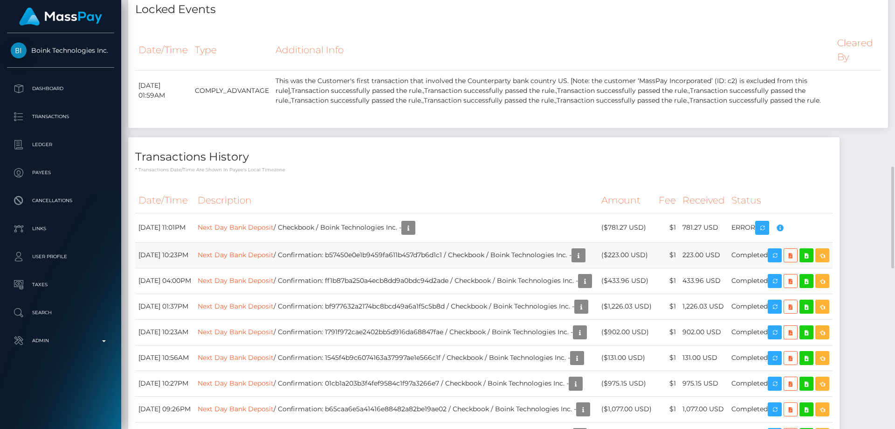
scroll to position [112, 240]
click at [586, 249] on button "button" at bounding box center [579, 255] width 14 height 14
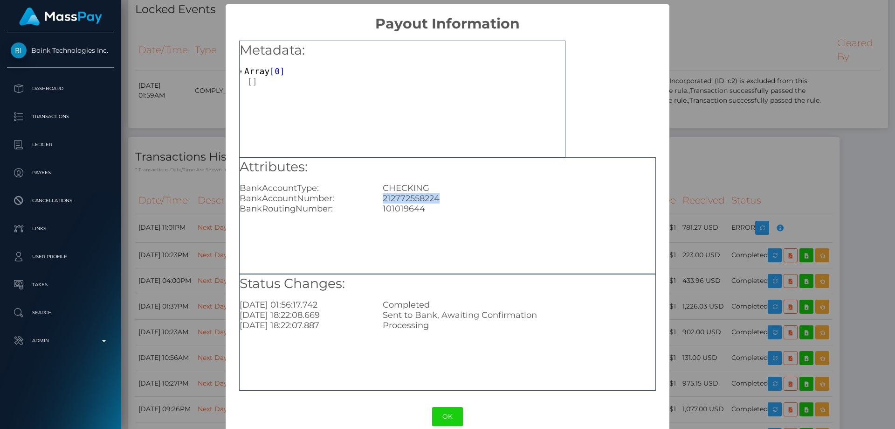
drag, startPoint x: 444, startPoint y: 196, endPoint x: 374, endPoint y: 197, distance: 70.4
click at [376, 197] on div "212772558224" at bounding box center [519, 198] width 286 height 10
copy div "212772558224"
click at [817, 171] on div "× Payout Information Metadata: Array [ 0 ] Attributes: BankAccountType: CHECKIN…" at bounding box center [447, 214] width 895 height 429
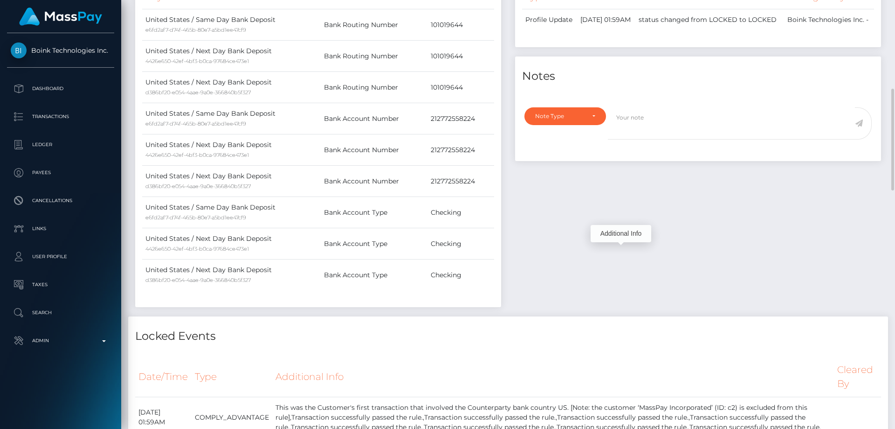
scroll to position [233, 0]
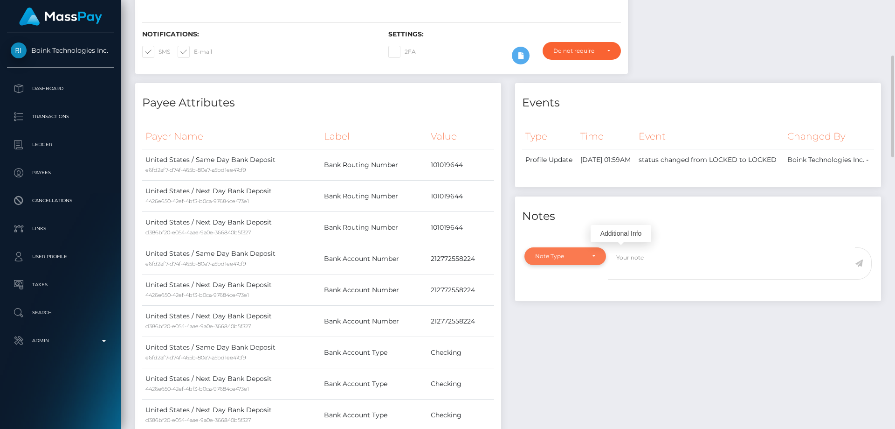
click at [583, 243] on div "Note Type Compliance Clear Compliance General Note Type" at bounding box center [698, 271] width 366 height 59
click at [559, 252] on div "Note Type" at bounding box center [559, 255] width 49 height 7
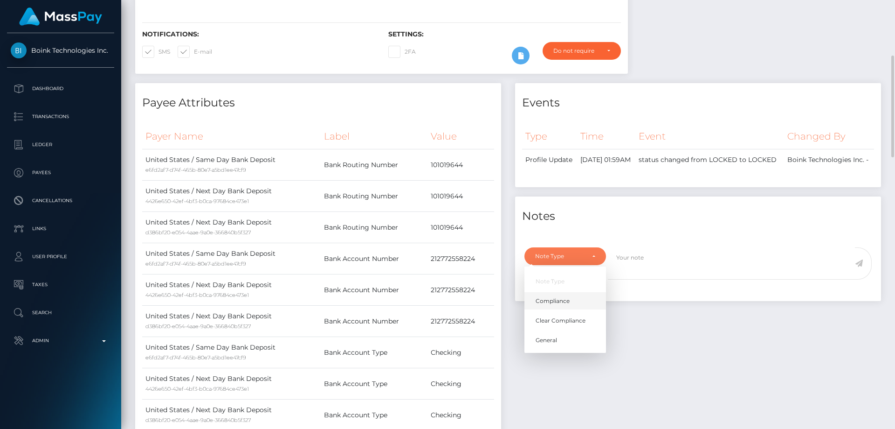
click at [567, 298] on span "Compliance" at bounding box center [553, 301] width 34 height 8
select select "COMPLIANCE"
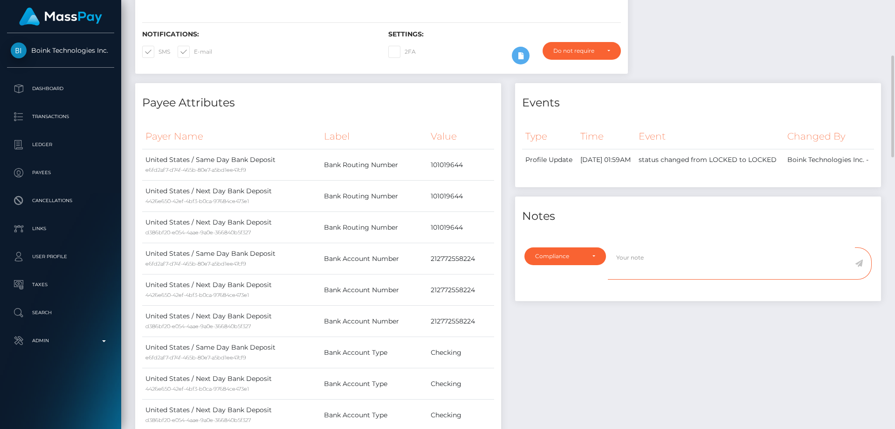
click at [650, 251] on textarea at bounding box center [731, 263] width 247 height 32
paste textarea "212772558224"
type textarea "Bank statement for the account: 212772558224 required."
click at [859, 260] on icon at bounding box center [859, 262] width 8 height 7
click at [749, 298] on div "Events Type Time Event Changed By" at bounding box center [698, 269] width 380 height 373
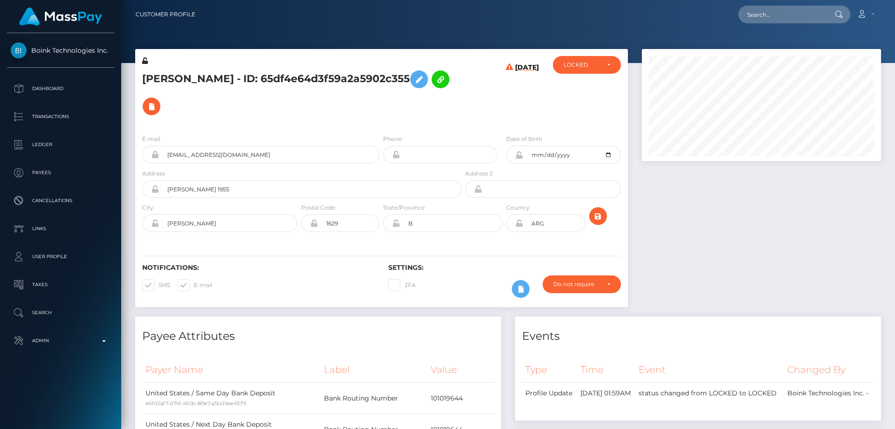
scroll to position [112, 240]
click at [587, 62] on div "LOCKED" at bounding box center [582, 64] width 36 height 7
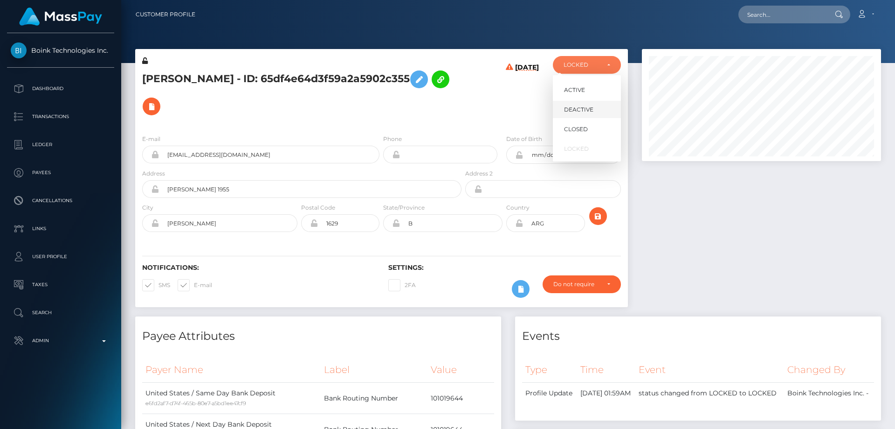
click at [589, 110] on span "DEACTIVE" at bounding box center [578, 109] width 29 height 8
select select "DEACTIVE"
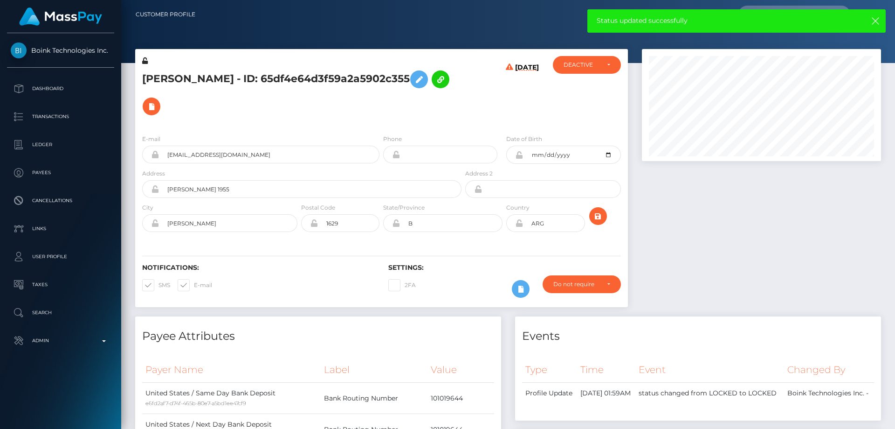
click at [234, 93] on h5 "[PERSON_NAME] - ID: 65df4e64d3f59a2a5902c355" at bounding box center [299, 93] width 314 height 54
copy h5 "[PERSON_NAME] - ID: 65df4e64d3f59a2a5902c355"
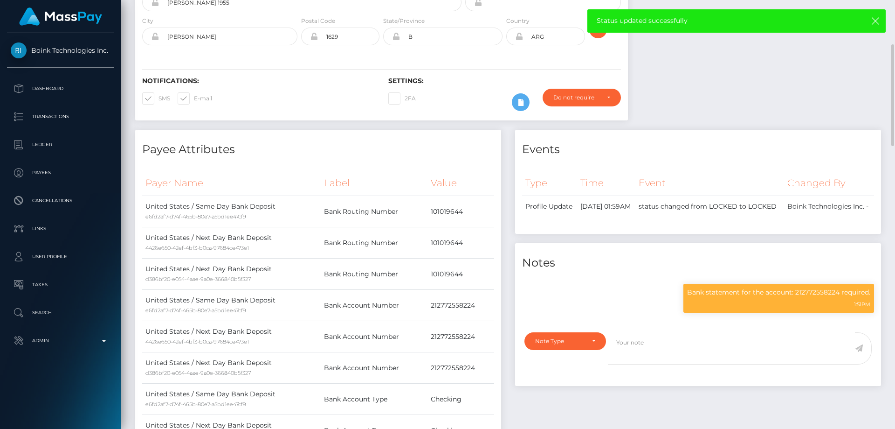
scroll to position [233, 0]
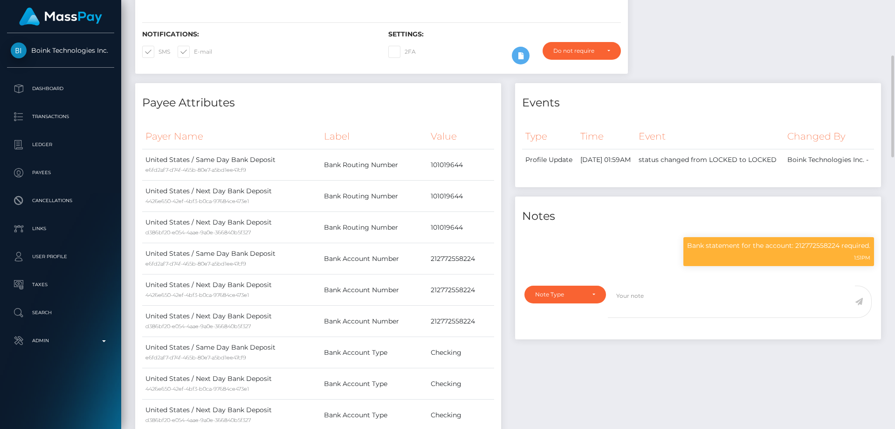
drag, startPoint x: 673, startPoint y: 360, endPoint x: 711, endPoint y: 280, distance: 88.5
click at [673, 360] on div "Events Type Time Event Changed By" at bounding box center [698, 269] width 380 height 373
click at [743, 242] on p "Bank statement for the account: 212772558224 required." at bounding box center [778, 246] width 183 height 10
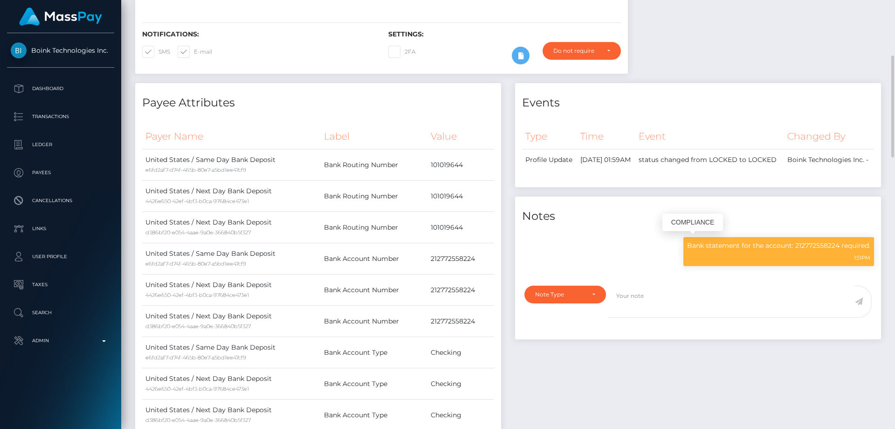
click at [743, 242] on p "Bank statement for the account: 212772558224 required." at bounding box center [778, 246] width 183 height 10
copy div "Bank statement for the account: 212772558224 required."
click at [364, 124] on th "Label" at bounding box center [374, 137] width 107 height 26
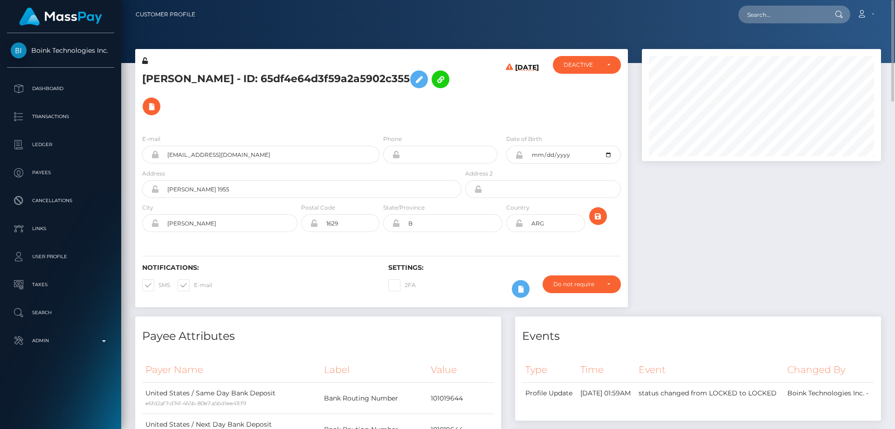
click at [475, 91] on div "[DATE]" at bounding box center [505, 91] width 82 height 71
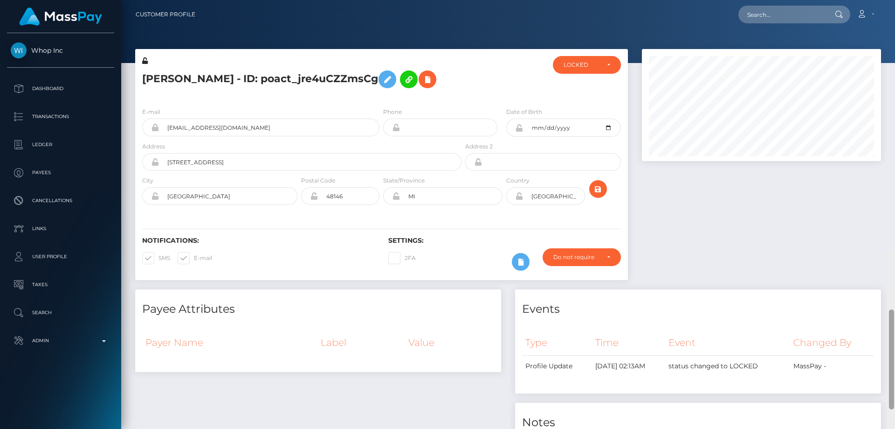
drag, startPoint x: 889, startPoint y: 153, endPoint x: 895, endPoint y: -9, distance: 161.9
click at [895, 0] on html "Whop Inc Dashboard Transactions Ledger Payees Cancellations Links" at bounding box center [447, 214] width 895 height 429
click at [582, 63] on div "LOCKED" at bounding box center [582, 64] width 36 height 7
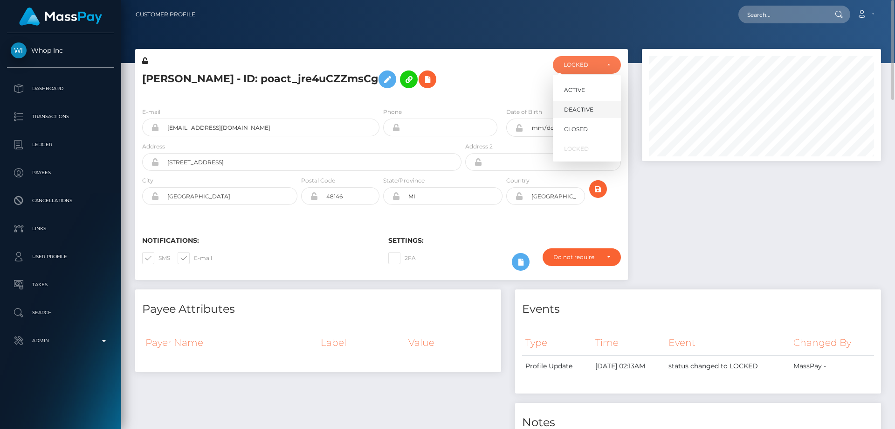
scroll to position [112, 240]
click at [590, 111] on span "DEACTIVE" at bounding box center [578, 109] width 29 height 8
select select "DEACTIVE"
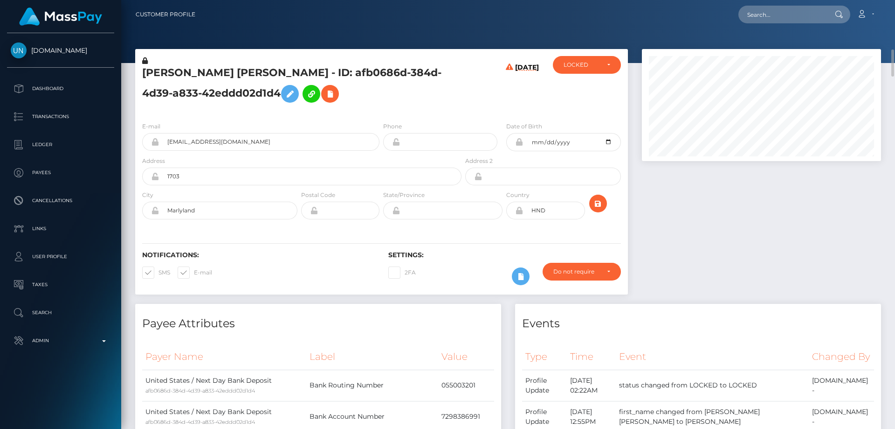
scroll to position [140, 0]
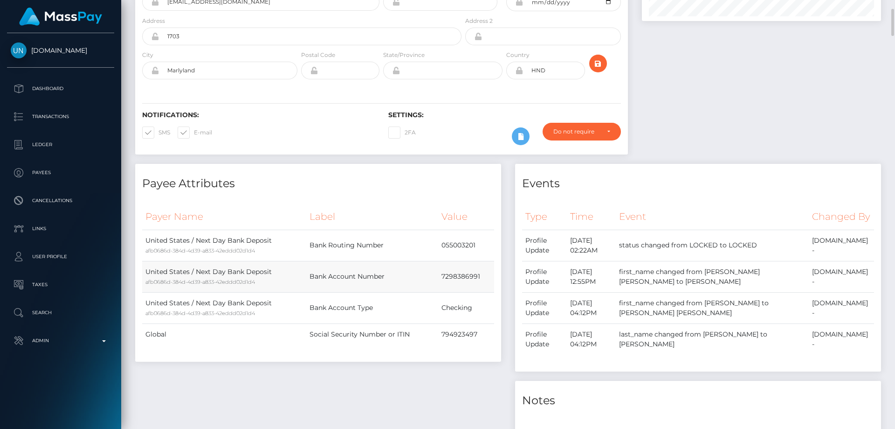
drag, startPoint x: 437, startPoint y: 281, endPoint x: 484, endPoint y: 274, distance: 47.6
click at [484, 274] on tr "United States / Next Day Bank Deposit afb0686d-384d-4d39-a833-42eddd02d1d4 Bank…" at bounding box center [318, 276] width 352 height 31
copy tr "7298386991"
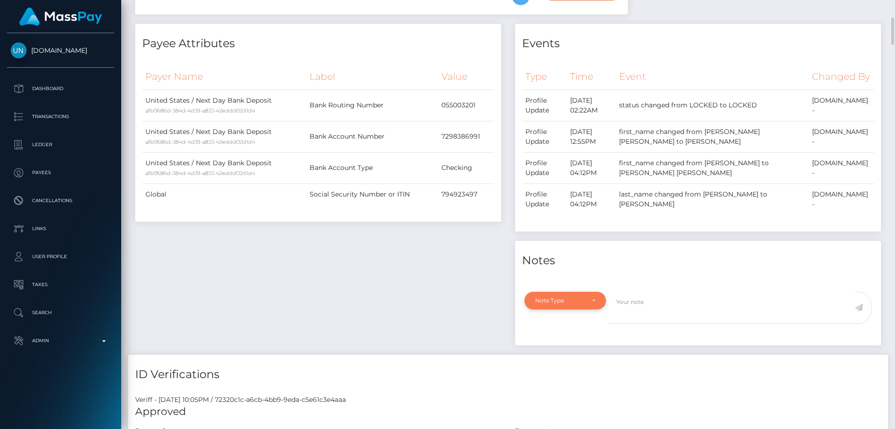
click at [570, 309] on div "Note Type" at bounding box center [566, 300] width 82 height 18
click at [568, 243] on span "Compliance" at bounding box center [553, 239] width 34 height 8
select select "COMPLIANCE"
click at [635, 315] on textarea at bounding box center [731, 307] width 247 height 32
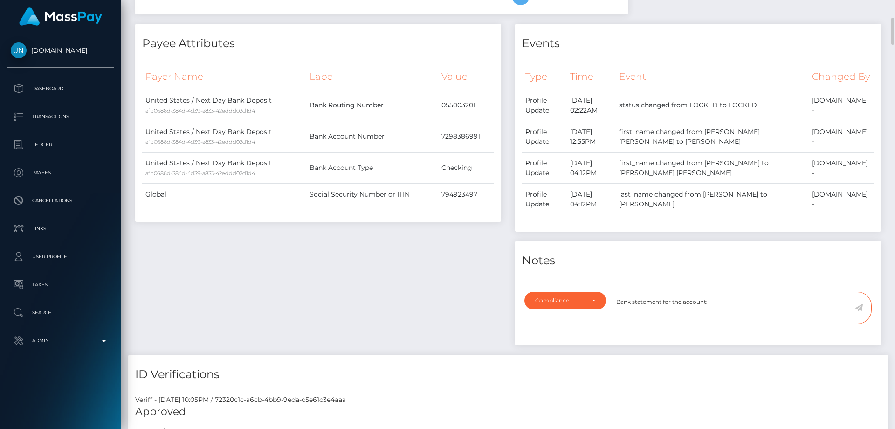
paste textarea "7298386991"
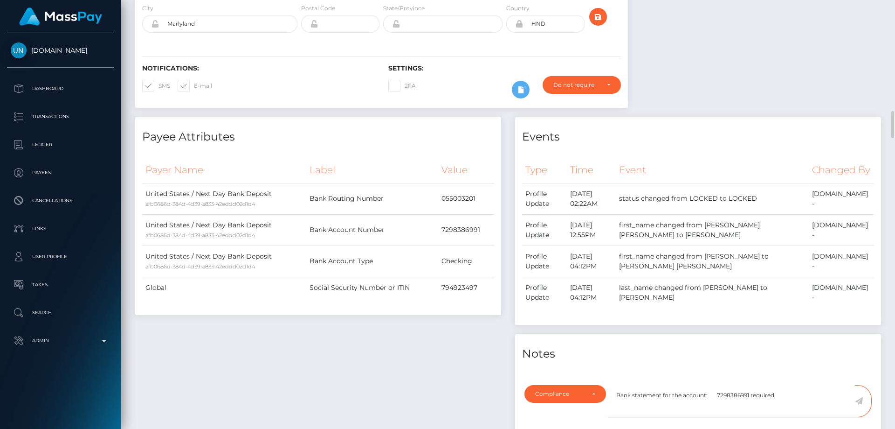
scroll to position [326, 0]
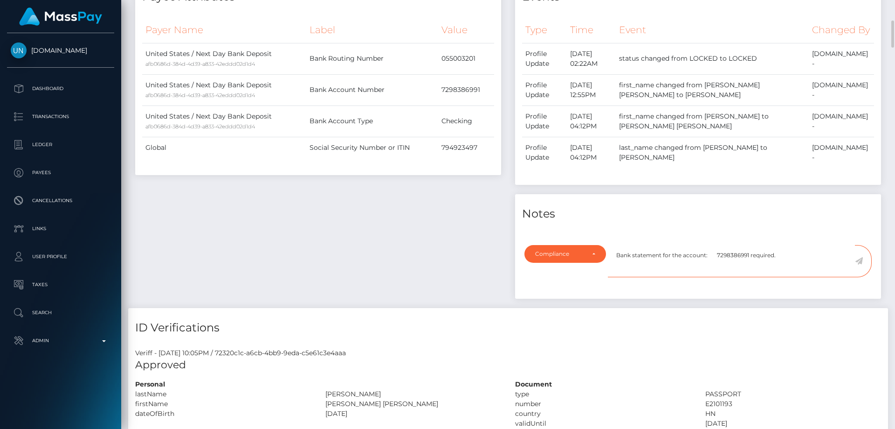
type textarea "Bank statement for the account: 7298386991 required."
click at [859, 264] on icon at bounding box center [859, 260] width 8 height 7
click at [369, 271] on div "Payee Attributes Payer Name Label Value United States / Next Day Bank Deposit a…" at bounding box center [318, 142] width 380 height 331
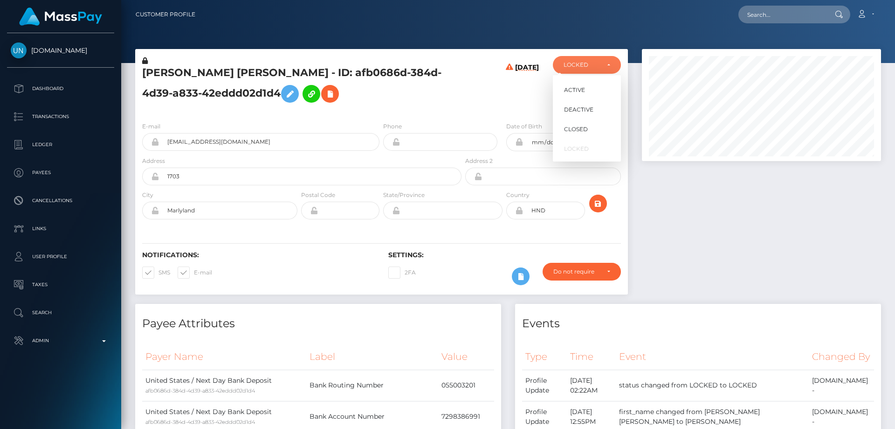
scroll to position [112, 240]
click at [586, 110] on span "DEACTIVE" at bounding box center [578, 109] width 29 height 8
select select "DEACTIVE"
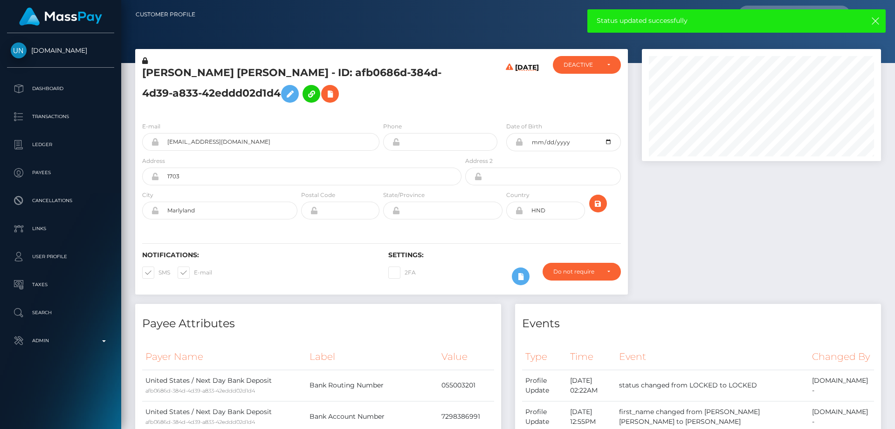
click at [187, 97] on h5 "[PERSON_NAME] [PERSON_NAME] - ID: afb0686d-384d-4d39-a833-42eddd02d1d4" at bounding box center [299, 87] width 314 height 42
click at [187, 97] on h5 "NUBIA ELIZABETH TEJEDA LARA - ID: afb0686d-384d-4d39-a833-42eddd02d1d4" at bounding box center [299, 87] width 314 height 42
copy h5 "NUBIA ELIZABETH TEJEDA LARA - ID: afb0686d-384d-4d39-a833-42eddd02d1d4"
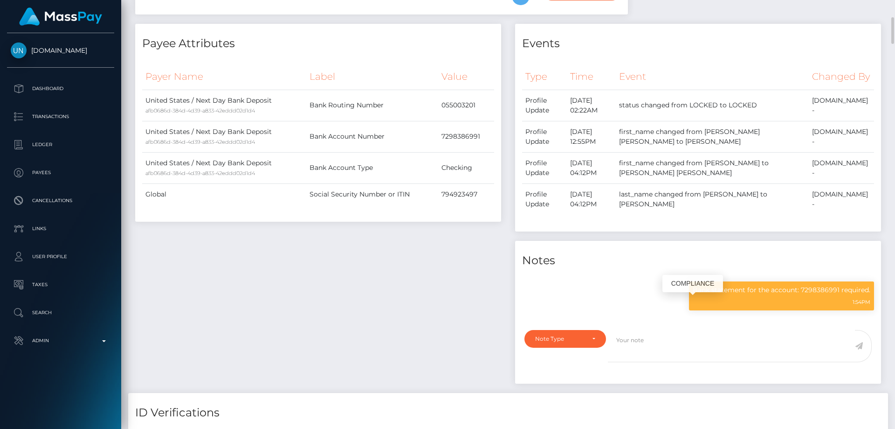
click at [749, 295] on p "Bank statement for the account: 7298386991 required." at bounding box center [782, 290] width 178 height 10
copy div "Bank statement for the account: 7298386991 required."
click at [222, 304] on div "Payee Attributes Payer Name Label Value United States / Next Day Bank Deposit a…" at bounding box center [318, 208] width 380 height 369
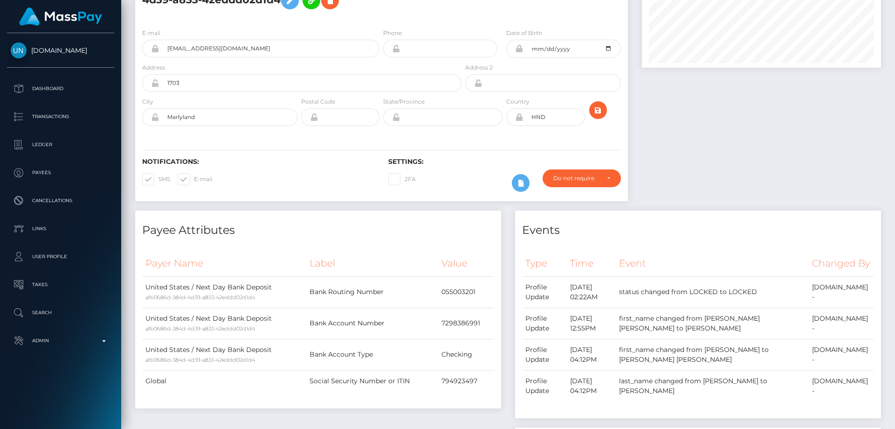
scroll to position [0, 0]
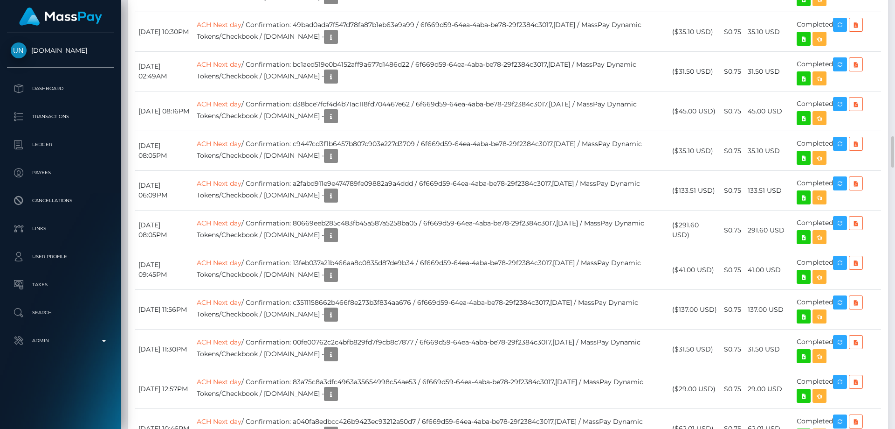
scroll to position [1912, 0]
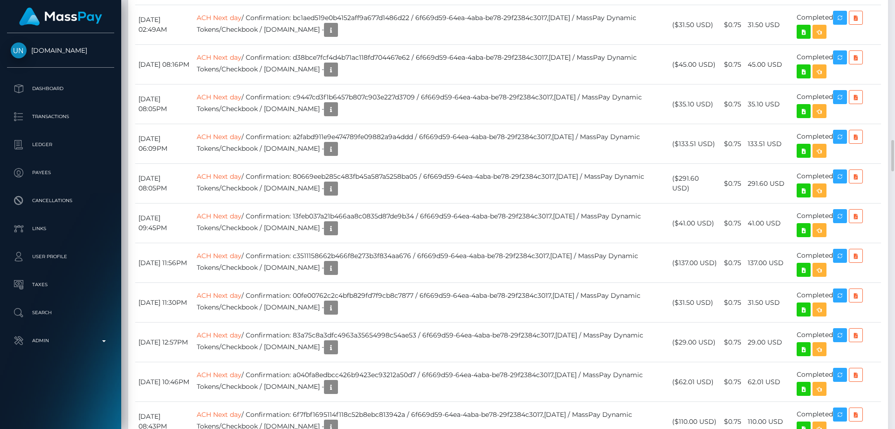
drag, startPoint x: 481, startPoint y: 240, endPoint x: 589, endPoint y: 244, distance: 108.8
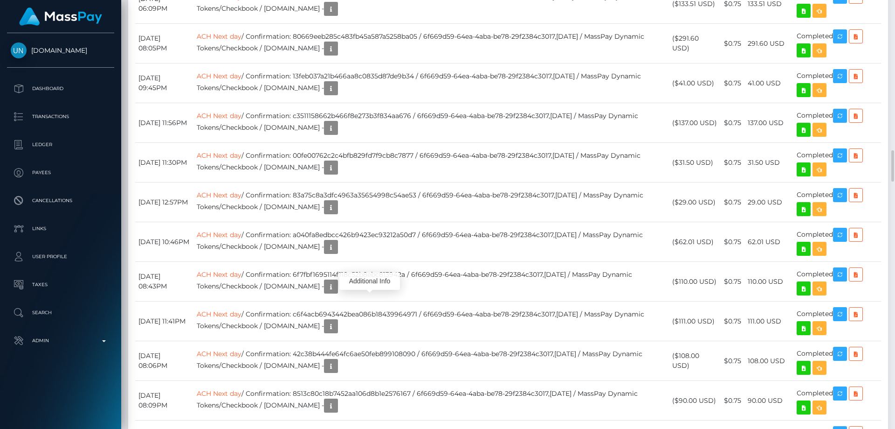
scroll to position [112, 240]
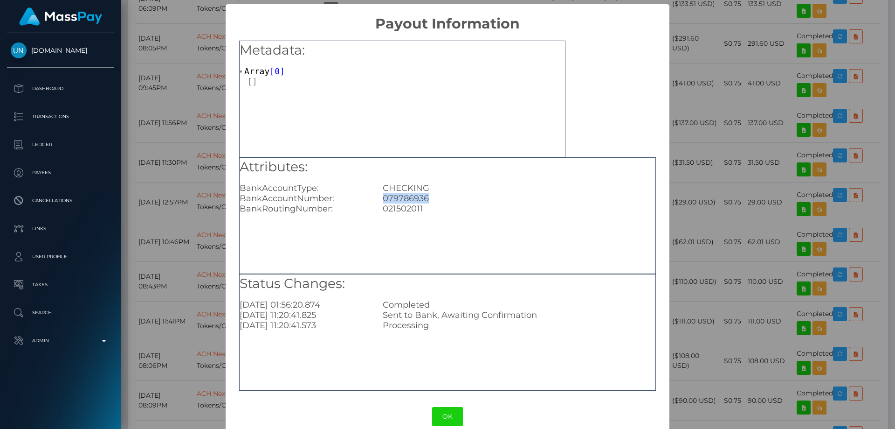
drag, startPoint x: 430, startPoint y: 198, endPoint x: 382, endPoint y: 196, distance: 47.6
click at [382, 196] on div "079786936" at bounding box center [519, 198] width 286 height 10
copy div "079786936"
click at [738, 155] on div "× Payout Information Metadata: Array [ 0 ] Attributes: BankAccountType: CHECKIN…" at bounding box center [447, 214] width 895 height 429
click at [760, 123] on div "× Payout Information Metadata: Array [ 0 ] Attributes: BankAccountType: CHECKIN…" at bounding box center [447, 214] width 895 height 429
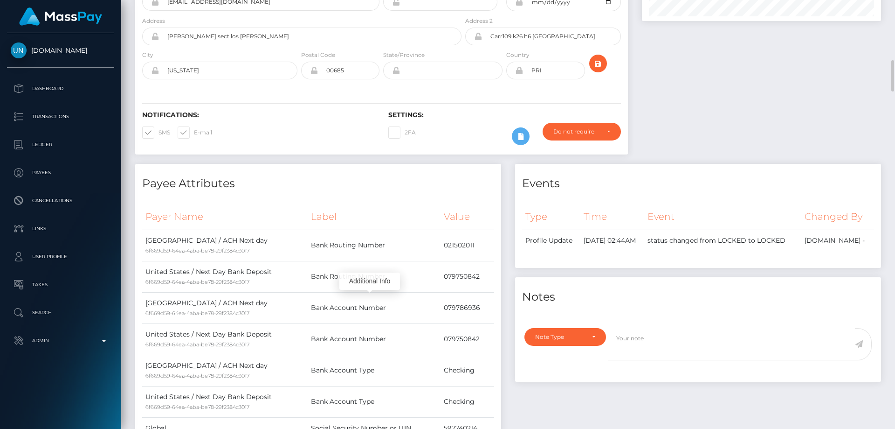
scroll to position [233, 0]
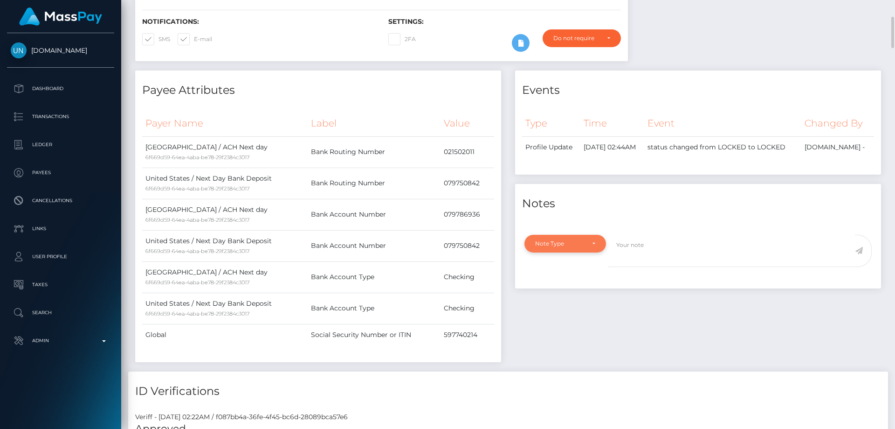
click at [560, 237] on div "Note Type" at bounding box center [566, 244] width 82 height 18
click at [558, 284] on span "Compliance" at bounding box center [553, 288] width 34 height 8
select select "COMPLIANCE"
click at [648, 253] on textarea at bounding box center [731, 251] width 247 height 32
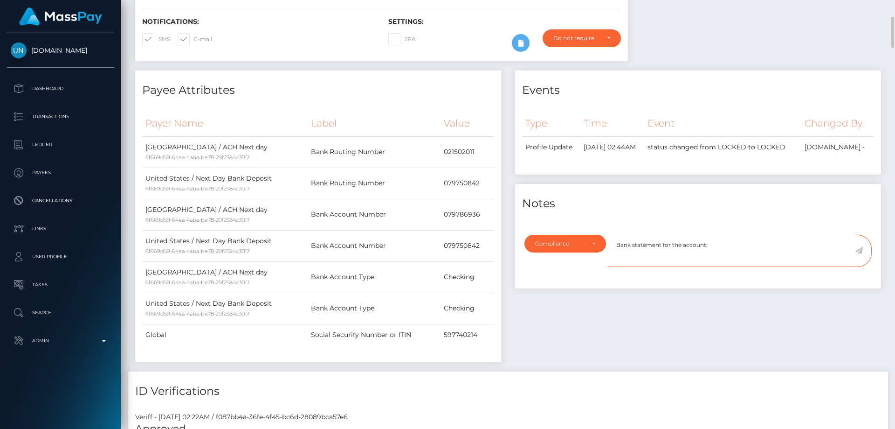
paste textarea "079786936"
type textarea "Bank statement for the account: 079786936 required."
click at [859, 249] on icon at bounding box center [859, 250] width 8 height 7
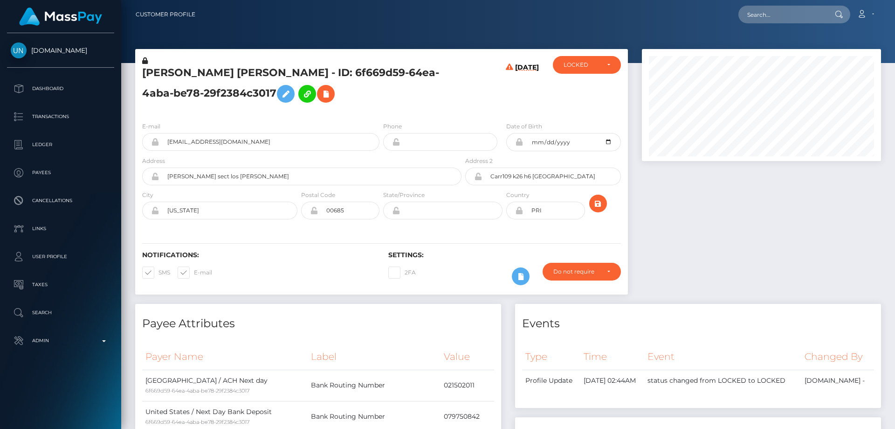
scroll to position [112, 240]
click at [769, 252] on div at bounding box center [761, 176] width 253 height 255
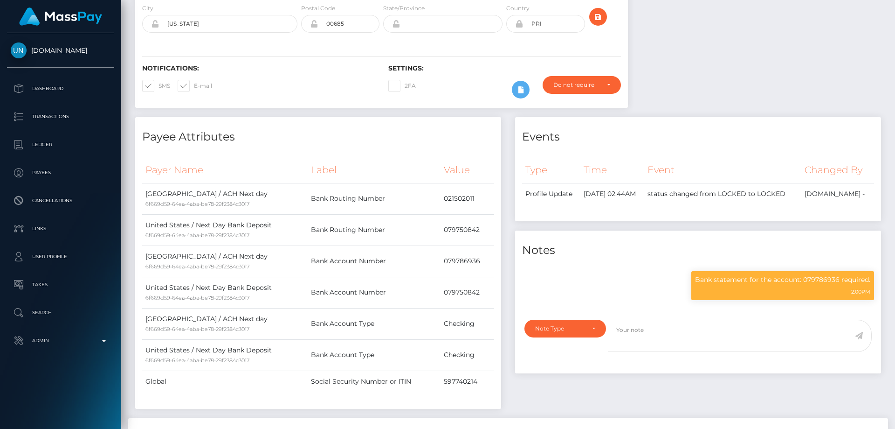
scroll to position [0, 0]
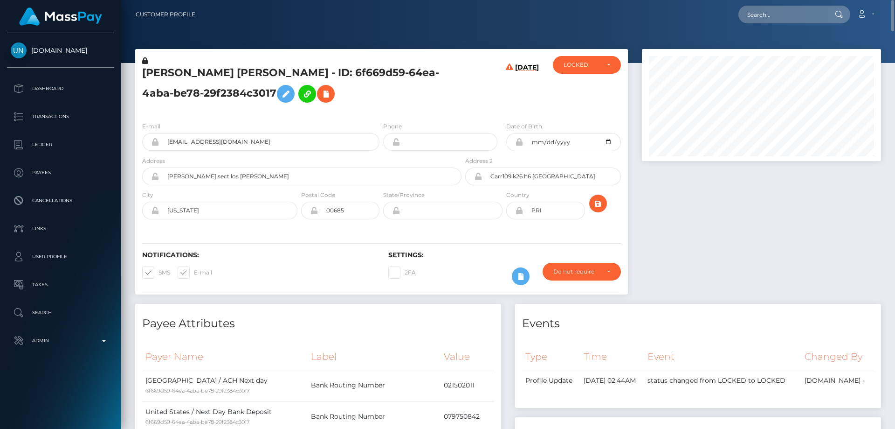
click at [187, 89] on h5 "[PERSON_NAME] [PERSON_NAME] - ID: 6f669d59-64ea-4aba-be78-29f2384c3017" at bounding box center [299, 87] width 314 height 42
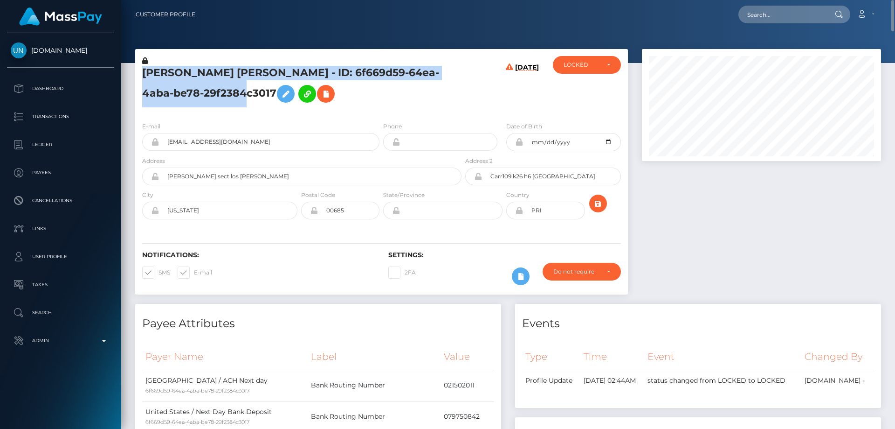
click at [187, 89] on h5 "[PERSON_NAME] [PERSON_NAME] - ID: 6f669d59-64ea-4aba-be78-29f2384c3017" at bounding box center [299, 87] width 314 height 42
copy h5 "[PERSON_NAME] [PERSON_NAME] - ID: 6f669d59-64ea-4aba-be78-29f2384c3017"
click at [593, 69] on div "LOCKED" at bounding box center [582, 64] width 36 height 7
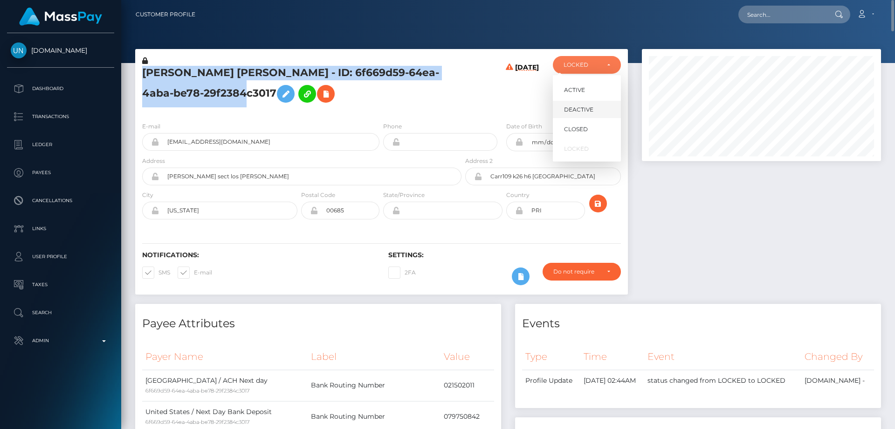
scroll to position [112, 240]
click at [587, 111] on span "DEACTIVE" at bounding box center [578, 109] width 29 height 8
select select "DEACTIVE"
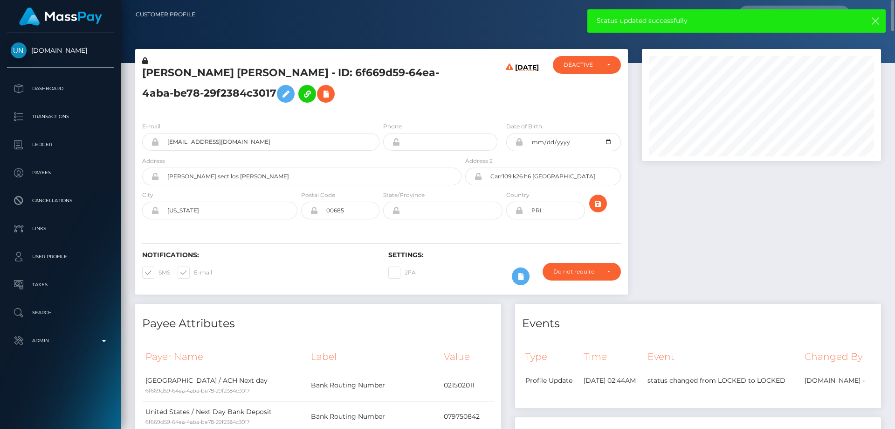
click at [732, 323] on h4 "Events" at bounding box center [698, 323] width 352 height 16
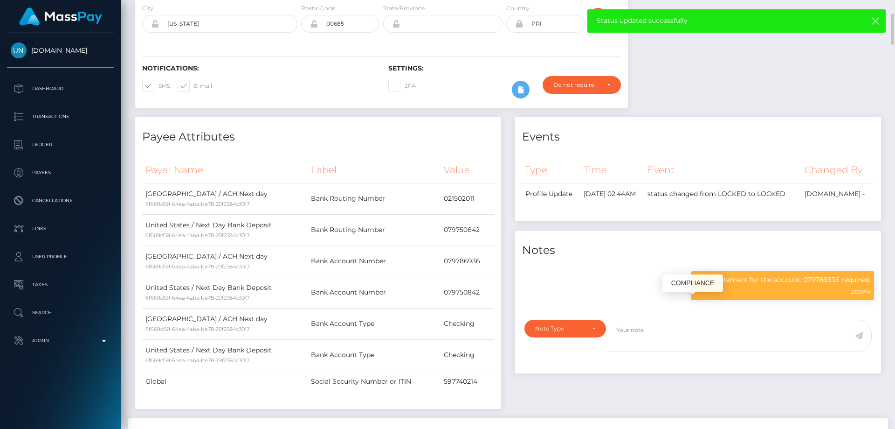
click at [740, 277] on p "Bank statement for the account: 079786936 required." at bounding box center [782, 280] width 175 height 10
copy div "Bank statement for the account: 079786936 required."
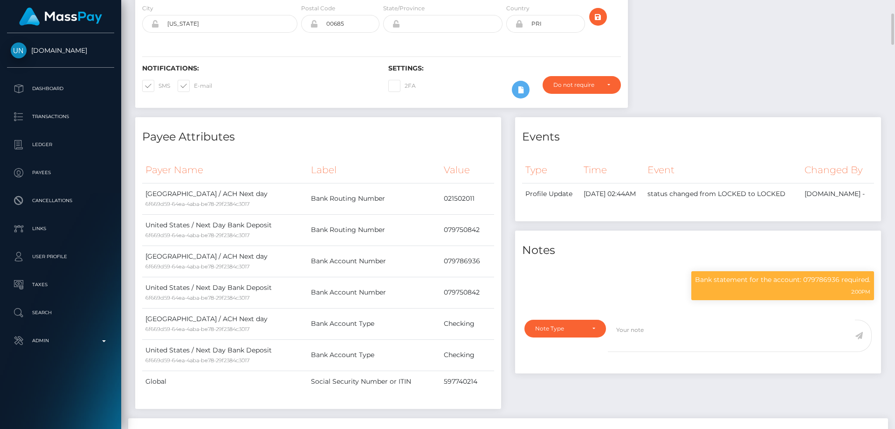
click at [368, 143] on h4 "Payee Attributes" at bounding box center [318, 137] width 352 height 16
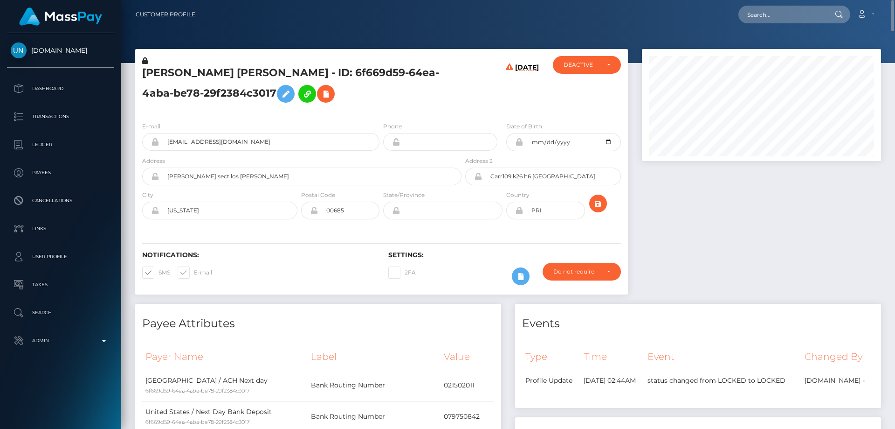
click at [476, 104] on div "[DATE]" at bounding box center [505, 85] width 82 height 58
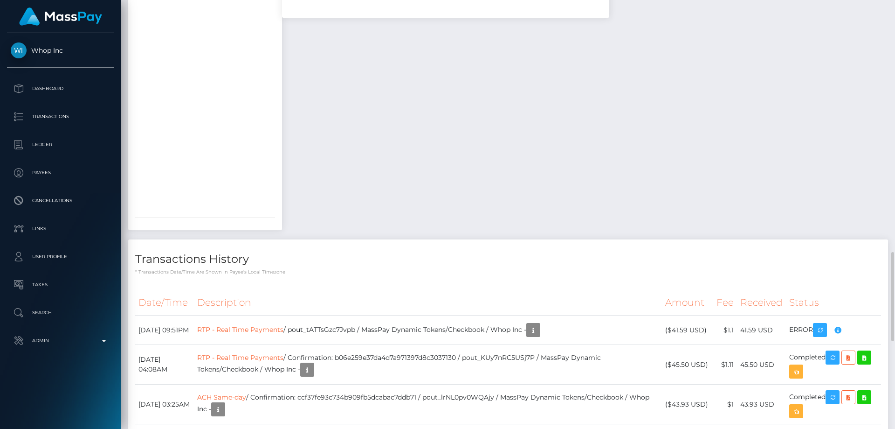
scroll to position [1352, 0]
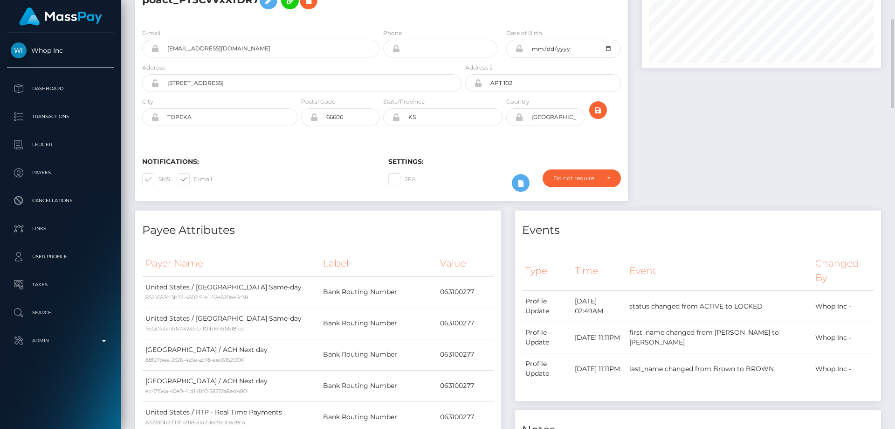
scroll to position [0, 0]
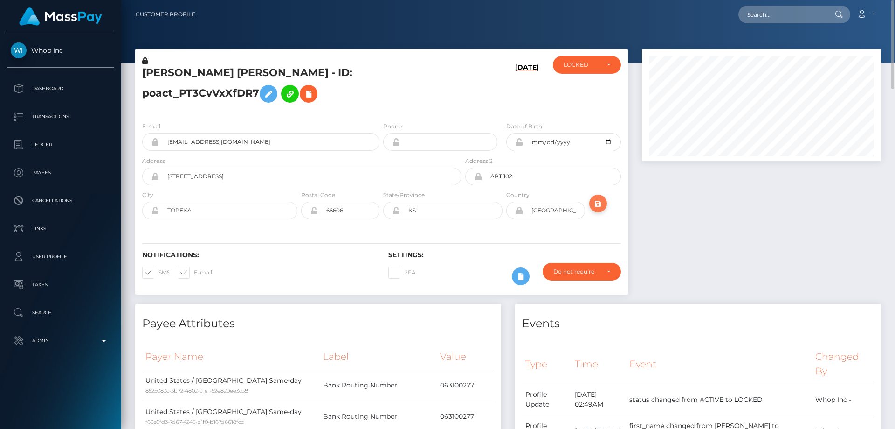
click at [601, 201] on icon "submit" at bounding box center [598, 204] width 11 height 12
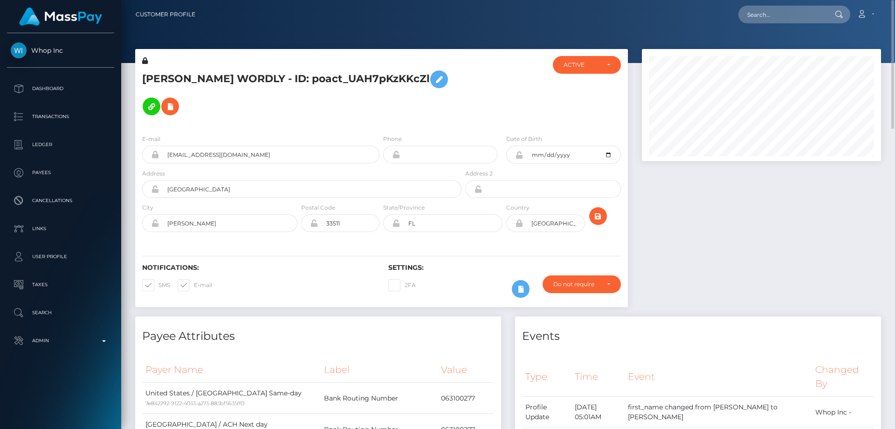
click at [253, 82] on h5 "[PERSON_NAME] WORDLY - ID: poact_UAH7pKzKKcZl" at bounding box center [299, 93] width 314 height 54
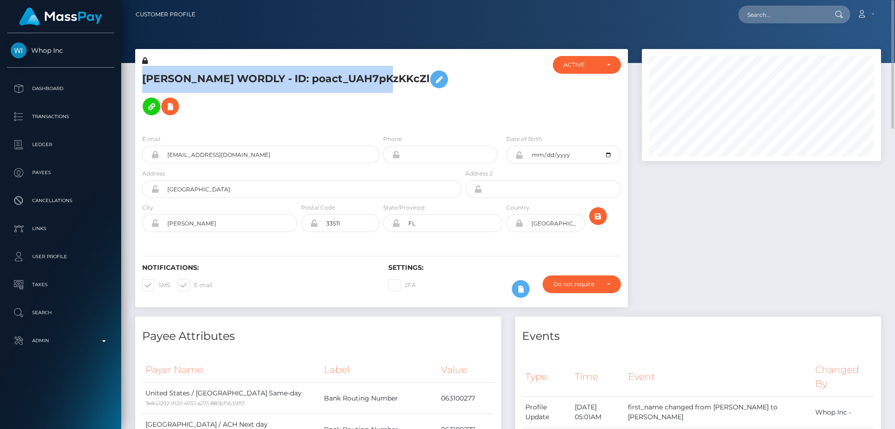
click at [253, 82] on h5 "[PERSON_NAME] WORDLY - ID: poact_UAH7pKzKKcZl" at bounding box center [299, 93] width 314 height 54
copy h5 "[PERSON_NAME] WORDLY - ID: poact_UAH7pKzKKcZl"
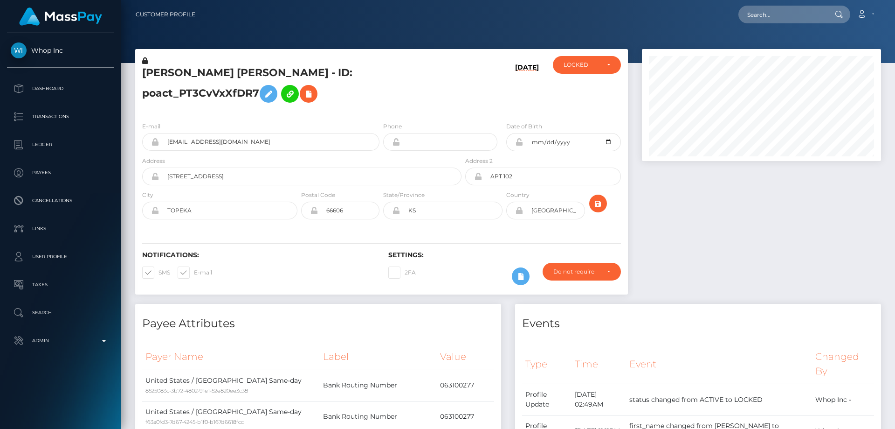
scroll to position [112, 240]
drag, startPoint x: 785, startPoint y: 215, endPoint x: 773, endPoint y: 213, distance: 12.7
click at [785, 215] on div at bounding box center [761, 176] width 253 height 255
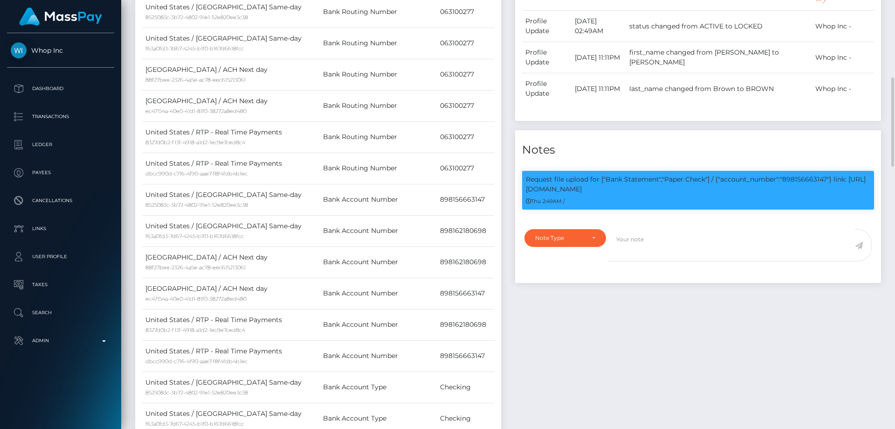
click at [630, 311] on div "Events Type Time Event Changed By" at bounding box center [698, 269] width 380 height 676
click at [581, 235] on div "Note Type" at bounding box center [559, 237] width 49 height 7
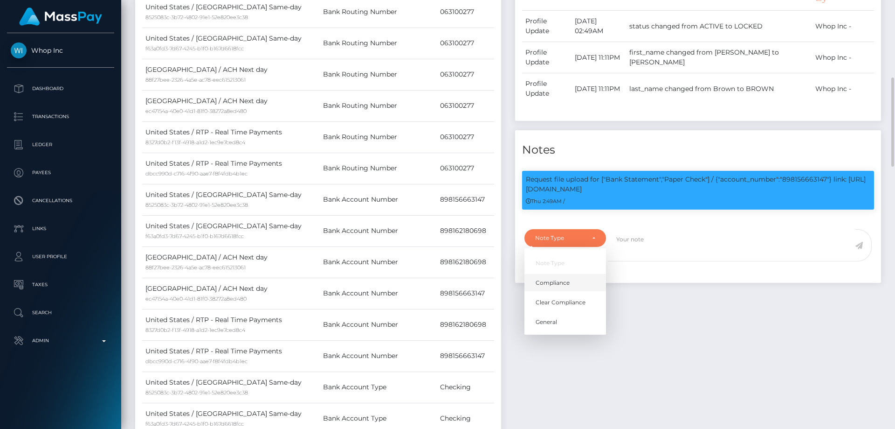
click at [565, 283] on span "Compliance" at bounding box center [553, 282] width 34 height 8
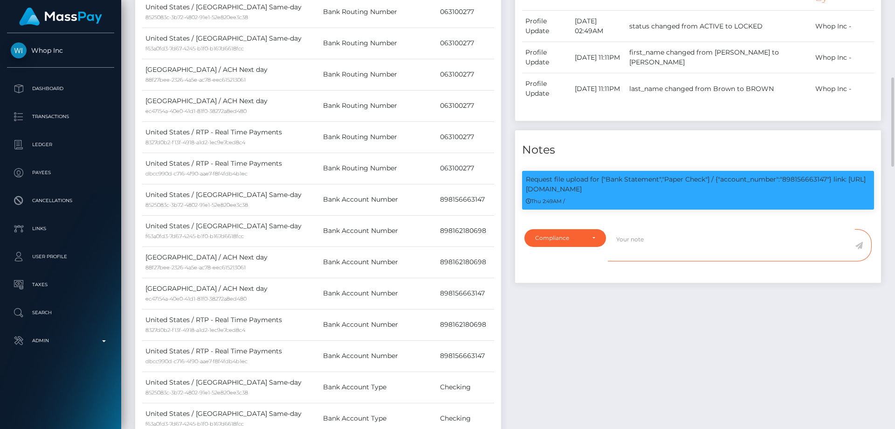
click at [635, 242] on textarea at bounding box center [731, 245] width 247 height 32
click at [573, 234] on div "Compliance" at bounding box center [566, 238] width 82 height 18
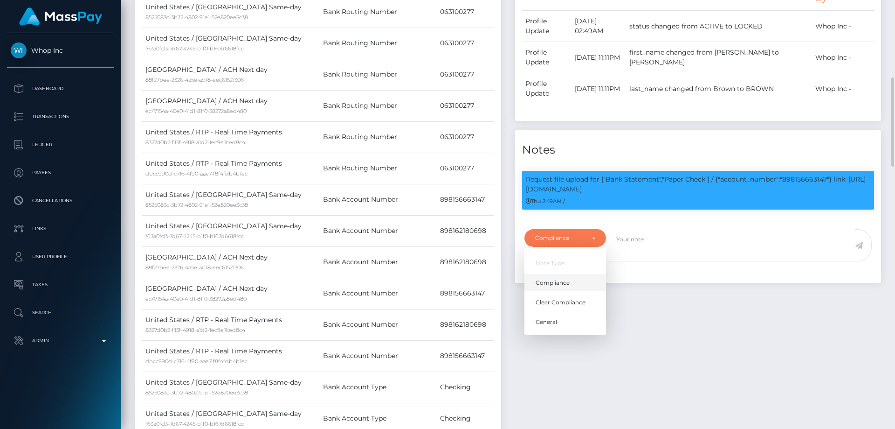
click at [570, 279] on link "Compliance" at bounding box center [566, 282] width 82 height 17
select select "COMPLIANCE"
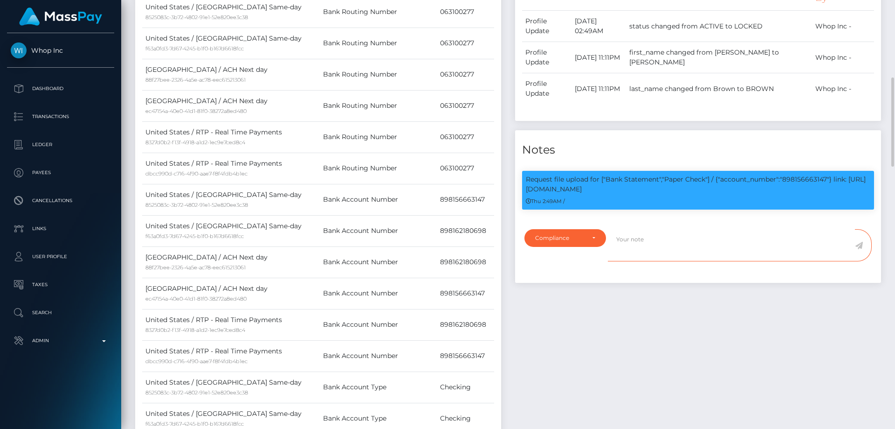
click at [674, 251] on textarea at bounding box center [731, 245] width 247 height 32
click at [803, 179] on p "Request file upload for ["Bank Statement","Paper Check"] / {"account_number":"8…" at bounding box center [698, 184] width 345 height 20
copy p "898156663147"
click at [768, 237] on textarea "Bank statement provide showing that the account:" at bounding box center [731, 245] width 247 height 32
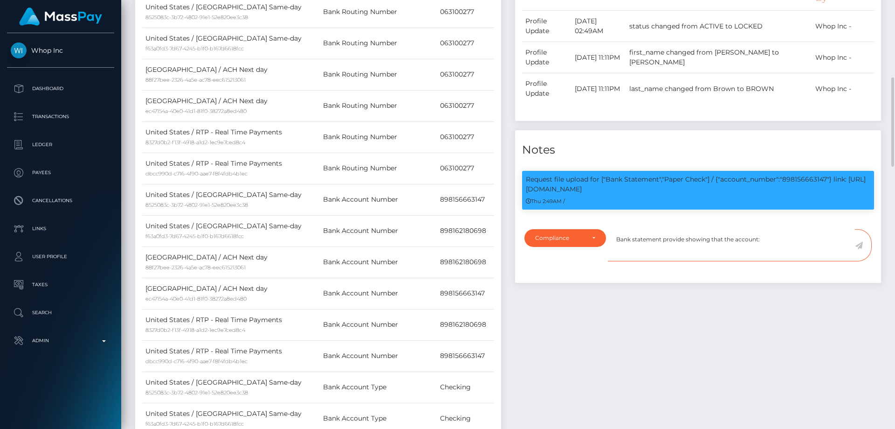
paste textarea "898156663147"
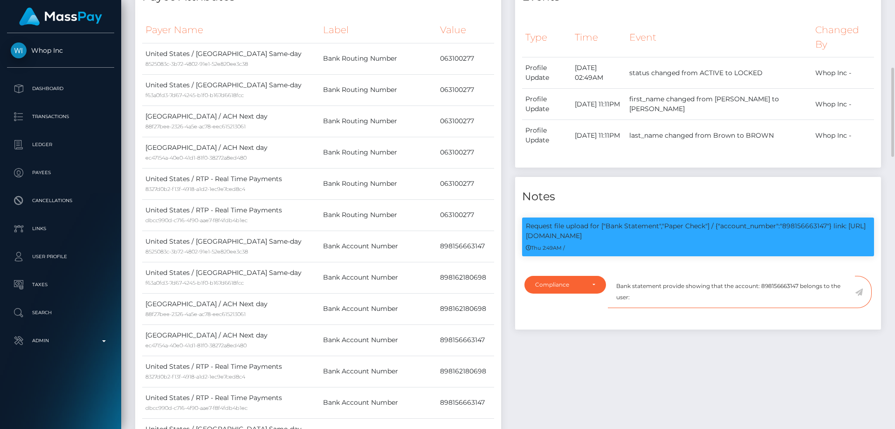
scroll to position [373, 0]
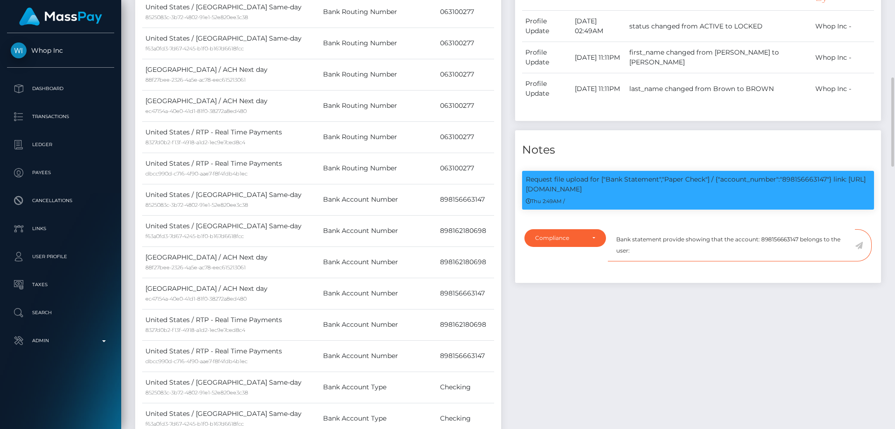
click at [667, 250] on textarea "Bank statement provide showing that the account: 898156663147 belongs to the us…" at bounding box center [731, 245] width 247 height 32
paste textarea "ELIJAH WORDLY - ID: poact_UAH7pKzKKcZl"
type textarea "Bank statement provide showing that the account: 898156663147 belongs to the us…"
click at [859, 246] on icon at bounding box center [859, 245] width 8 height 7
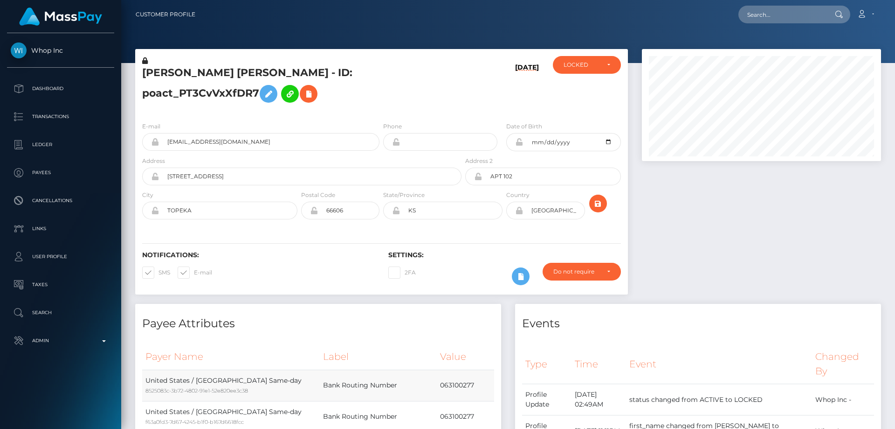
scroll to position [112, 240]
click at [772, 263] on div at bounding box center [761, 176] width 253 height 255
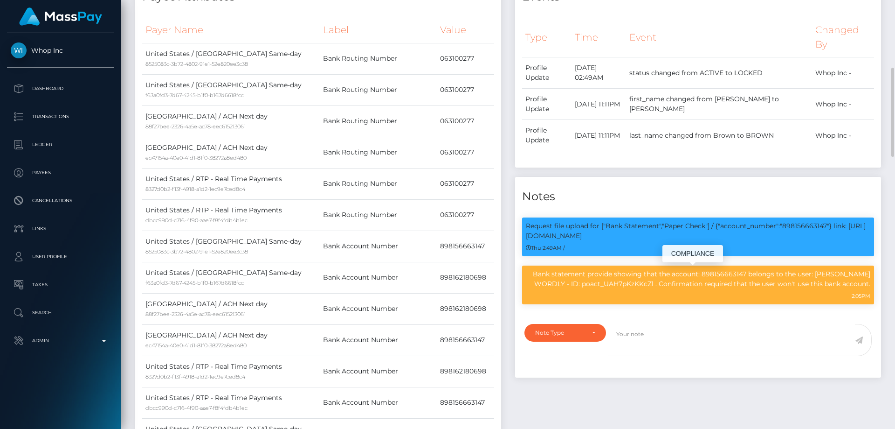
click at [645, 283] on p "Bank statement provide showing that the account: 898156663147 belongs to the us…" at bounding box center [698, 279] width 345 height 20
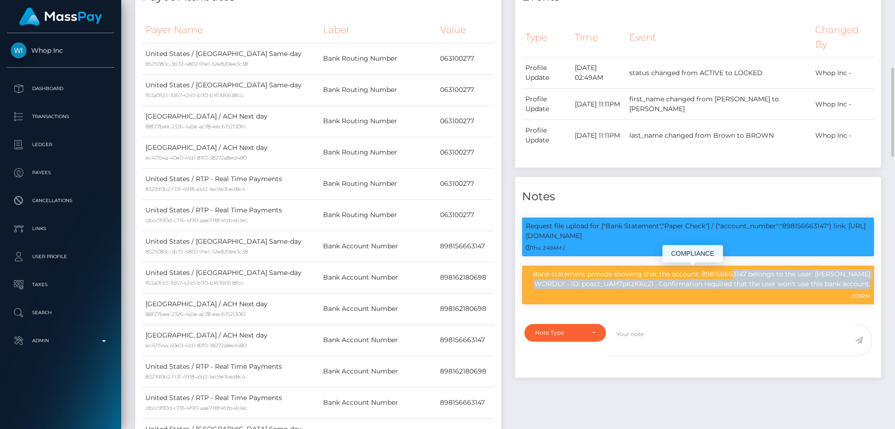
click at [645, 283] on p "Bank statement provide showing that the account: 898156663147 belongs to the us…" at bounding box center [698, 279] width 345 height 20
copy div "Bank statement provide showing that the account: 898156663147 belongs to the us…"
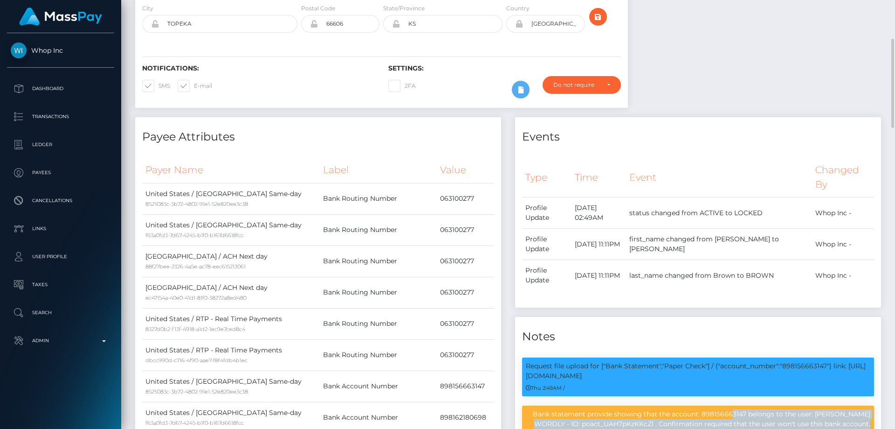
scroll to position [0, 0]
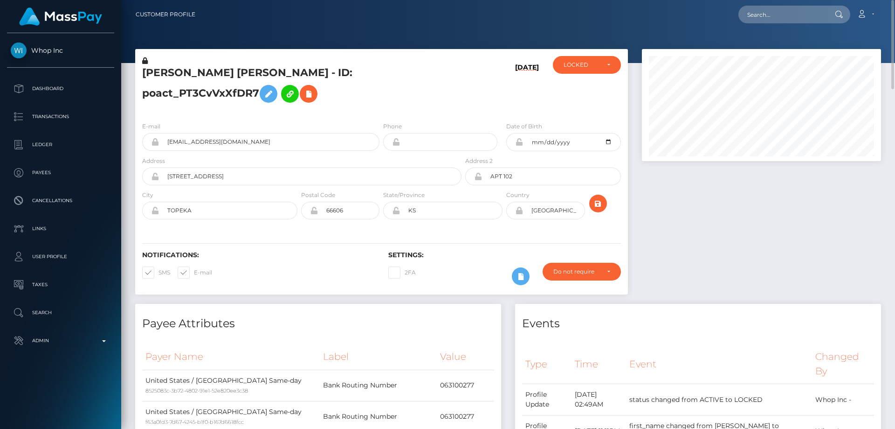
click at [422, 88] on h5 "JULIAN HUNTER LEE BROWN - ID: poact_PT3CvVxXfDR7" at bounding box center [299, 87] width 314 height 42
click at [595, 67] on div "LOCKED" at bounding box center [582, 64] width 36 height 7
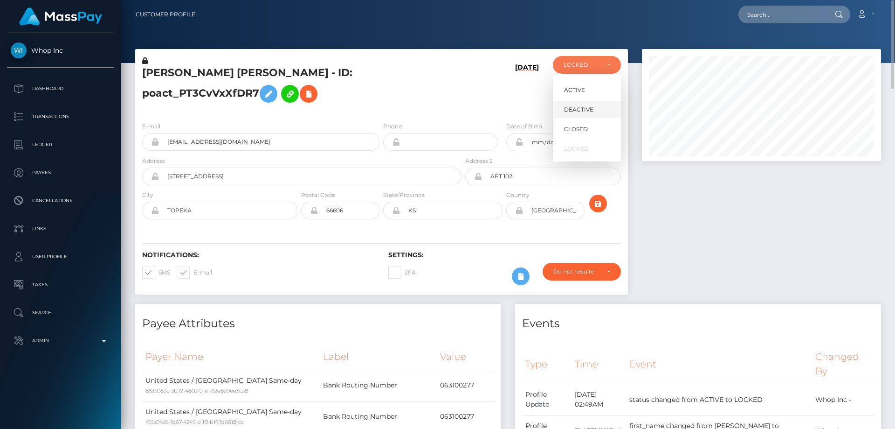
click at [585, 109] on span "DEACTIVE" at bounding box center [578, 109] width 29 height 8
select select "DEACTIVE"
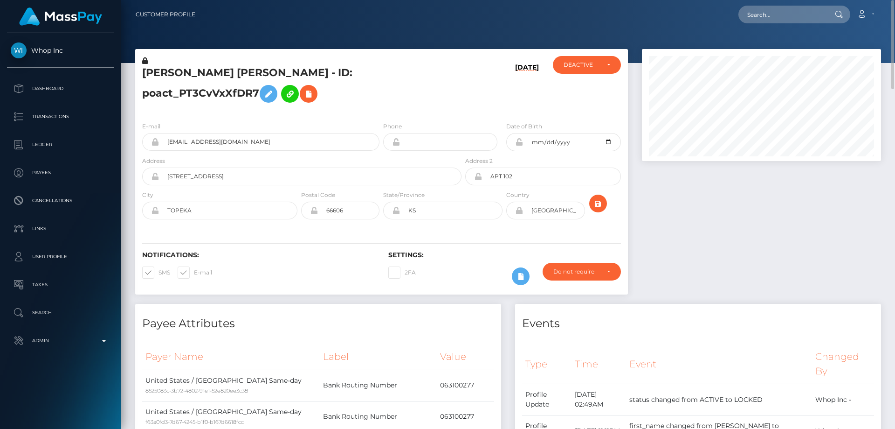
click at [779, 268] on div at bounding box center [761, 176] width 253 height 255
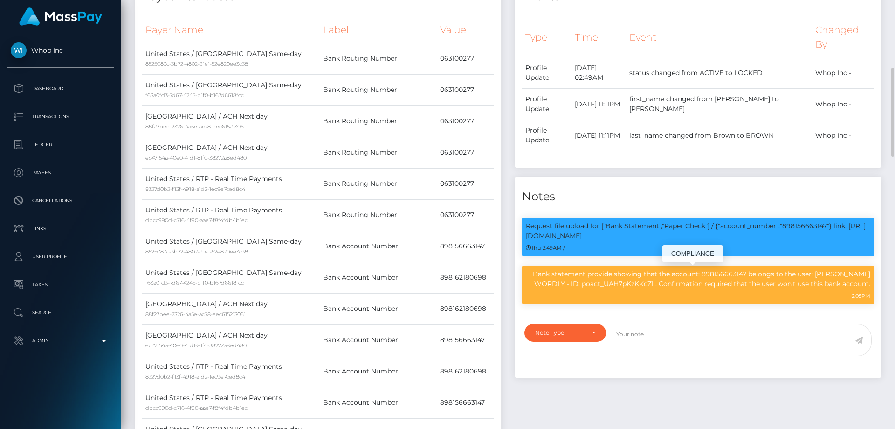
click at [602, 286] on p "Bank statement provide showing that the account: 898156663147 belongs to the us…" at bounding box center [698, 279] width 345 height 20
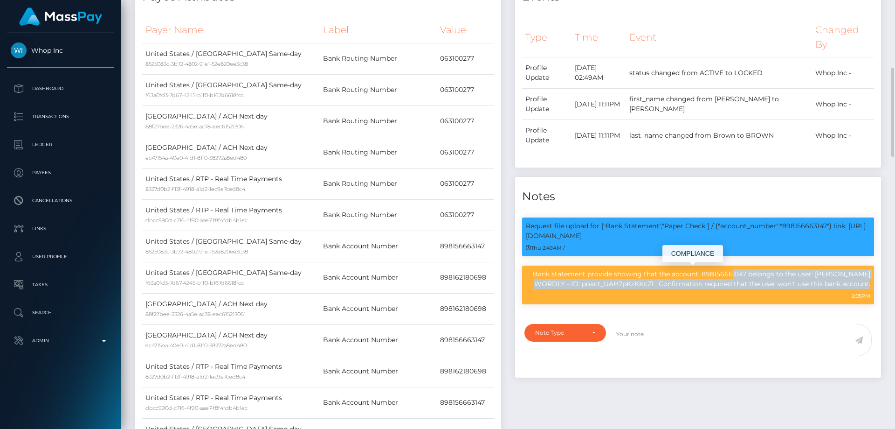
click at [602, 286] on p "Bank statement provide showing that the account: 898156663147 belongs to the us…" at bounding box center [698, 279] width 345 height 20
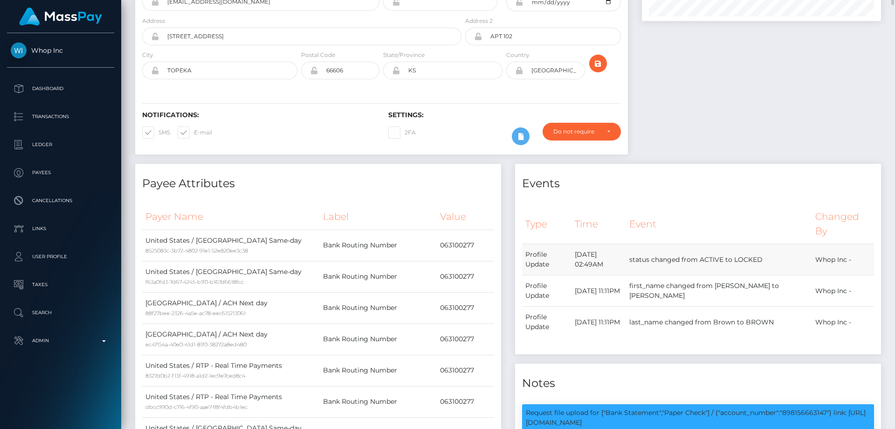
scroll to position [0, 0]
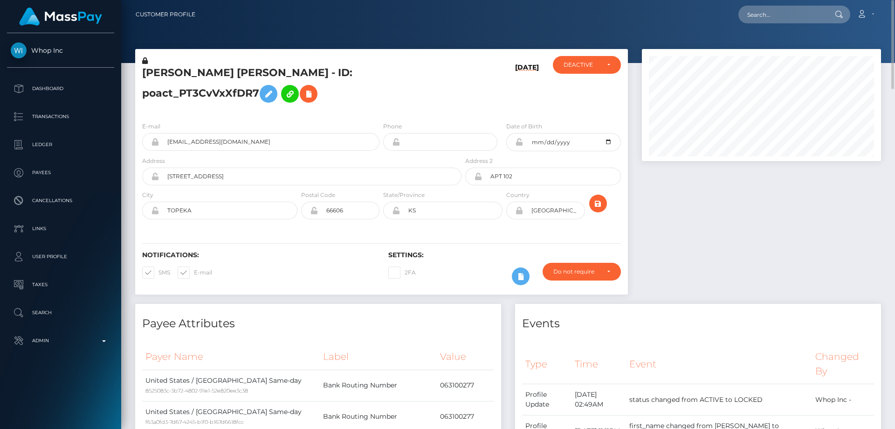
click at [313, 76] on h5 "JULIAN HUNTER LEE BROWN - ID: poact_PT3CvVxXfDR7" at bounding box center [299, 87] width 314 height 42
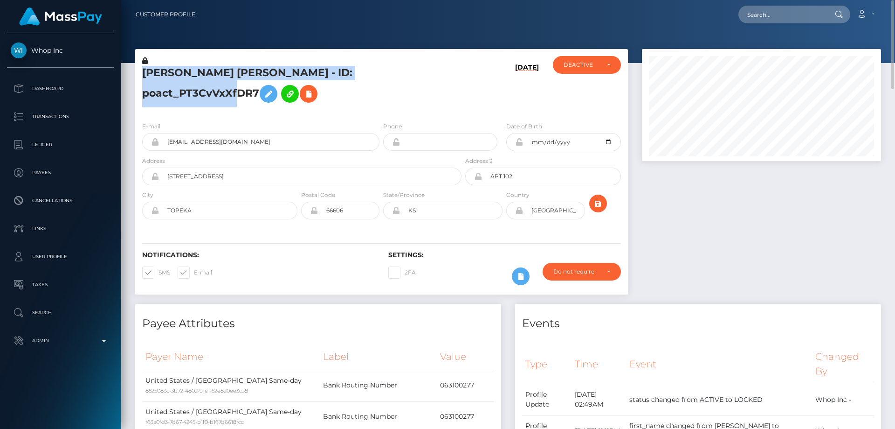
click at [313, 76] on h5 "JULIAN HUNTER LEE BROWN - ID: poact_PT3CvVxXfDR7" at bounding box center [299, 87] width 314 height 42
copy h5 "JULIAN HUNTER LEE BROWN - ID: poact_PT3CvVxXfDR7"
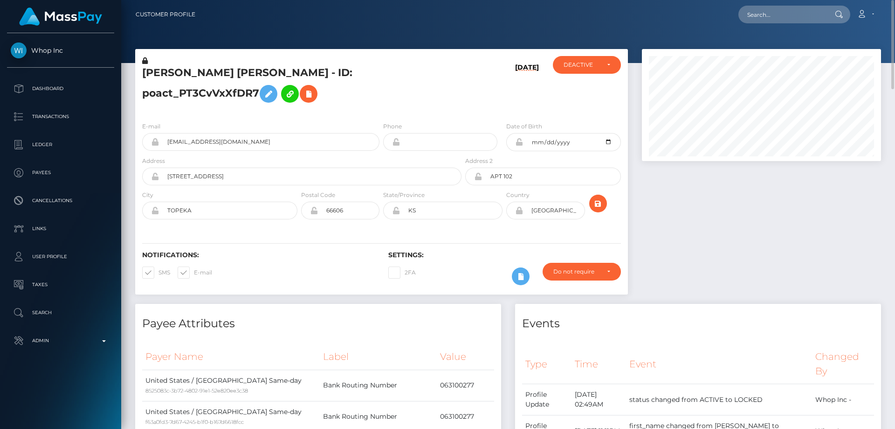
click at [690, 315] on h4 "Events" at bounding box center [698, 323] width 352 height 16
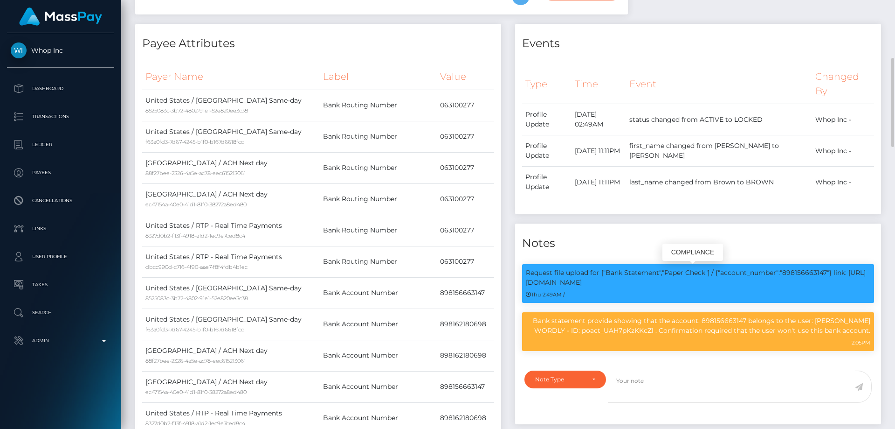
scroll to position [112, 240]
click at [684, 316] on p "Bank statement provide showing that the account: 898156663147 belongs to the us…" at bounding box center [698, 326] width 345 height 20
click at [667, 324] on p "Bank statement provide showing that the account: 898156663147 belongs to the us…" at bounding box center [698, 326] width 345 height 20
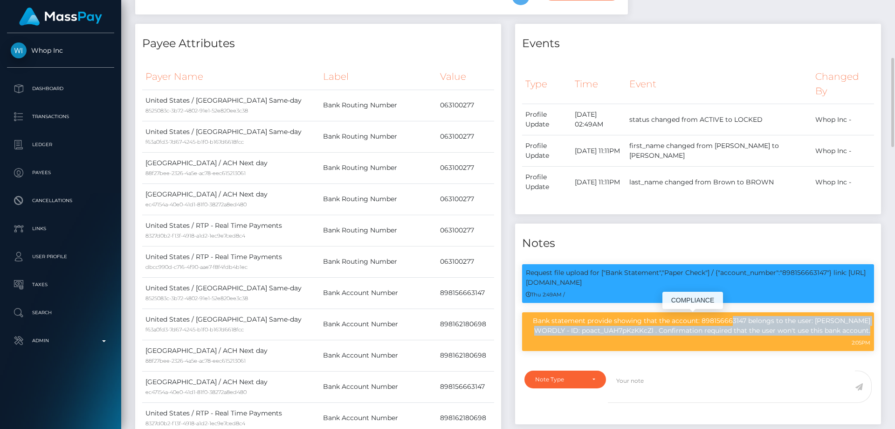
click at [667, 324] on p "Bank statement provide showing that the account: 898156663147 belongs to the us…" at bounding box center [698, 326] width 345 height 20
copy div "Bank statement provide showing that the account: 898156663147 belongs to the us…"
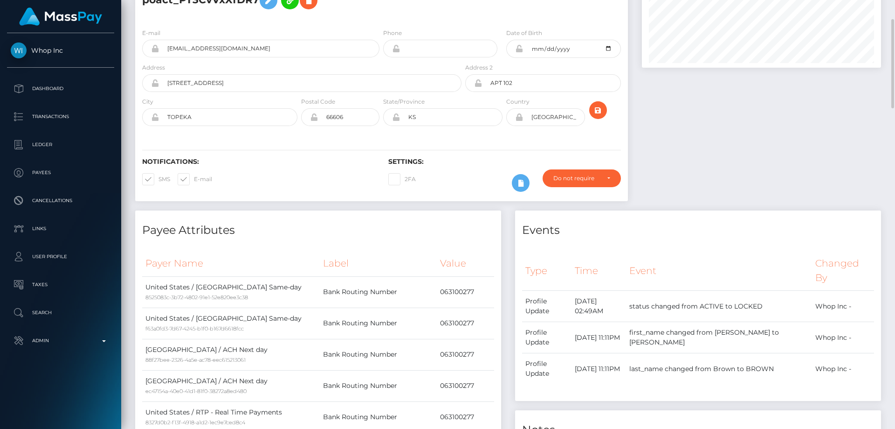
scroll to position [0, 0]
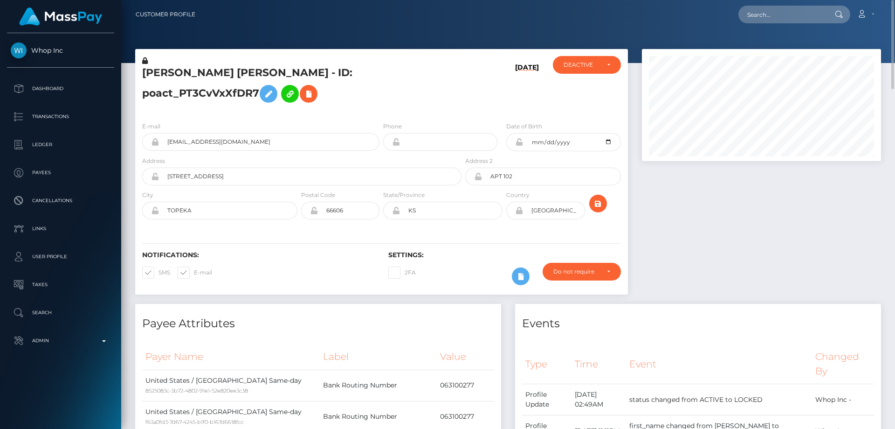
click at [414, 93] on h5 "JULIAN HUNTER LEE BROWN - ID: poact_PT3CvVxXfDR7" at bounding box center [299, 87] width 314 height 42
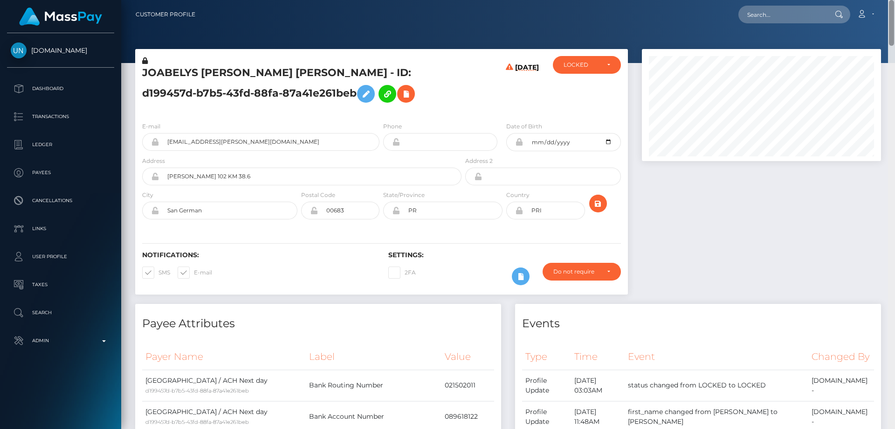
drag, startPoint x: 895, startPoint y: 74, endPoint x: 895, endPoint y: -14, distance: 87.7
click at [895, 0] on html "Unlockt.me Dashboard Transactions Ledger Payees Cancellations" at bounding box center [447, 214] width 895 height 429
click at [728, 230] on div at bounding box center [761, 176] width 253 height 255
drag, startPoint x: 345, startPoint y: 71, endPoint x: 141, endPoint y: 68, distance: 204.3
click at [141, 68] on div "JOABELYS [PERSON_NAME] [PERSON_NAME] - ID: d199457d-b7b5-43fd-88fa-87a41e261beb" at bounding box center [299, 85] width 328 height 58
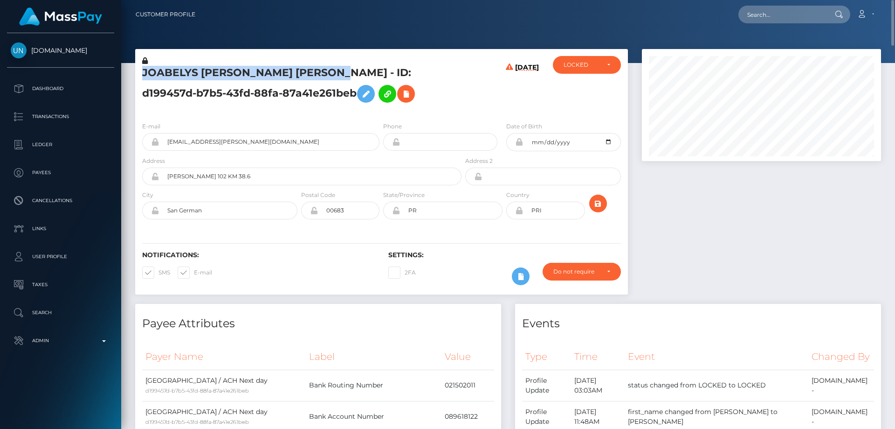
copy h5 "JOABELYS MARIEL RODRIGUEZ BATIZ"
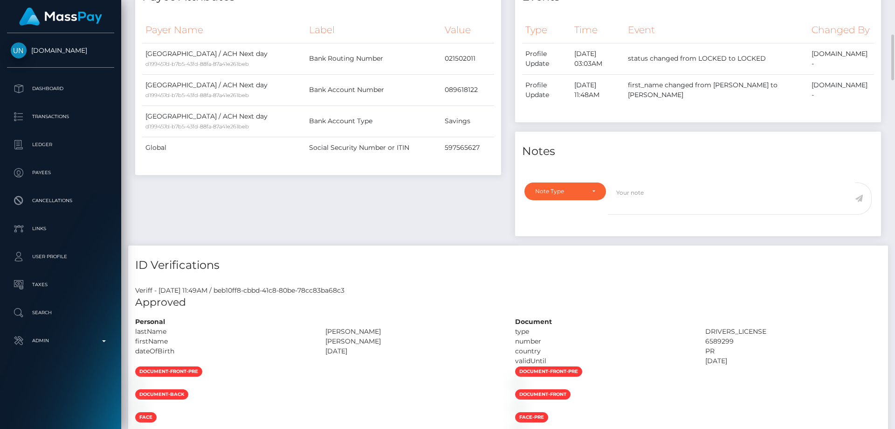
scroll to position [373, 0]
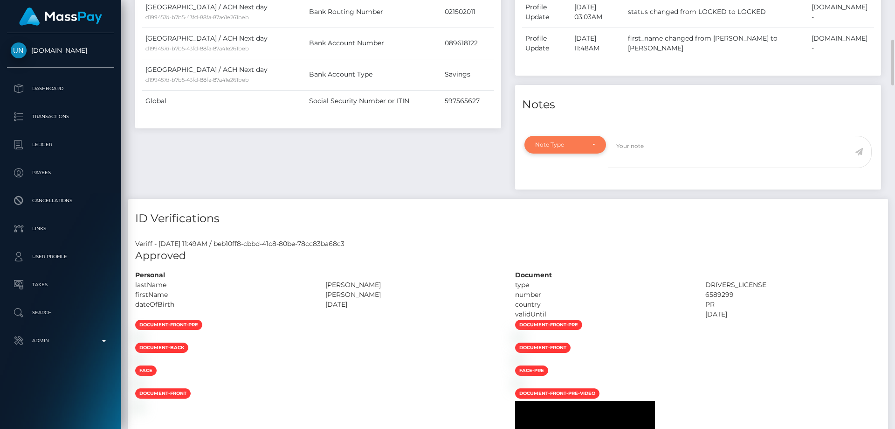
click at [550, 153] on div "Note Type" at bounding box center [566, 145] width 82 height 18
click at [563, 213] on span "Clear Compliance" at bounding box center [561, 209] width 50 height 8
select select "CLEAR_COMPLIANCE"
paste textarea "Transaction made according with the area of residence."
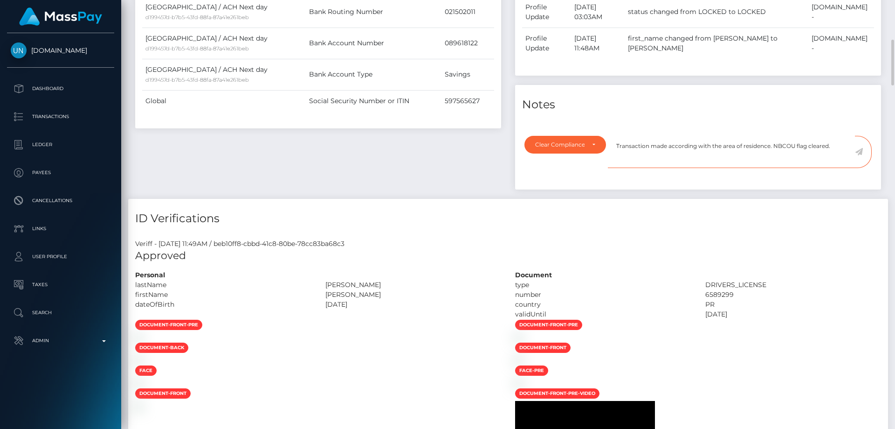
type textarea "Transaction made according with the area of residence. NBCOU flag cleared."
click at [860, 155] on icon at bounding box center [859, 151] width 8 height 7
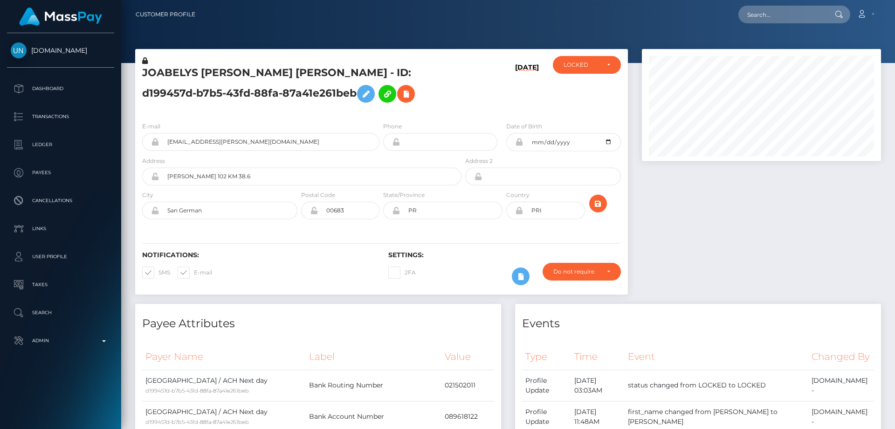
scroll to position [112, 240]
click at [769, 270] on div at bounding box center [761, 176] width 253 height 255
click at [585, 75] on div "ACTIVE DEACTIVE CLOSED LOCKED LOCKED" at bounding box center [587, 85] width 82 height 58
click at [585, 71] on div "LOCKED" at bounding box center [587, 65] width 68 height 18
click at [581, 89] on span "ACTIVE" at bounding box center [574, 90] width 21 height 8
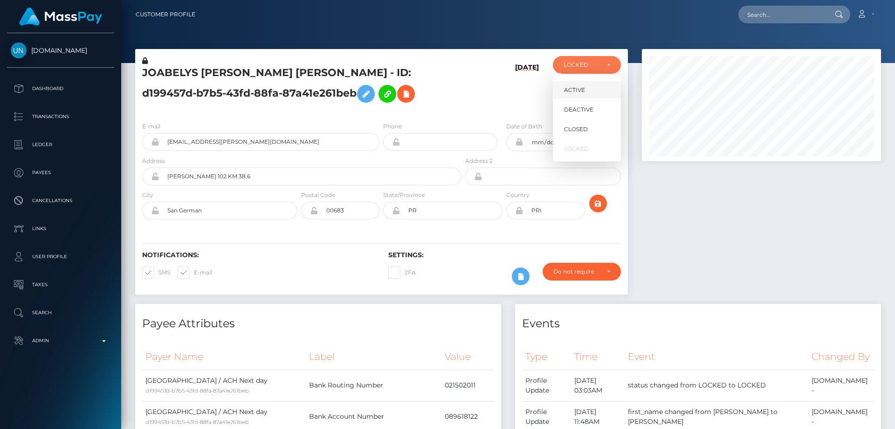
select select "ACTIVE"
click at [807, 251] on div at bounding box center [761, 176] width 253 height 255
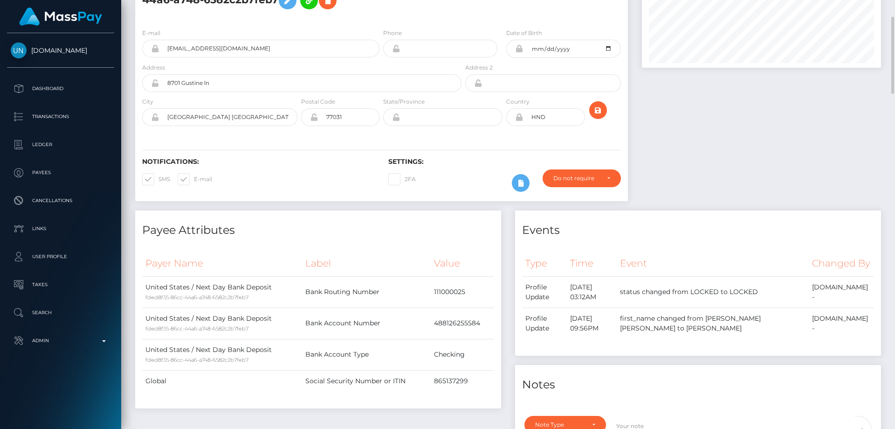
scroll to position [187, 0]
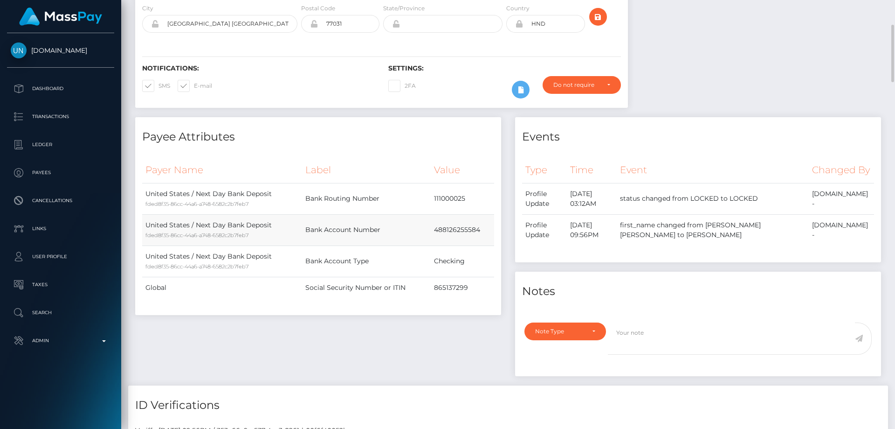
click at [446, 227] on td "488126255584" at bounding box center [462, 229] width 63 height 31
copy td "488126255584"
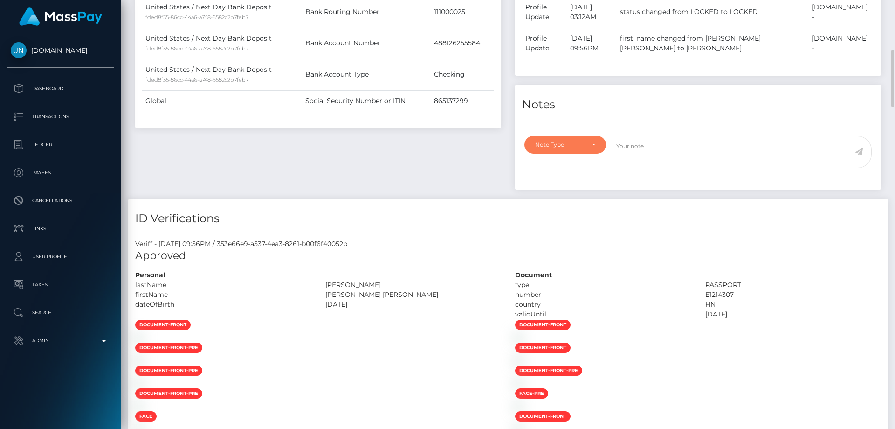
click at [572, 153] on div "Note Type" at bounding box center [566, 145] width 82 height 18
click at [575, 198] on link "Compliance" at bounding box center [566, 188] width 82 height 17
select select "COMPLIANCE"
click at [638, 167] on textarea at bounding box center [731, 152] width 247 height 32
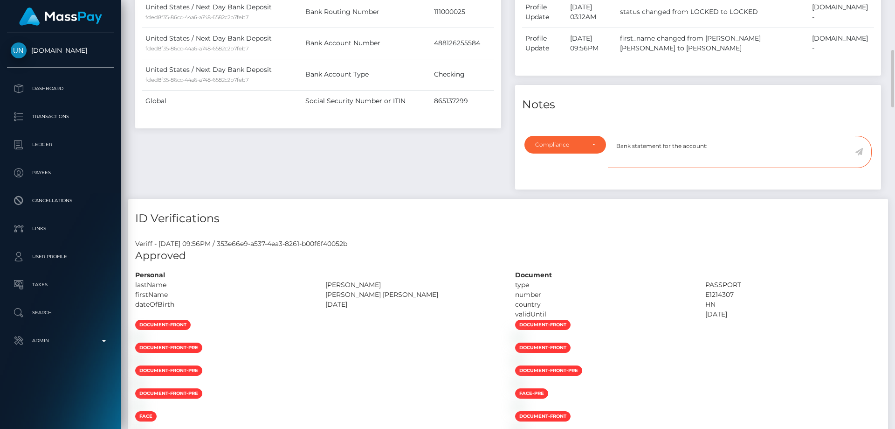
paste textarea "488126255584"
type textarea "Bank statement for the account: 488126255584 required."
click at [859, 155] on icon at bounding box center [859, 151] width 8 height 7
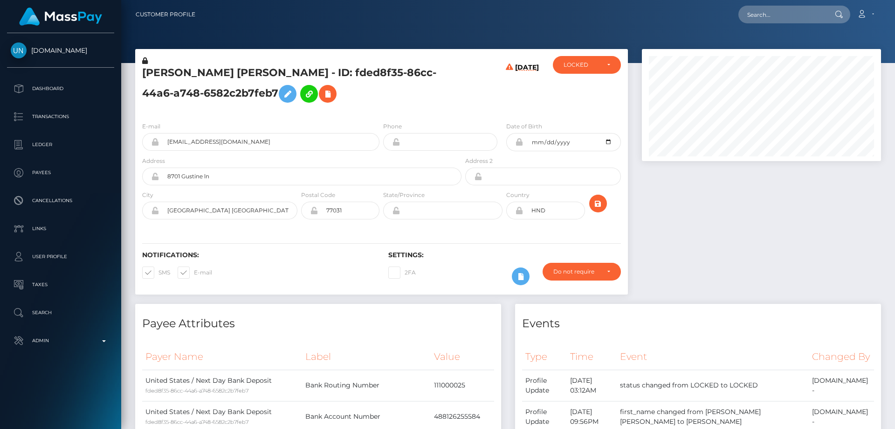
scroll to position [112, 240]
click at [843, 234] on div at bounding box center [761, 176] width 253 height 255
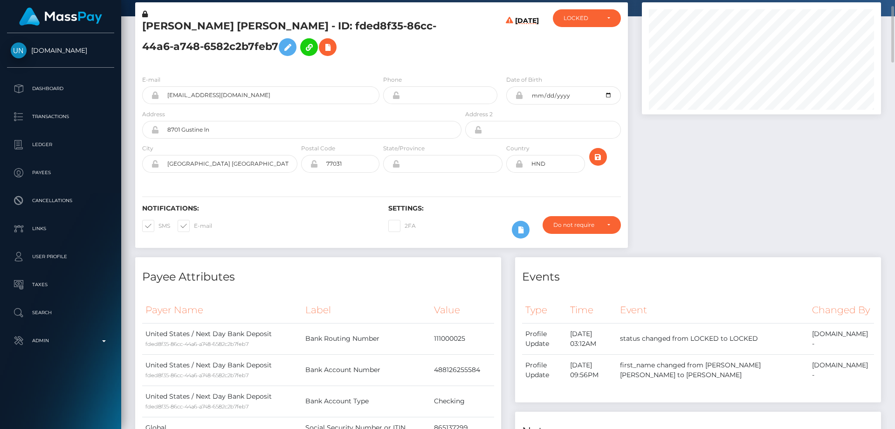
scroll to position [0, 0]
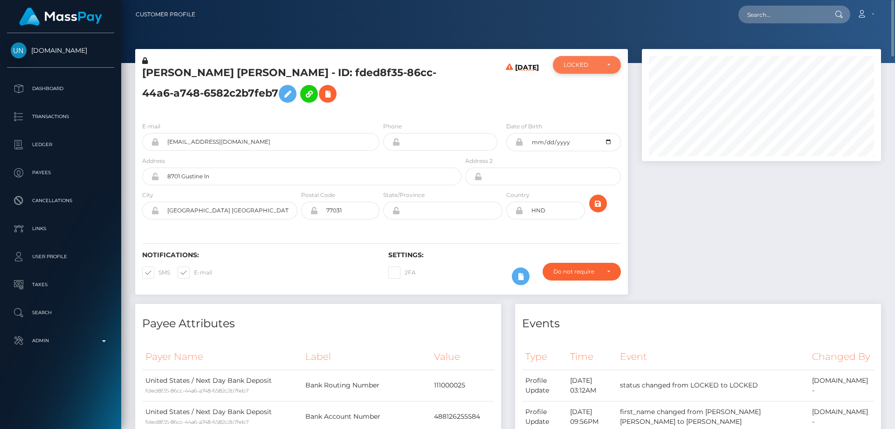
click at [579, 64] on div "LOCKED" at bounding box center [582, 64] width 36 height 7
click at [579, 109] on span "DEACTIVE" at bounding box center [578, 109] width 29 height 8
select select "DEACTIVE"
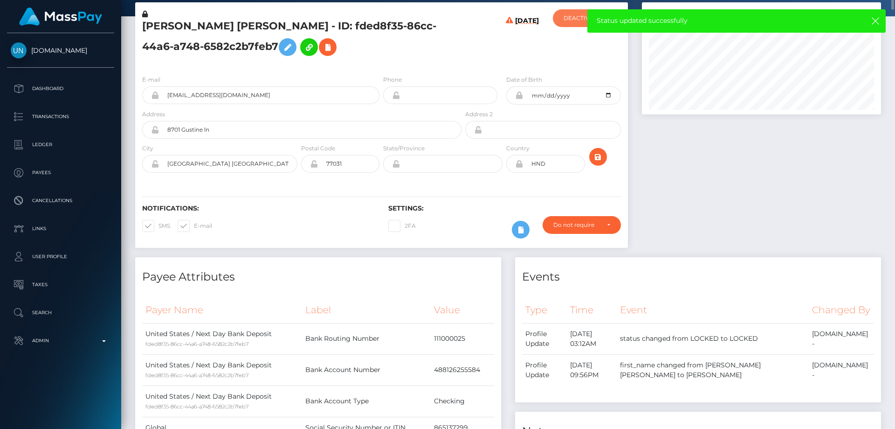
scroll to position [0, 0]
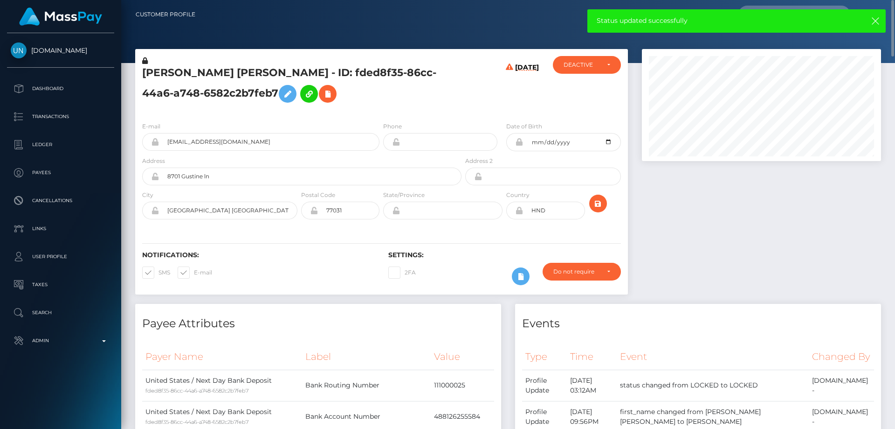
click at [212, 94] on h5 "ANGIE PATRICIA FLORES LOZANO - ID: fded8f35-86cc-44a6-a748-6582c2b7feb7" at bounding box center [299, 87] width 314 height 42
copy h5 "ANGIE PATRICIA FLORES LOZANO - ID: fded8f35-86cc-44a6-a748-6582c2b7feb7"
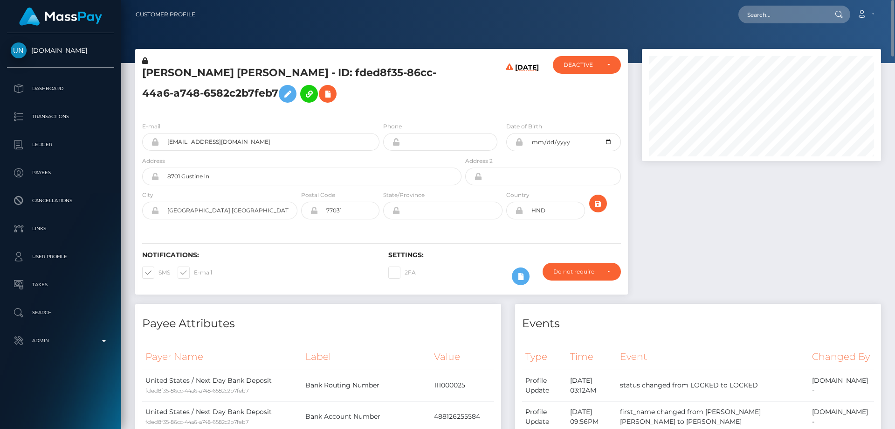
click at [671, 335] on div "Events Type Time Event Changed By" at bounding box center [698, 376] width 366 height 145
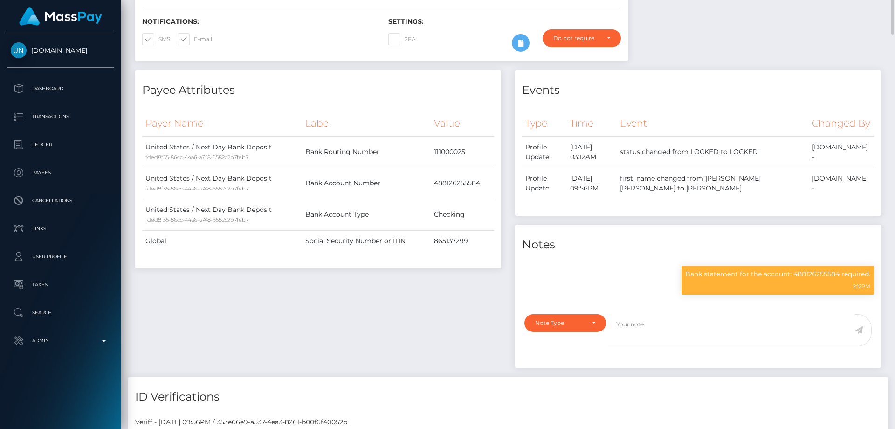
scroll to position [112, 240]
click at [735, 280] on div "Bank statement for the account: 488126255584 required. 2:12PM" at bounding box center [778, 279] width 193 height 29
click at [735, 279] on p "Bank statement for the account: 488126255584 required." at bounding box center [778, 274] width 185 height 10
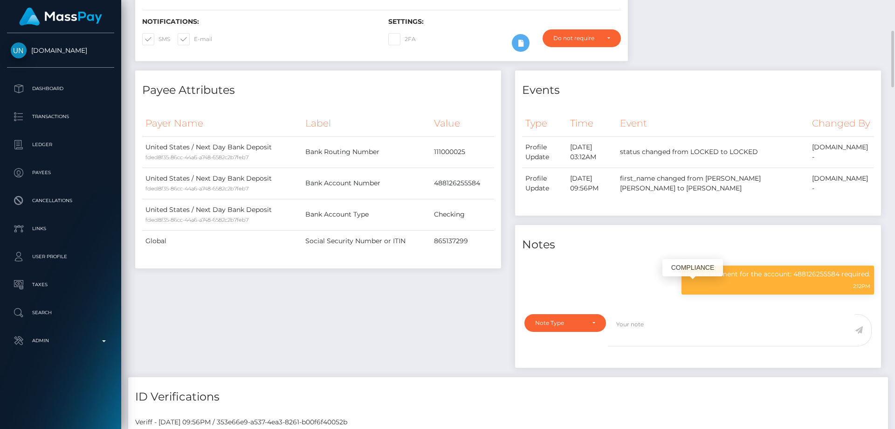
copy div "Bank statement for the account: 488126255584 required."
click at [270, 330] on div "Payee Attributes Payer Name Label Value United States / Next Day Bank Deposit f…" at bounding box center [318, 223] width 380 height 306
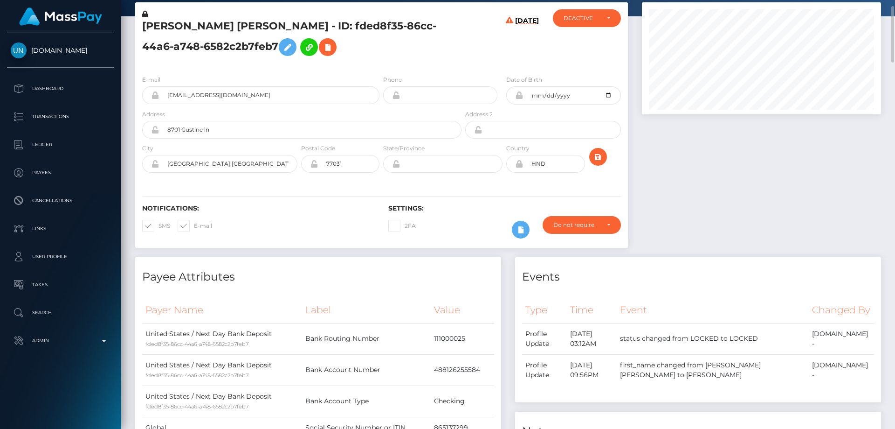
scroll to position [0, 0]
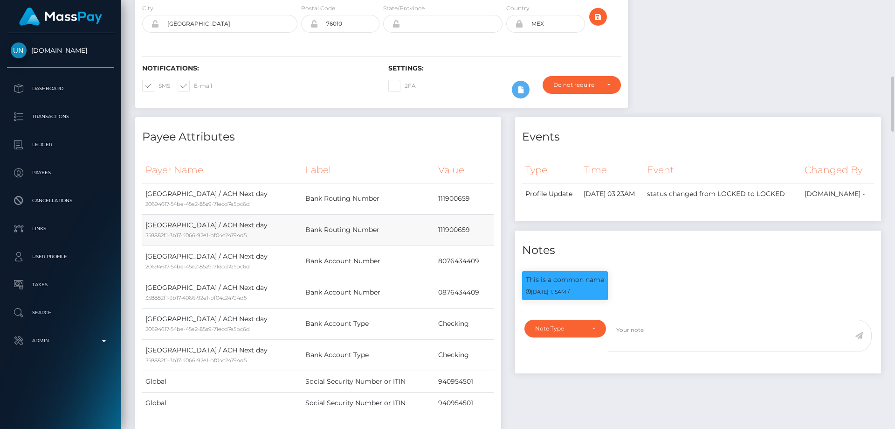
scroll to position [233, 0]
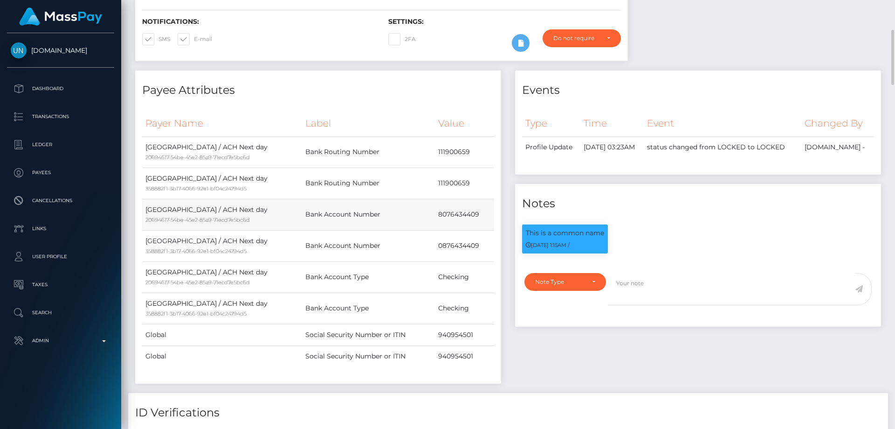
click at [448, 213] on td "8076434409" at bounding box center [464, 214] width 59 height 31
copy td "8076434409"
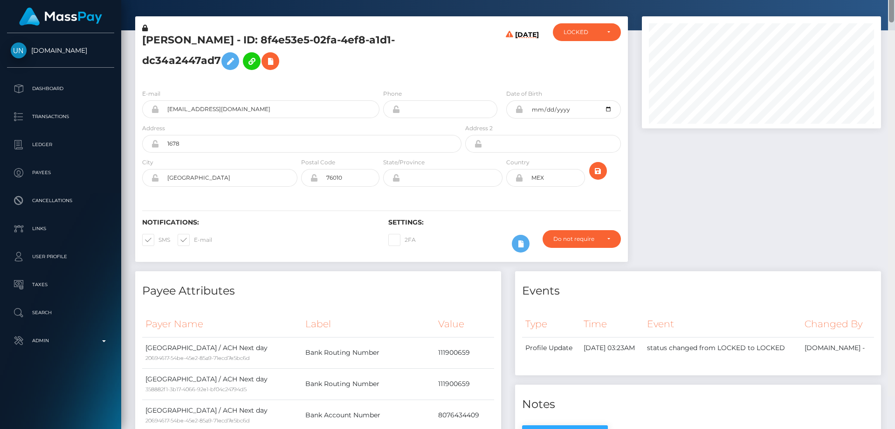
scroll to position [0, 0]
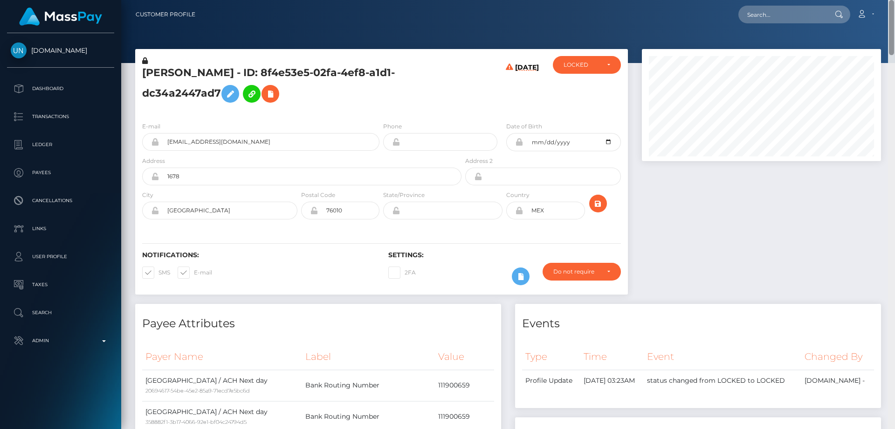
drag, startPoint x: 893, startPoint y: 335, endPoint x: 895, endPoint y: 26, distance: 309.2
click at [895, 26] on div "Customer Profile Loading... Loading..." at bounding box center [508, 214] width 774 height 429
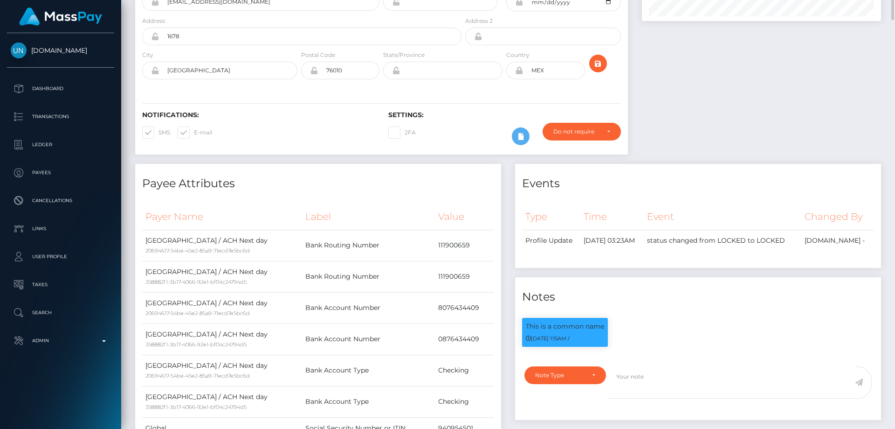
scroll to position [233, 0]
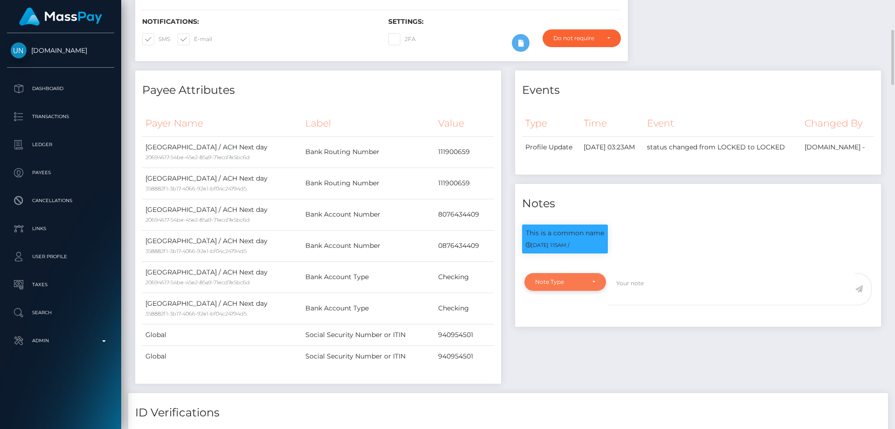
click at [580, 286] on div "Note Type" at bounding box center [566, 282] width 82 height 18
click at [569, 327] on span "Compliance" at bounding box center [553, 326] width 34 height 8
select select "COMPLIANCE"
click at [658, 292] on textarea at bounding box center [731, 289] width 247 height 32
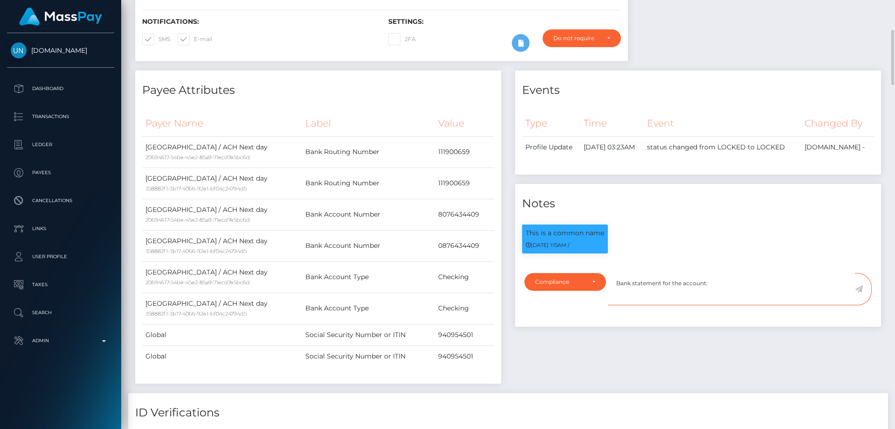
paste textarea "8076434409"
type textarea "Bank statement for the account: 8076434409 required."
click at [859, 289] on icon at bounding box center [859, 288] width 8 height 7
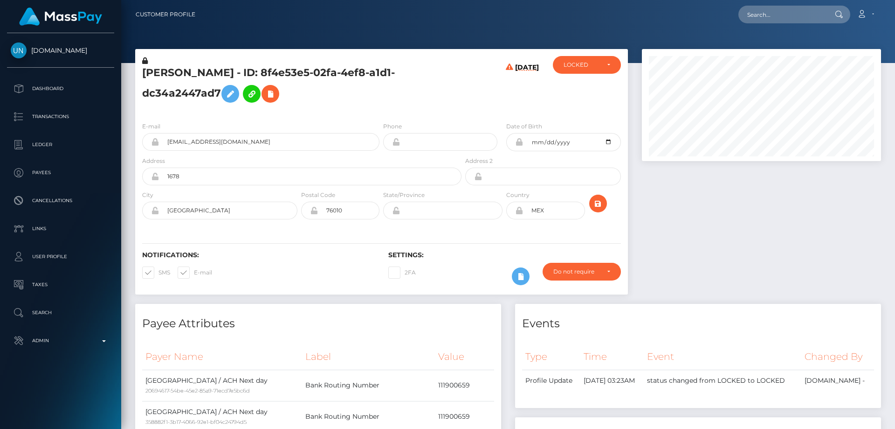
scroll to position [112, 240]
click at [177, 93] on h5 "[PERSON_NAME] - ID: 8f4e53e5-02fa-4ef8-a1d1-dc34a2447ad7" at bounding box center [299, 87] width 314 height 42
copy h5 "[PERSON_NAME] - ID: 8f4e53e5-02fa-4ef8-a1d1-dc34a2447ad7"
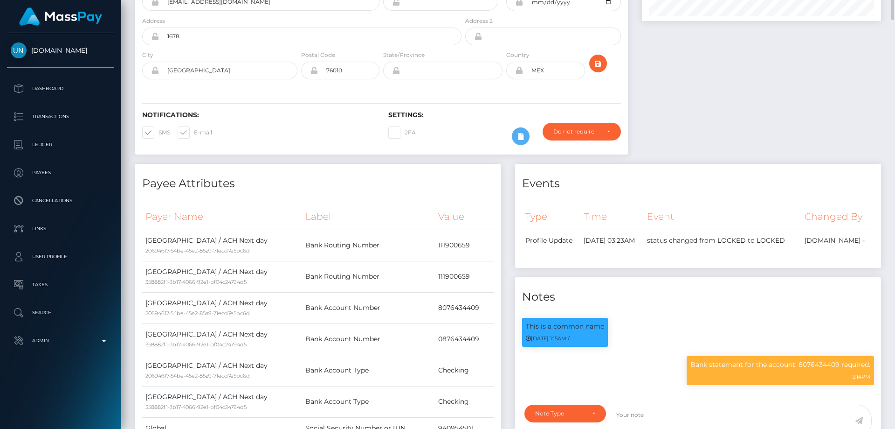
scroll to position [0, 0]
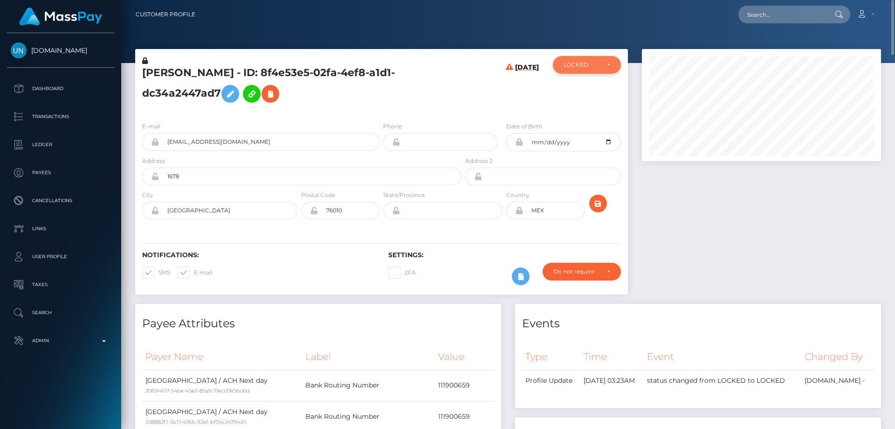
click at [588, 65] on div "LOCKED" at bounding box center [582, 64] width 36 height 7
click at [591, 106] on span "DEACTIVE" at bounding box center [578, 109] width 29 height 8
select select "DEACTIVE"
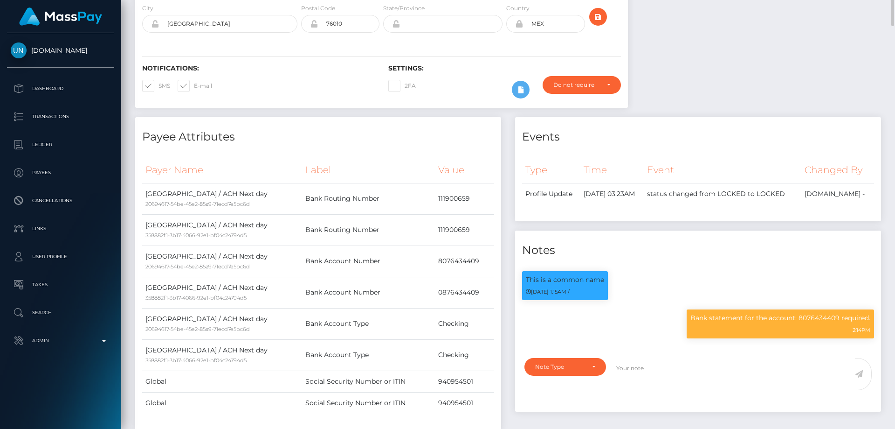
scroll to position [0, 0]
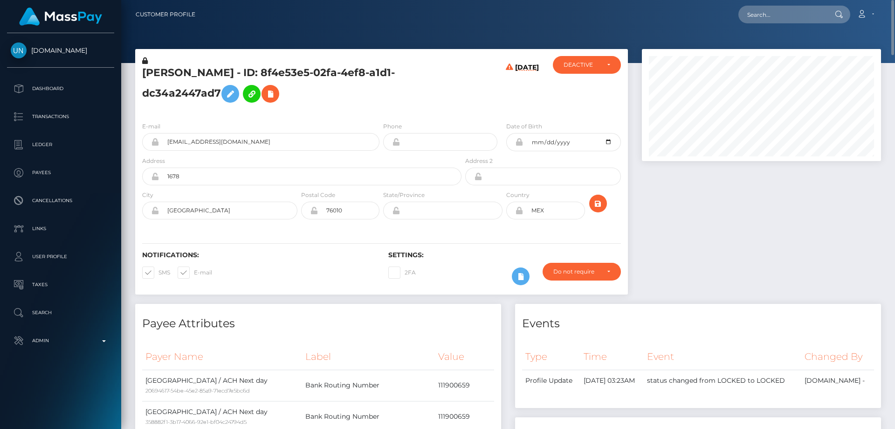
copy h5 "MARIA GARCIA HERNANDEZ - ID: 8f4e53e5-02fa-4ef8-a1d1-dc34a2447ad7"
drag, startPoint x: 705, startPoint y: 328, endPoint x: 702, endPoint y: 322, distance: 6.3
click at [704, 327] on h4 "Events" at bounding box center [698, 323] width 352 height 16
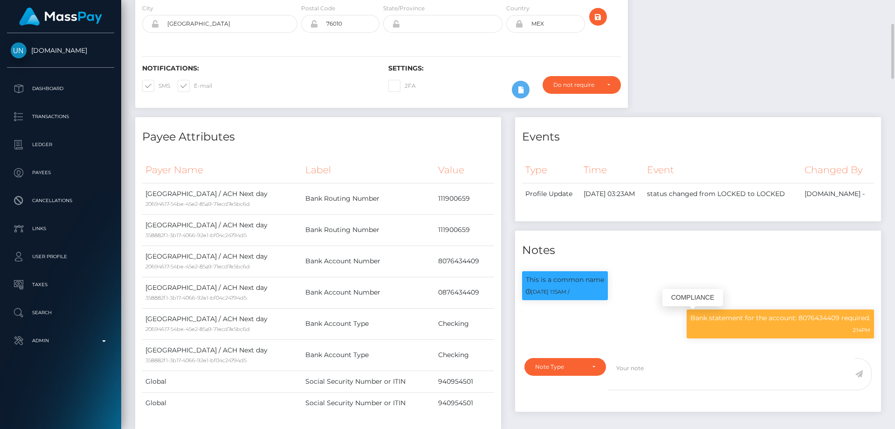
scroll to position [112, 240]
click at [718, 317] on p "Bank statement for the account: 8076434409 required." at bounding box center [781, 318] width 180 height 10
copy div "Bank statement for the account: 8076434409 required."
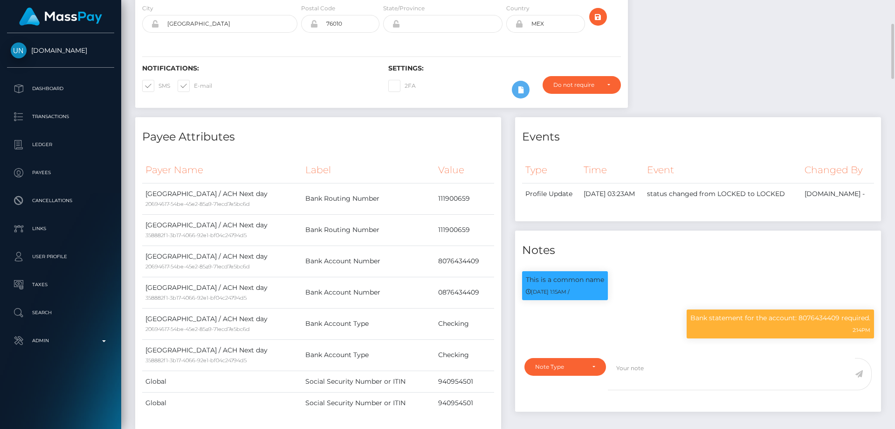
click at [292, 100] on div "Notifications: SMS E-mail" at bounding box center [258, 83] width 246 height 39
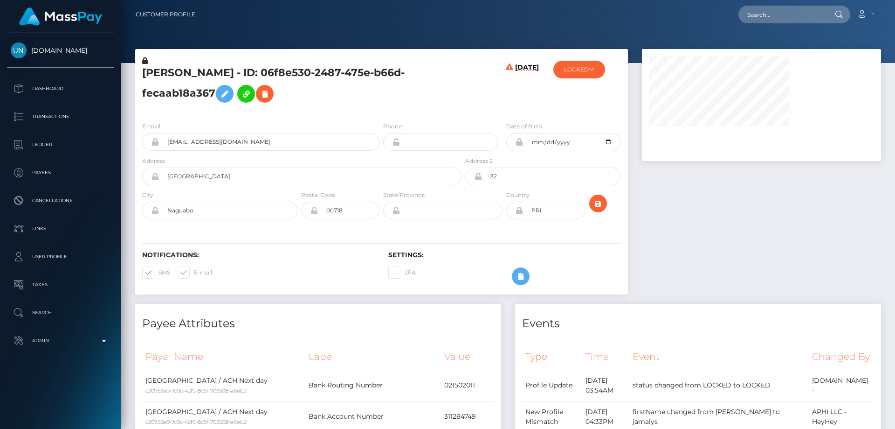
click at [430, 96] on h5 "[PERSON_NAME] - ID: 06f8e530-2487-475e-b66d-fecaab18a367" at bounding box center [299, 87] width 314 height 42
drag, startPoint x: 292, startPoint y: 70, endPoint x: 143, endPoint y: 72, distance: 149.2
click at [135, 72] on div "[PERSON_NAME] - ID: 06f8e530-2487-475e-b66d-fecaab18a367 [DATE] [DOMAIN_NAME] -" at bounding box center [381, 176] width 507 height 255
copy div "JAMALYS RODRIGUEZ CRUZ"
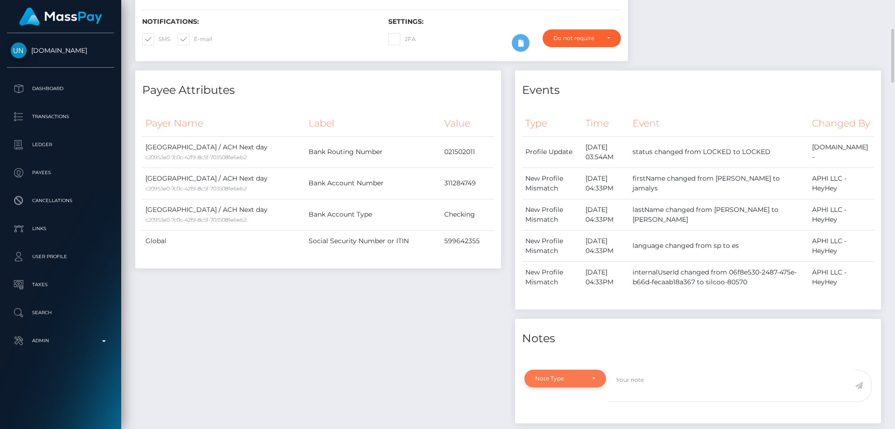
scroll to position [326, 0]
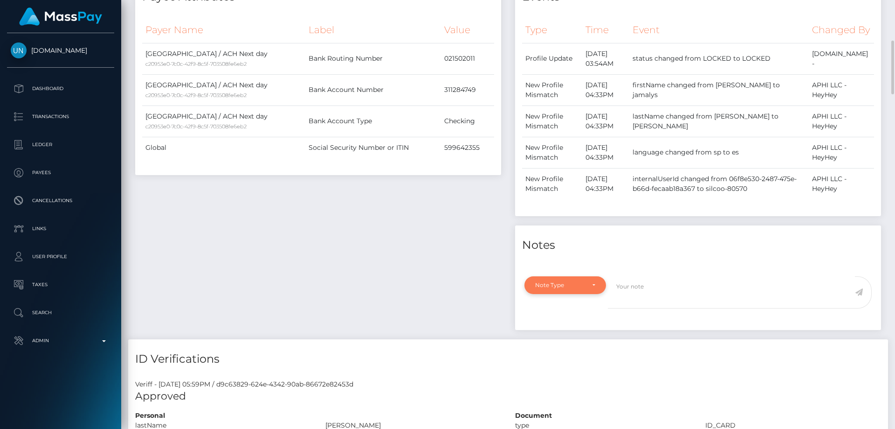
click at [547, 293] on div "Note Type" at bounding box center [566, 285] width 82 height 18
click at [576, 354] on span "Clear Compliance" at bounding box center [561, 349] width 50 height 8
select select "CLEAR_COMPLIANCE"
paste textarea "Transaction made according with the area of residence."
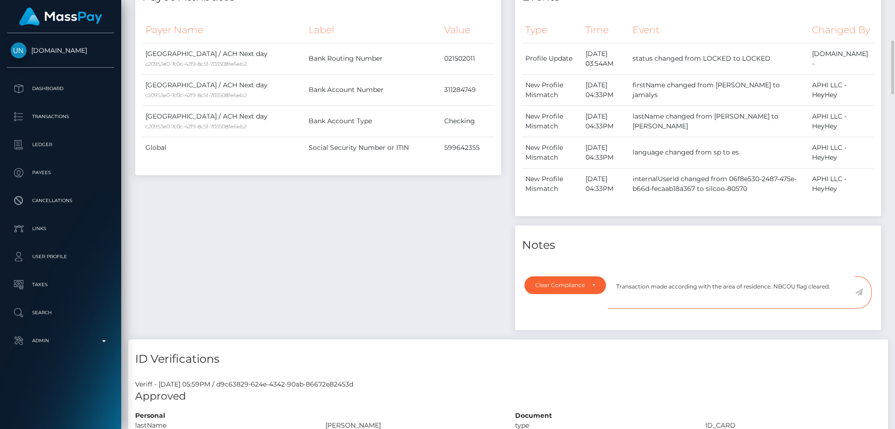
type textarea "Transaction made according with the area of residence. NBCOU flag cleared."
click at [859, 296] on icon at bounding box center [859, 291] width 8 height 7
click at [377, 261] on div "Payee Attributes Payer Name Label Value United States / ACH Next day c20953e0-7…" at bounding box center [318, 158] width 380 height 362
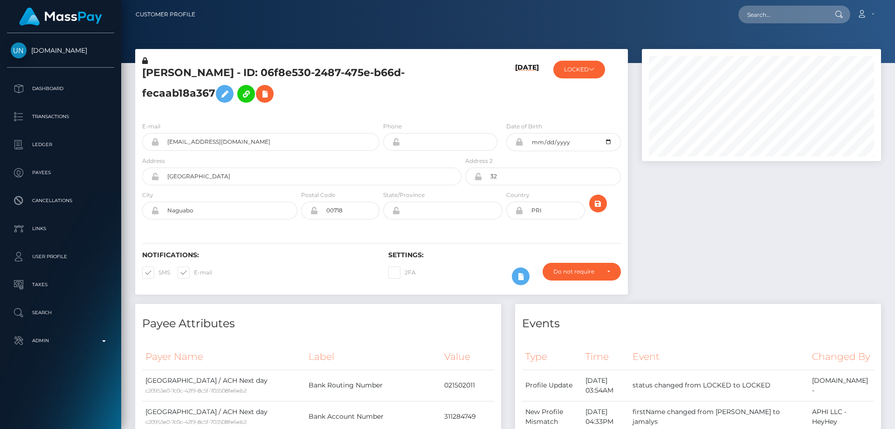
scroll to position [112, 240]
click at [586, 71] on button "LOCKED" at bounding box center [580, 70] width 52 height 18
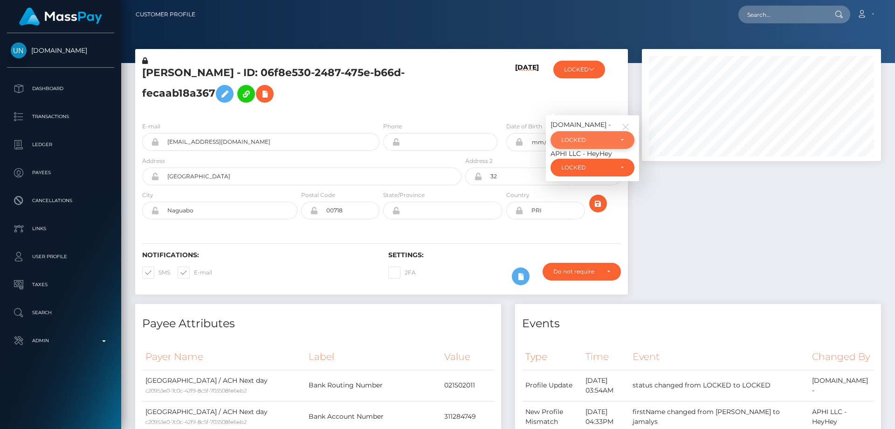
click at [572, 137] on div "LOCKED" at bounding box center [587, 139] width 52 height 7
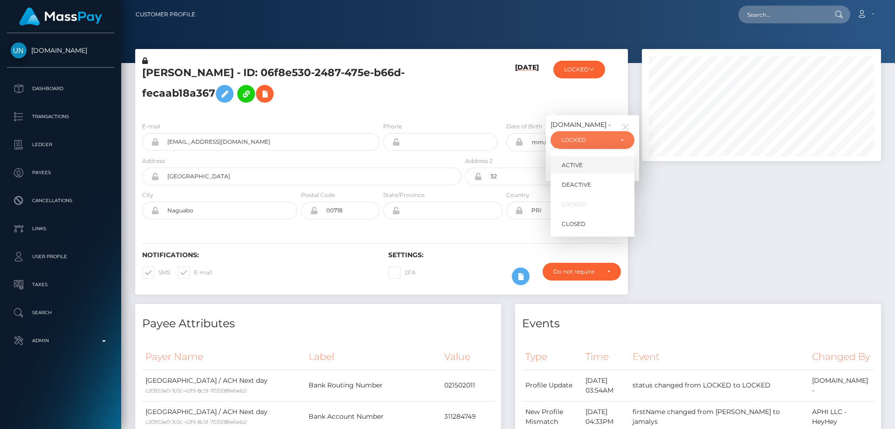
click at [585, 161] on link "ACTIVE" at bounding box center [593, 164] width 84 height 17
select select "ACTIVE"
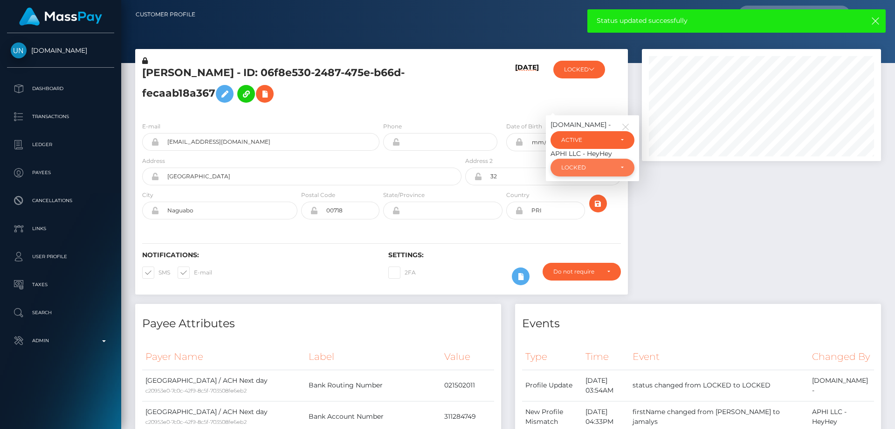
click at [586, 173] on div "LOCKED" at bounding box center [593, 168] width 84 height 18
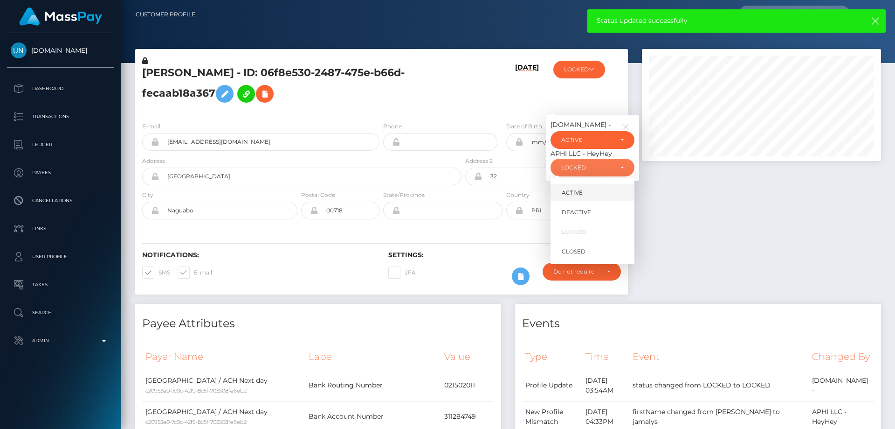
click at [582, 194] on link "ACTIVE" at bounding box center [593, 192] width 84 height 17
select select "ACTIVE"
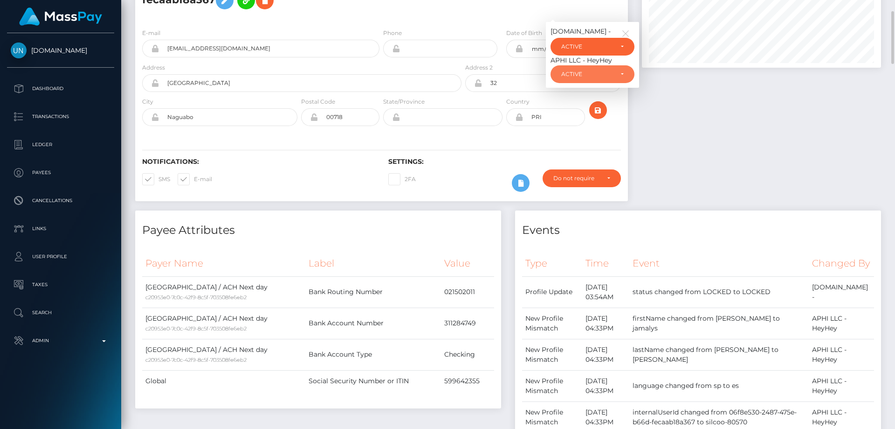
scroll to position [0, 0]
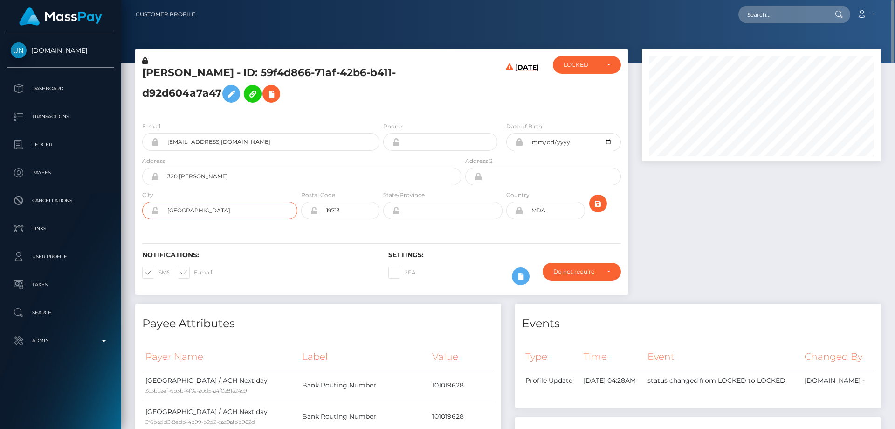
drag, startPoint x: 189, startPoint y: 210, endPoint x: 163, endPoint y: 209, distance: 26.6
click at [163, 208] on input "[GEOGRAPHIC_DATA]" at bounding box center [228, 210] width 139 height 18
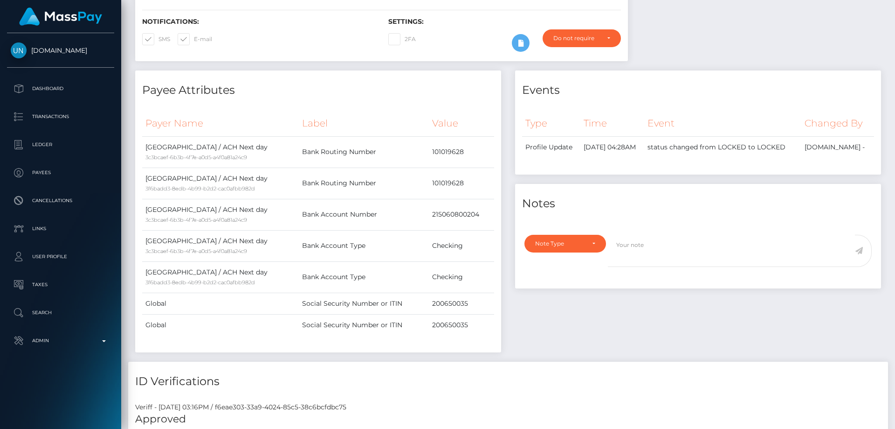
scroll to position [47, 0]
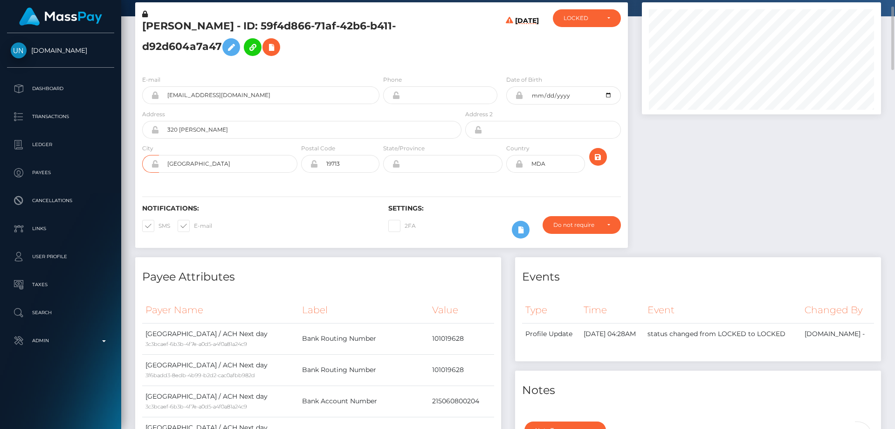
click at [521, 163] on icon at bounding box center [519, 163] width 8 height 7
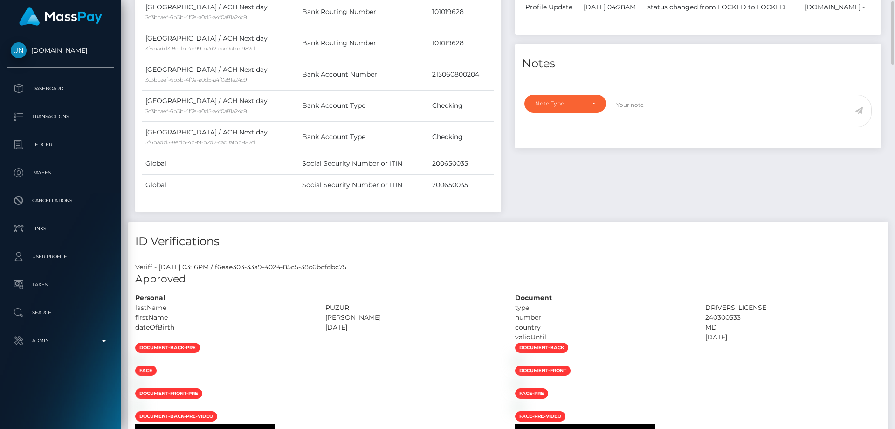
scroll to position [326, 0]
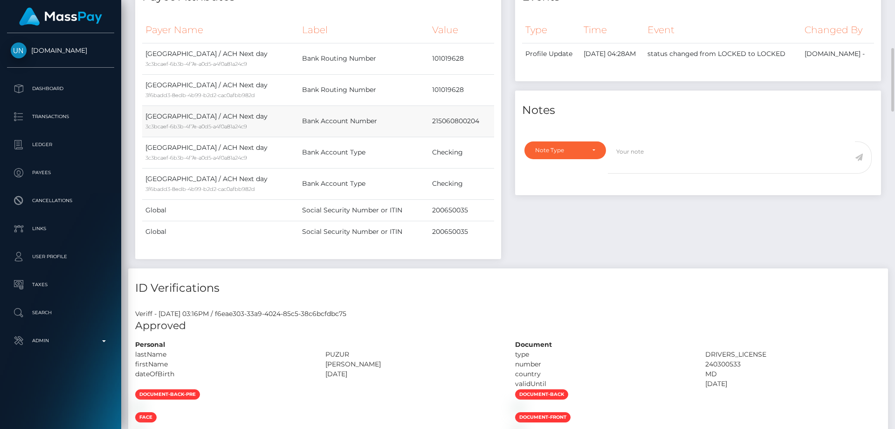
drag, startPoint x: 424, startPoint y: 125, endPoint x: 492, endPoint y: 126, distance: 67.2
click at [492, 126] on tr "United States / ACH Next day 3c3bcaef-6b3b-4f7e-a0d5-a4f0a81a24c9 Bank Account …" at bounding box center [318, 120] width 352 height 31
copy tr "215060800204"
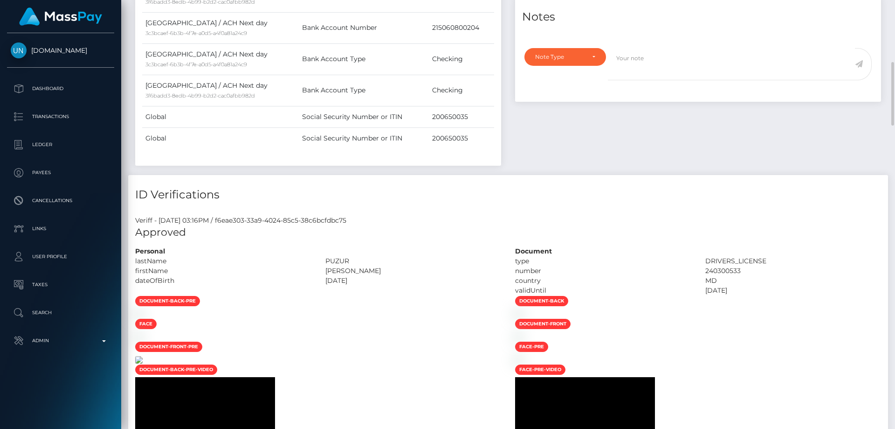
scroll to position [233, 0]
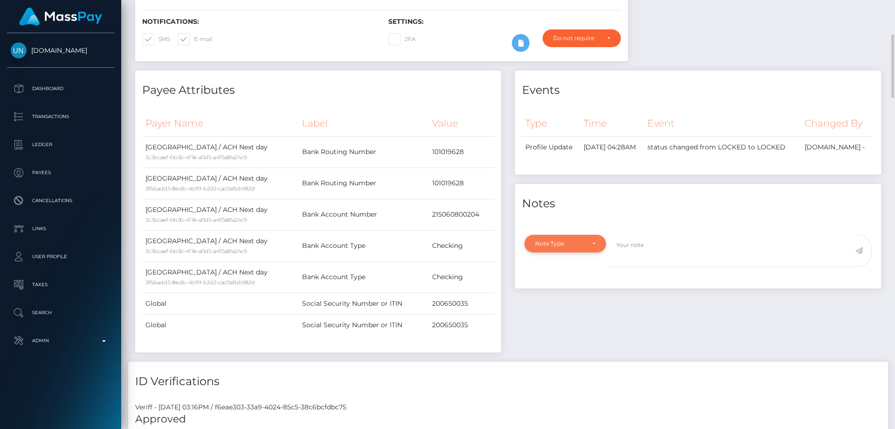
click at [553, 248] on div "Note Type" at bounding box center [566, 244] width 82 height 18
click at [568, 290] on span "Compliance" at bounding box center [553, 288] width 34 height 8
select select "COMPLIANCE"
paste textarea "215060800204"
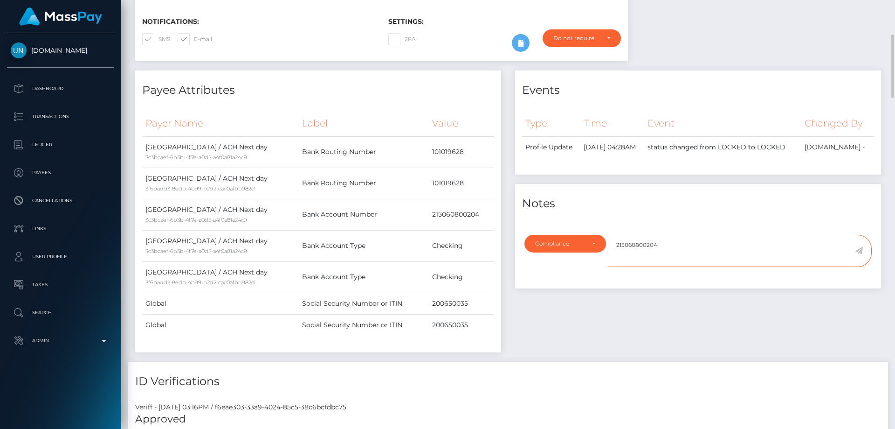
click at [626, 246] on textarea "215060800204" at bounding box center [731, 251] width 247 height 32
click at [780, 242] on textarea "Bank statement for the account: 215060800204" at bounding box center [731, 251] width 247 height 32
type textarea "Bank statement for the account: 215060800204 required."
click at [859, 249] on icon at bounding box center [859, 250] width 8 height 7
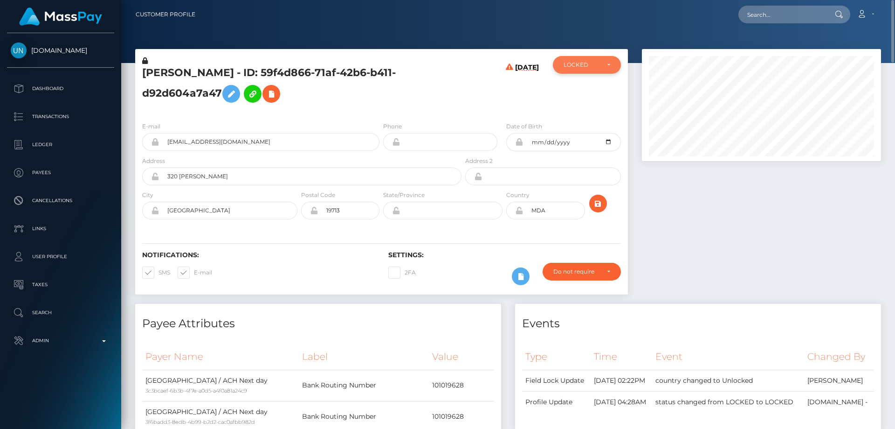
click at [579, 66] on div "LOCKED" at bounding box center [582, 64] width 36 height 7
click at [582, 110] on span "DEACTIVE" at bounding box center [578, 109] width 29 height 8
select select "DEACTIVE"
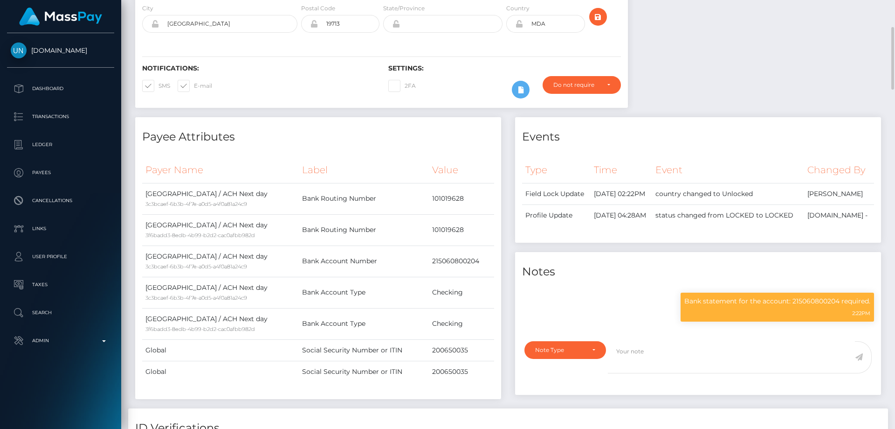
scroll to position [0, 0]
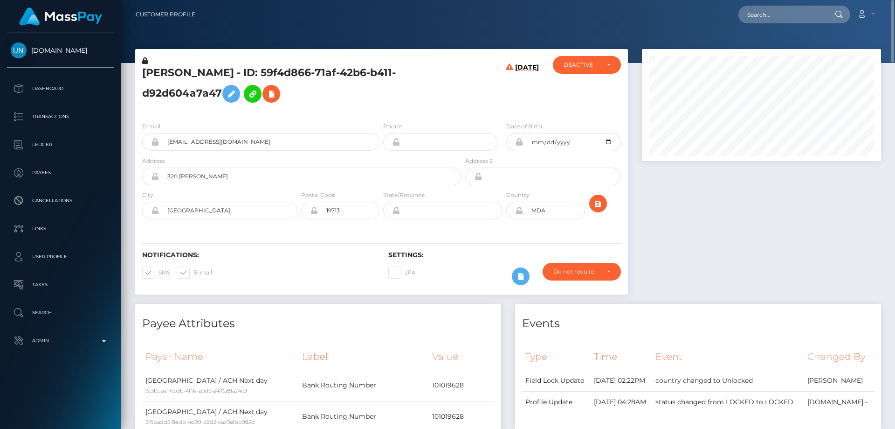
click at [180, 92] on h5 "[PERSON_NAME] - ID: 59f4d866-71af-42b6-b411-d92d604a7a47" at bounding box center [299, 87] width 314 height 42
drag, startPoint x: 180, startPoint y: 92, endPoint x: 178, endPoint y: 99, distance: 6.8
copy h5 "[PERSON_NAME] - ID: 59f4d866-71af-42b6-b411-d92d604a7a47"
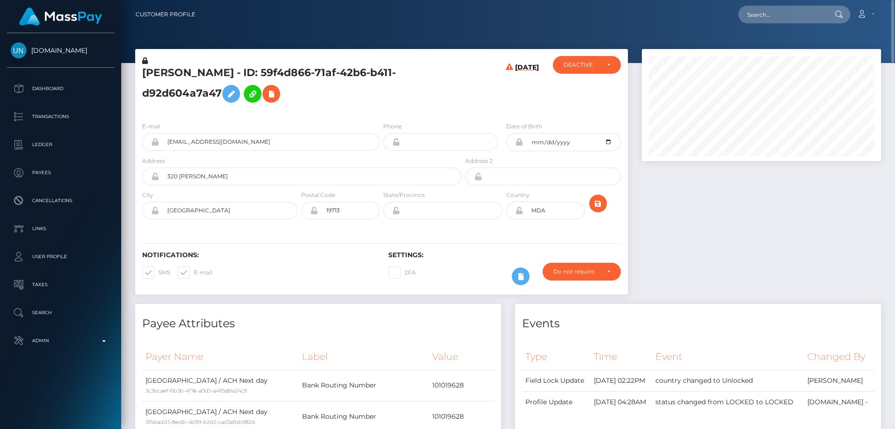
click at [729, 333] on div "Events Type Time Event Changed By" at bounding box center [698, 366] width 366 height 125
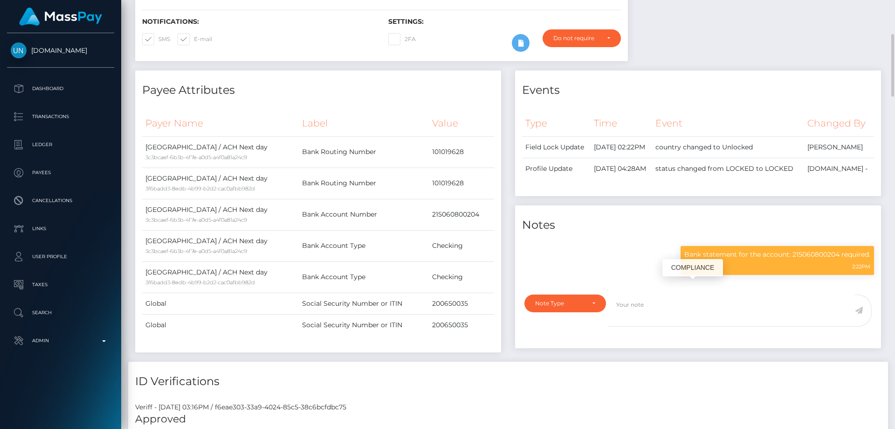
scroll to position [112, 240]
click at [715, 259] on p "Bank statement for the account: 215060800204 required." at bounding box center [778, 255] width 186 height 10
copy div "Bank statement for the account: 215060800204 required."
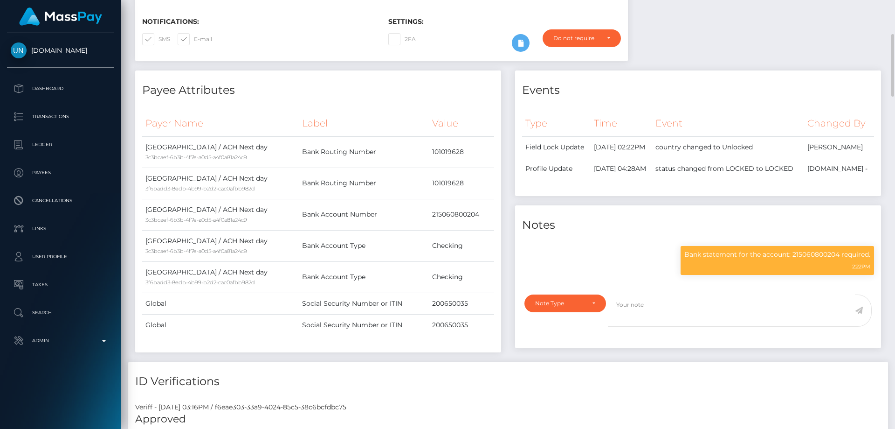
click at [348, 359] on div "Payee Attributes Payer Name Label Value [GEOGRAPHIC_DATA] / ACH Next day 3c3bca…" at bounding box center [318, 215] width 380 height 291
drag, startPoint x: 348, startPoint y: 359, endPoint x: 339, endPoint y: 332, distance: 28.6
click at [348, 359] on div "Payee Attributes Payer Name Label Value [GEOGRAPHIC_DATA] / ACH Next day 3c3bca…" at bounding box center [318, 215] width 380 height 291
